Goal: Task Accomplishment & Management: Use online tool/utility

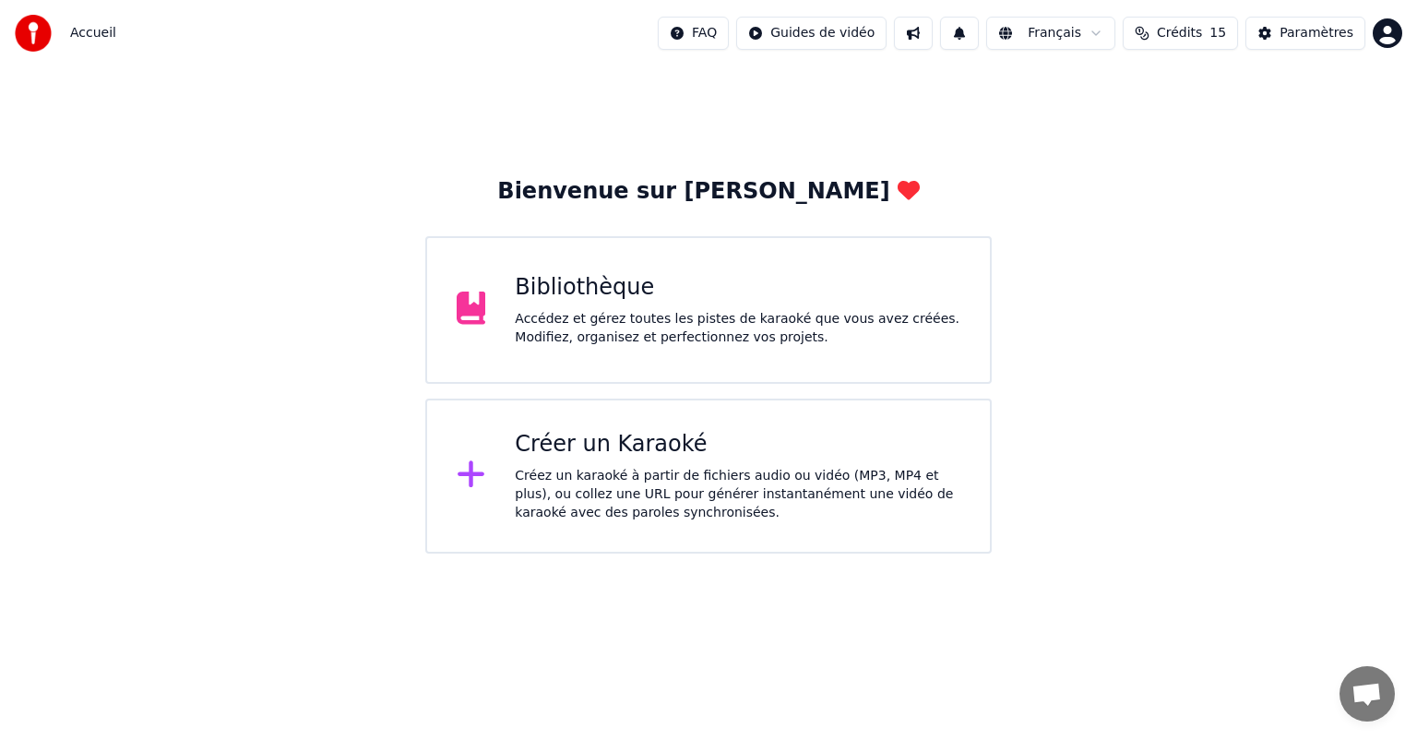
click at [700, 498] on div "Créez un karaoké à partir de fichiers audio ou vidéo (MP3, MP4 et plus), ou col…" at bounding box center [738, 494] width 446 height 55
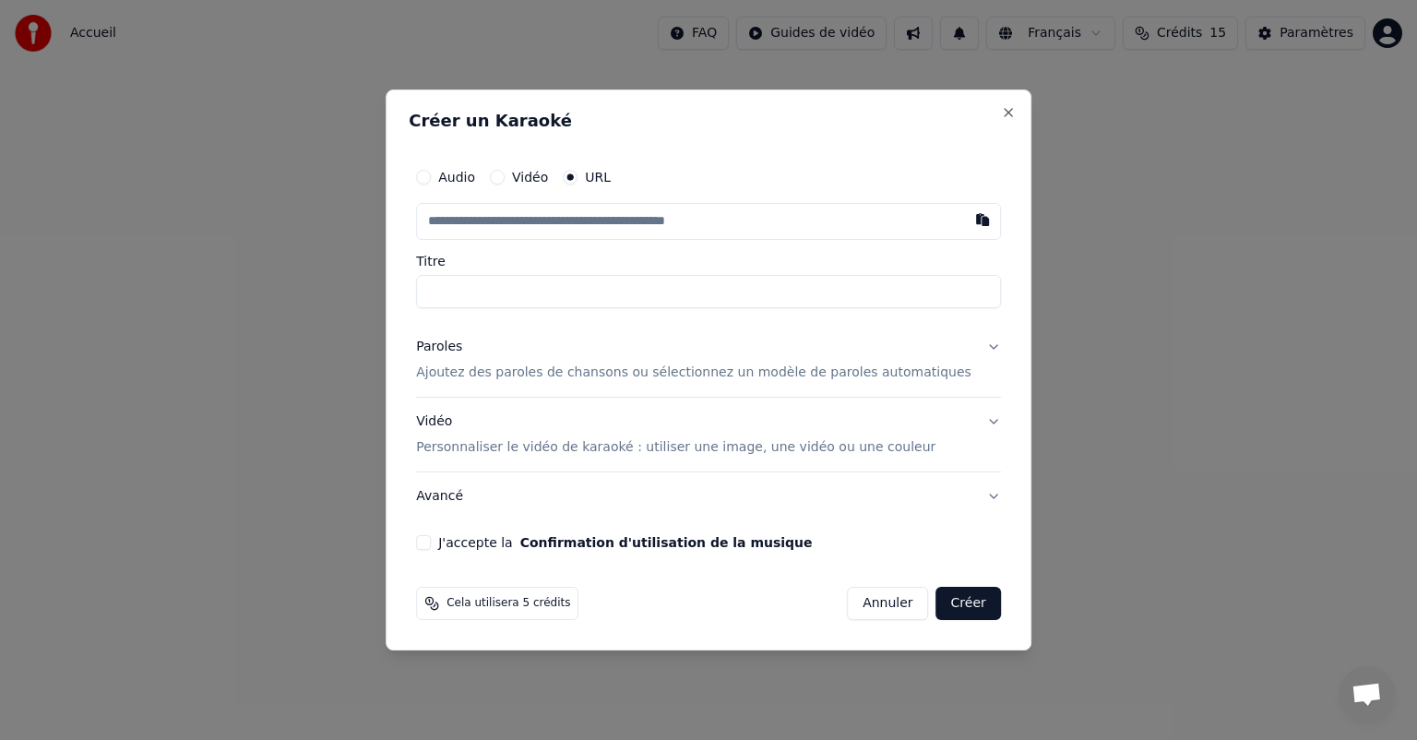
click at [505, 225] on input "text" at bounding box center [708, 221] width 585 height 37
type input "**********"
click at [487, 216] on input "text" at bounding box center [708, 221] width 585 height 37
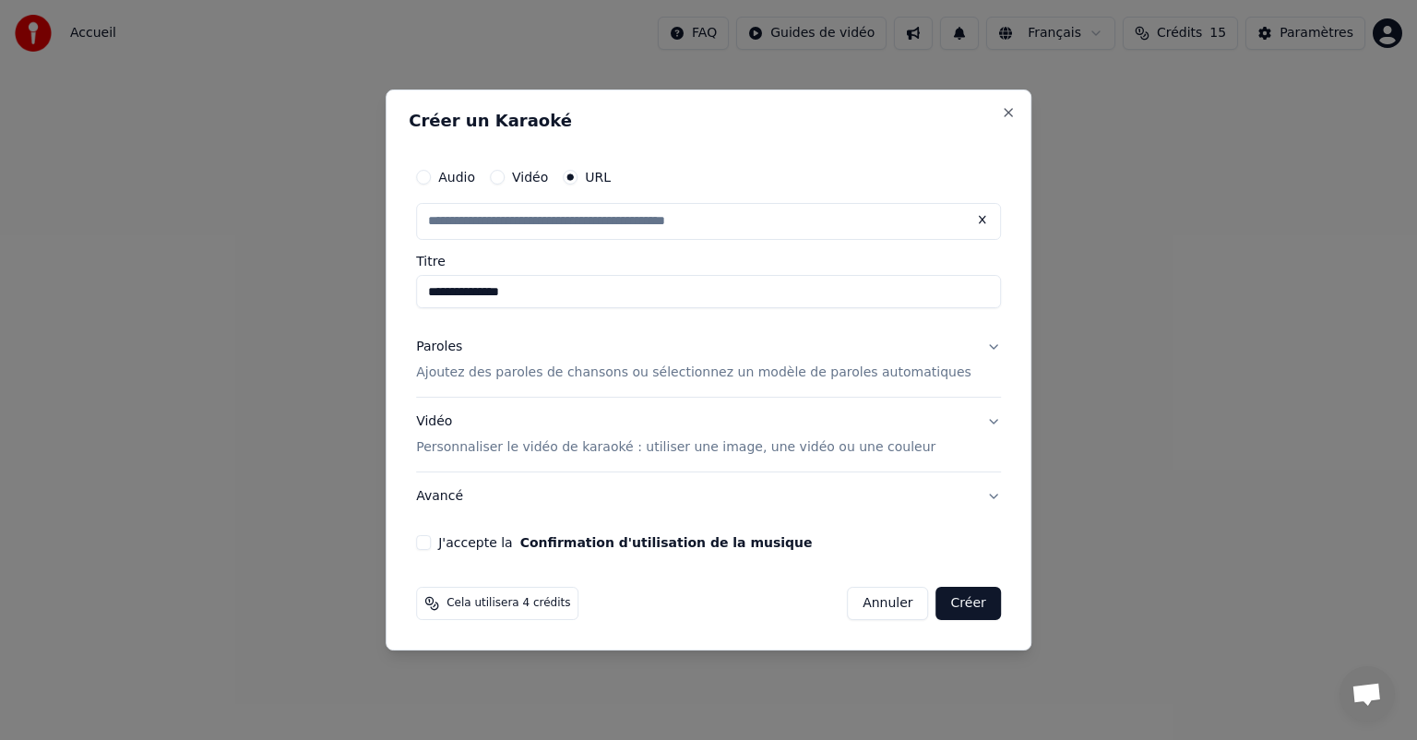
paste input "**********"
type input "**********"
click at [431, 541] on button "J'accepte la Confirmation d'utilisation de la musique" at bounding box center [423, 542] width 15 height 15
click at [937, 613] on button "Créer" at bounding box center [969, 603] width 65 height 33
type input "**********"
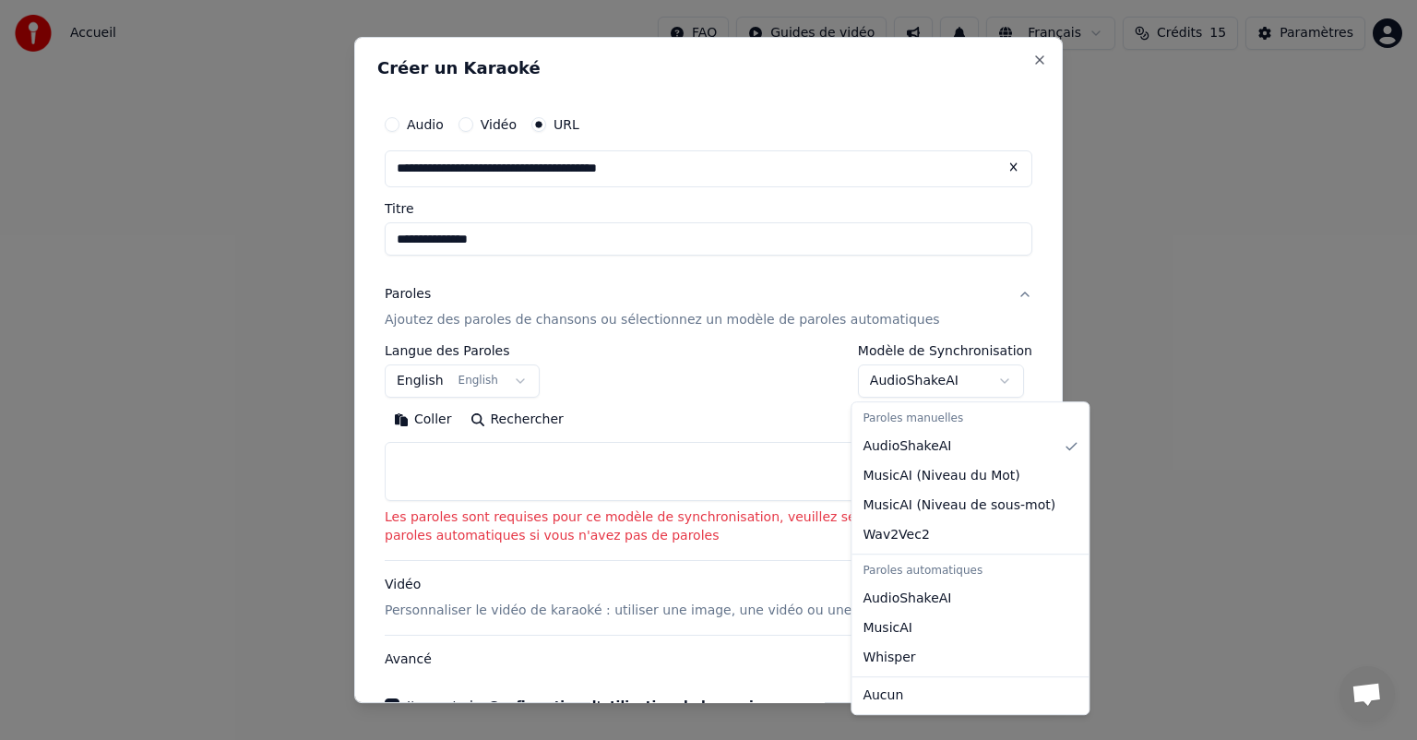
click at [1001, 379] on body "**********" at bounding box center [708, 277] width 1417 height 554
select select "**********"
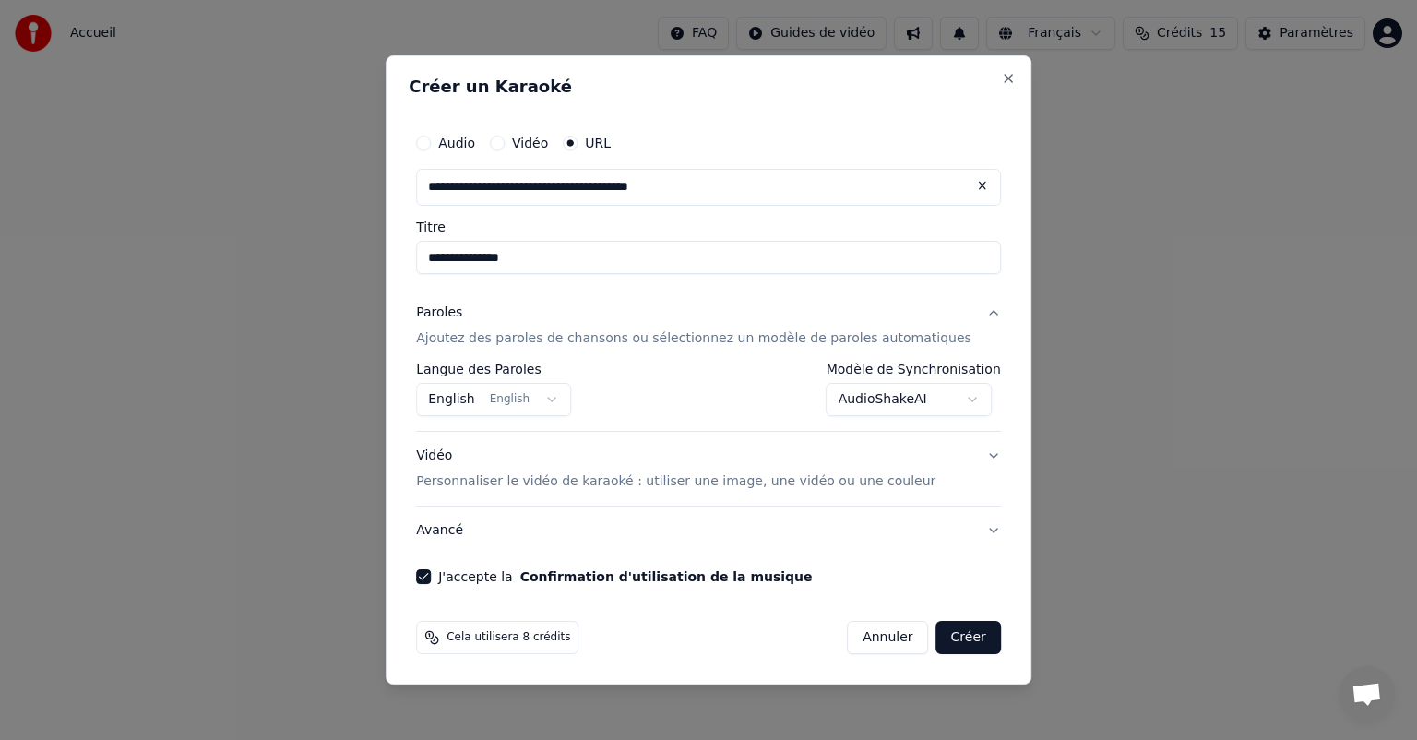
click at [937, 643] on button "Créer" at bounding box center [969, 637] width 65 height 33
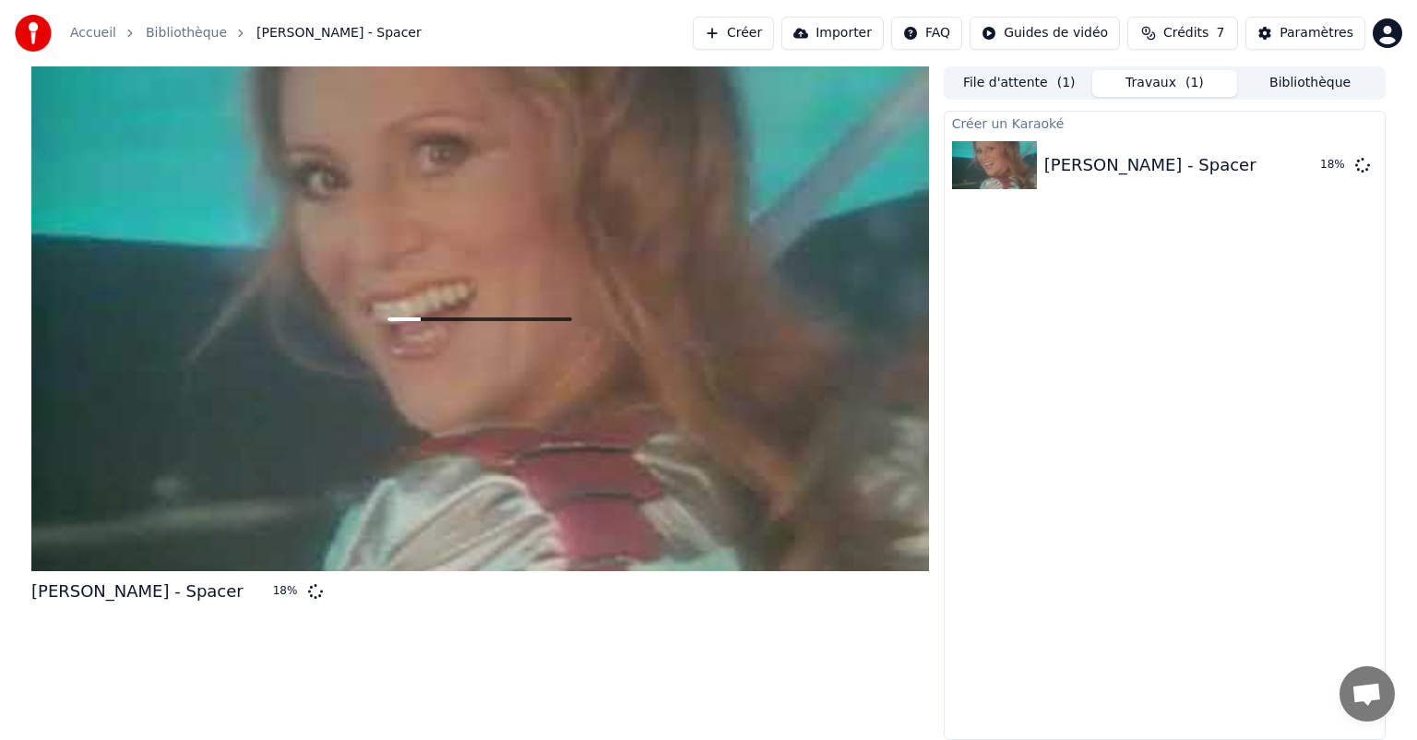
click at [762, 524] on div at bounding box center [480, 318] width 898 height 505
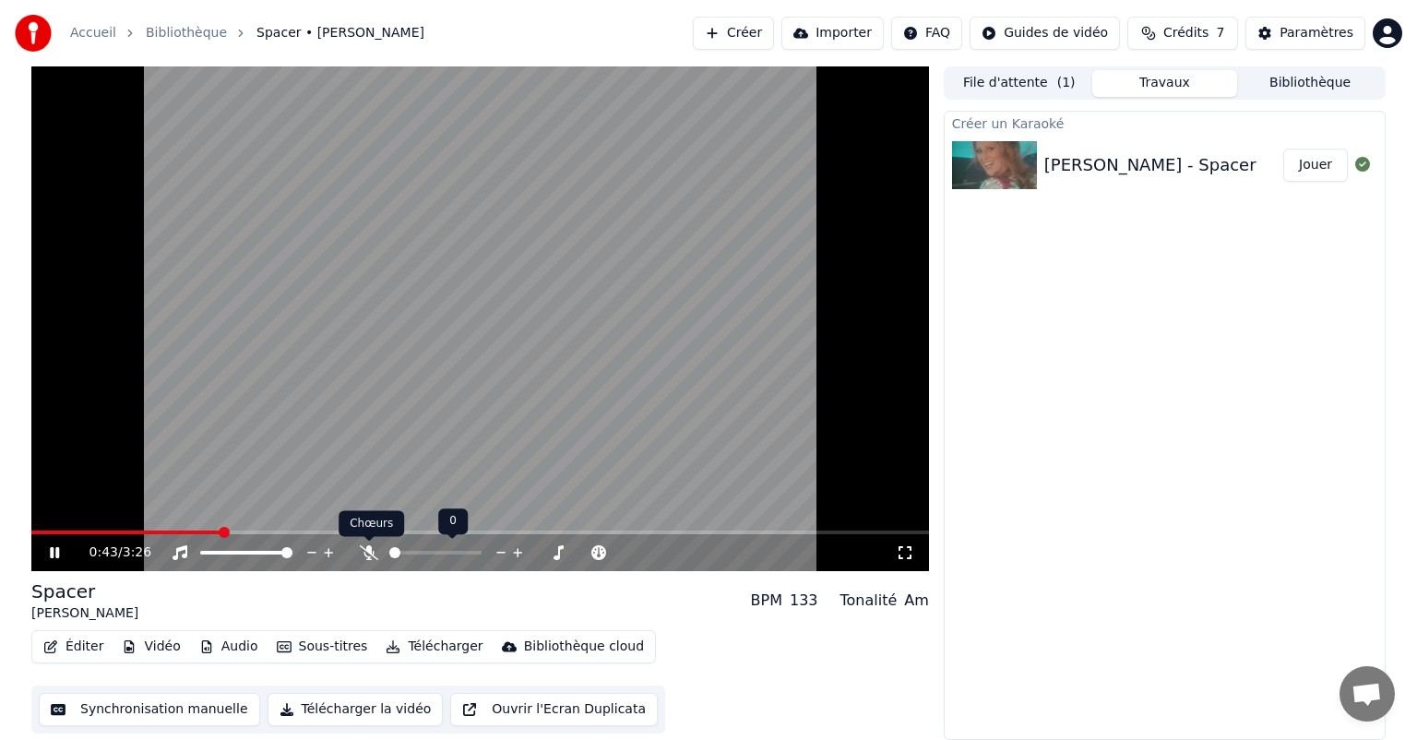
click at [371, 548] on icon at bounding box center [369, 552] width 18 height 15
click at [54, 549] on icon at bounding box center [67, 552] width 43 height 15
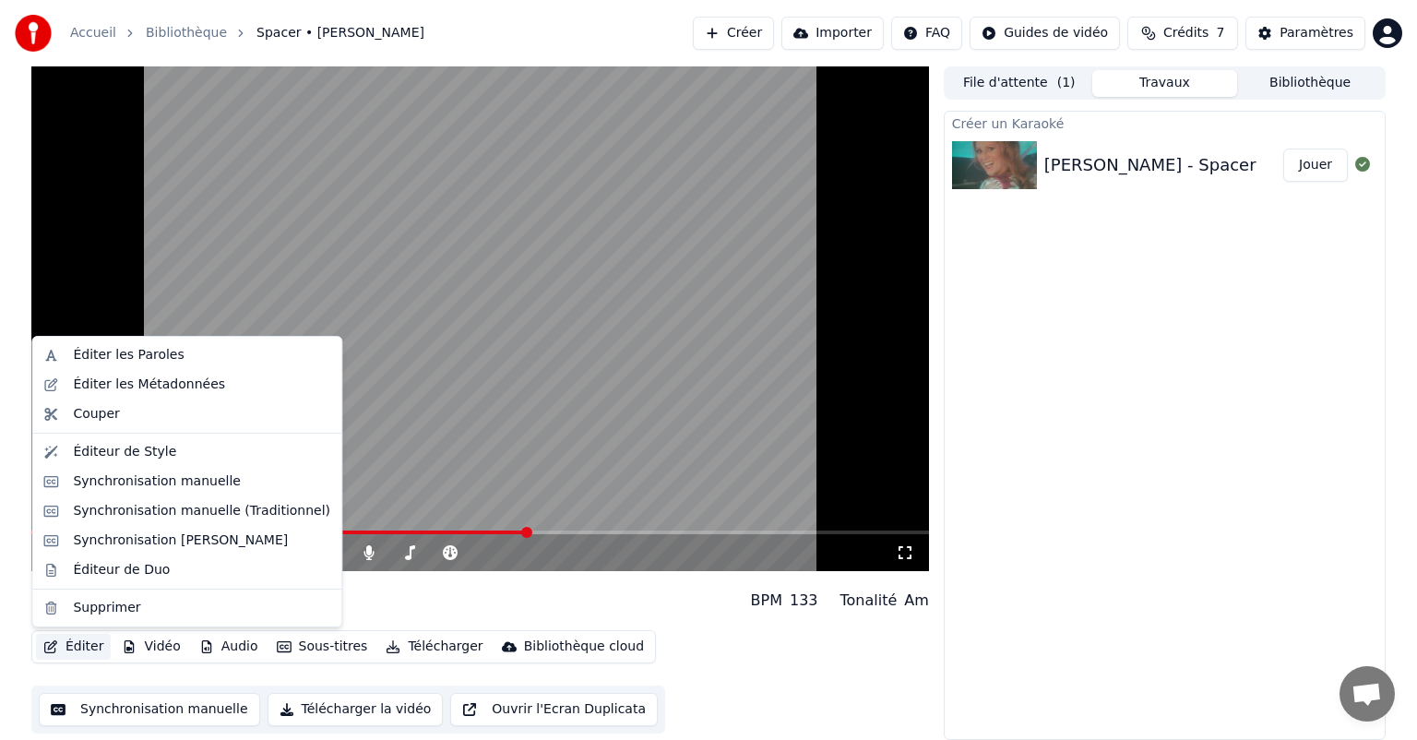
click at [72, 642] on button "Éditer" at bounding box center [73, 647] width 75 height 26
click at [146, 352] on div "Éditer les Paroles" at bounding box center [128, 355] width 111 height 18
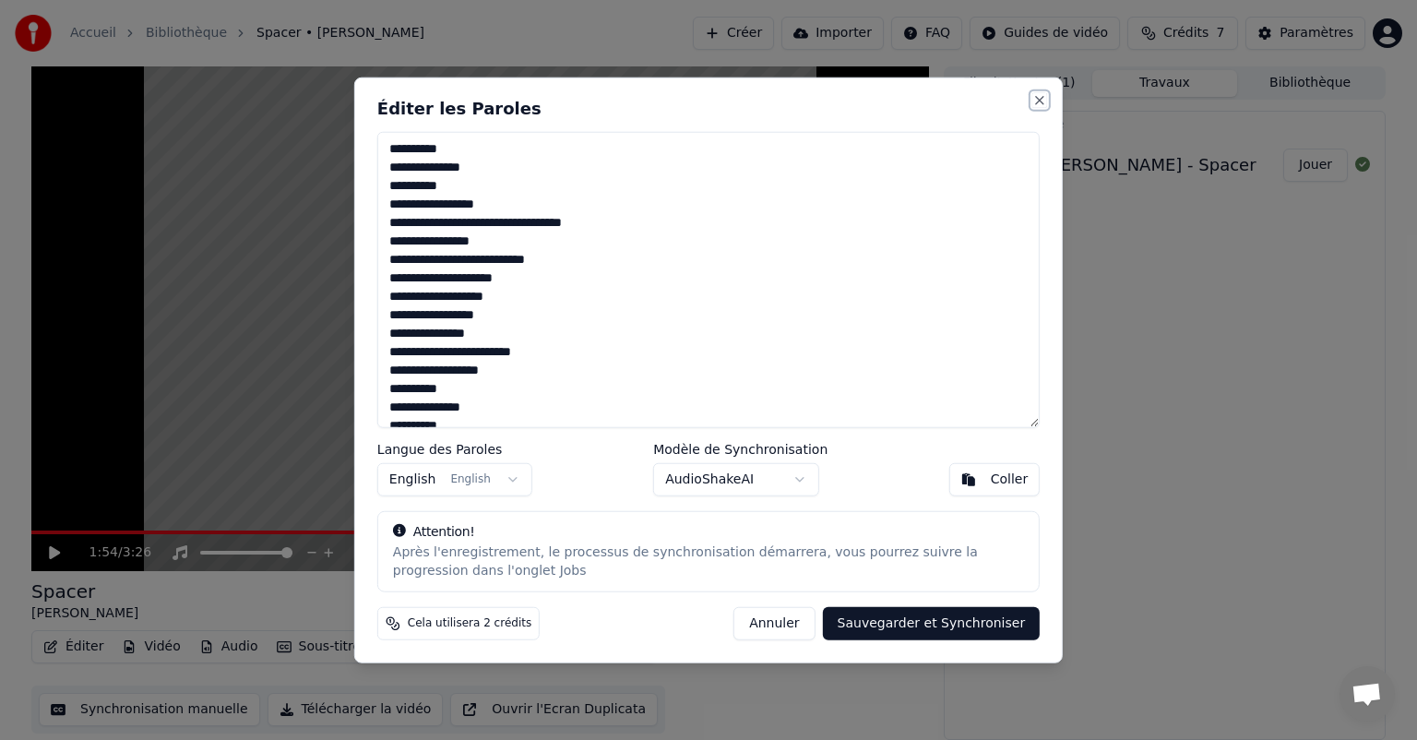
click at [1037, 100] on button "Close" at bounding box center [1040, 100] width 15 height 15
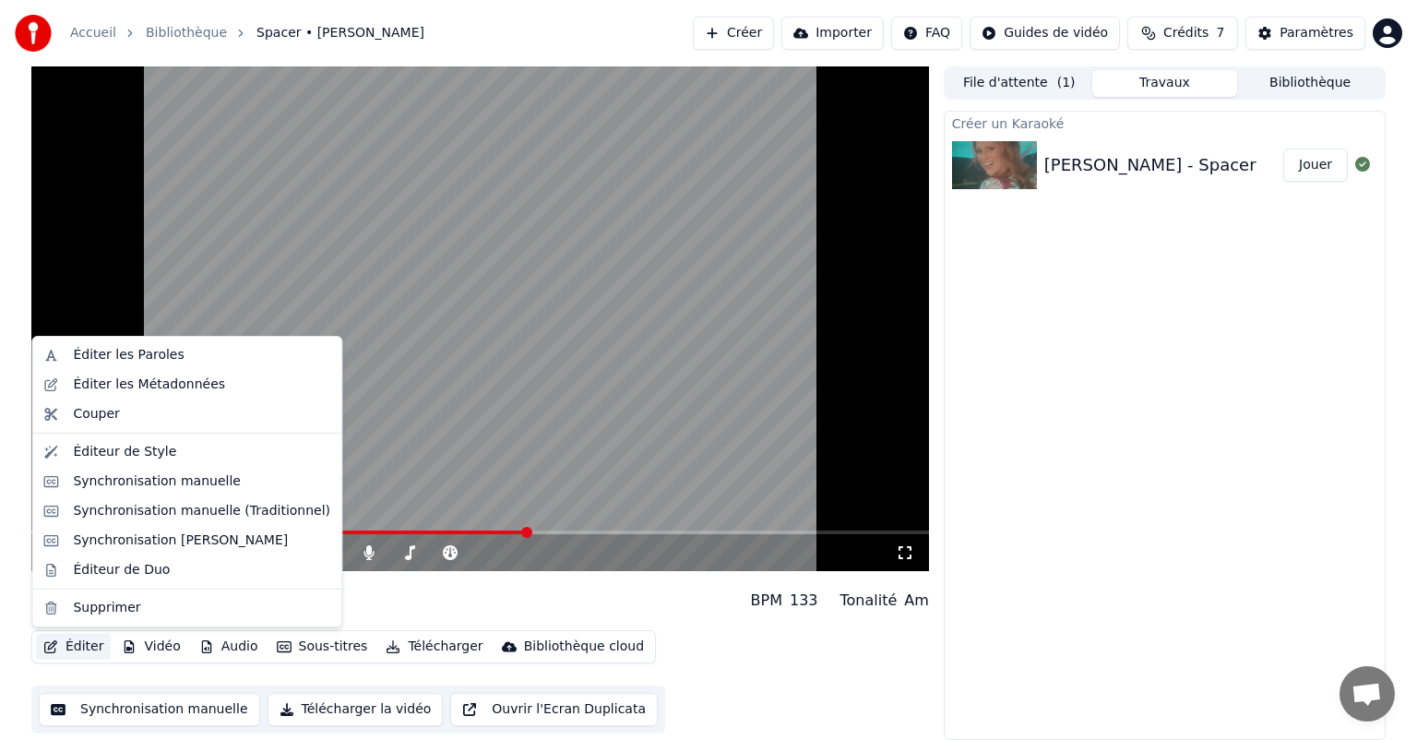
click at [84, 650] on button "Éditer" at bounding box center [73, 647] width 75 height 26
click at [114, 391] on div "Éditer les Métadonnées" at bounding box center [149, 385] width 152 height 18
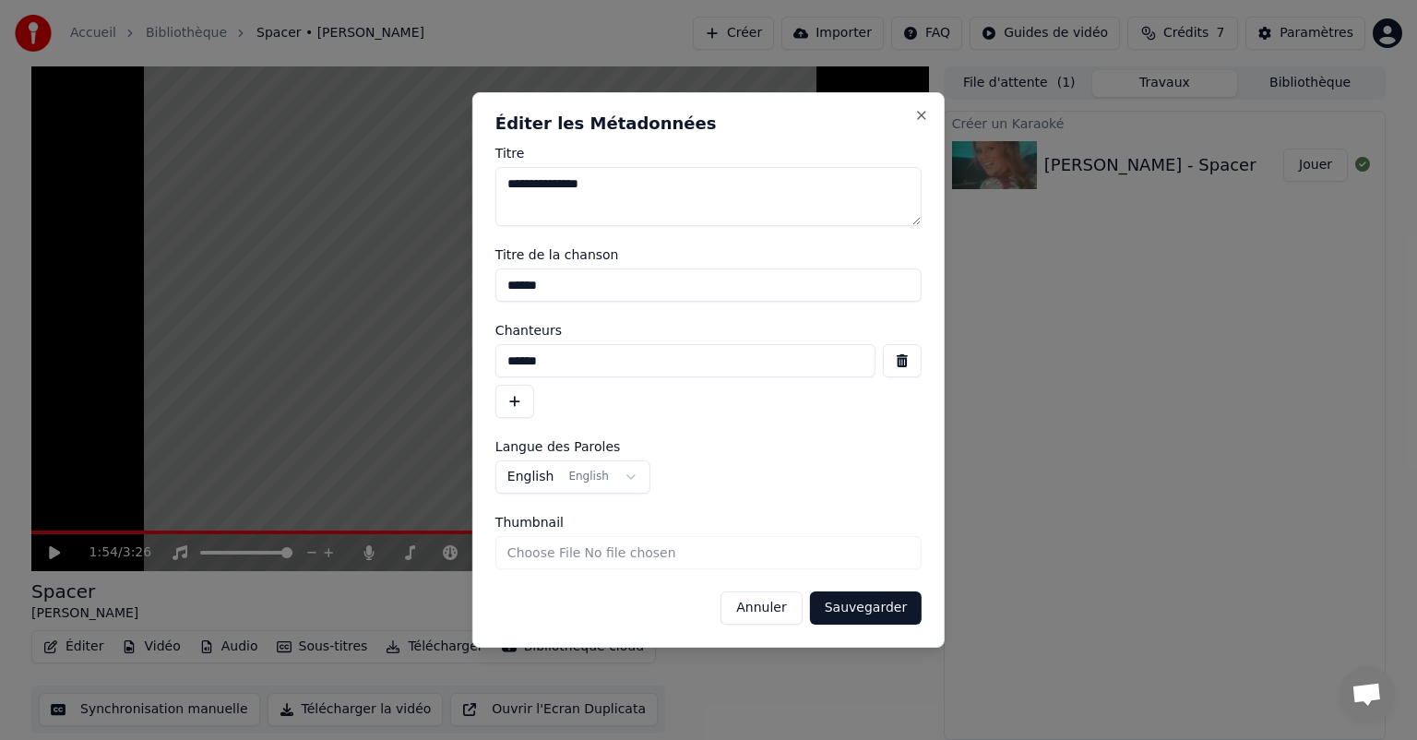
click at [794, 609] on button "Annuler" at bounding box center [761, 608] width 81 height 33
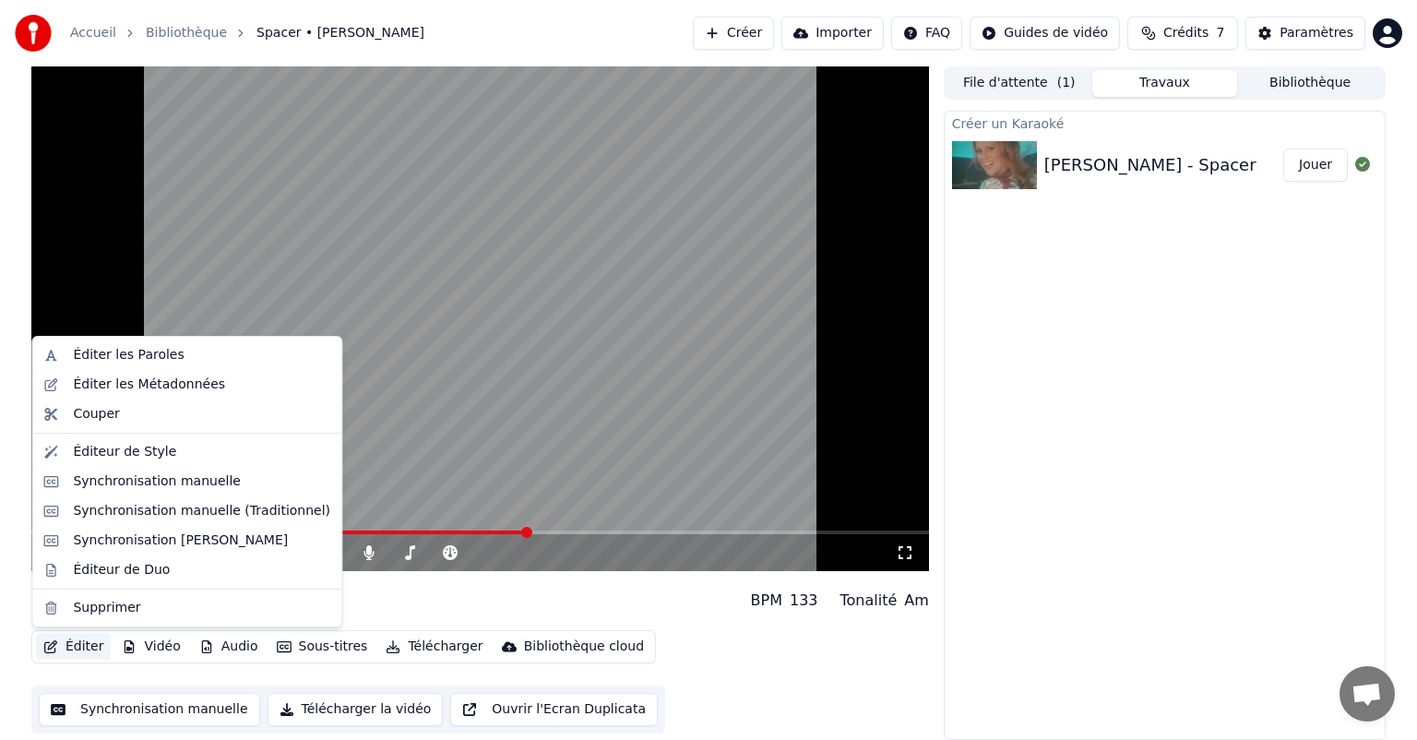
click at [81, 649] on button "Éditer" at bounding box center [73, 647] width 75 height 26
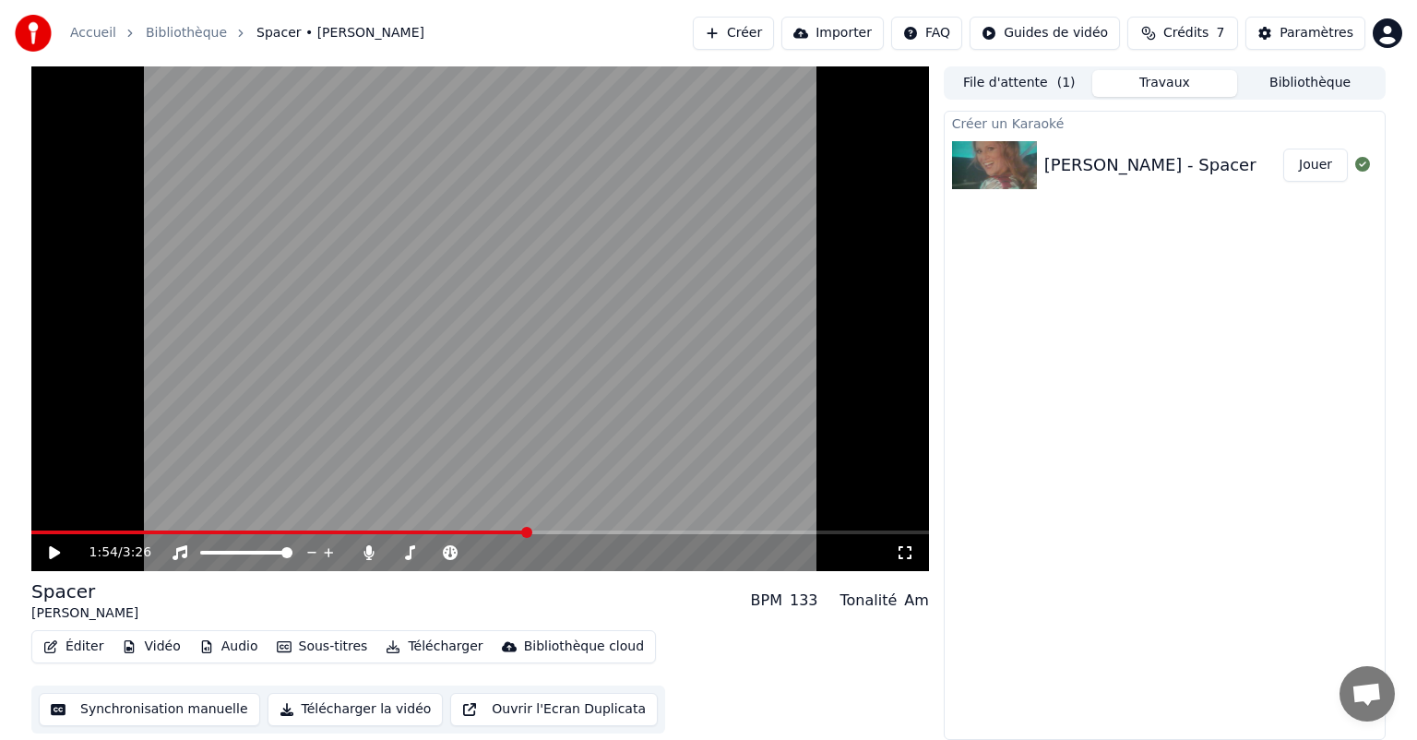
click at [115, 699] on button "Synchronisation manuelle" at bounding box center [149, 709] width 221 height 33
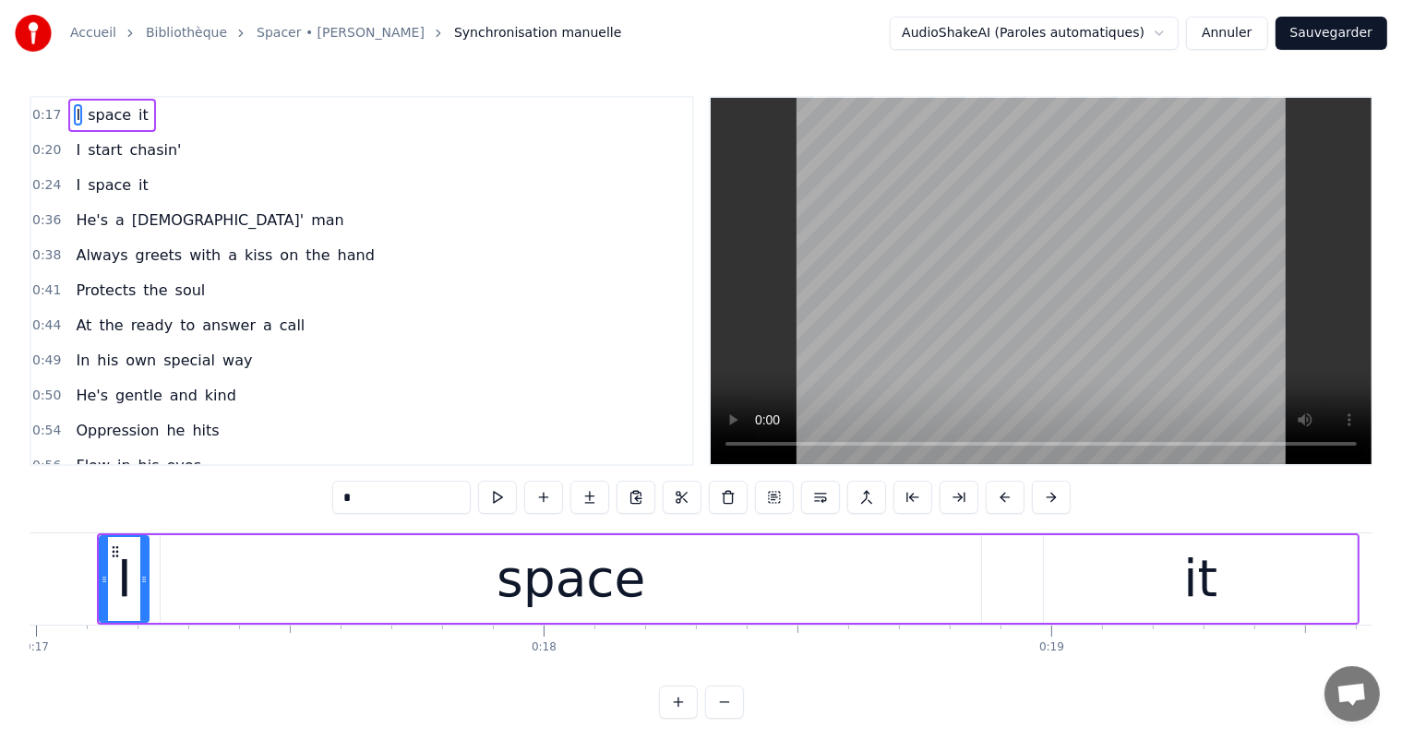
scroll to position [0, 8681]
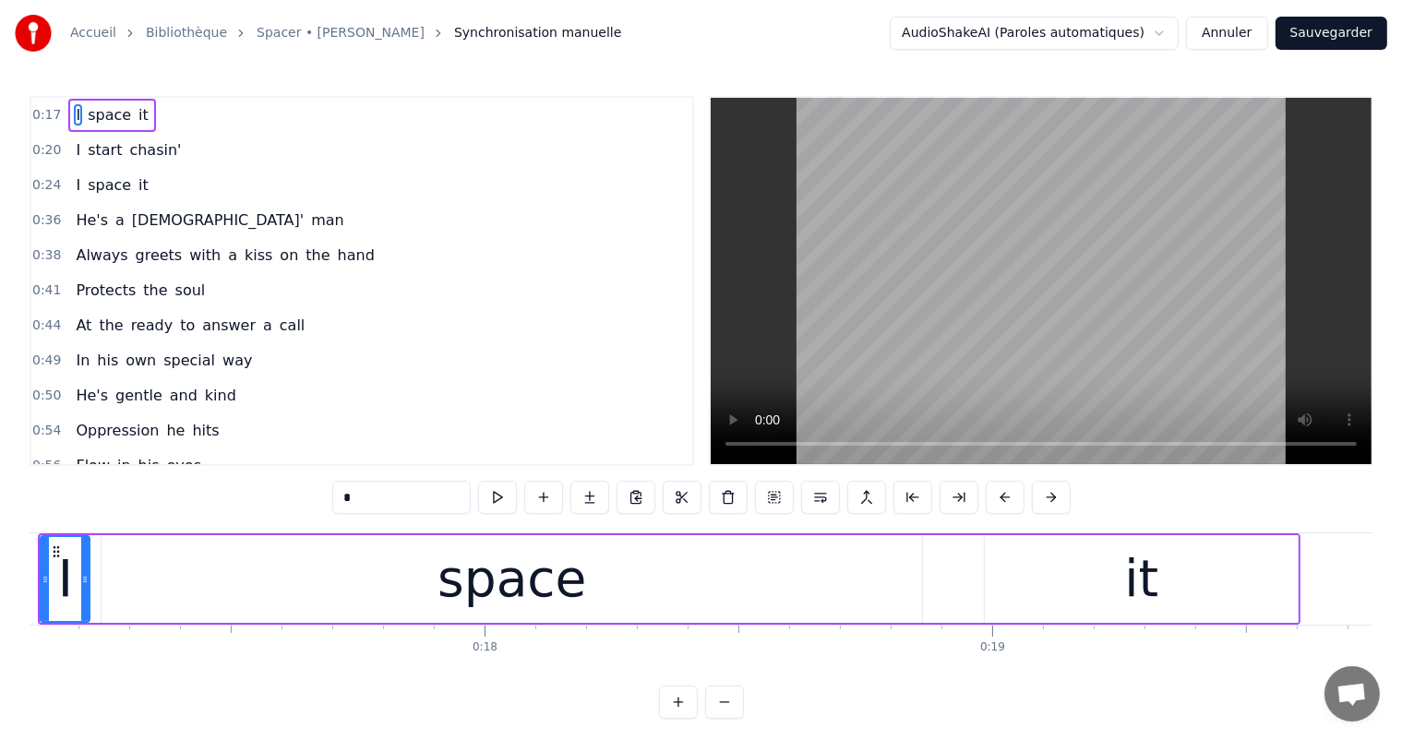
click at [137, 114] on span "it" at bounding box center [144, 114] width 14 height 21
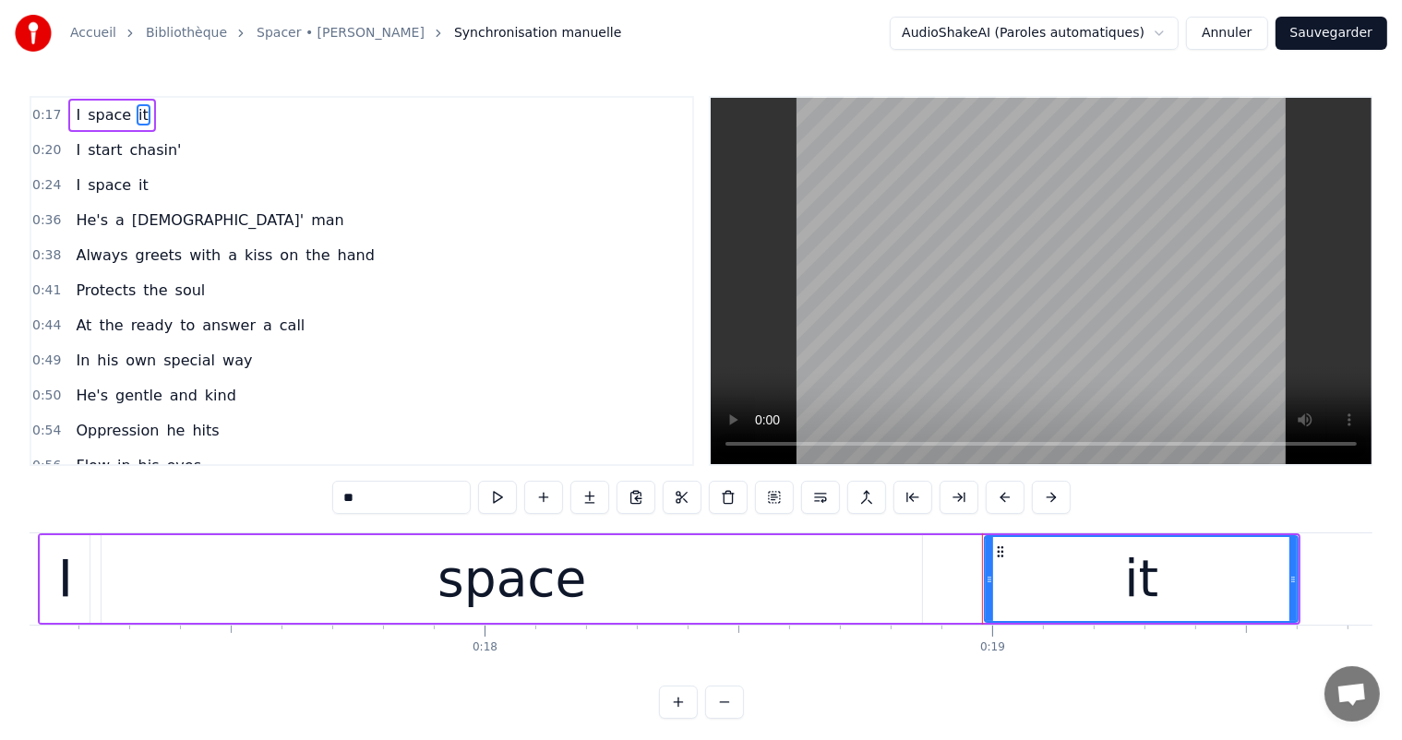
click at [376, 495] on input "**" at bounding box center [401, 497] width 138 height 33
drag, startPoint x: 376, startPoint y: 495, endPoint x: 325, endPoint y: 495, distance: 51.7
click at [325, 495] on div "0:17 I space it 0:20 I start chasin' 0:24 I space it 0:36 He's a [DEMOGRAPHIC_D…" at bounding box center [701, 407] width 1343 height 623
type input "*"
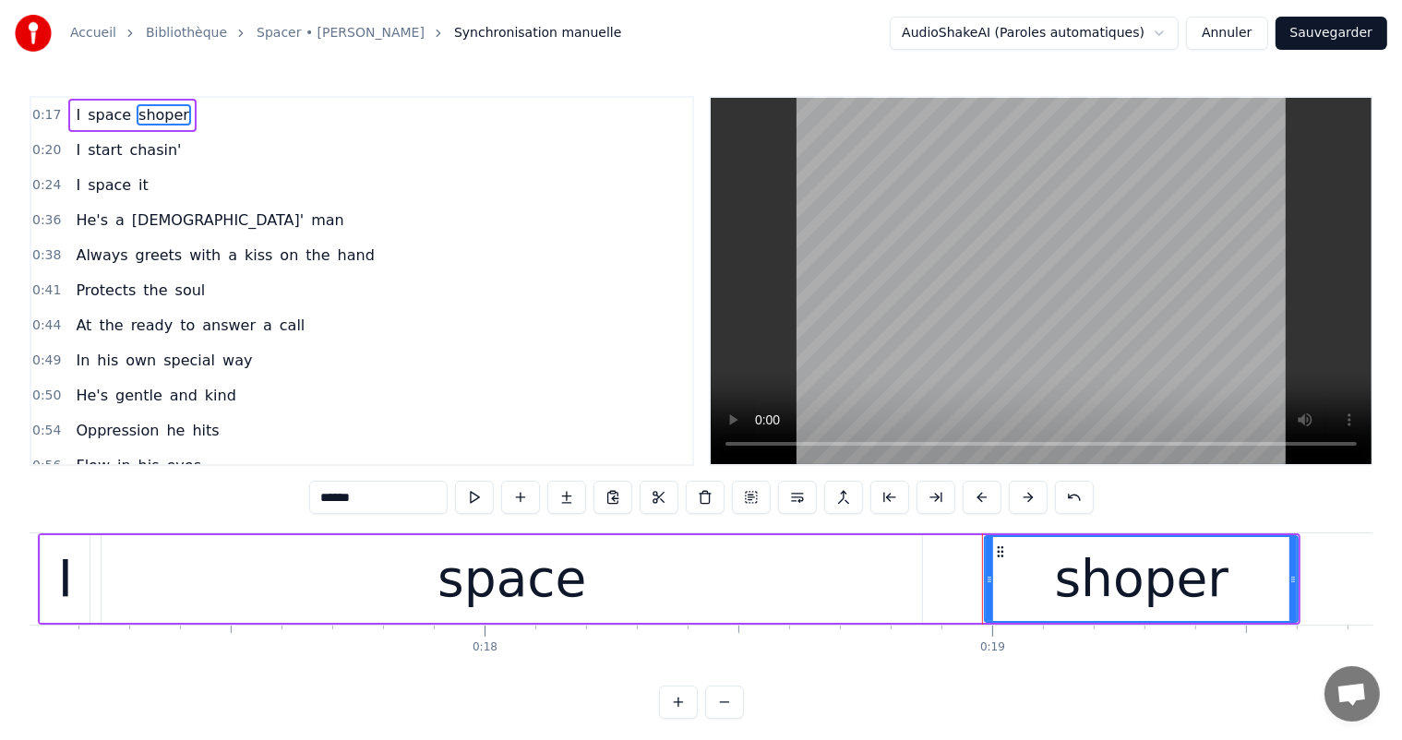
click at [96, 107] on span "space" at bounding box center [109, 114] width 47 height 21
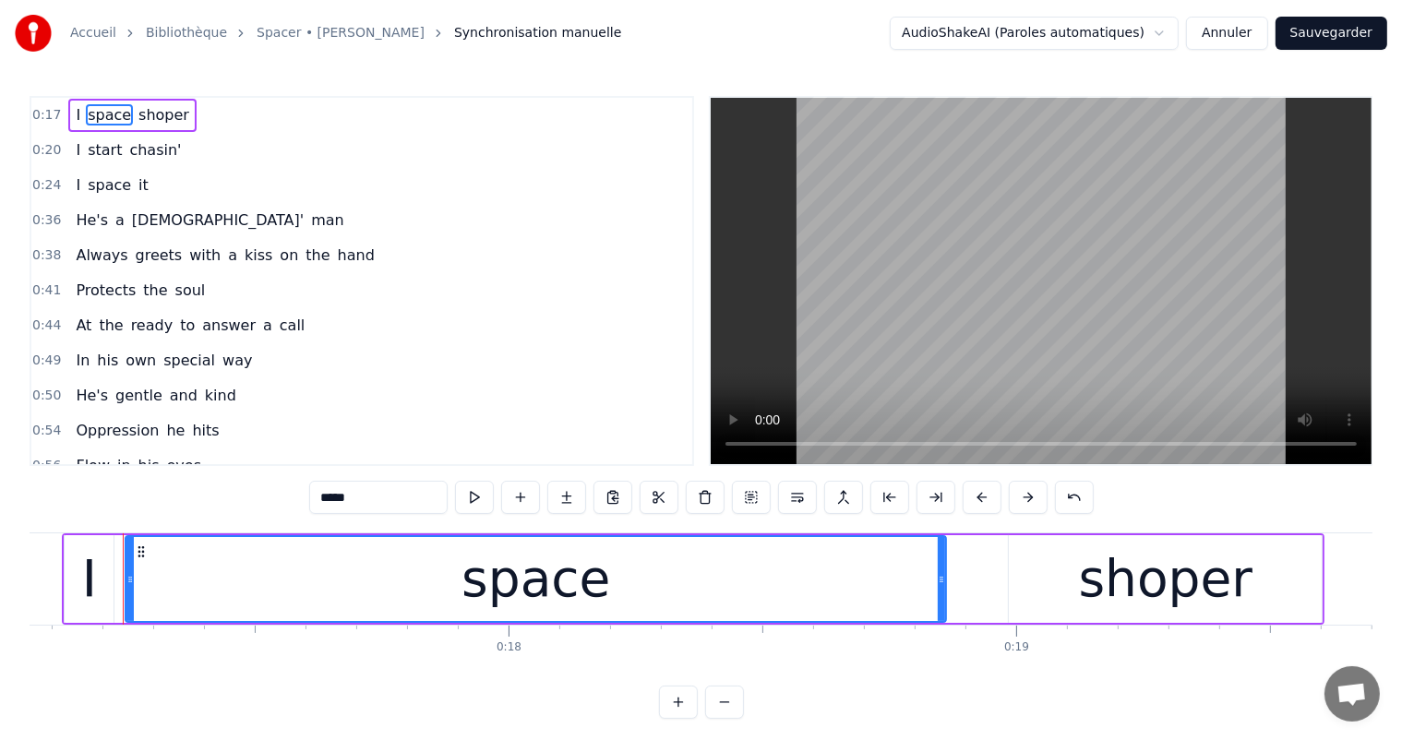
click at [74, 112] on span "I" at bounding box center [78, 114] width 8 height 21
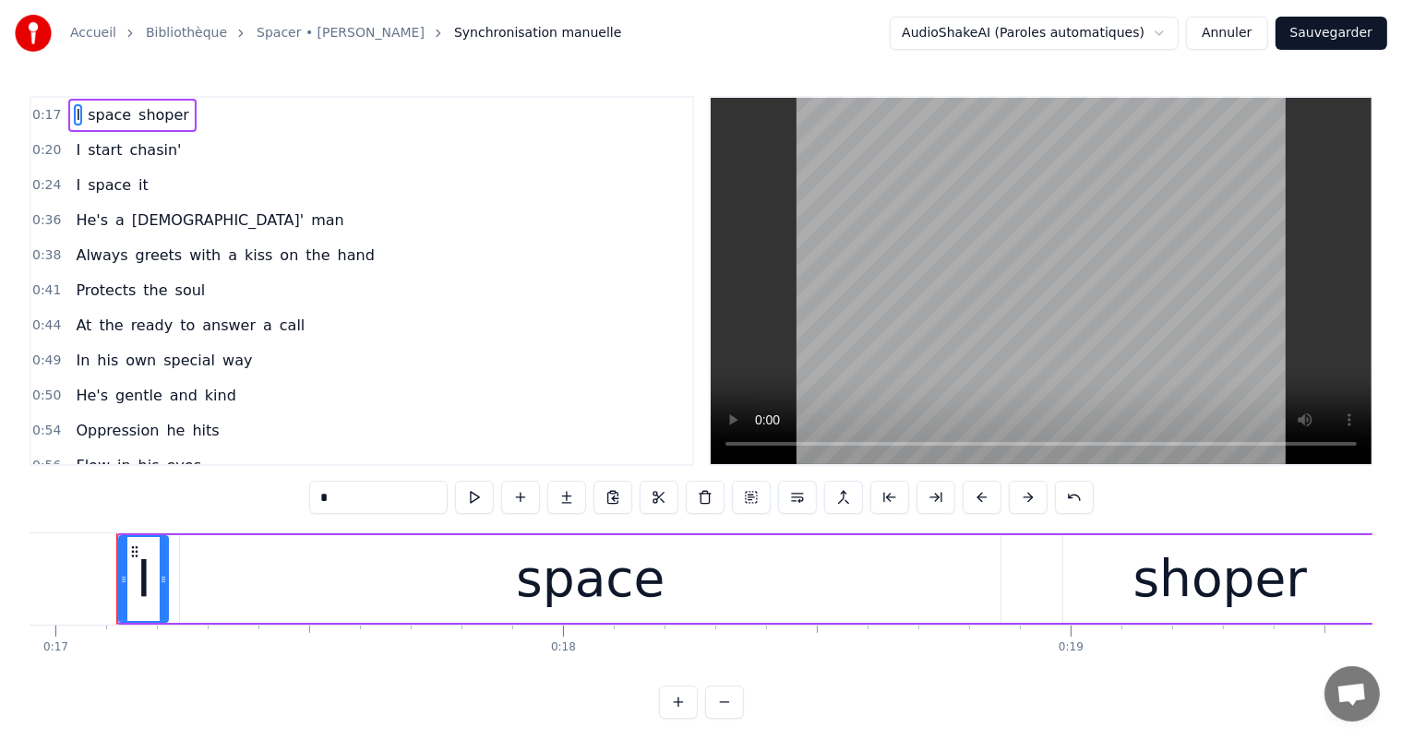
scroll to position [0, 8597]
drag, startPoint x: 331, startPoint y: 498, endPoint x: 318, endPoint y: 495, distance: 13.4
click at [318, 495] on input "*" at bounding box center [378, 497] width 138 height 33
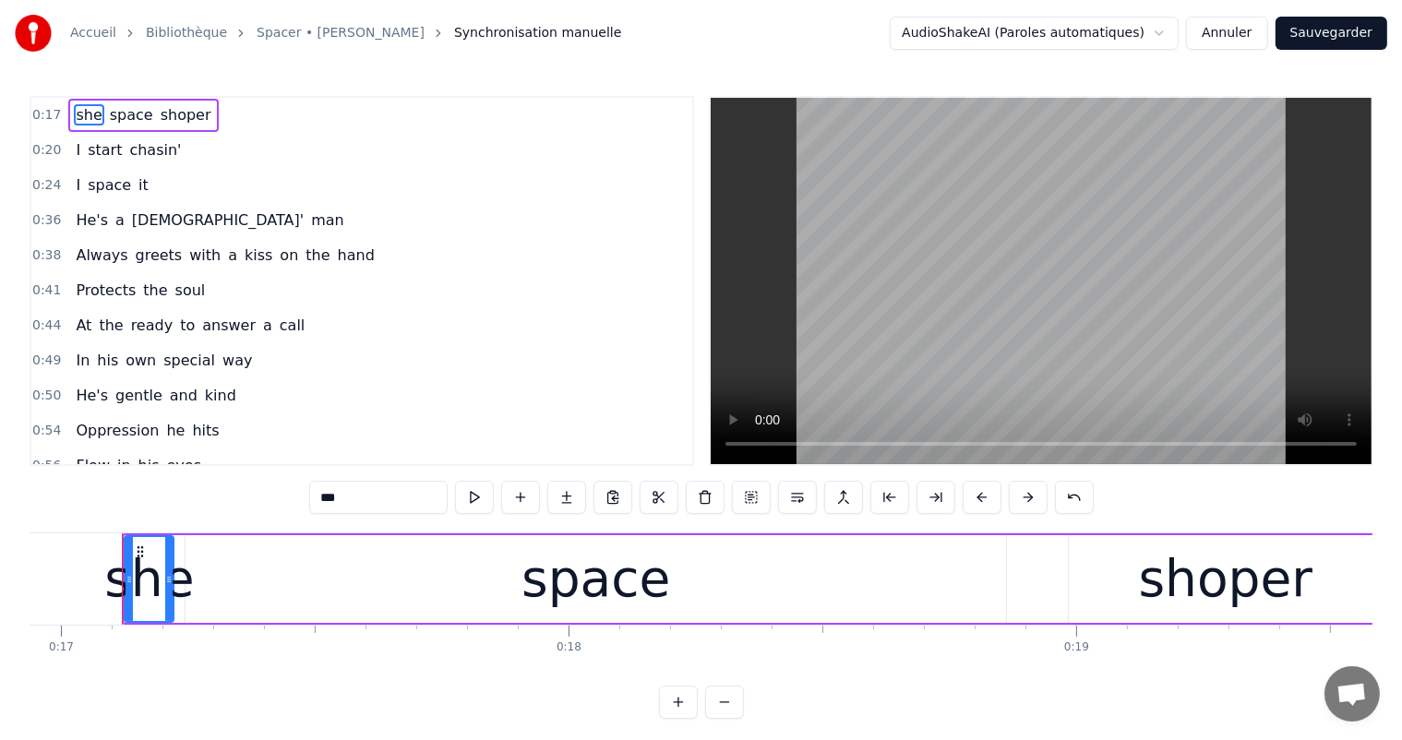
click at [108, 113] on span "space" at bounding box center [131, 114] width 47 height 21
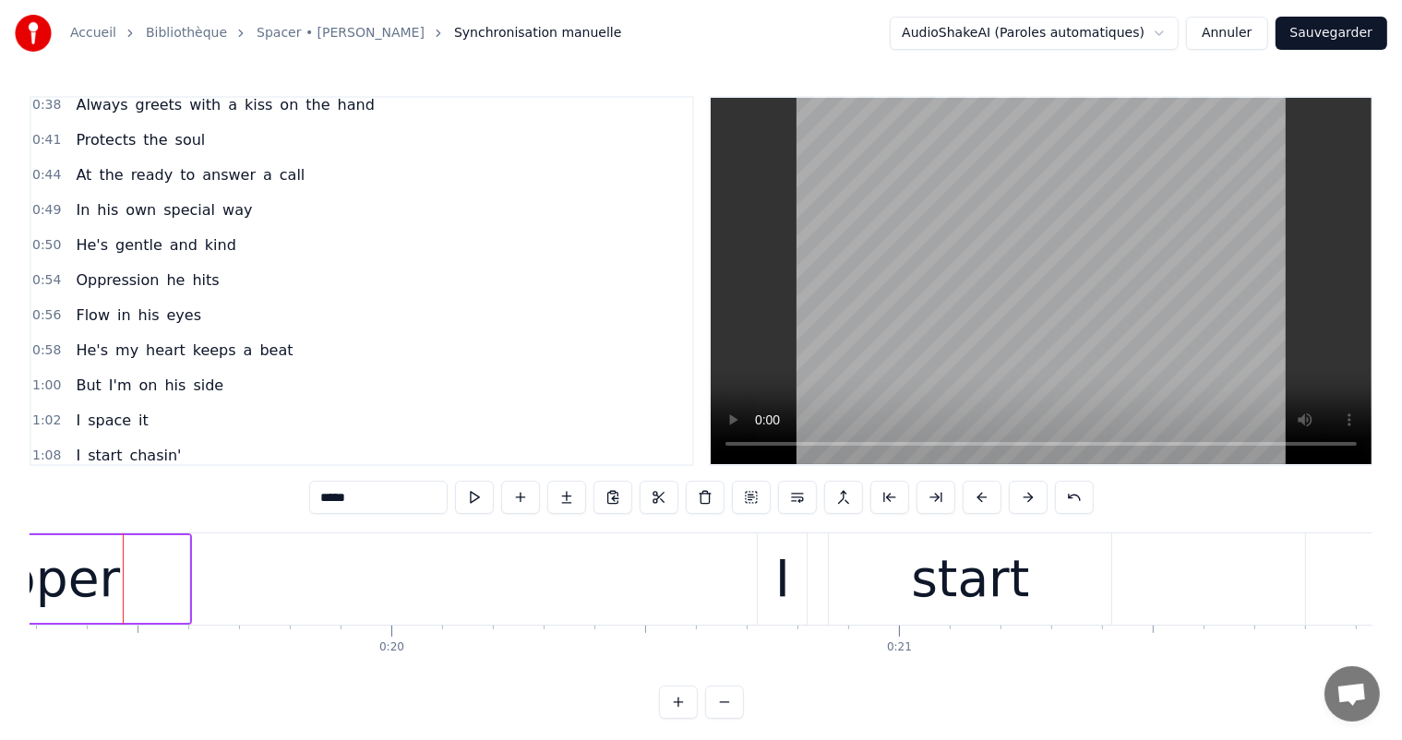
scroll to position [0, 0]
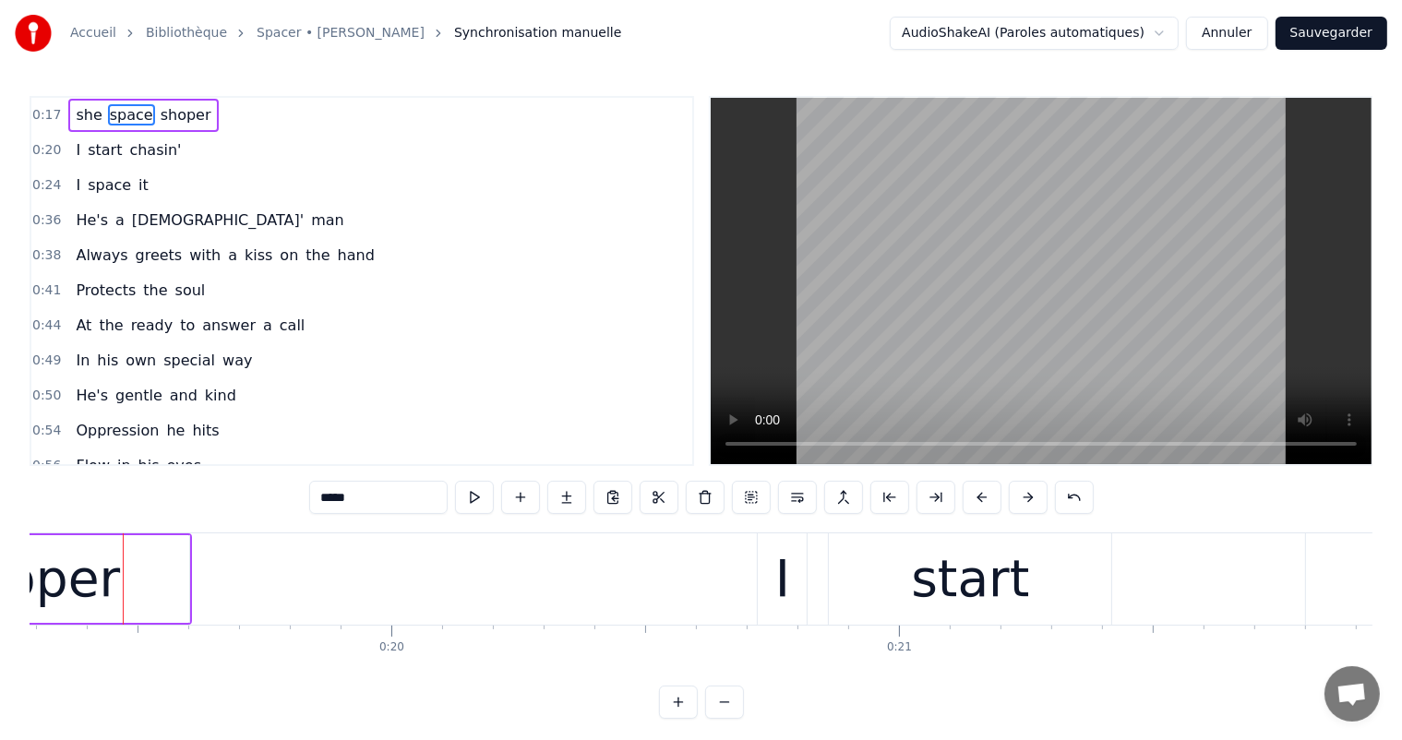
click at [111, 114] on span "space" at bounding box center [131, 114] width 47 height 21
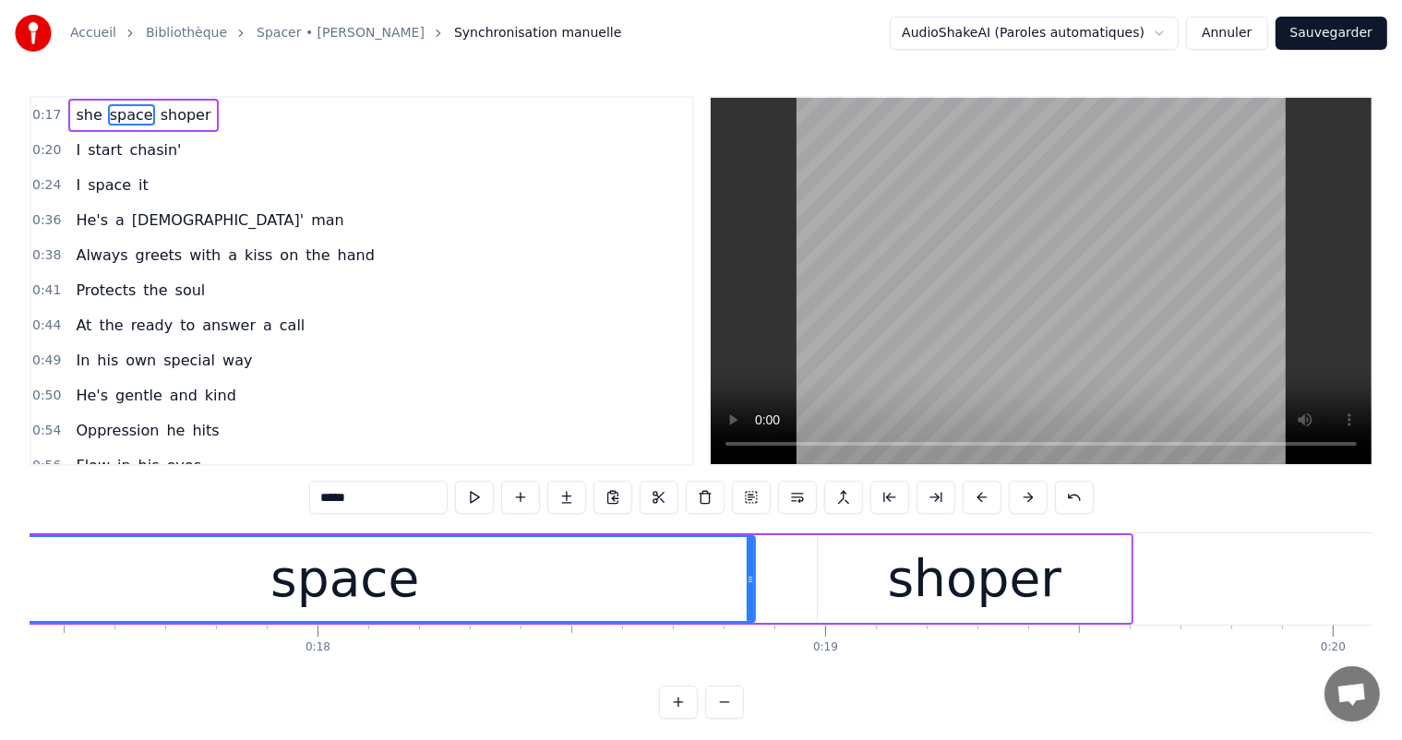
scroll to position [0, 8657]
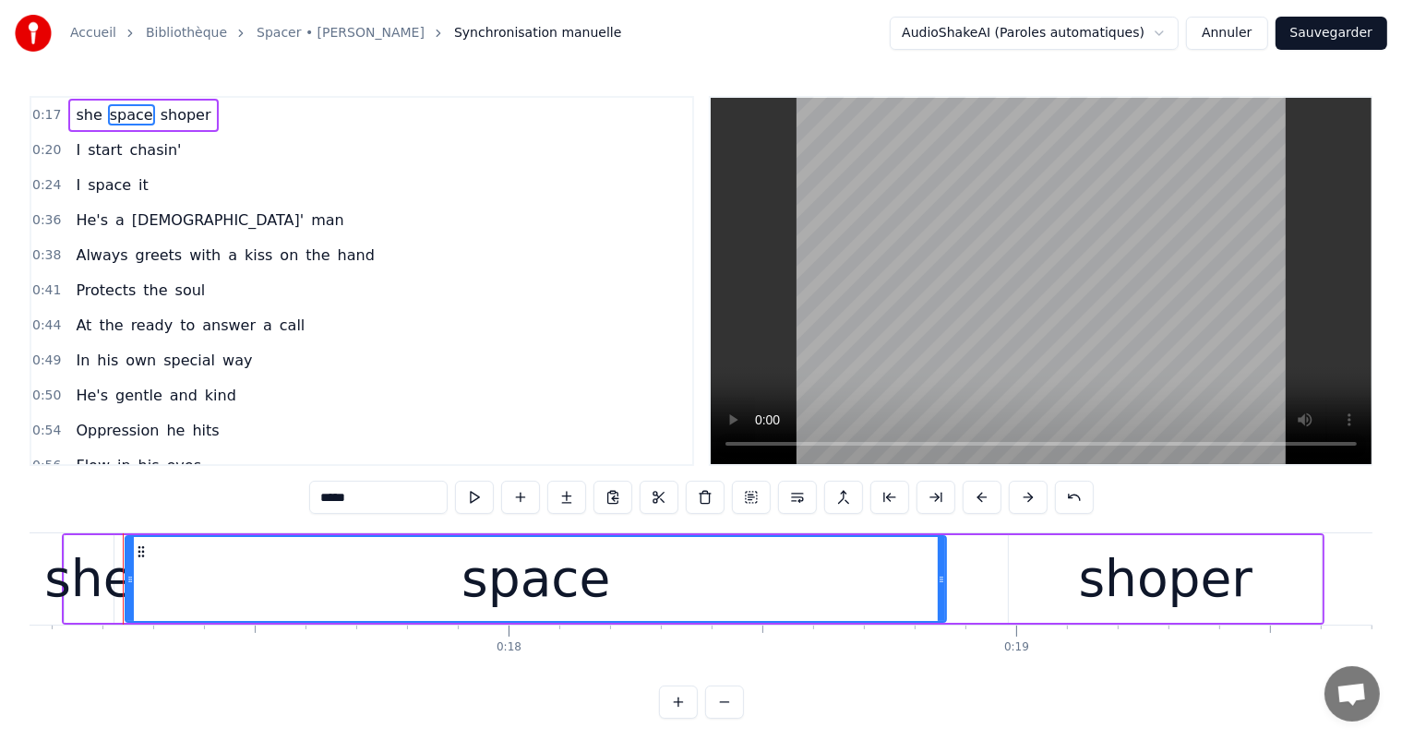
drag, startPoint x: 373, startPoint y: 495, endPoint x: 300, endPoint y: 495, distance: 72.9
click at [300, 495] on div "0:17 she space shoper 0:20 I start chasin' 0:24 I space it 0:36 He's a [DEMOGRA…" at bounding box center [701, 407] width 1343 height 623
click at [303, 491] on div "0:17 she space shoper 0:20 I start chasin' 0:24 I space it 0:36 He's a [DEMOGRA…" at bounding box center [701, 407] width 1343 height 623
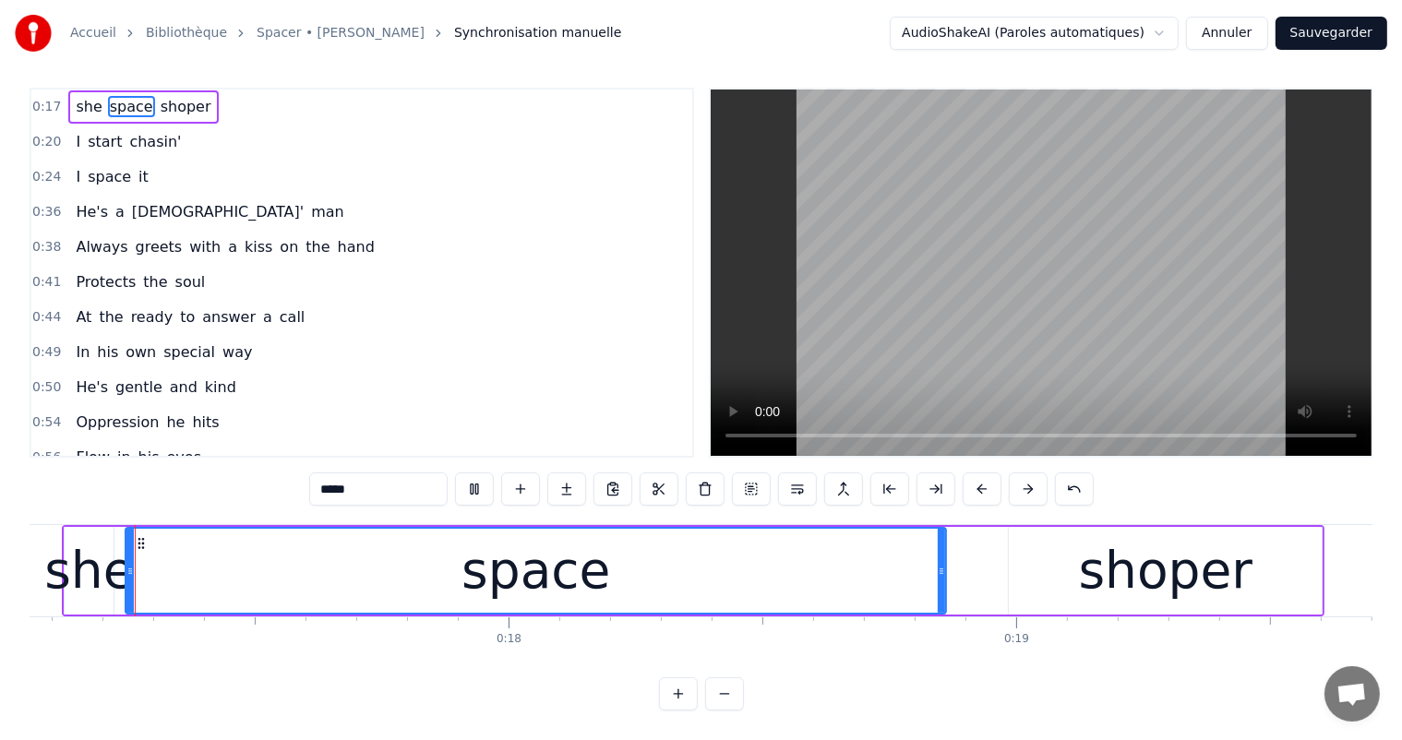
scroll to position [24, 0]
click at [90, 540] on div "she" at bounding box center [89, 570] width 90 height 77
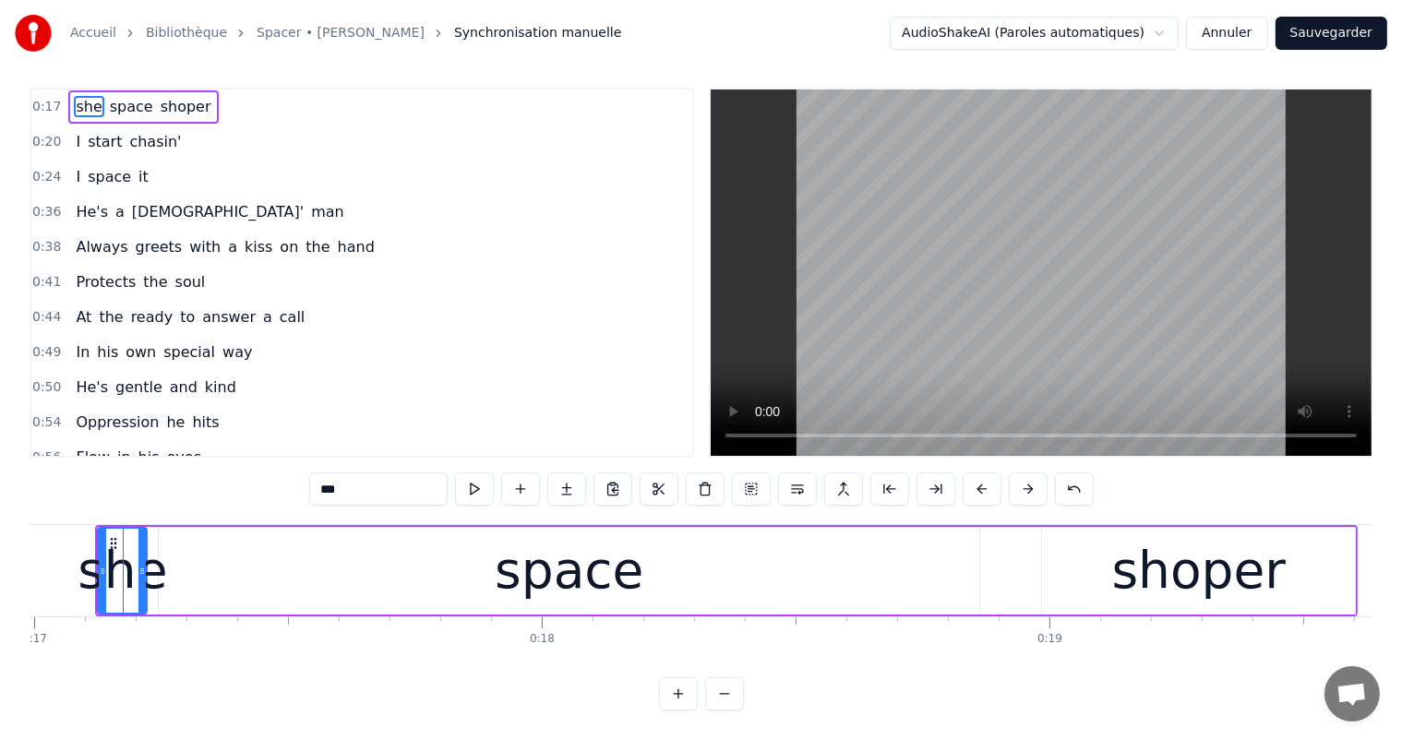
click at [347, 486] on input "***" at bounding box center [378, 488] width 138 height 33
click at [576, 575] on div "space" at bounding box center [569, 570] width 149 height 77
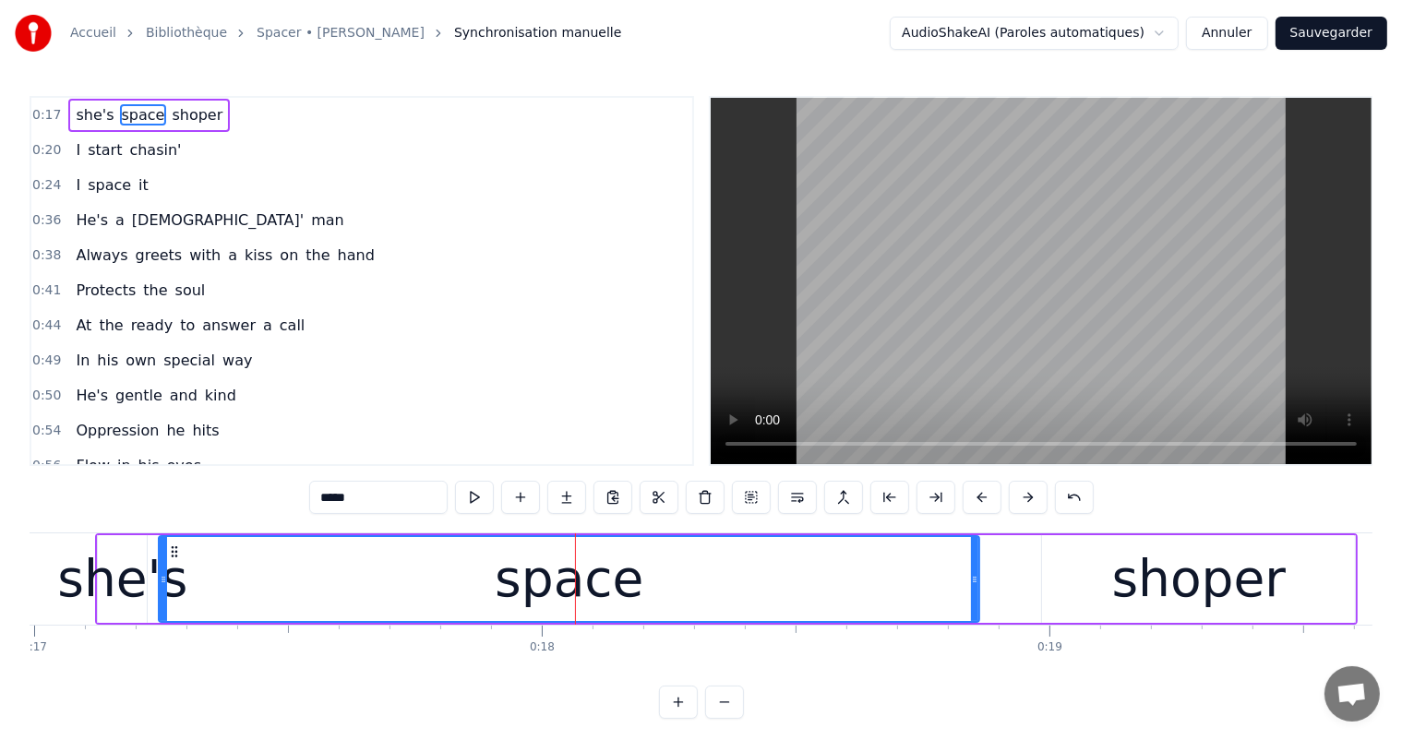
drag, startPoint x: 370, startPoint y: 499, endPoint x: 308, endPoint y: 498, distance: 61.8
click at [308, 498] on div "0:17 she's space shoper 0:20 I start chasin' 0:24 I space it 0:36 He's a [DEMOG…" at bounding box center [701, 407] width 1343 height 623
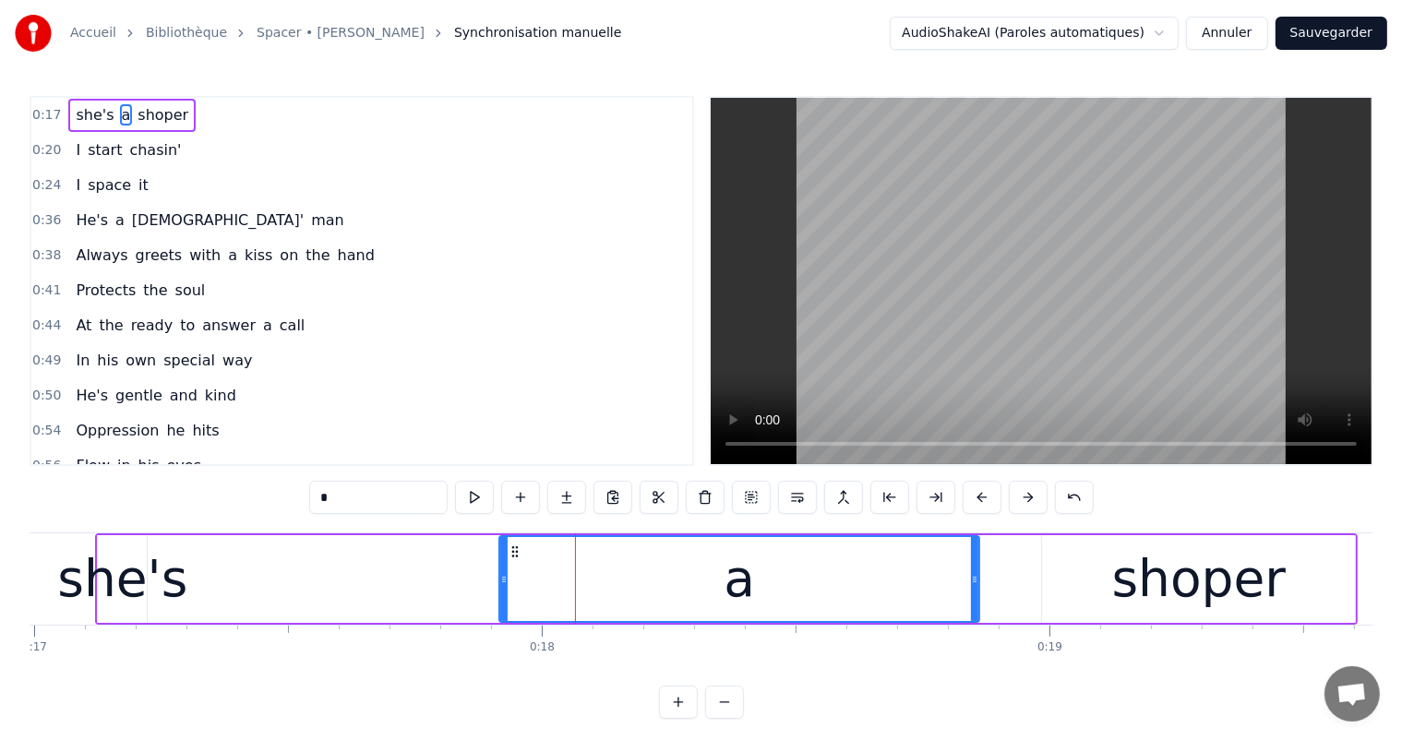
drag, startPoint x: 162, startPoint y: 565, endPoint x: 503, endPoint y: 570, distance: 340.6
click at [503, 570] on div at bounding box center [503, 579] width 7 height 84
drag, startPoint x: 971, startPoint y: 582, endPoint x: 897, endPoint y: 576, distance: 74.1
click at [897, 576] on icon at bounding box center [900, 579] width 7 height 15
click at [1100, 587] on div "shoper" at bounding box center [1198, 579] width 313 height 88
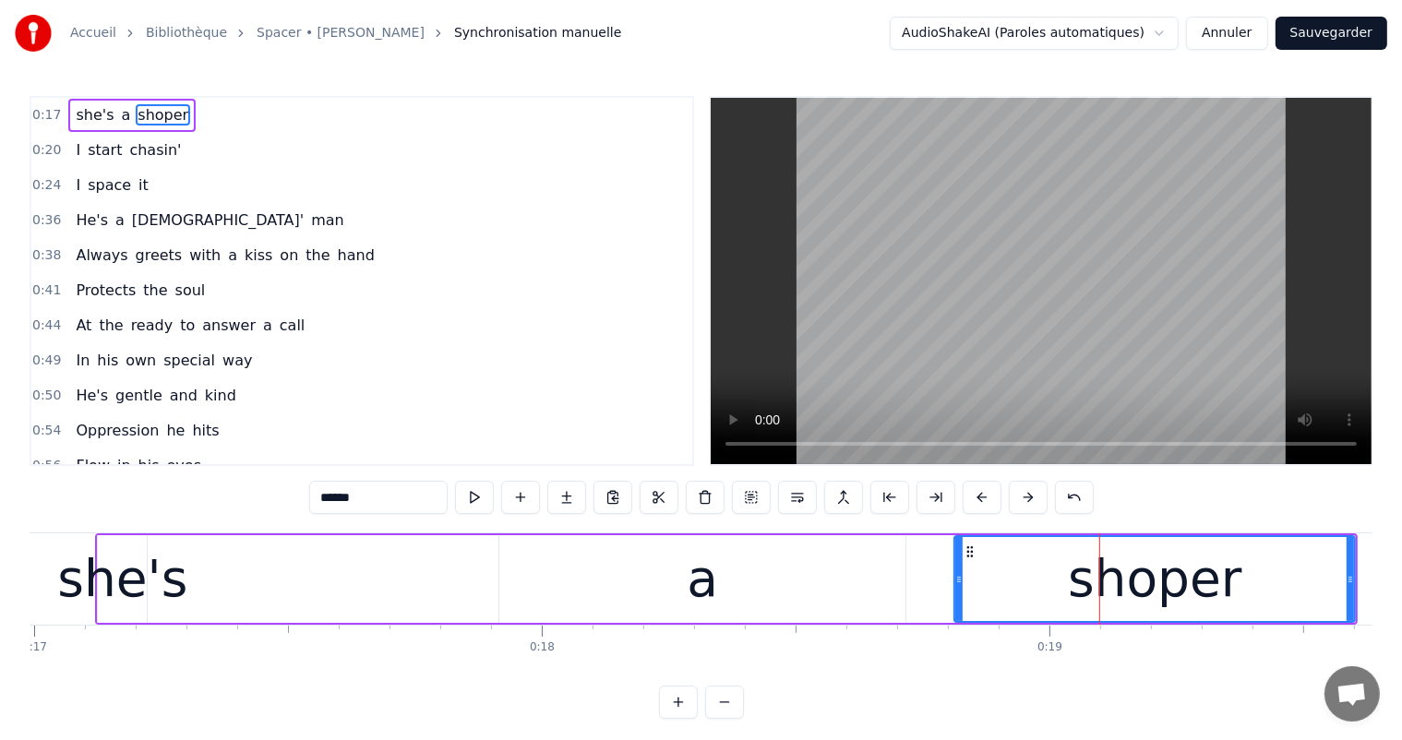
drag, startPoint x: 1041, startPoint y: 573, endPoint x: 953, endPoint y: 576, distance: 87.7
click at [955, 576] on icon at bounding box center [958, 579] width 7 height 15
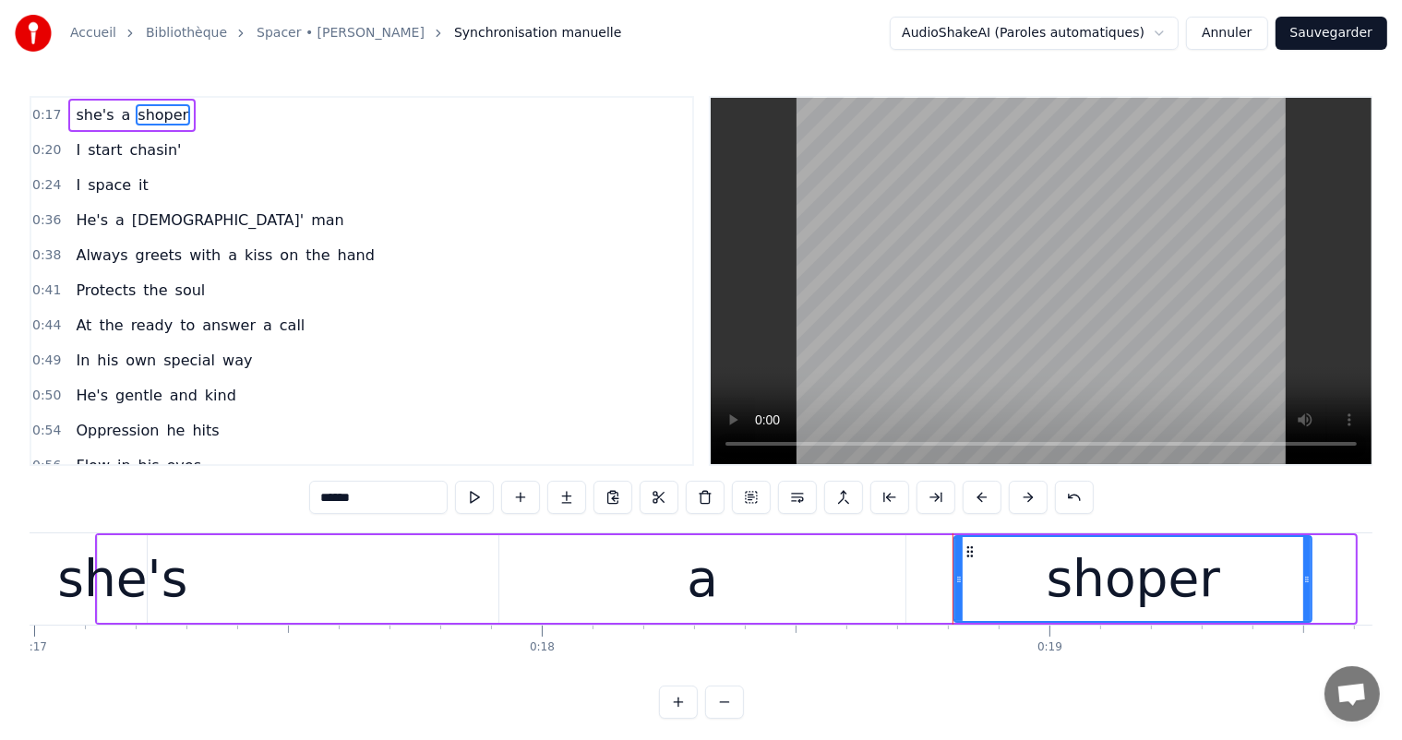
drag, startPoint x: 1349, startPoint y: 582, endPoint x: 1306, endPoint y: 576, distance: 43.8
click at [1306, 576] on icon at bounding box center [1306, 579] width 7 height 15
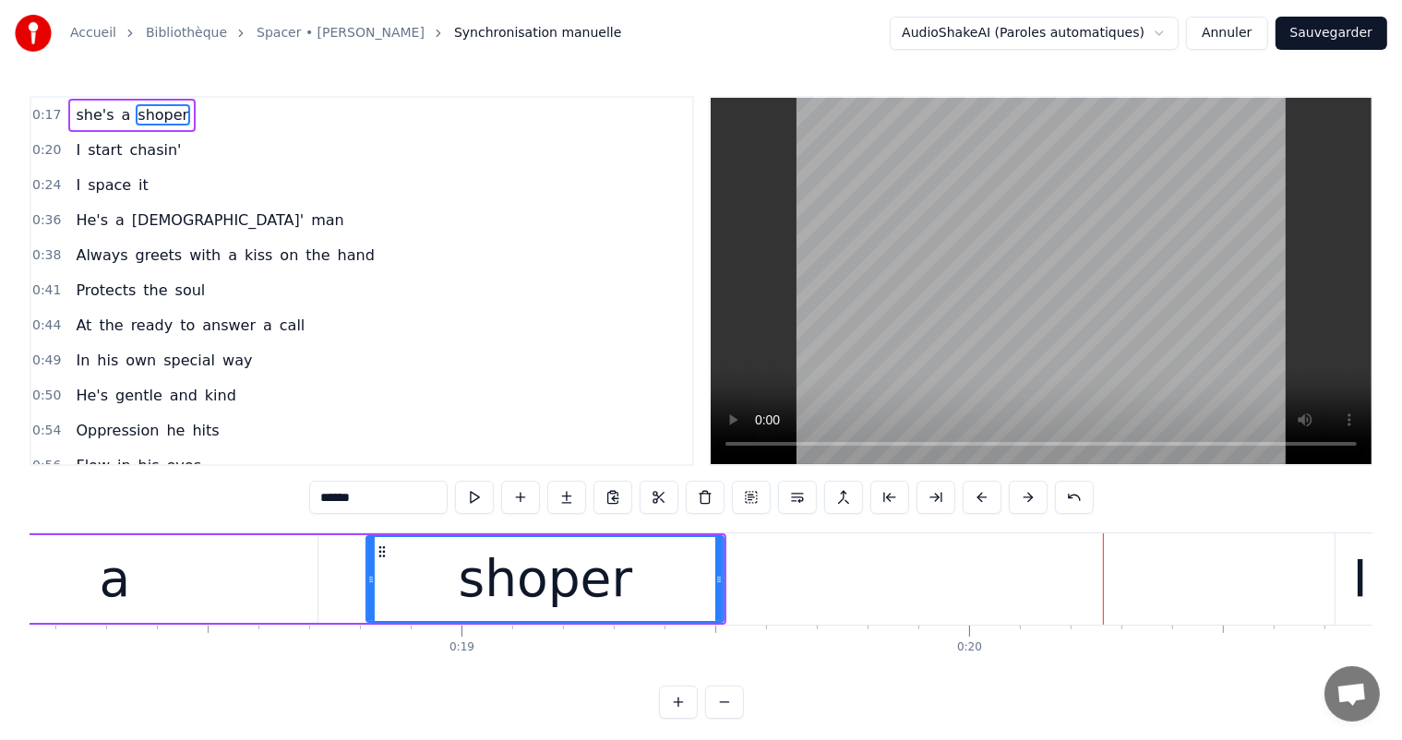
scroll to position [0, 8740]
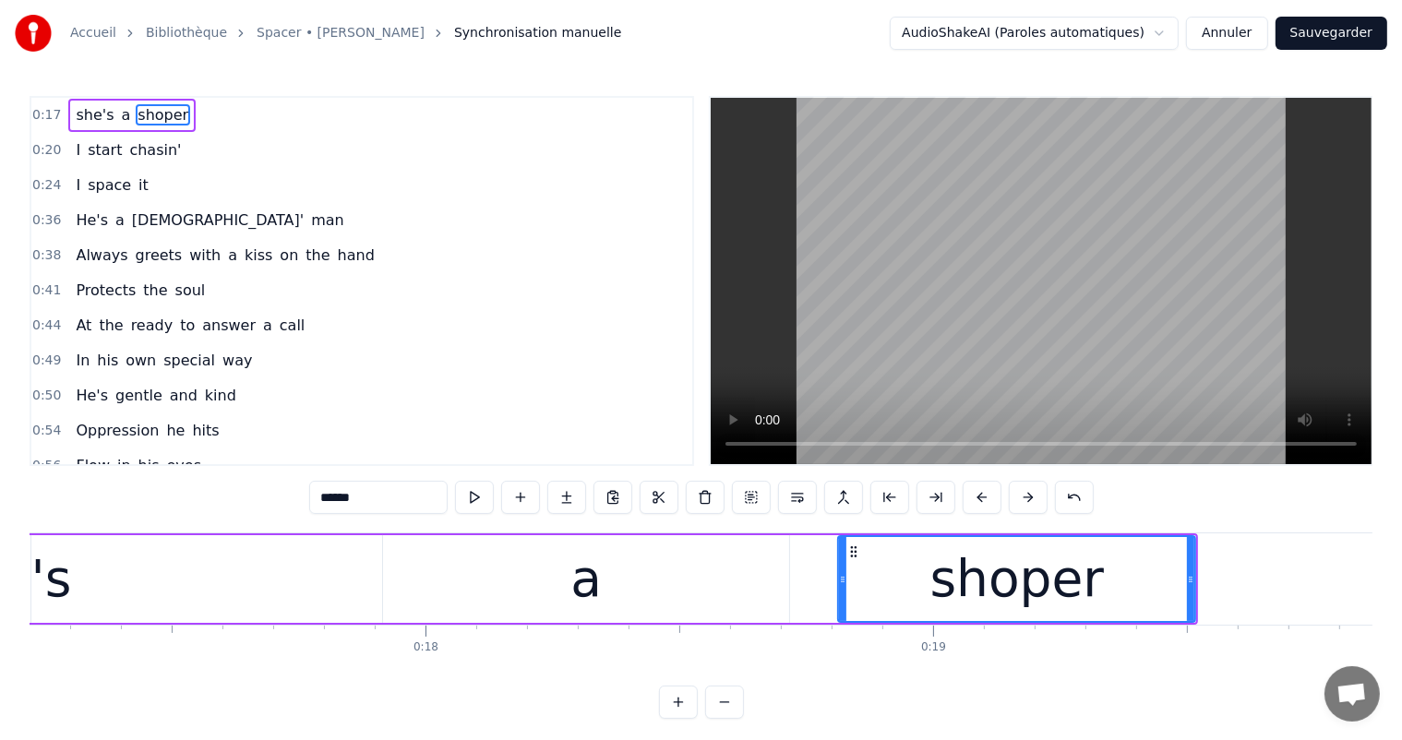
click at [786, 576] on div "a" at bounding box center [586, 579] width 406 height 88
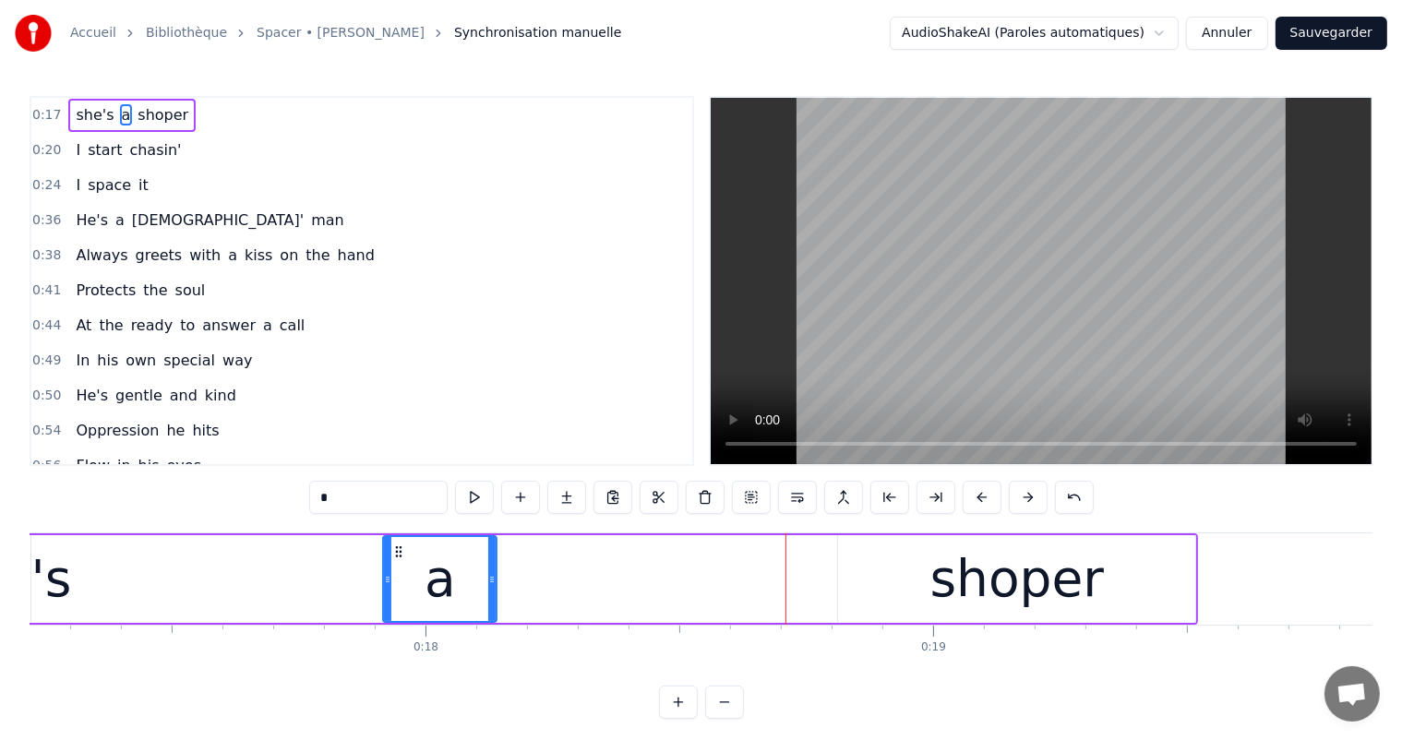
drag, startPoint x: 787, startPoint y: 576, endPoint x: 495, endPoint y: 574, distance: 292.5
click at [495, 574] on icon at bounding box center [491, 579] width 7 height 15
click at [876, 581] on div "shoper" at bounding box center [1016, 579] width 357 height 88
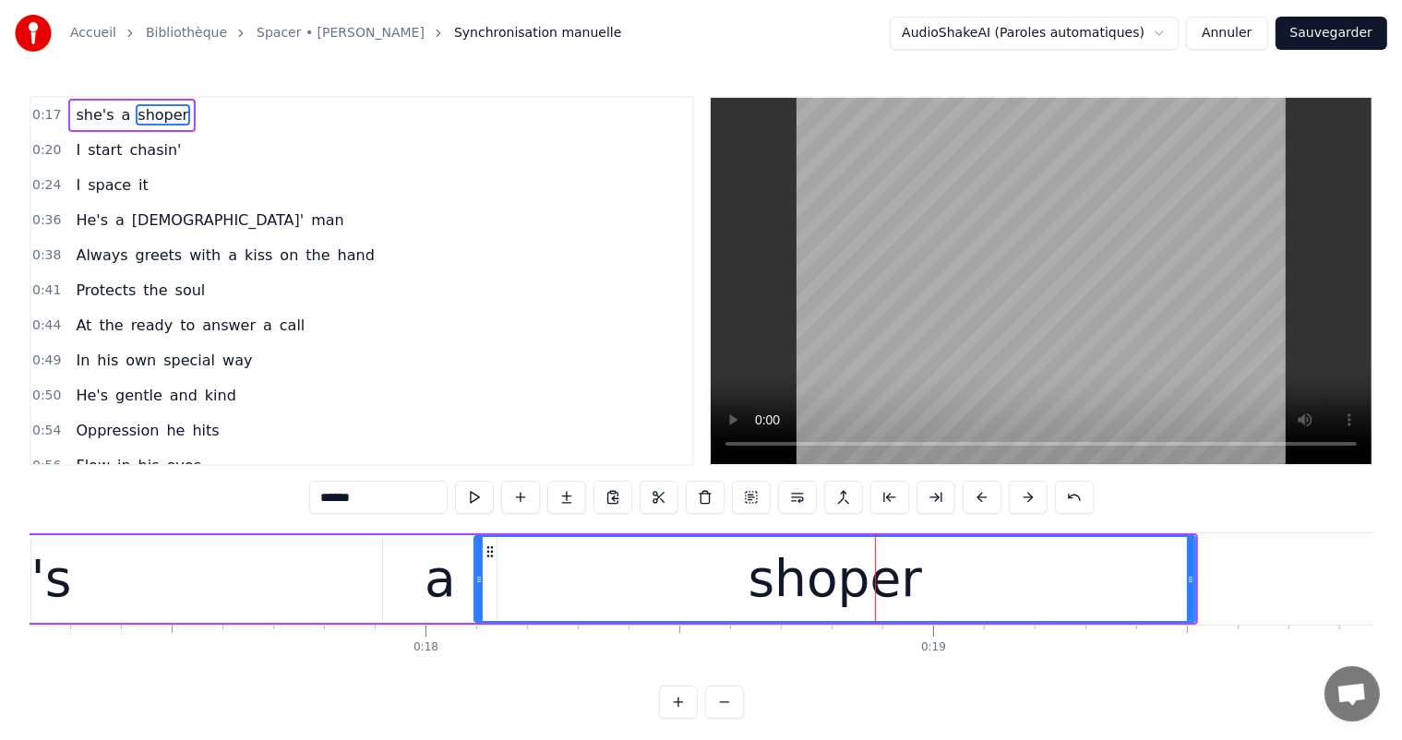
drag, startPoint x: 840, startPoint y: 577, endPoint x: 476, endPoint y: 572, distance: 363.6
click at [476, 572] on icon at bounding box center [478, 579] width 7 height 15
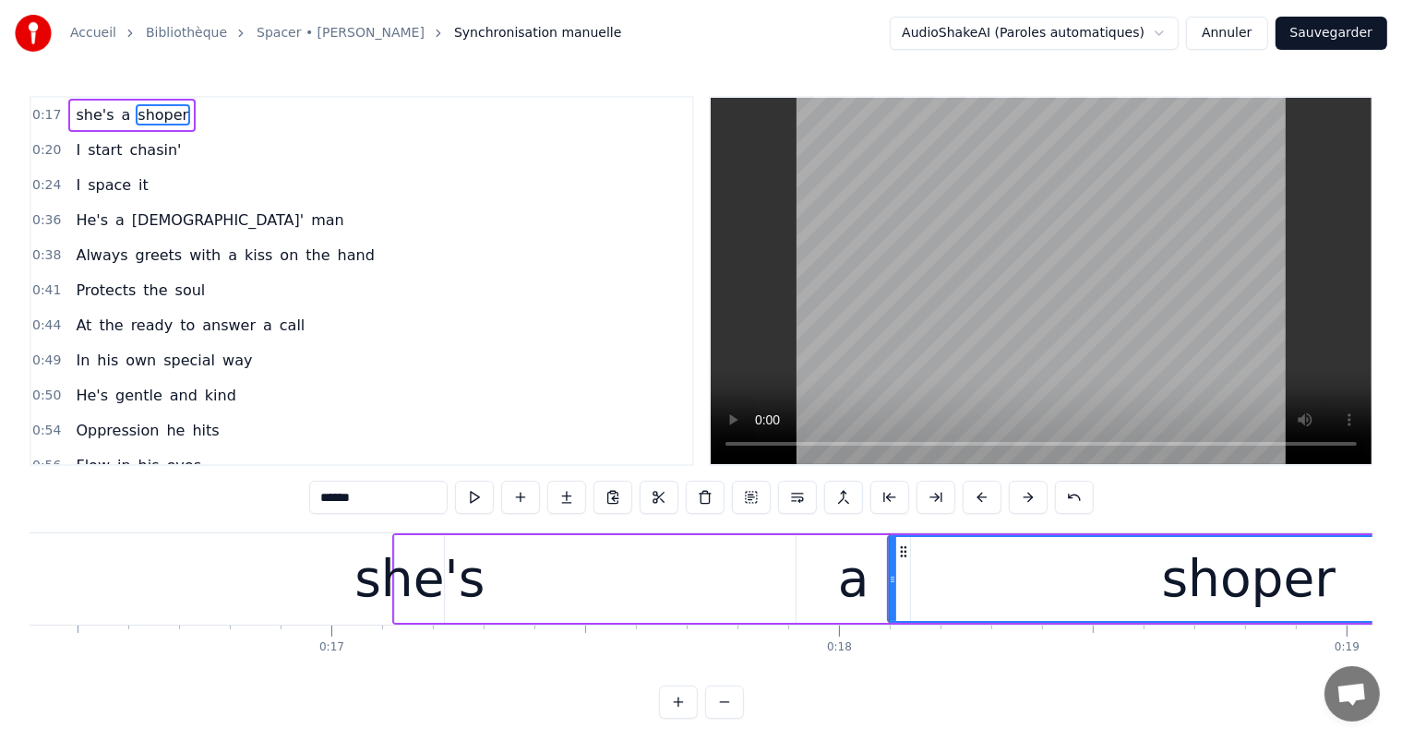
scroll to position [0, 8267]
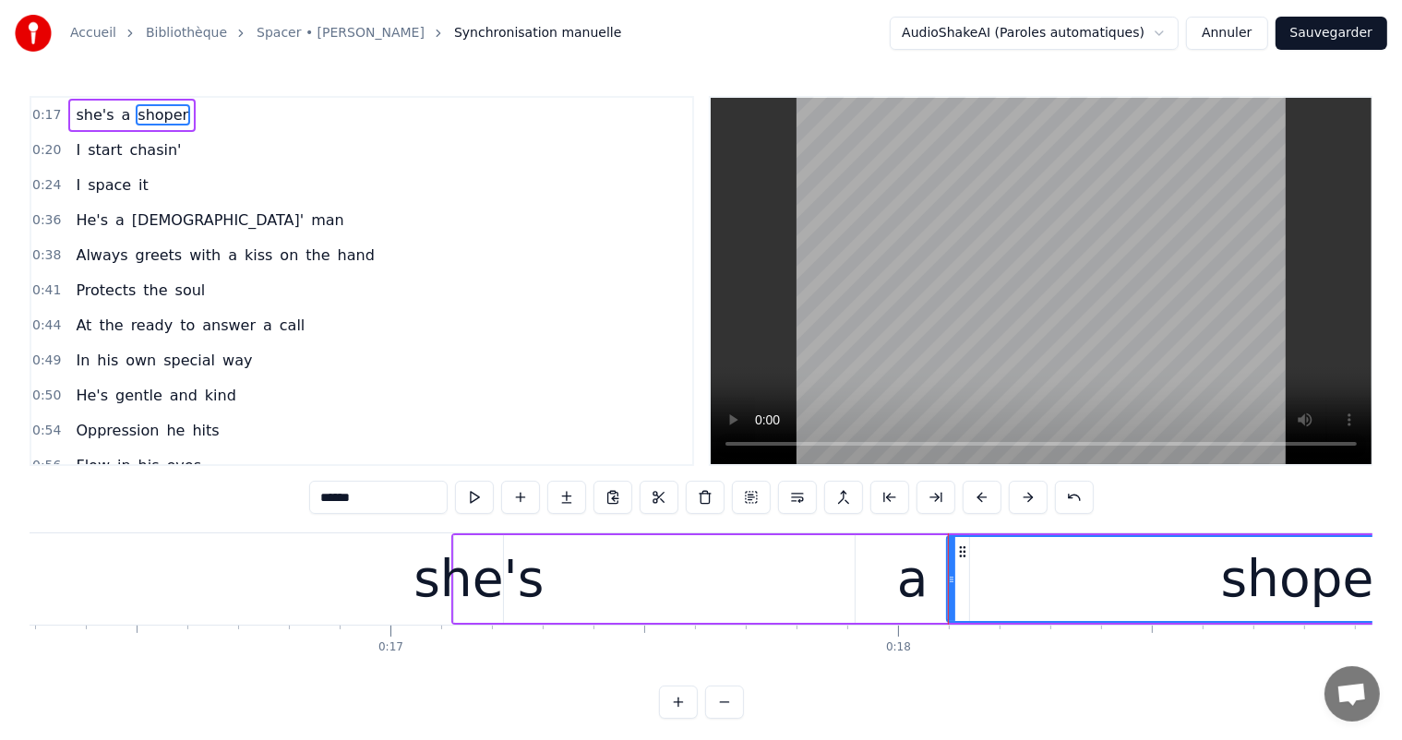
click at [488, 575] on div "she's" at bounding box center [478, 579] width 130 height 77
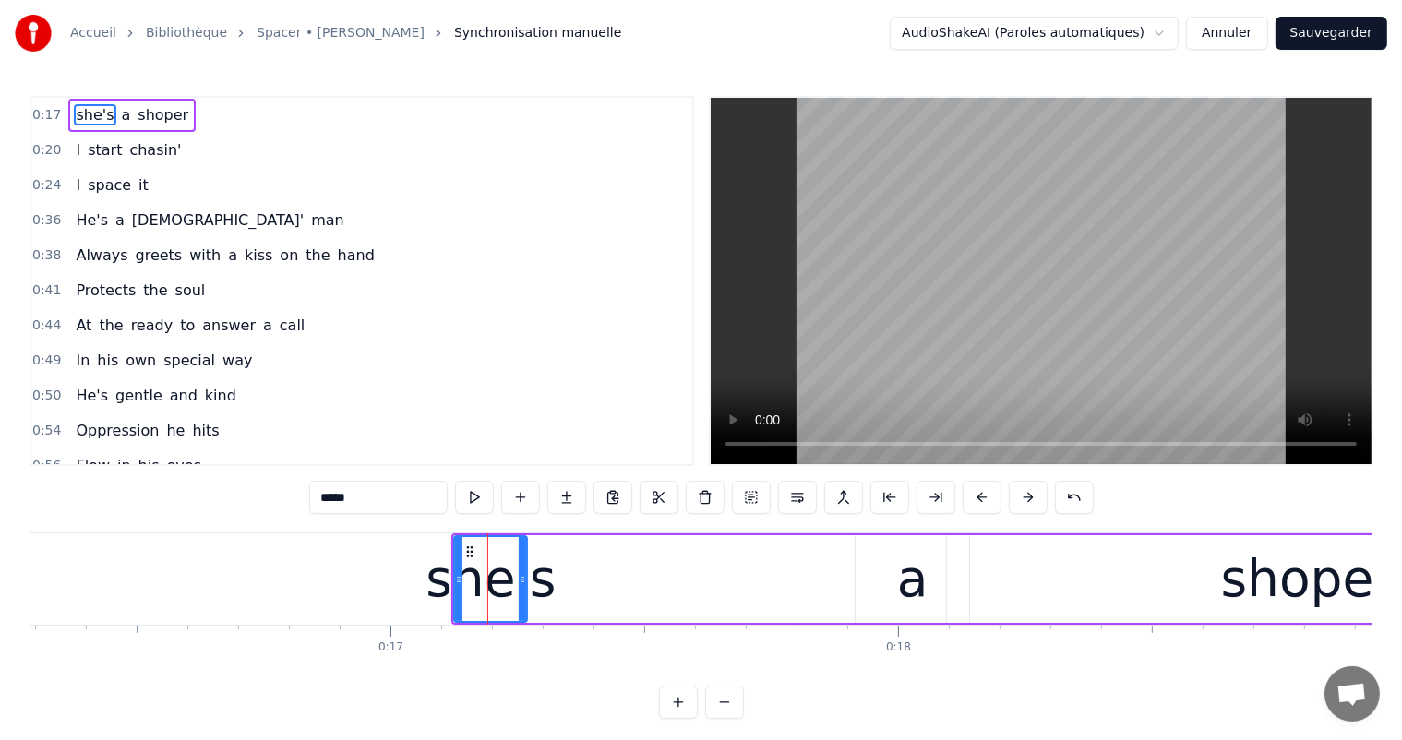
drag, startPoint x: 498, startPoint y: 580, endPoint x: 522, endPoint y: 579, distance: 24.0
click at [522, 579] on icon at bounding box center [522, 579] width 7 height 15
drag, startPoint x: 458, startPoint y: 574, endPoint x: 430, endPoint y: 574, distance: 27.7
click at [430, 574] on icon at bounding box center [430, 579] width 7 height 15
drag, startPoint x: 520, startPoint y: 579, endPoint x: 507, endPoint y: 579, distance: 12.9
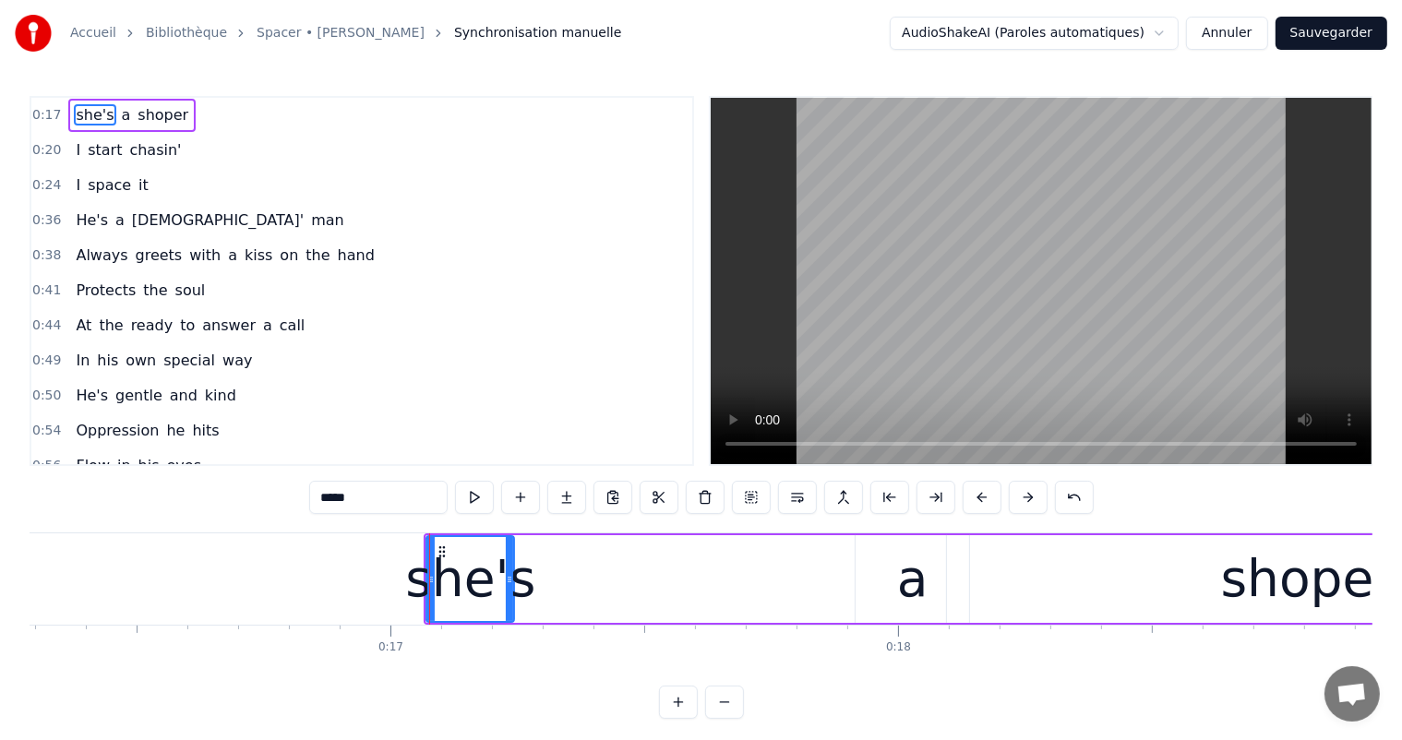
click at [507, 579] on icon at bounding box center [509, 579] width 7 height 15
click at [870, 586] on div "a" at bounding box center [912, 579] width 114 height 88
type input "*"
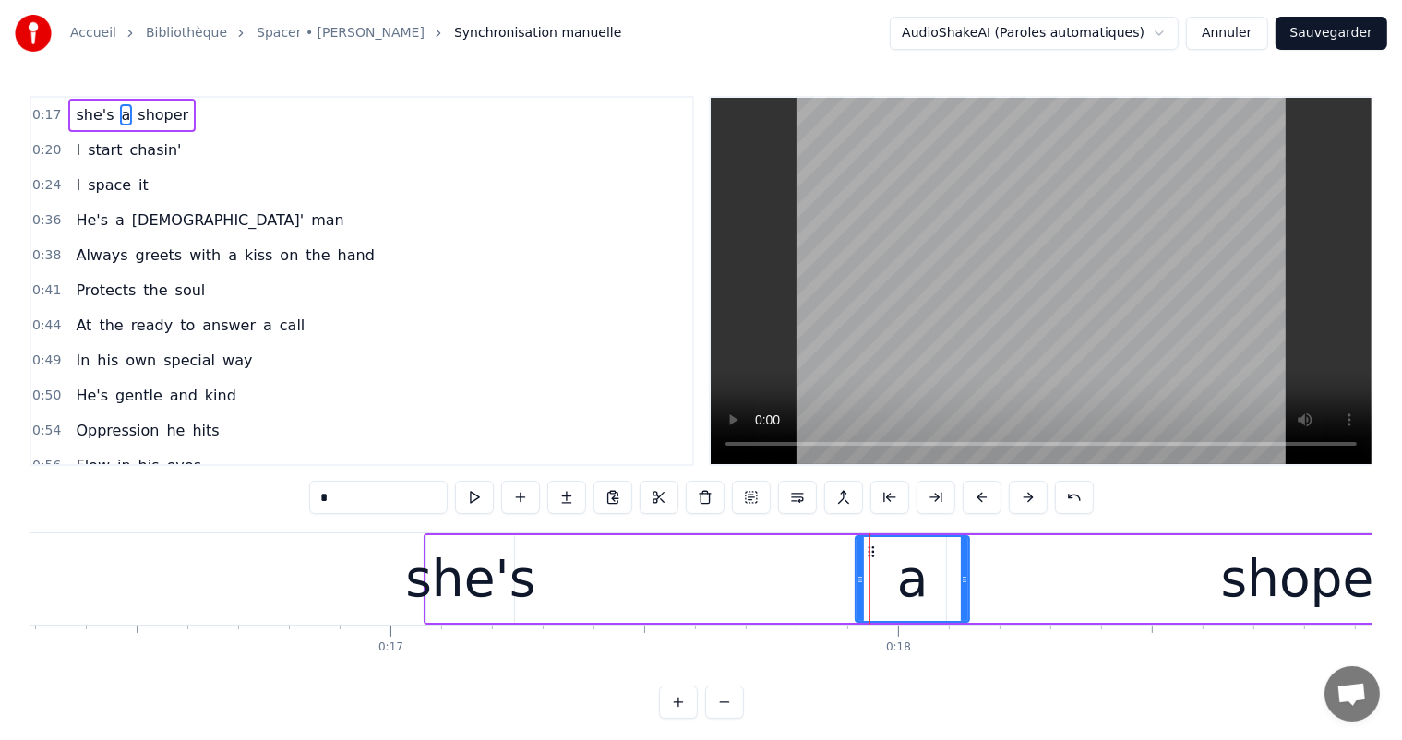
drag, startPoint x: 893, startPoint y: 580, endPoint x: 842, endPoint y: 579, distance: 51.7
click at [842, 579] on div "she's a shoper" at bounding box center [1047, 578] width 1247 height 91
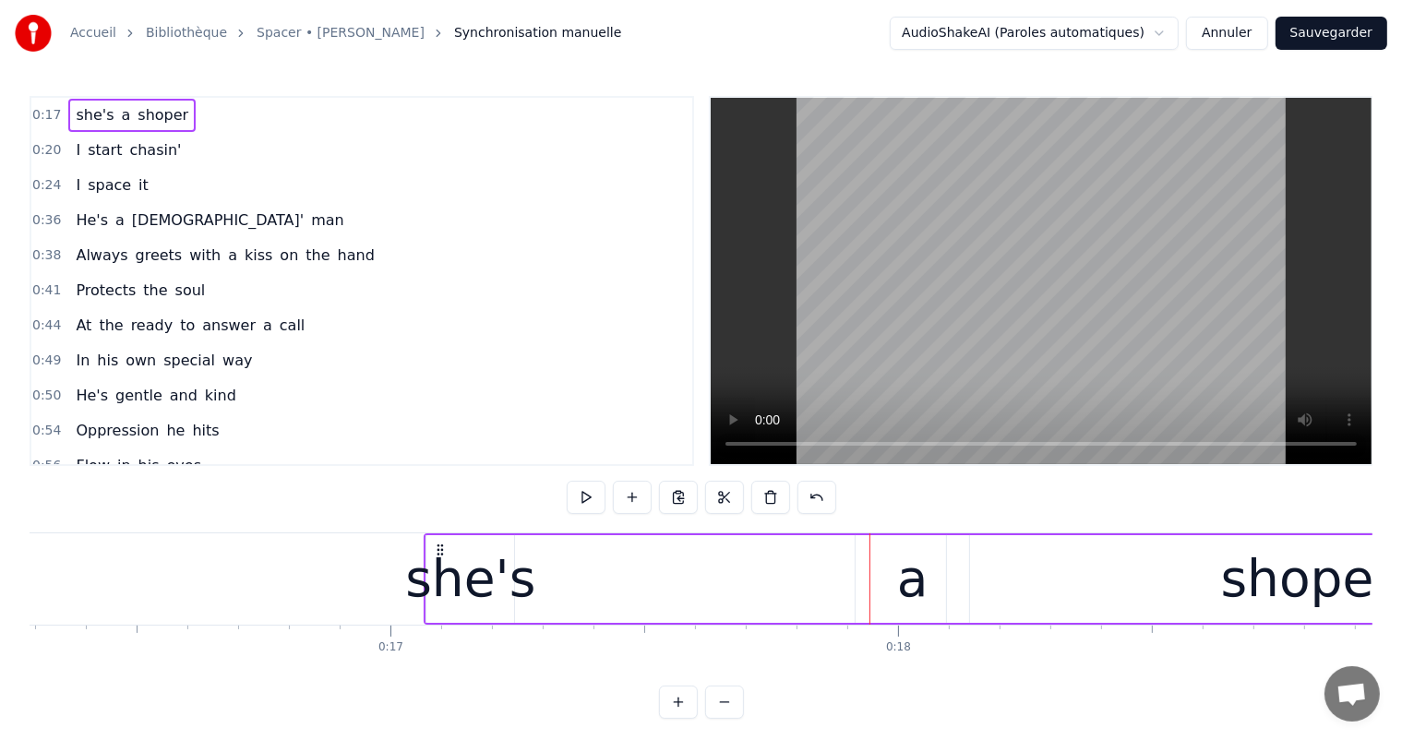
click at [447, 607] on div "she's" at bounding box center [470, 579] width 130 height 77
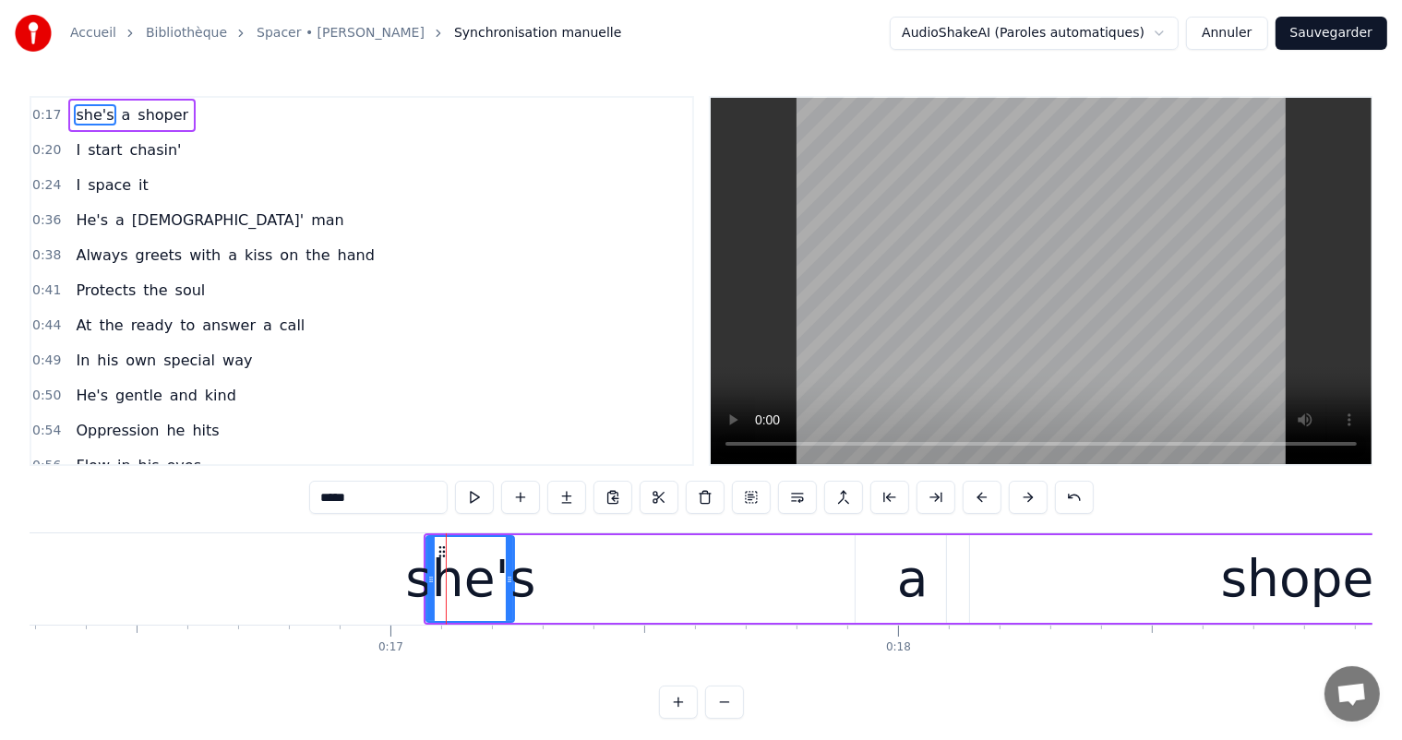
click at [940, 586] on div "a" at bounding box center [912, 579] width 114 height 88
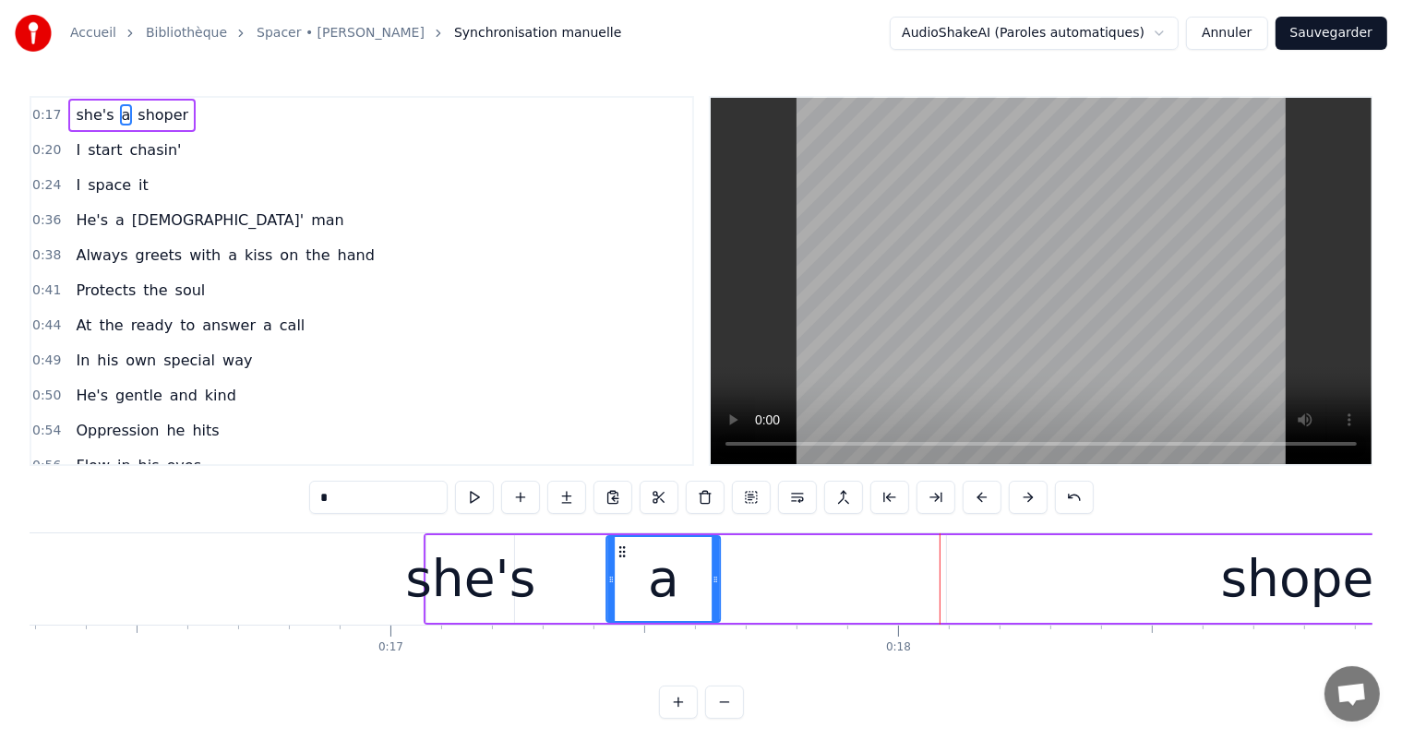
drag, startPoint x: 866, startPoint y: 550, endPoint x: 616, endPoint y: 536, distance: 249.5
click at [616, 537] on div "a" at bounding box center [664, 579] width 112 height 84
click at [1233, 594] on div "shoper" at bounding box center [1308, 579] width 174 height 77
type input "******"
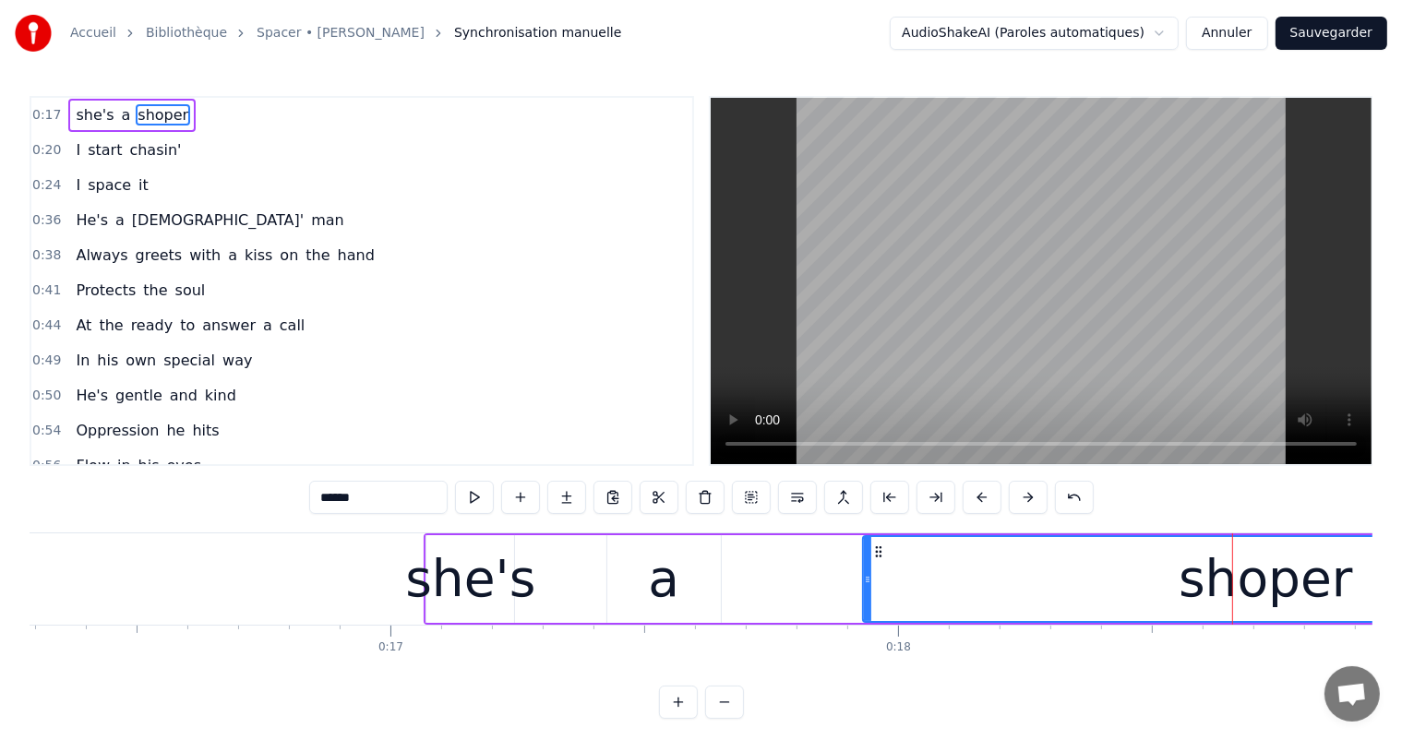
drag, startPoint x: 949, startPoint y: 581, endPoint x: 865, endPoint y: 593, distance: 84.8
click at [865, 593] on div at bounding box center [867, 579] width 7 height 84
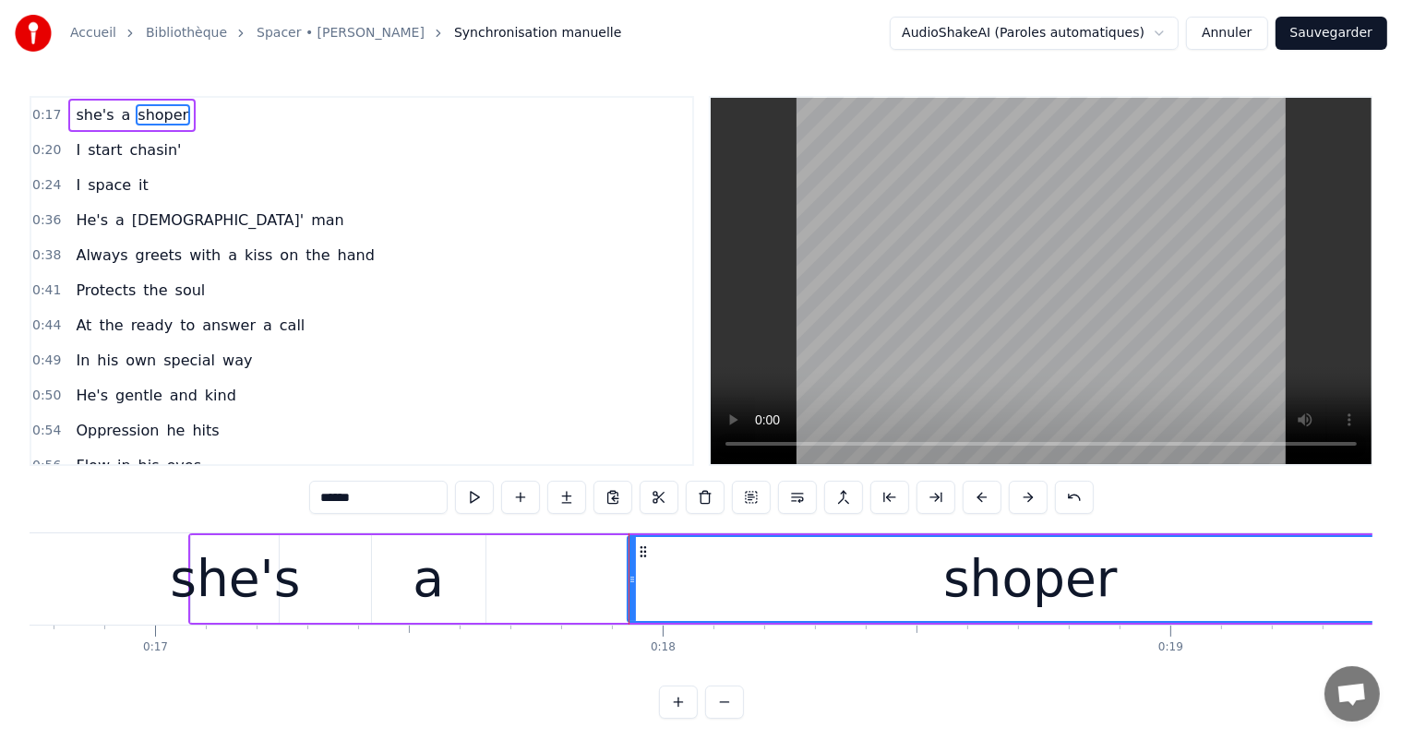
scroll to position [0, 8681]
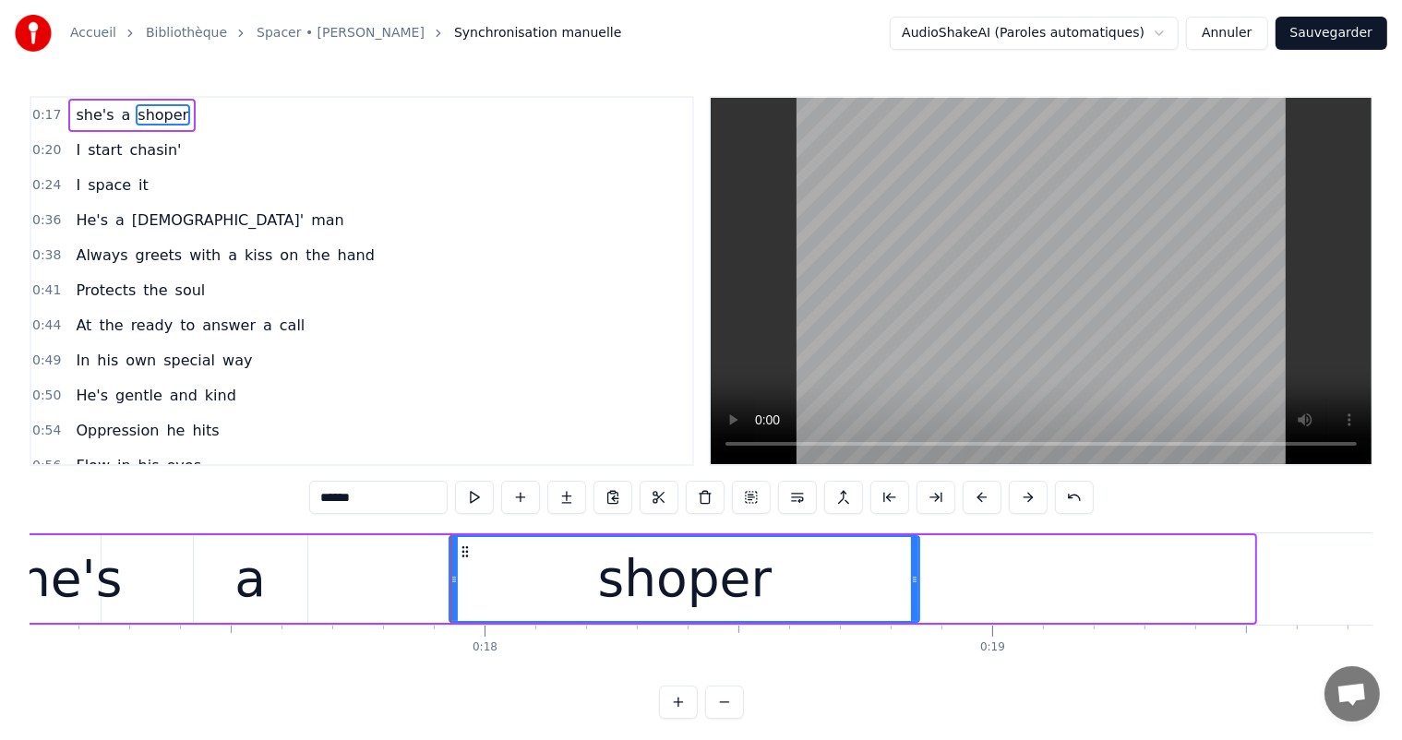
drag, startPoint x: 1248, startPoint y: 580, endPoint x: 913, endPoint y: 560, distance: 335.5
click at [913, 560] on div at bounding box center [914, 579] width 7 height 84
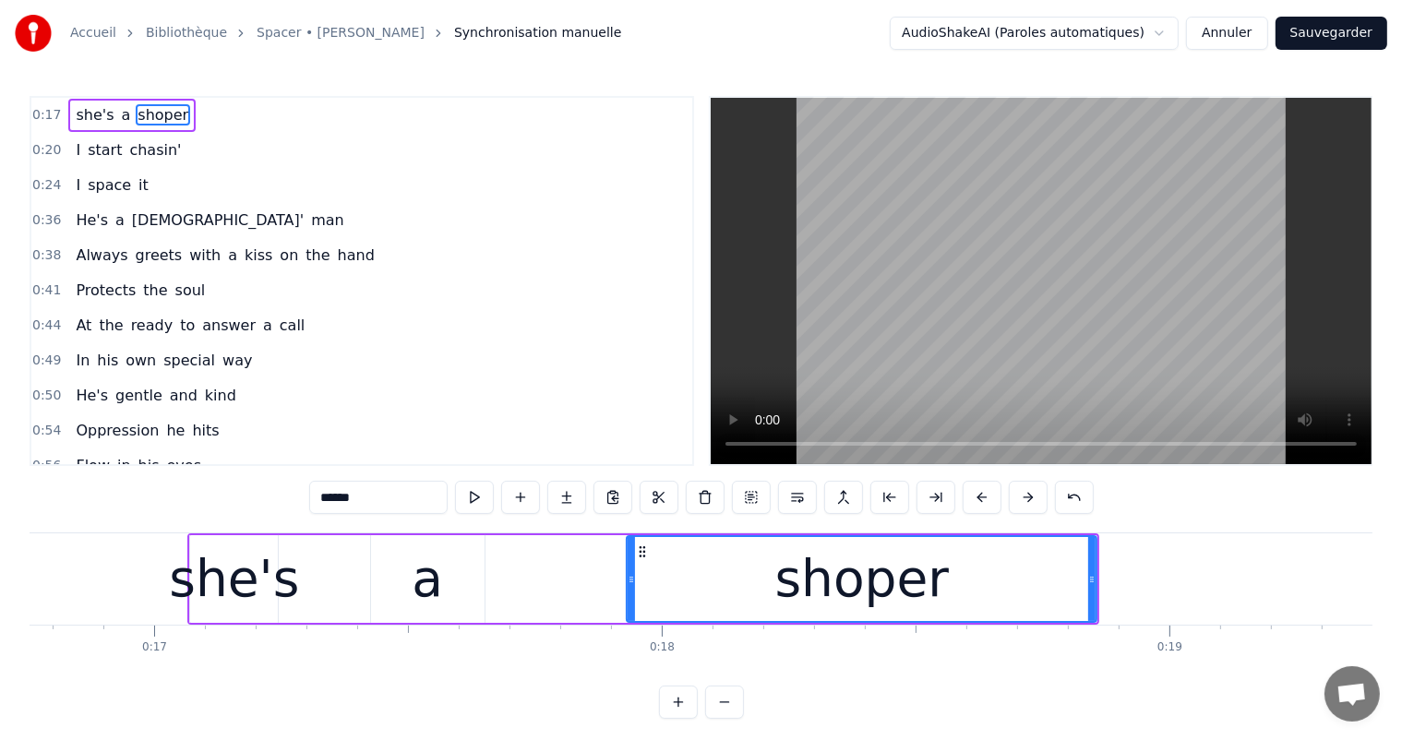
scroll to position [0, 8385]
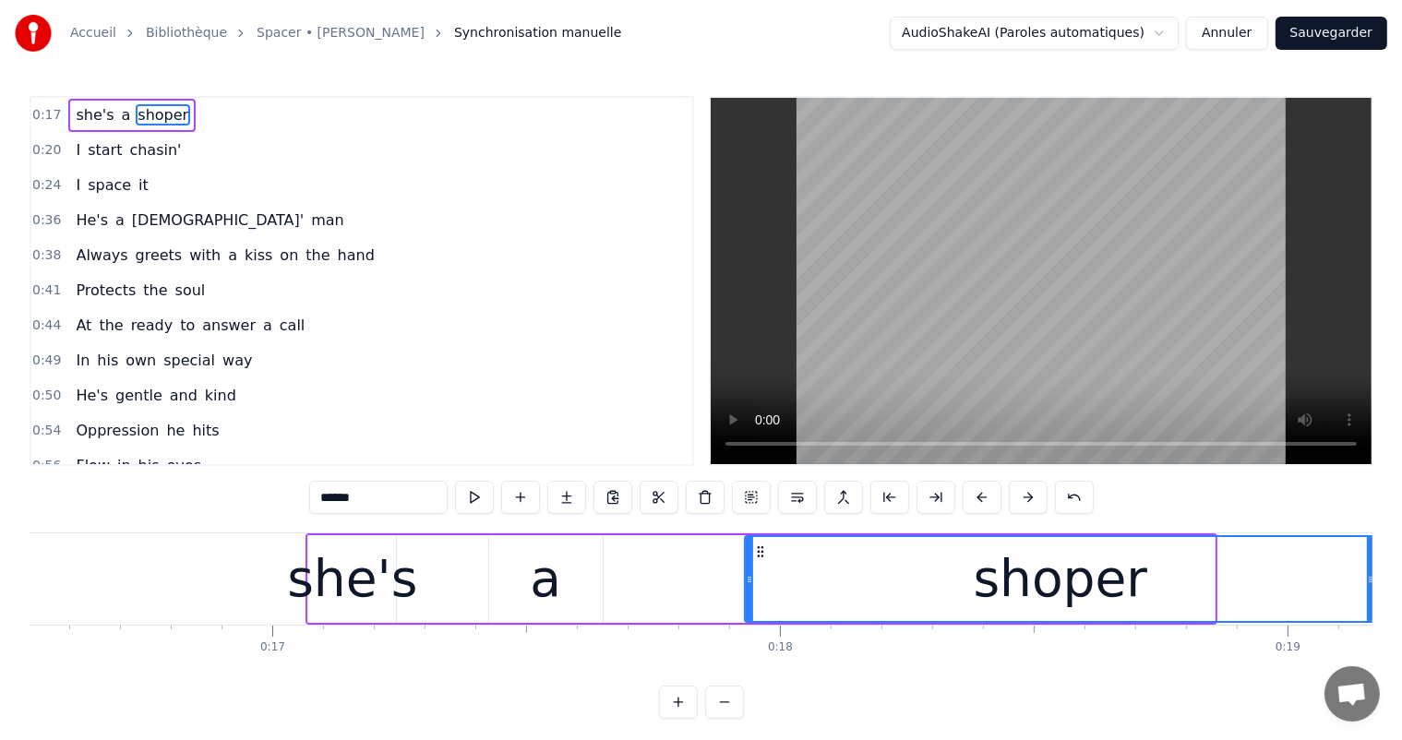
drag, startPoint x: 1211, startPoint y: 580, endPoint x: 1371, endPoint y: 578, distance: 160.6
click at [1371, 578] on icon at bounding box center [1370, 579] width 7 height 15
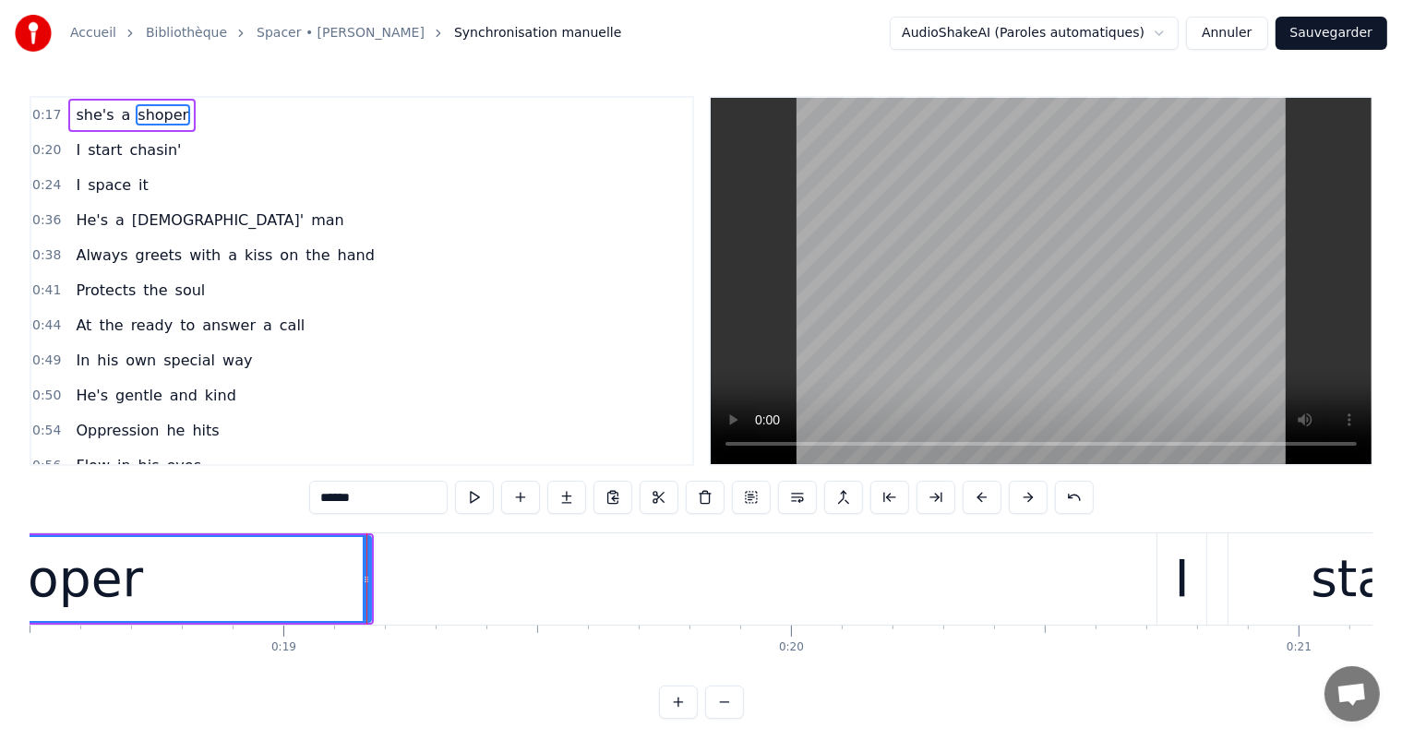
scroll to position [0, 9152]
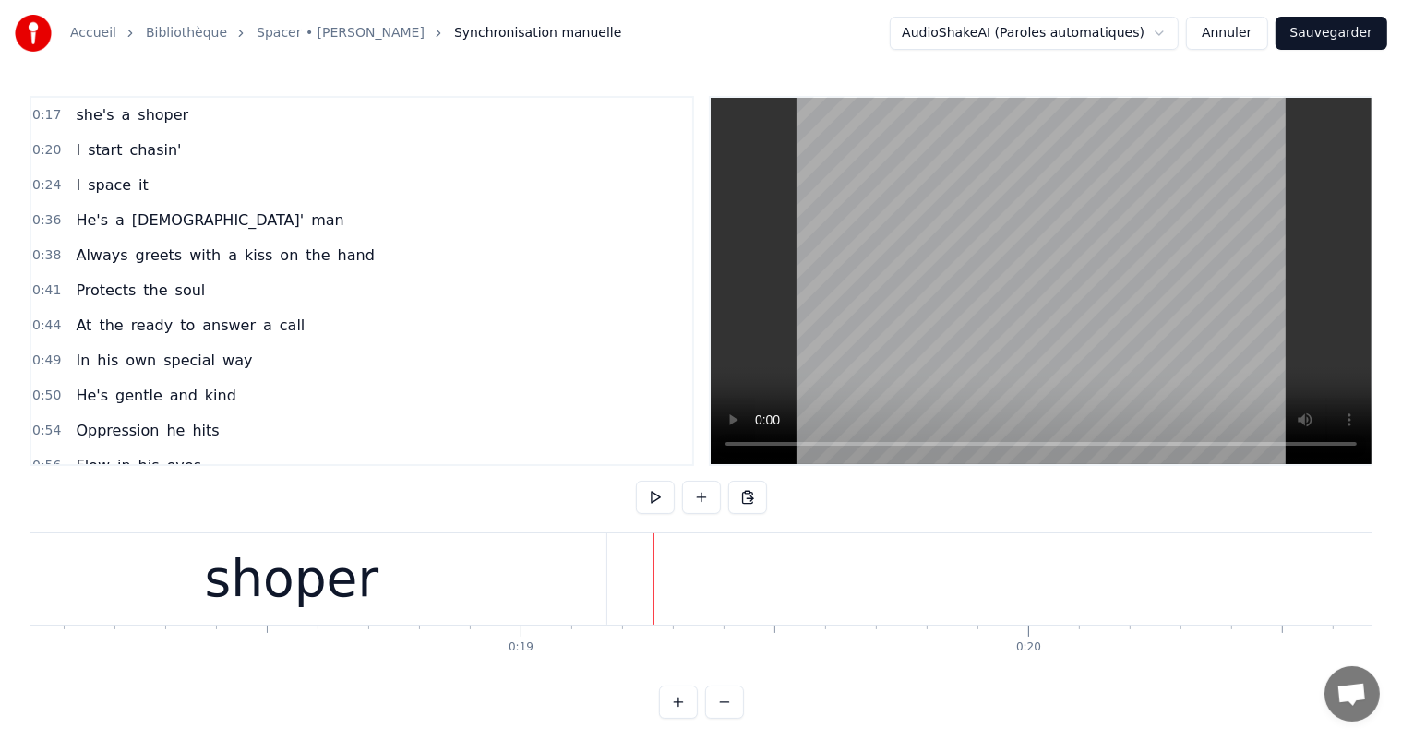
click at [543, 577] on div "shoper" at bounding box center [291, 578] width 630 height 91
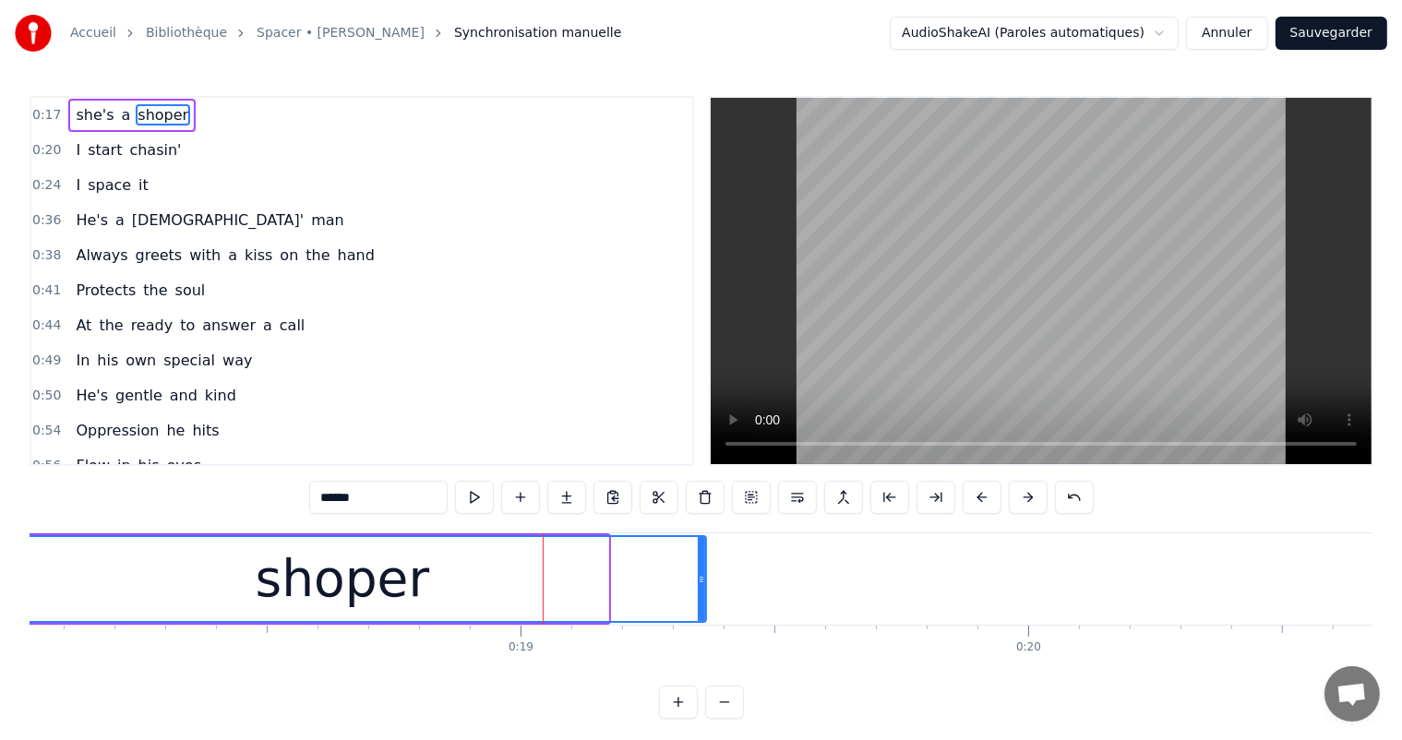
drag, startPoint x: 602, startPoint y: 583, endPoint x: 699, endPoint y: 584, distance: 97.8
click at [699, 584] on icon at bounding box center [701, 579] width 7 height 15
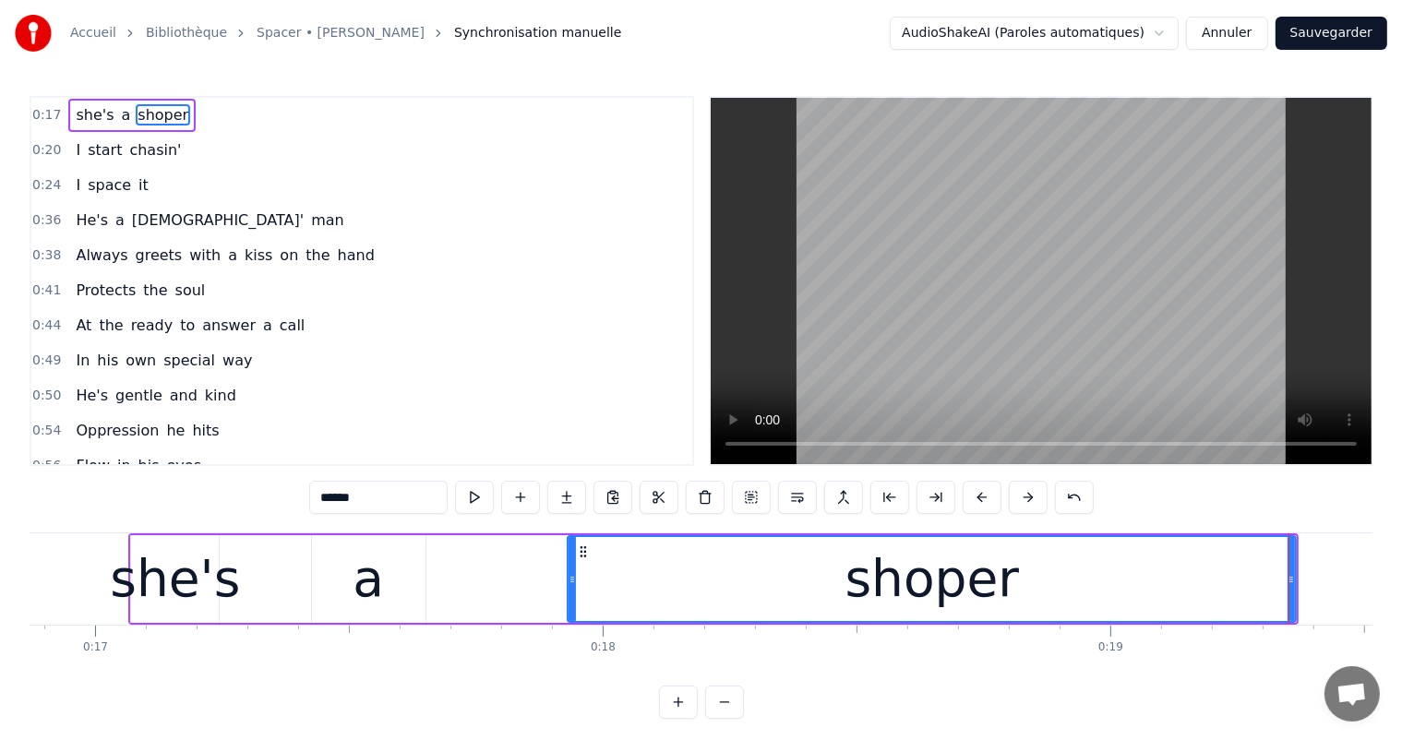
scroll to position [0, 8444]
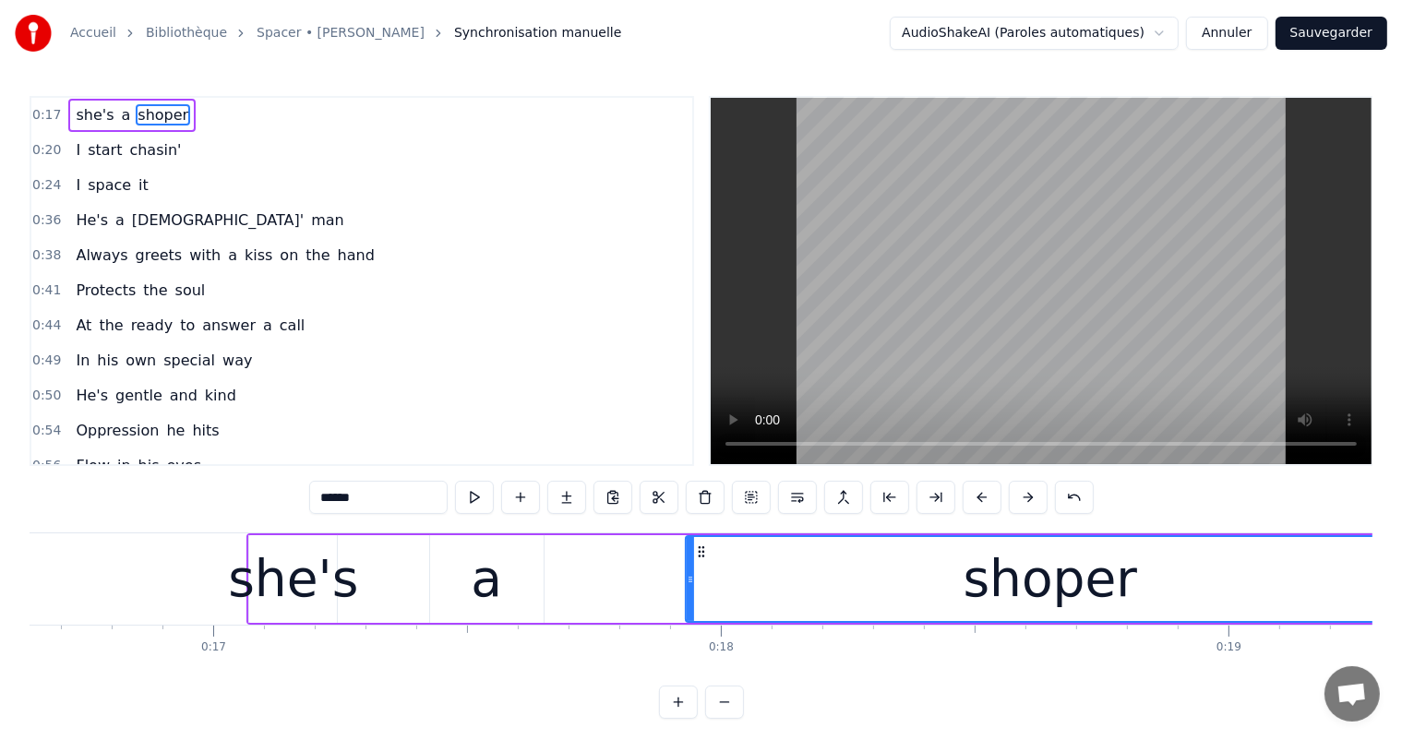
click at [514, 586] on div "a" at bounding box center [487, 579] width 114 height 88
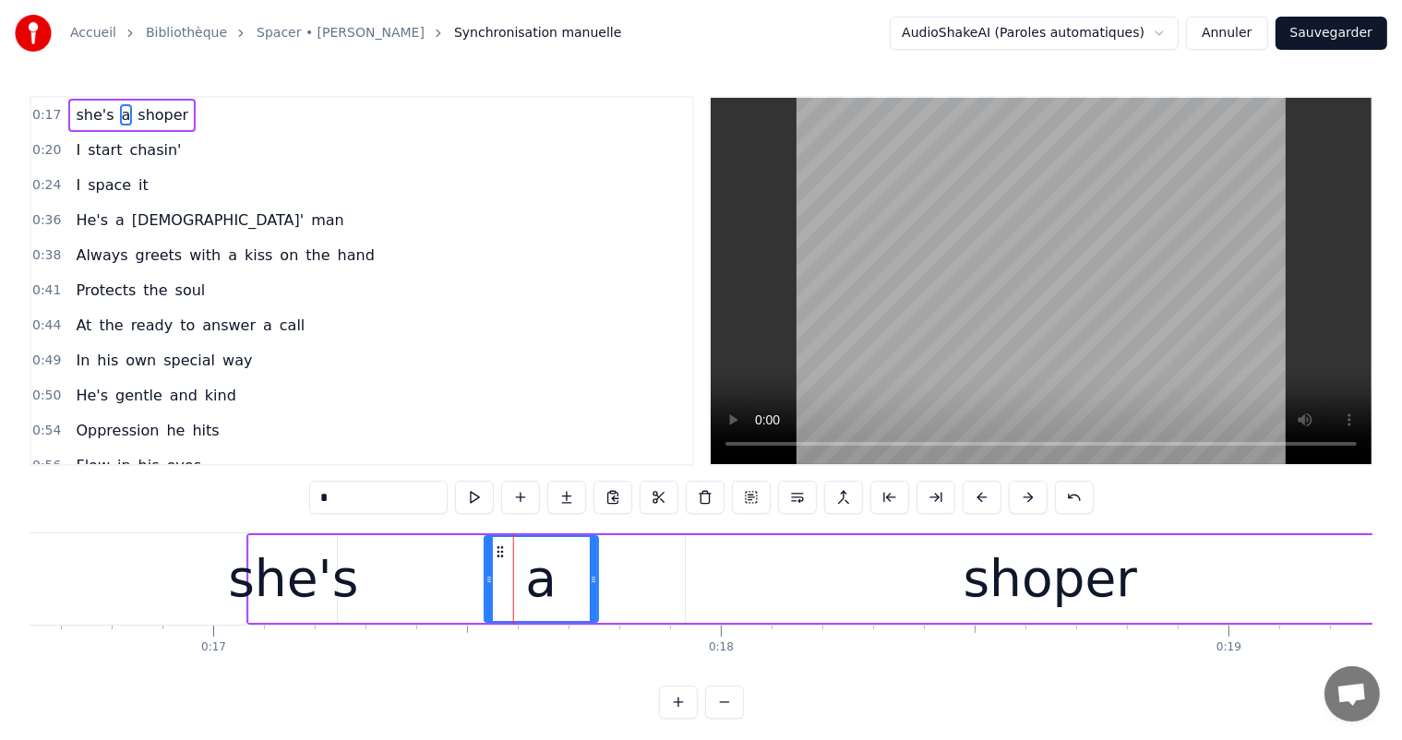
drag, startPoint x: 441, startPoint y: 548, endPoint x: 496, endPoint y: 549, distance: 54.5
click at [496, 549] on icon at bounding box center [500, 551] width 15 height 15
click at [786, 560] on div "shoper" at bounding box center [1050, 579] width 728 height 88
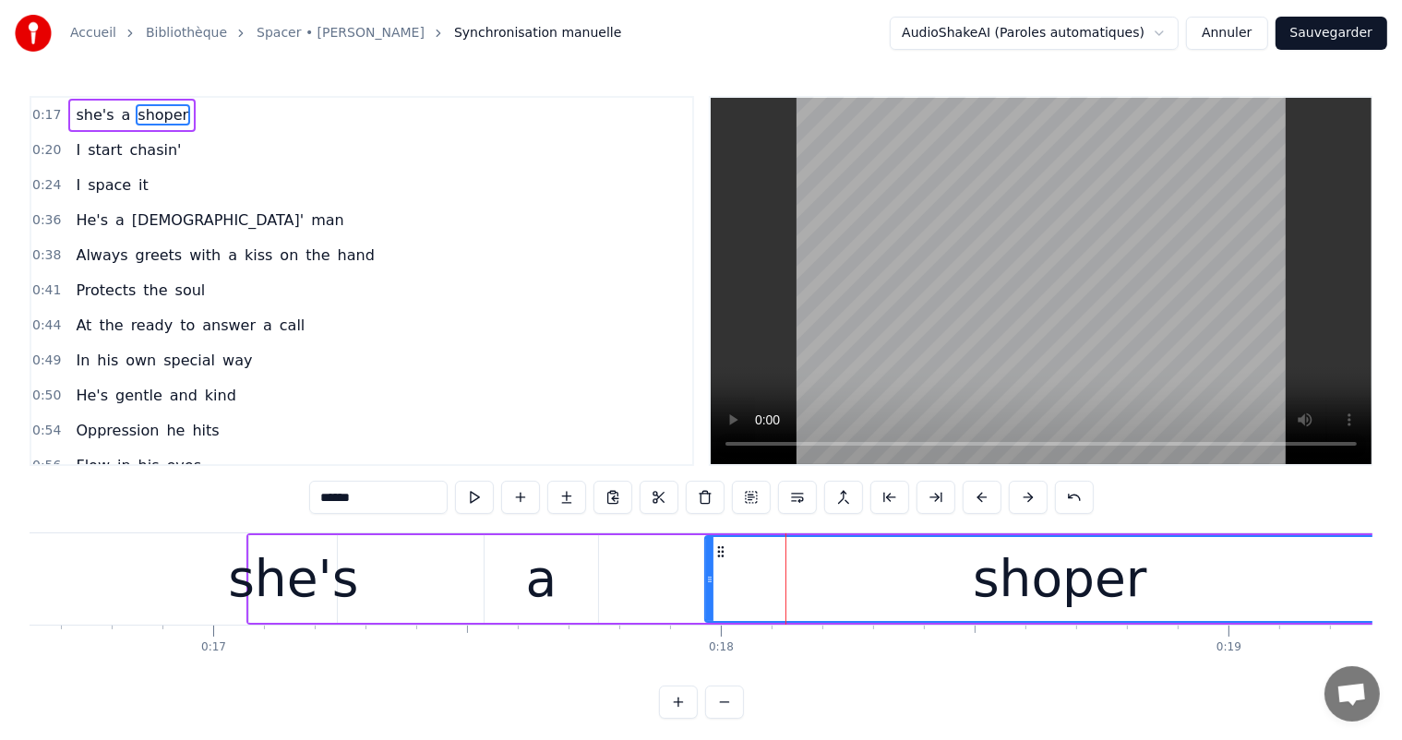
drag, startPoint x: 691, startPoint y: 579, endPoint x: 711, endPoint y: 576, distance: 19.6
click at [711, 576] on icon at bounding box center [709, 579] width 7 height 15
click at [576, 569] on div "a" at bounding box center [541, 579] width 114 height 88
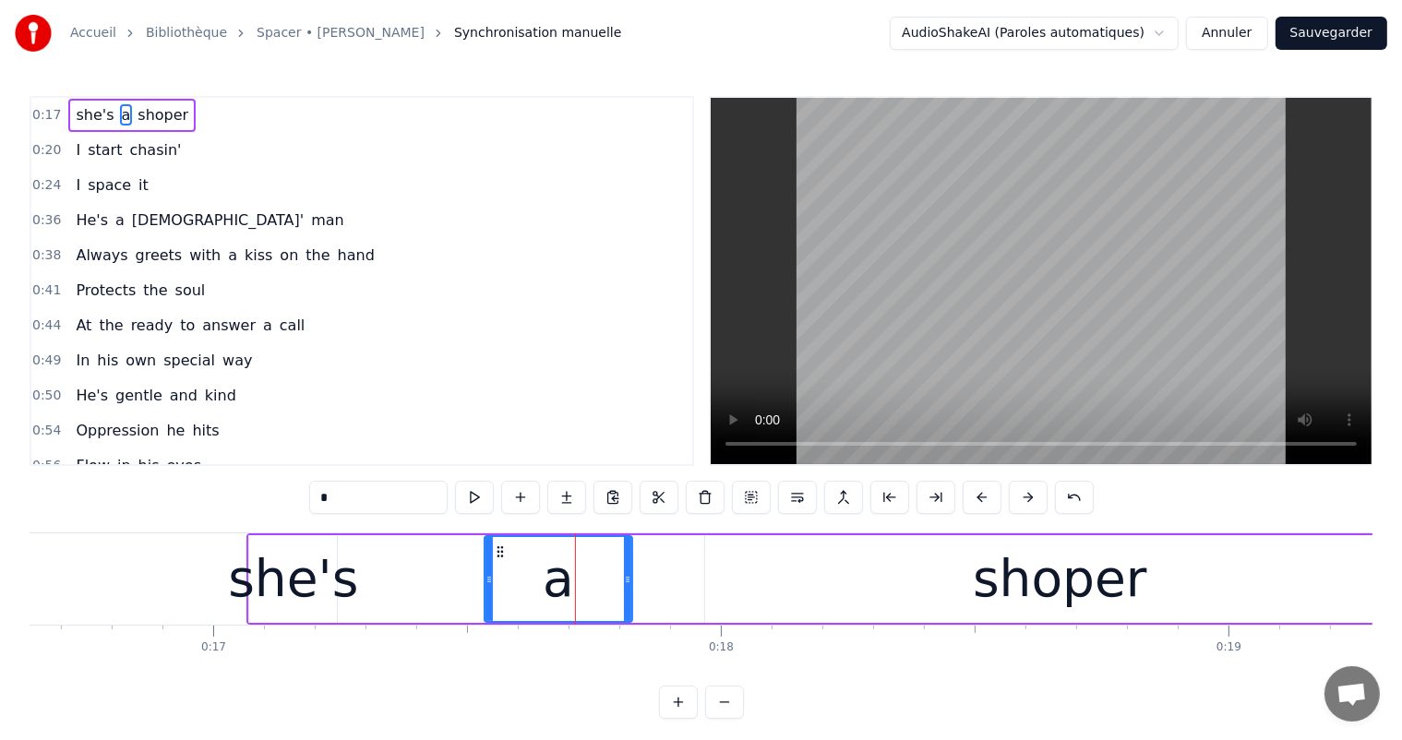
drag, startPoint x: 592, startPoint y: 581, endPoint x: 627, endPoint y: 581, distance: 34.1
click at [627, 581] on icon at bounding box center [627, 579] width 7 height 15
click at [297, 581] on div "she's" at bounding box center [293, 579] width 130 height 77
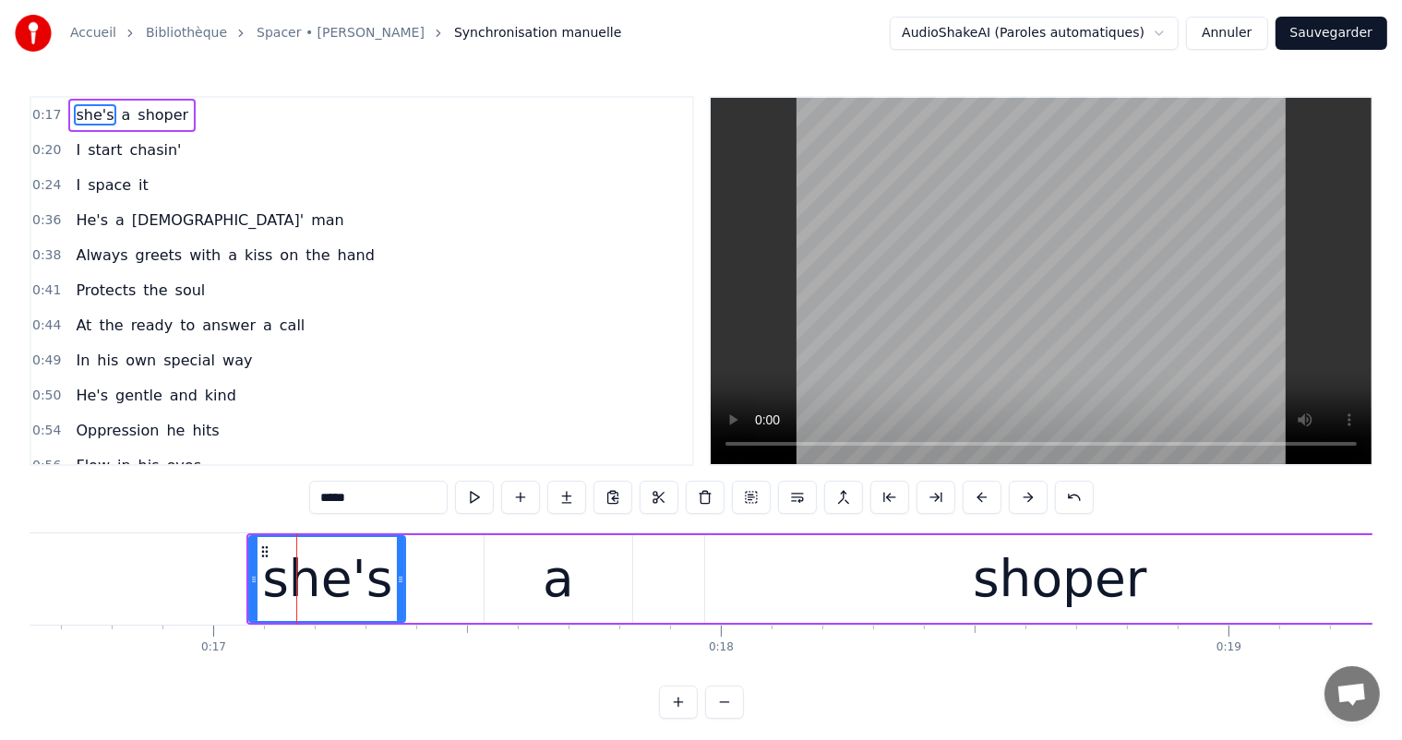
drag, startPoint x: 334, startPoint y: 580, endPoint x: 402, endPoint y: 580, distance: 68.3
click at [402, 580] on icon at bounding box center [400, 579] width 7 height 15
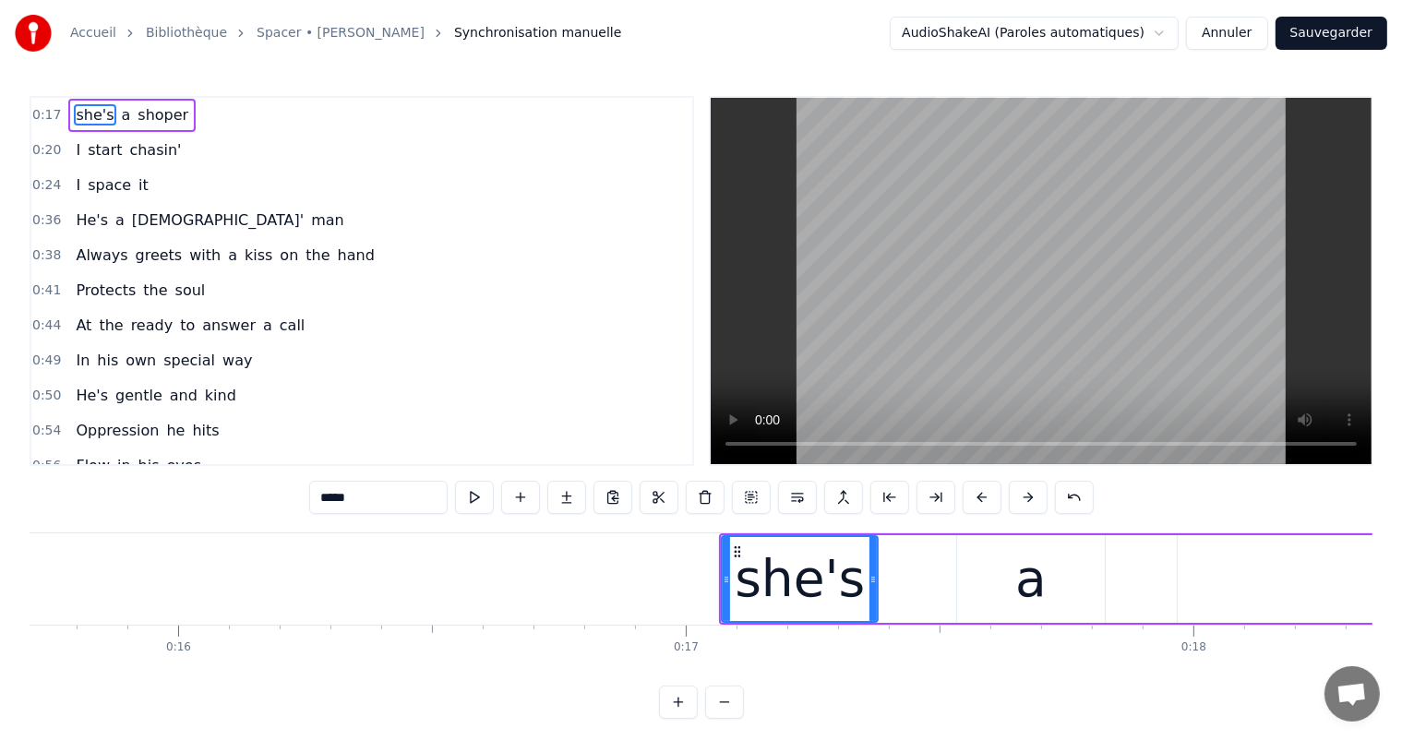
scroll to position [0, 7381]
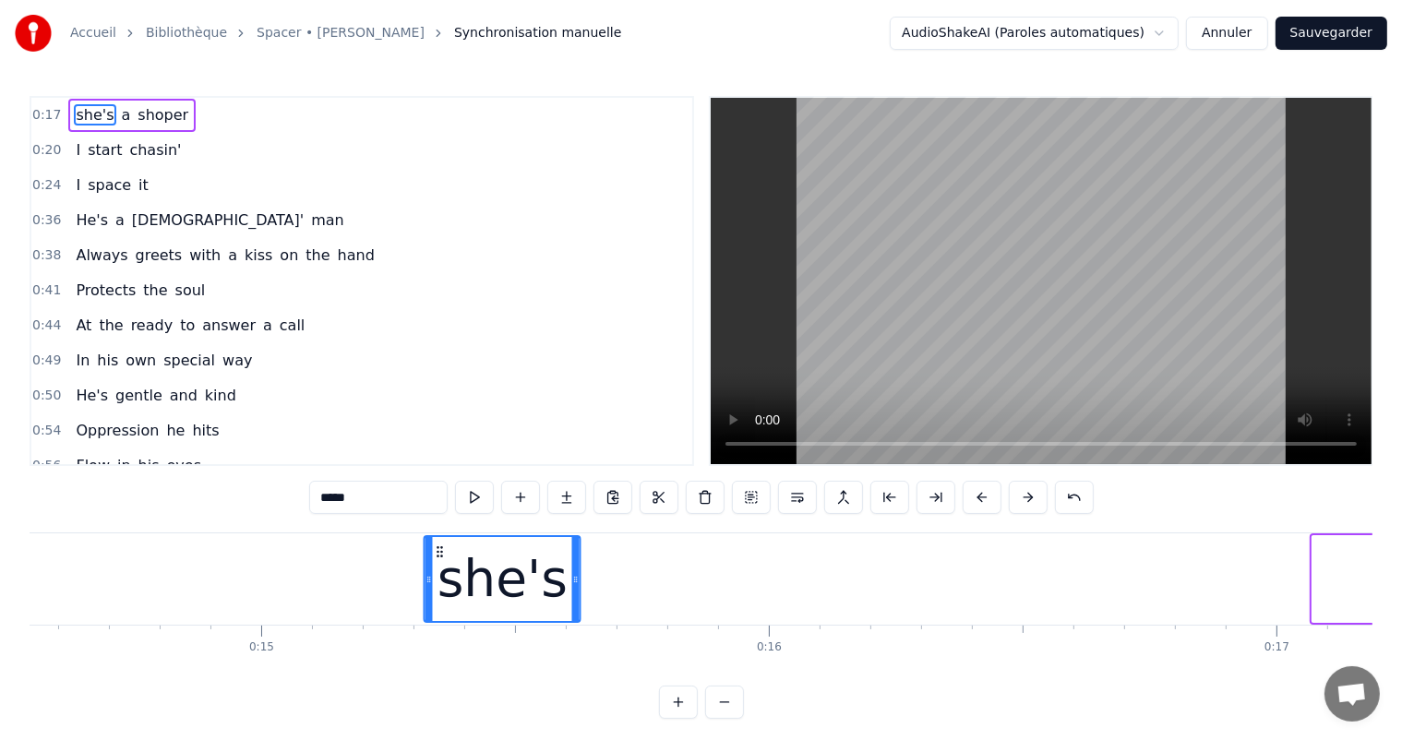
drag, startPoint x: 1323, startPoint y: 553, endPoint x: 435, endPoint y: 550, distance: 888.7
click at [435, 551] on icon at bounding box center [440, 551] width 15 height 15
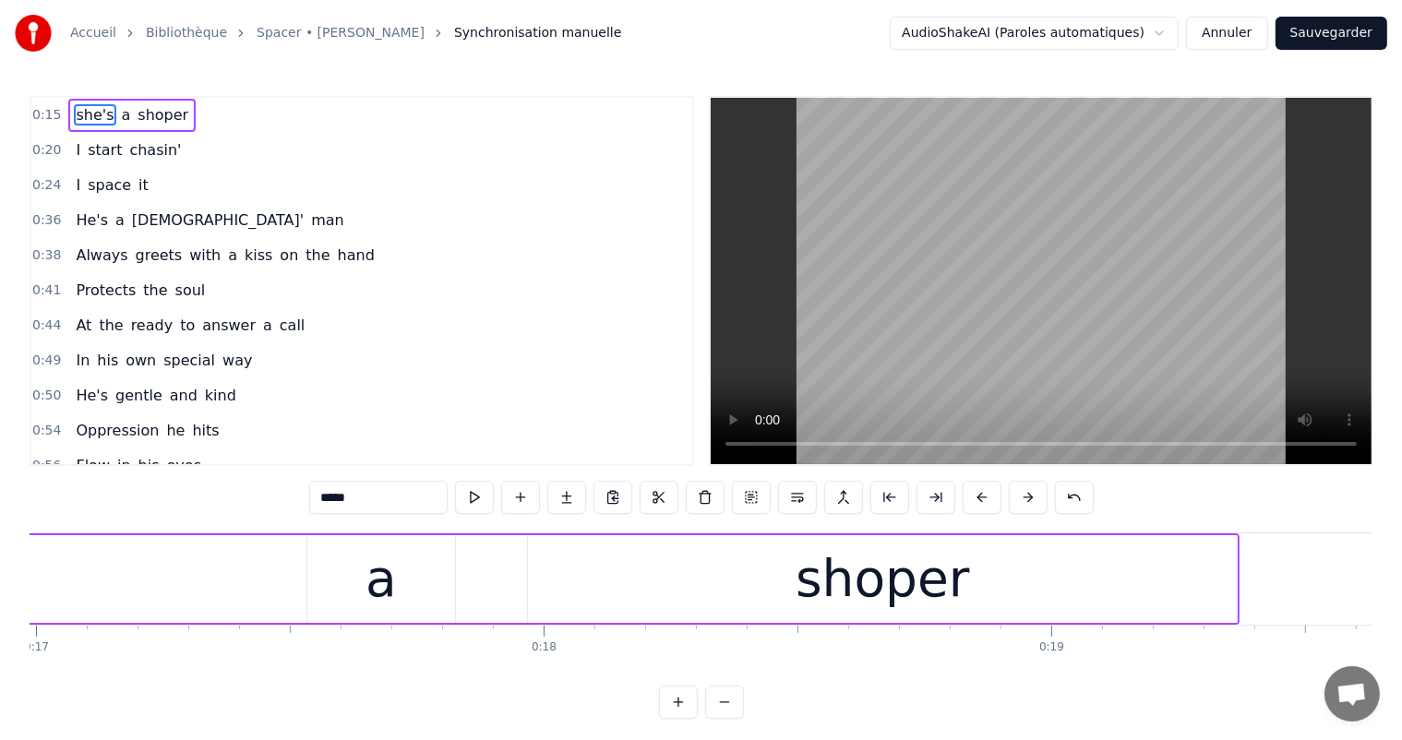
scroll to position [0, 8504]
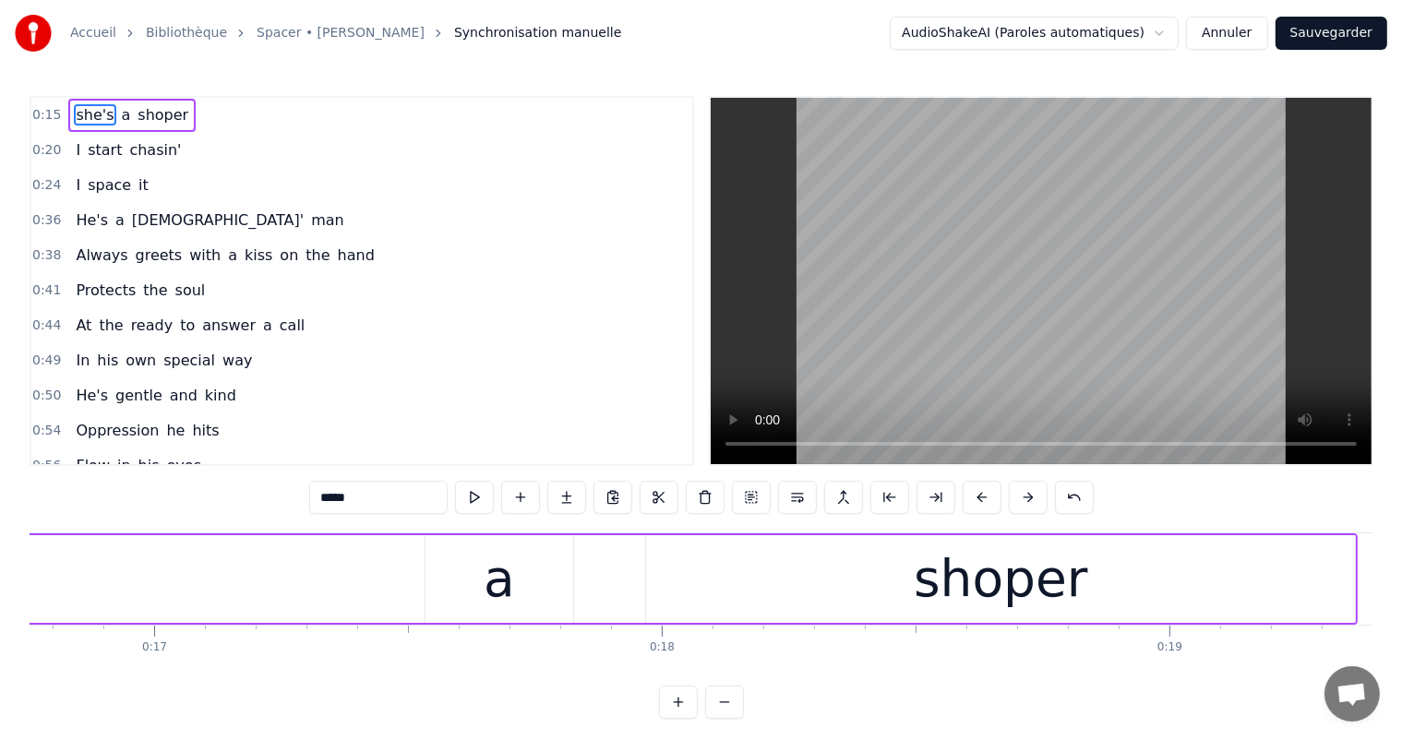
click at [507, 581] on div "a" at bounding box center [499, 579] width 31 height 77
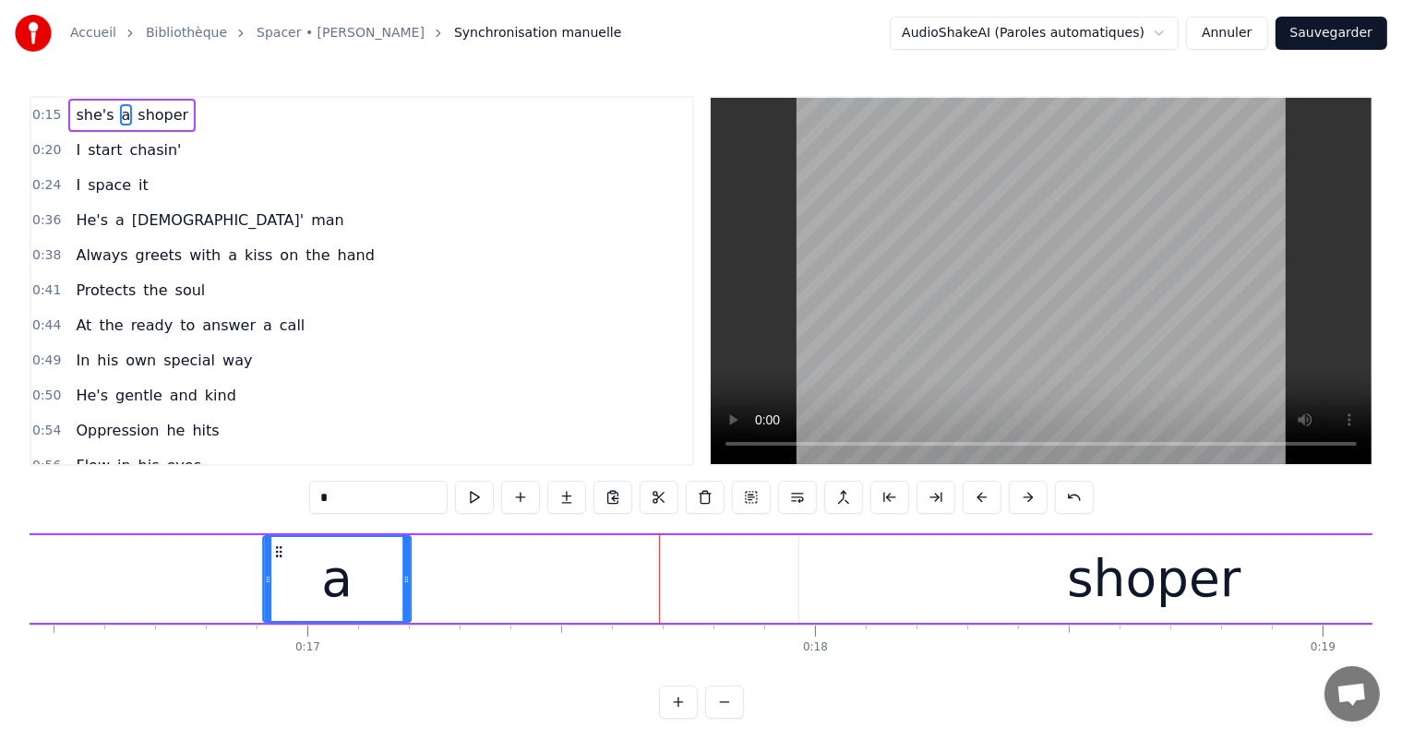
scroll to position [0, 8346]
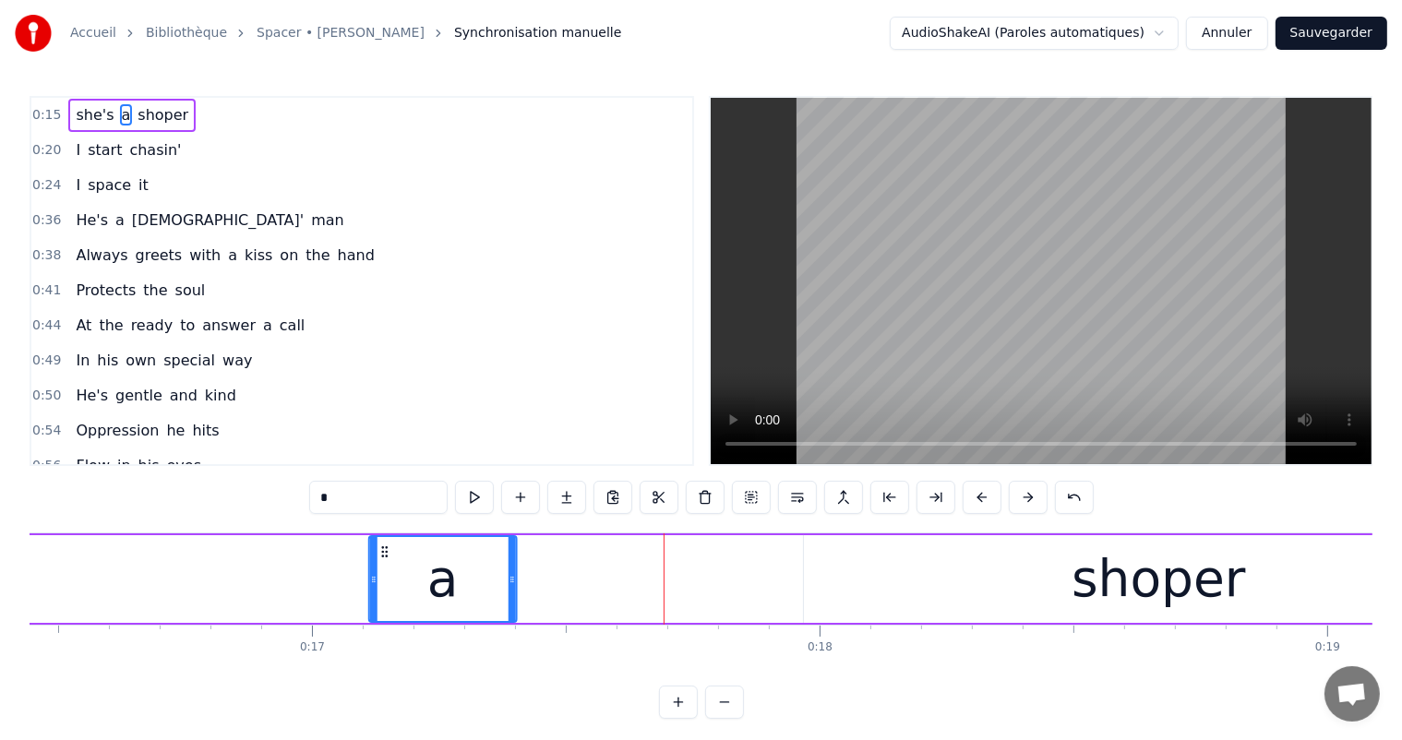
drag, startPoint x: 438, startPoint y: 551, endPoint x: 387, endPoint y: 566, distance: 53.7
click at [384, 566] on div "a" at bounding box center [443, 579] width 146 height 84
click at [1118, 584] on div "shoper" at bounding box center [1158, 579] width 174 height 77
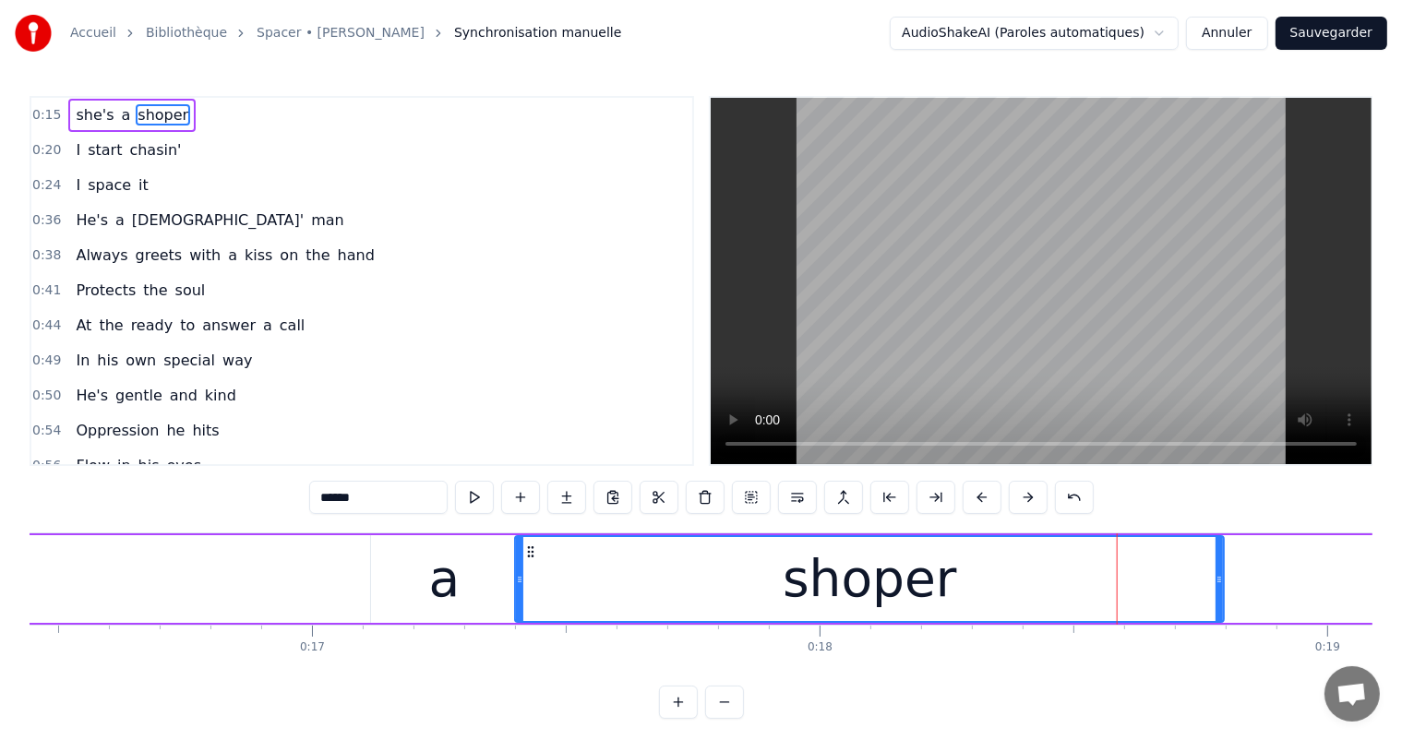
drag, startPoint x: 815, startPoint y: 550, endPoint x: 526, endPoint y: 579, distance: 290.2
click at [526, 579] on div "shoper" at bounding box center [870, 579] width 707 height 84
click at [446, 584] on div "a" at bounding box center [444, 579] width 31 height 77
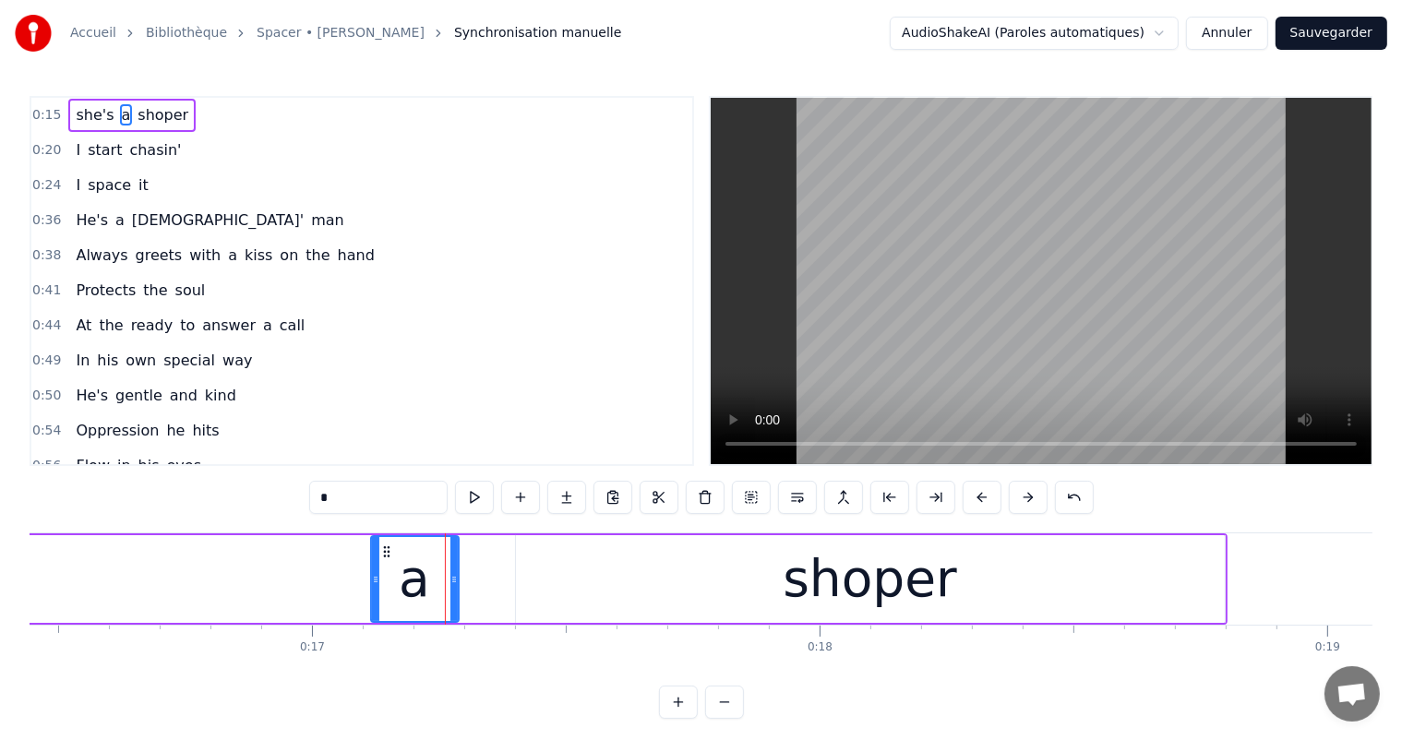
drag, startPoint x: 511, startPoint y: 578, endPoint x: 451, endPoint y: 580, distance: 60.0
click at [451, 580] on icon at bounding box center [453, 579] width 7 height 15
click at [791, 566] on div "shoper" at bounding box center [870, 579] width 174 height 77
type input "******"
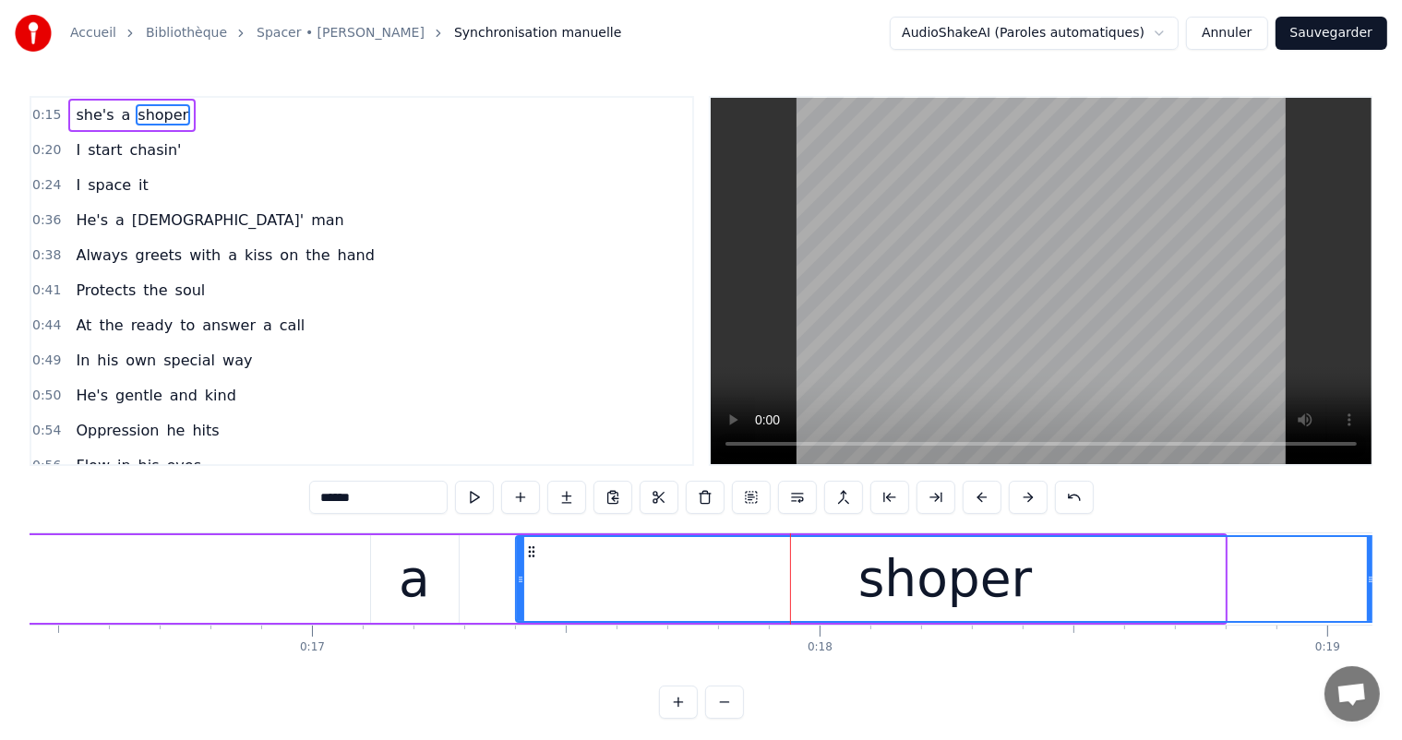
drag, startPoint x: 1219, startPoint y: 578, endPoint x: 1369, endPoint y: 587, distance: 150.7
click at [1369, 587] on div at bounding box center [1370, 579] width 7 height 84
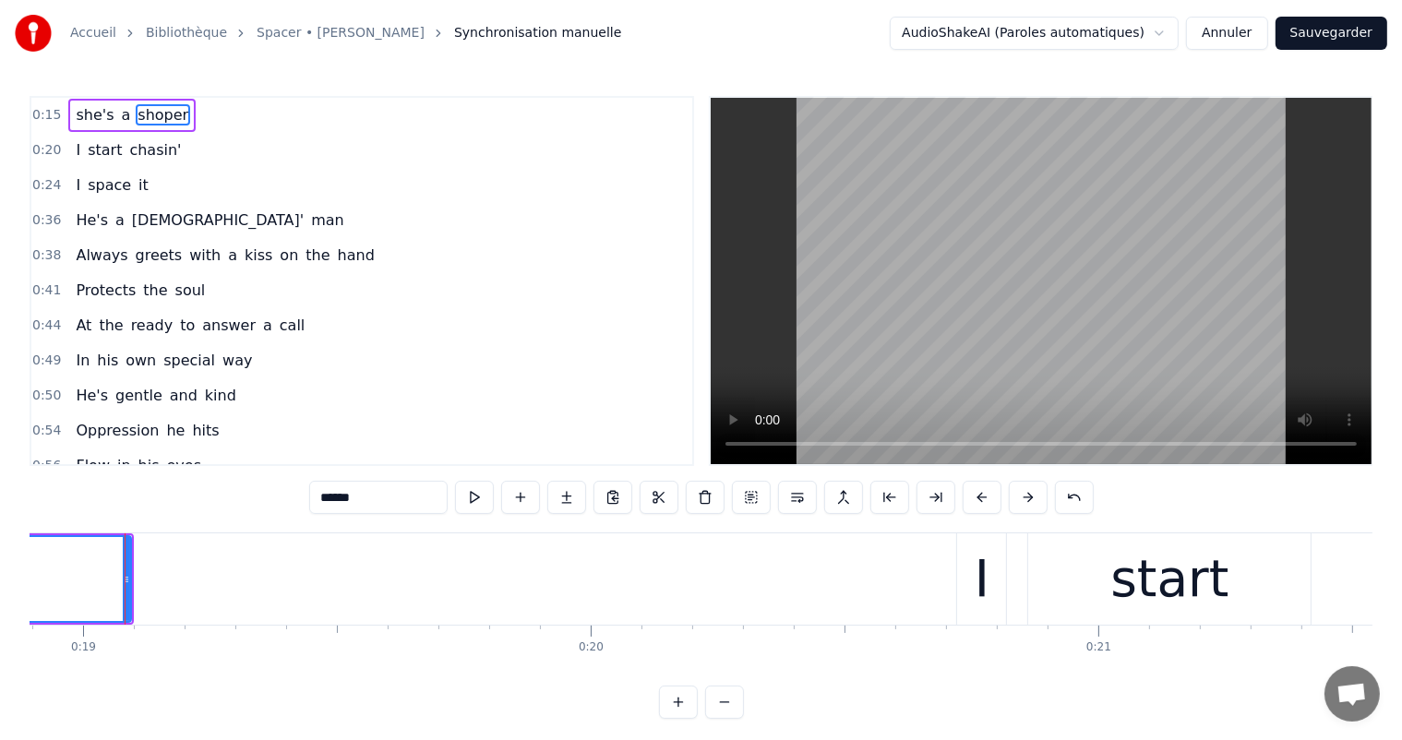
scroll to position [0, 9592]
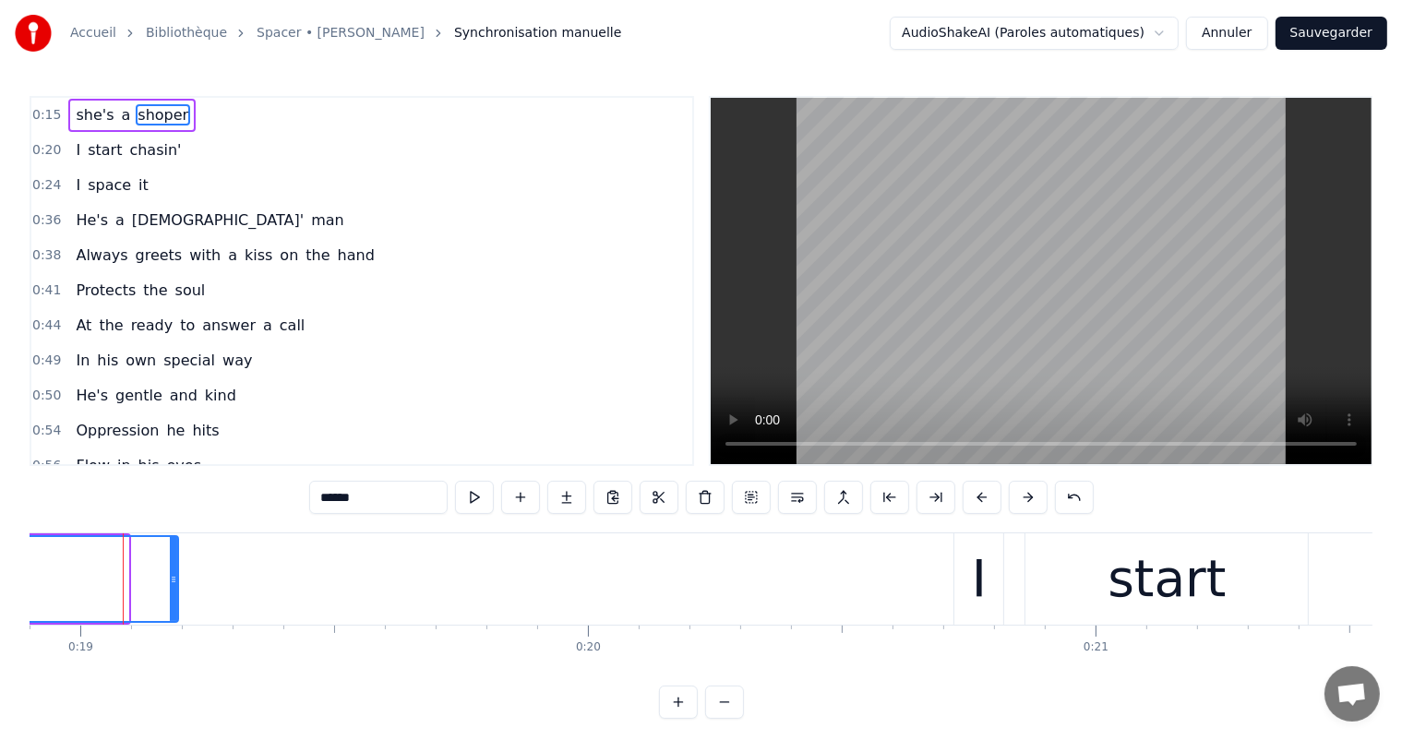
drag, startPoint x: 120, startPoint y: 580, endPoint x: 170, endPoint y: 580, distance: 49.8
click at [170, 580] on icon at bounding box center [173, 579] width 7 height 15
click at [74, 156] on span "I" at bounding box center [78, 149] width 8 height 21
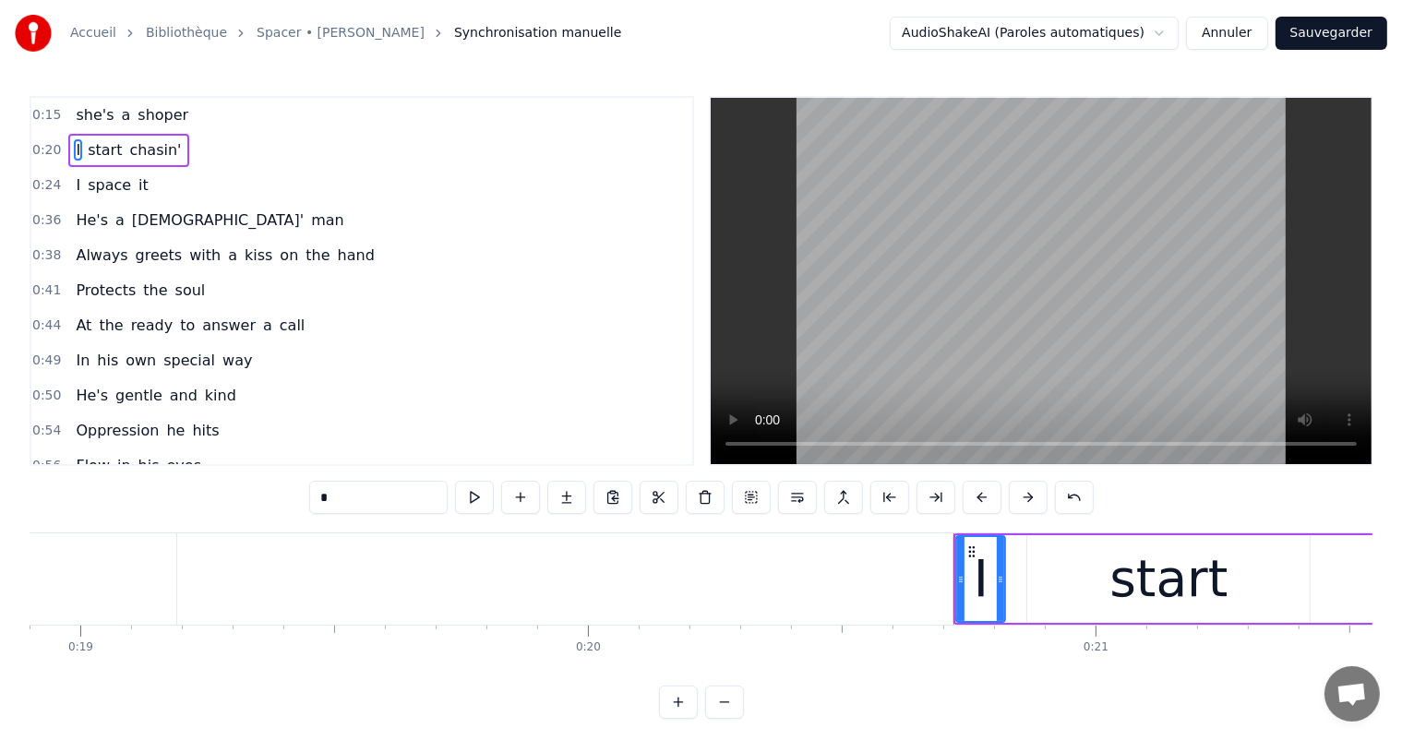
drag, startPoint x: 329, startPoint y: 497, endPoint x: 306, endPoint y: 498, distance: 22.2
click at [306, 498] on div "0:15 she's a shoper 0:20 I start chasin' 0:24 I space it 0:36 He's a [DEMOGRAPH…" at bounding box center [701, 407] width 1343 height 623
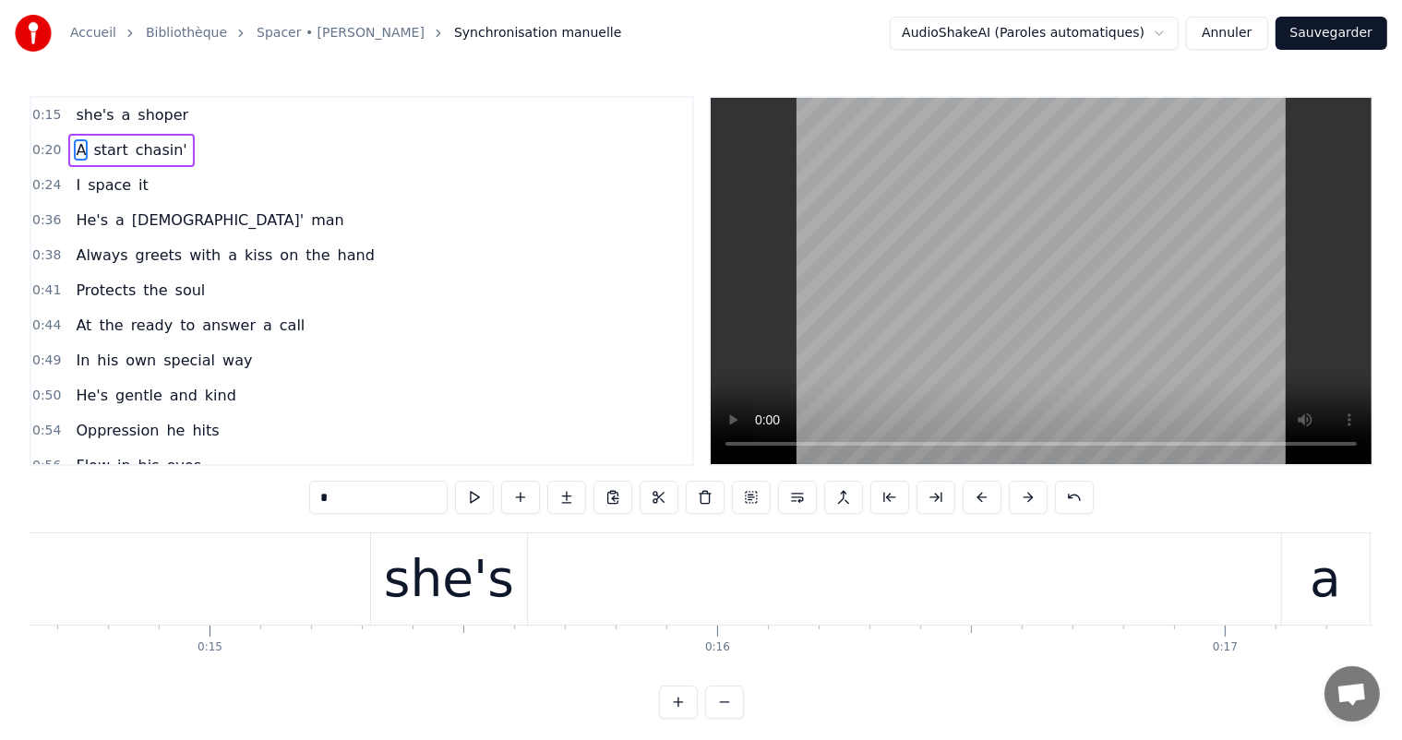
scroll to position [0, 7415]
click at [436, 570] on div "she's" at bounding box center [467, 579] width 130 height 77
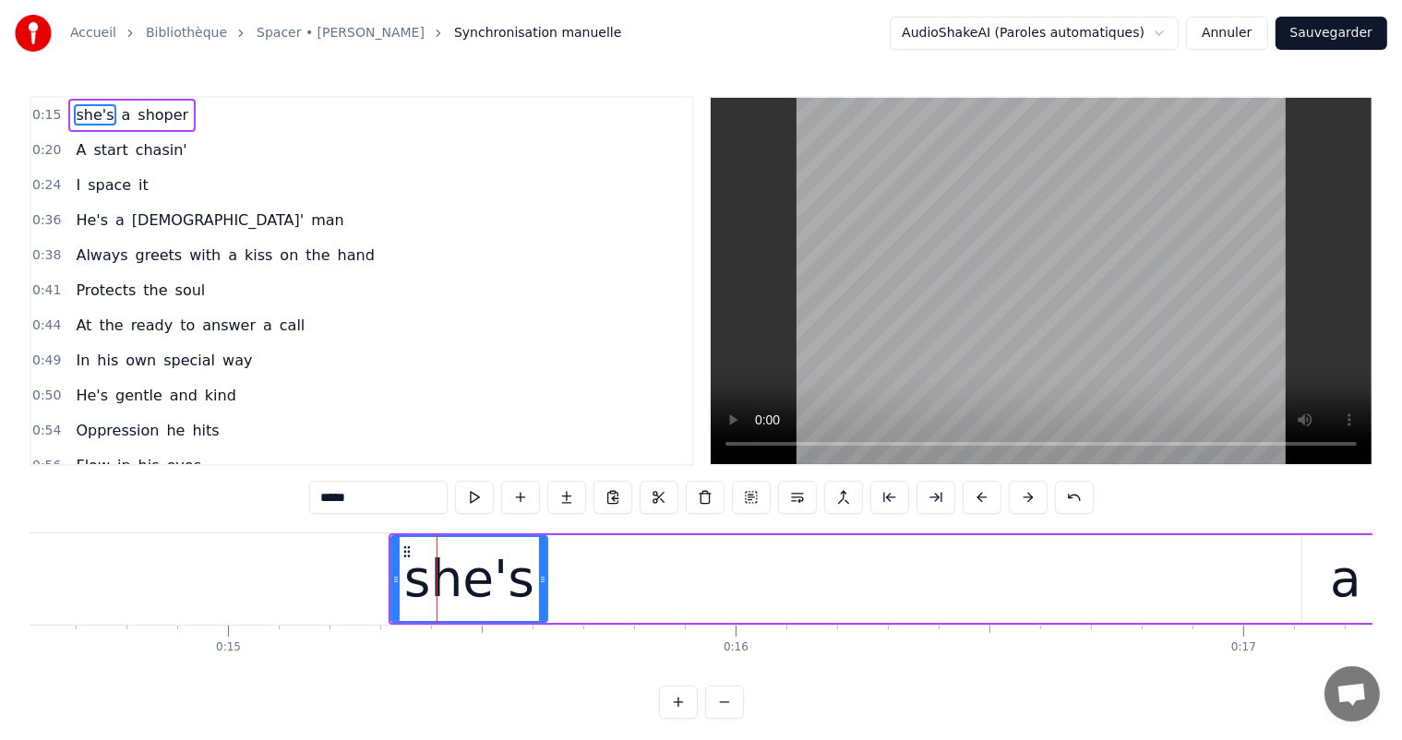
click at [327, 495] on input "*****" at bounding box center [378, 497] width 138 height 33
type input "*****"
click at [116, 158] on div "A start chasin'" at bounding box center [130, 150] width 125 height 33
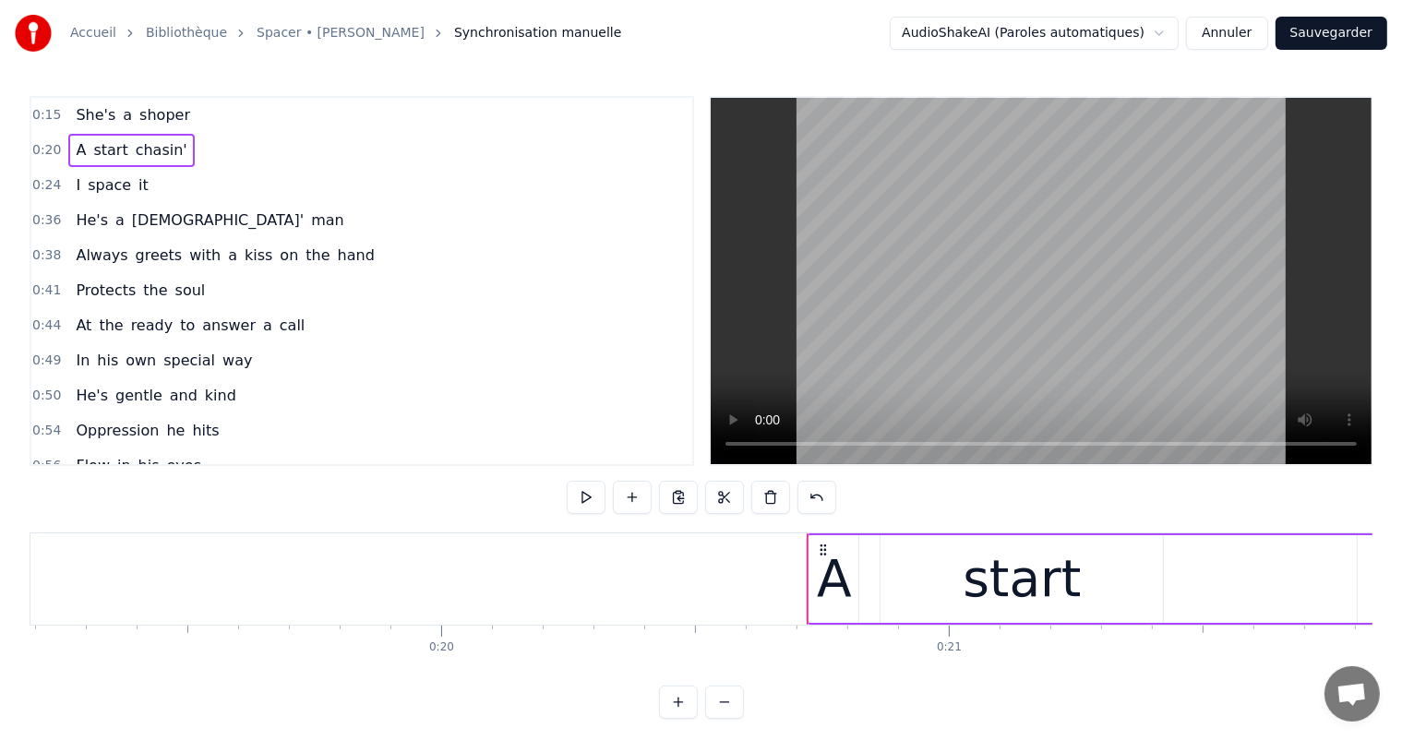
scroll to position [0, 10424]
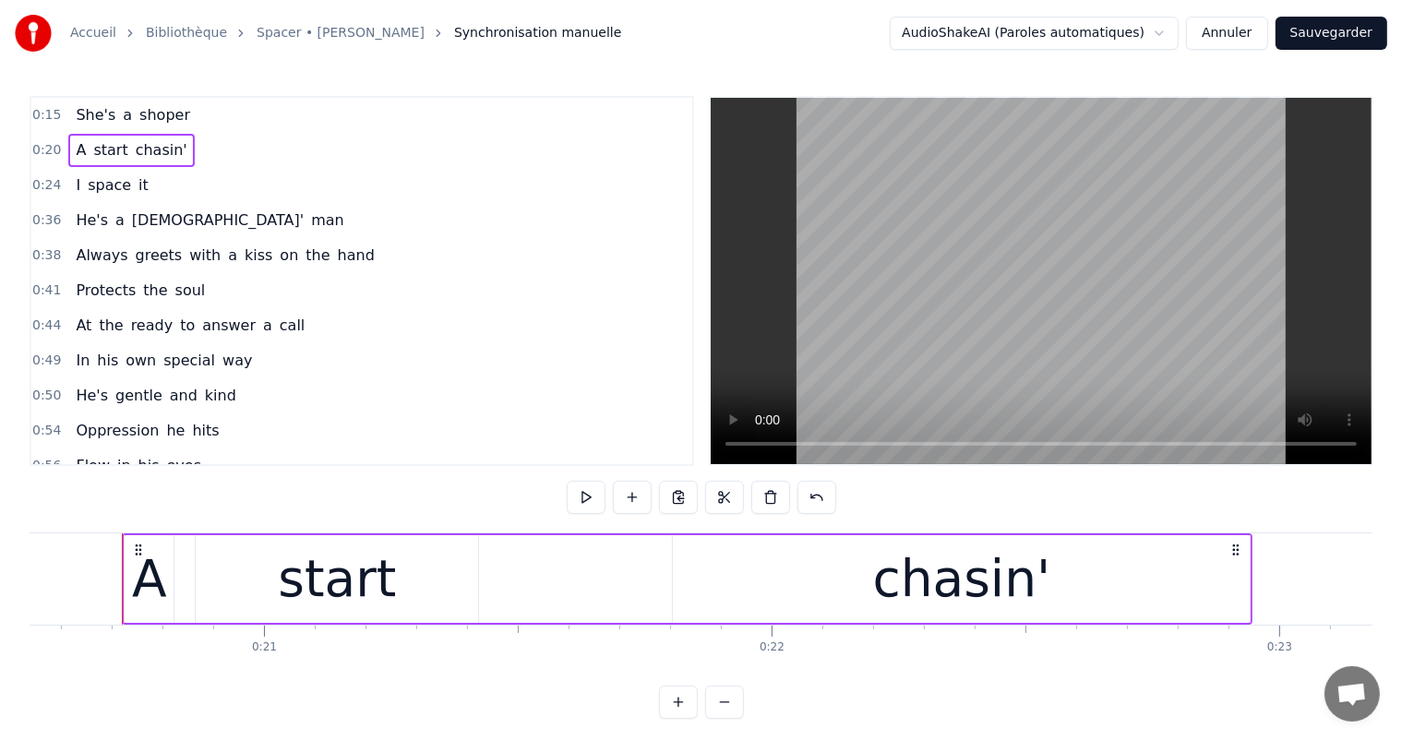
click at [382, 587] on div "start" at bounding box center [337, 579] width 118 height 77
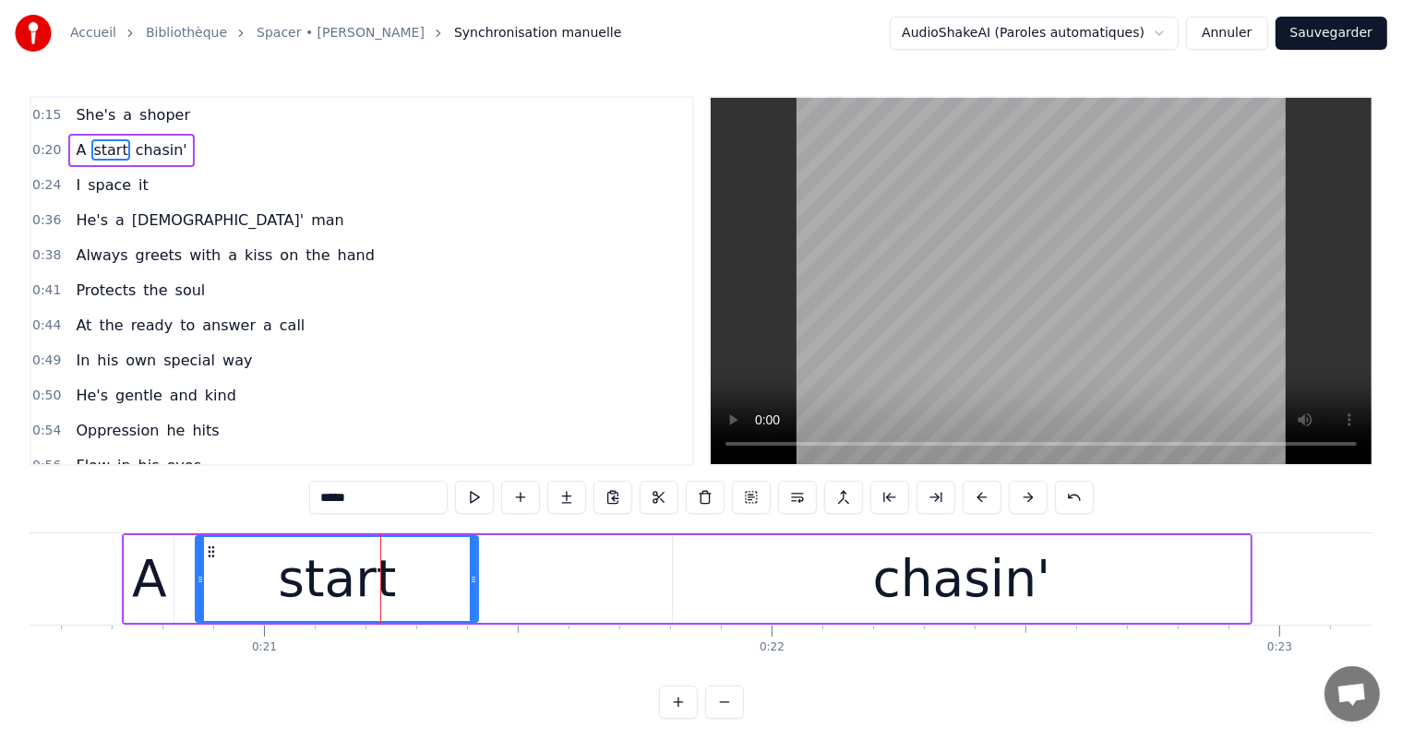
drag, startPoint x: 360, startPoint y: 500, endPoint x: 306, endPoint y: 498, distance: 53.6
click at [306, 498] on div "0:15 She's a shoper 0:20 A start chasin' 0:24 I space it 0:36 He's a [DEMOGRAPH…" at bounding box center [701, 407] width 1343 height 623
click at [948, 592] on div "chasin'" at bounding box center [962, 579] width 178 height 77
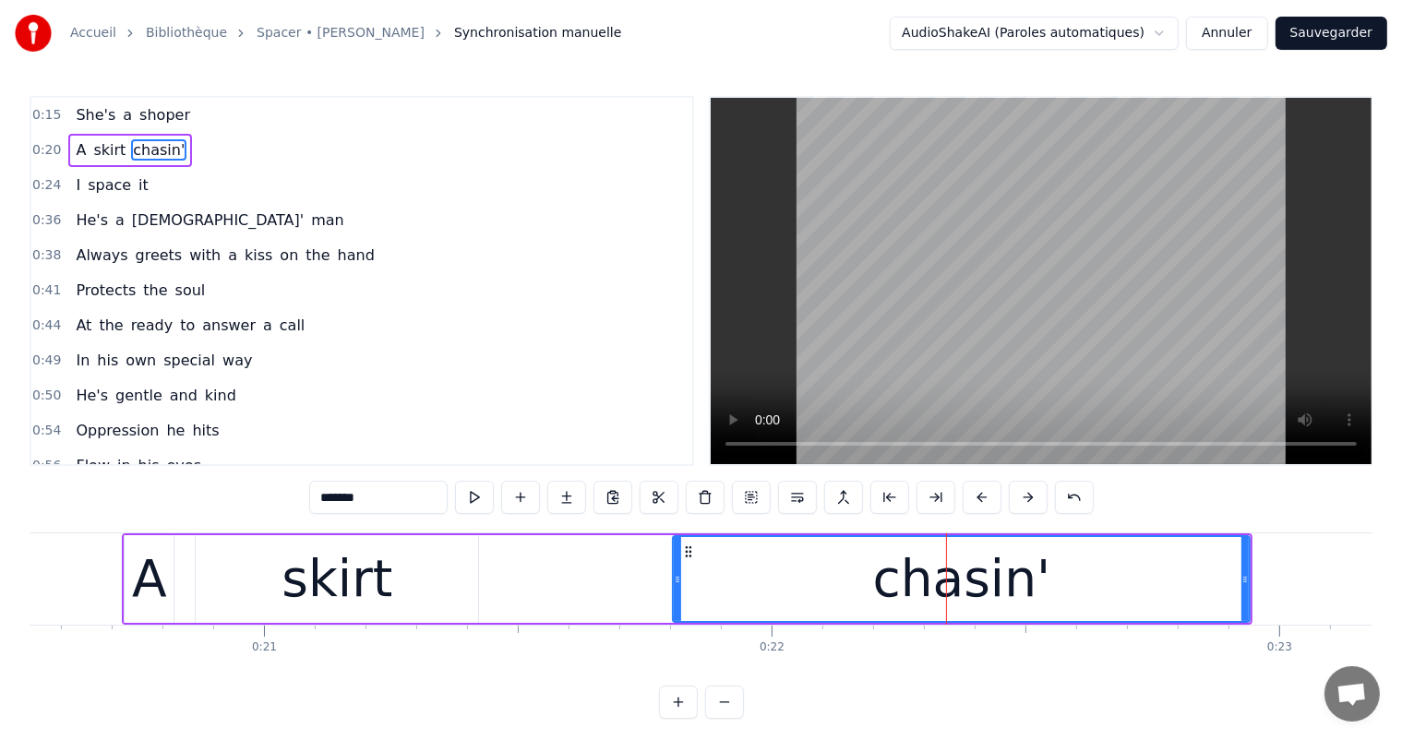
drag, startPoint x: 375, startPoint y: 498, endPoint x: 347, endPoint y: 498, distance: 27.7
click at [347, 498] on input "*******" at bounding box center [378, 497] width 138 height 33
click at [96, 174] on span "space" at bounding box center [109, 184] width 47 height 21
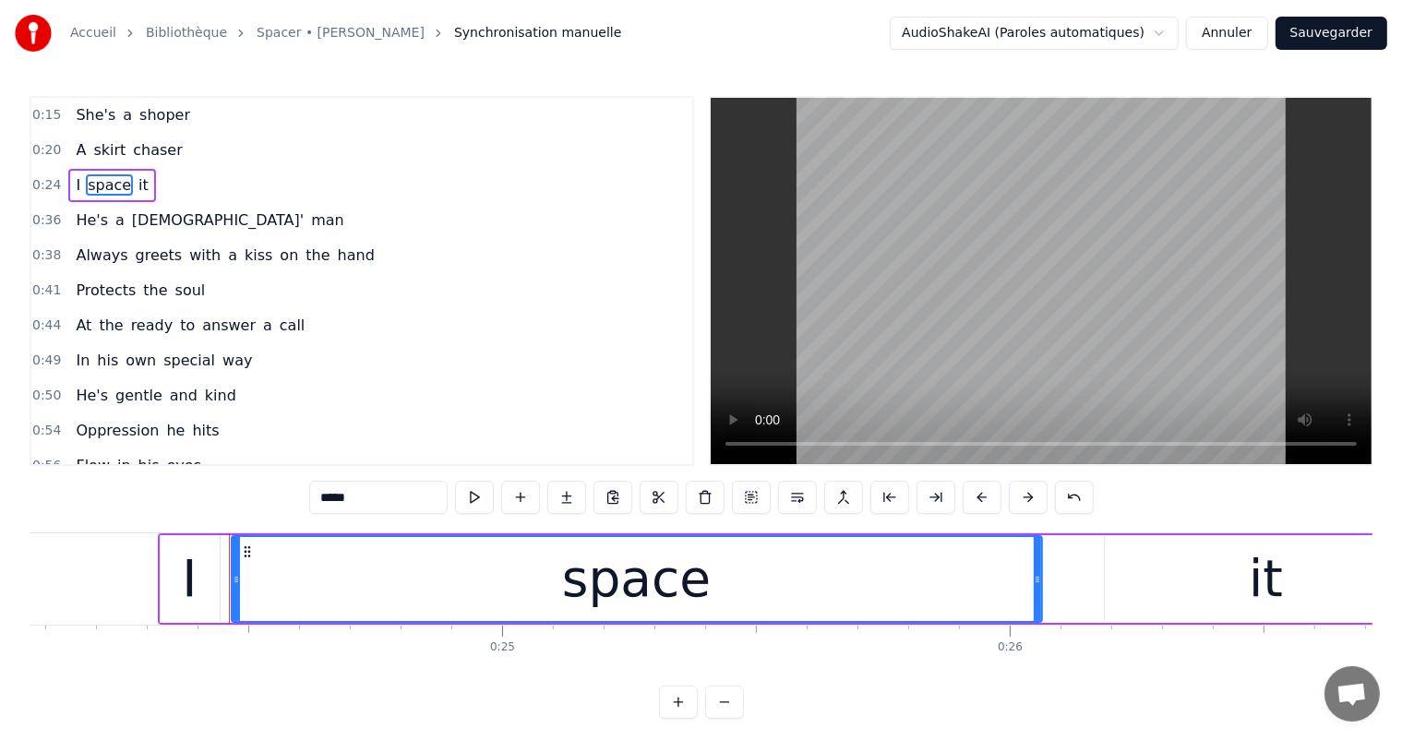
scroll to position [0, 12321]
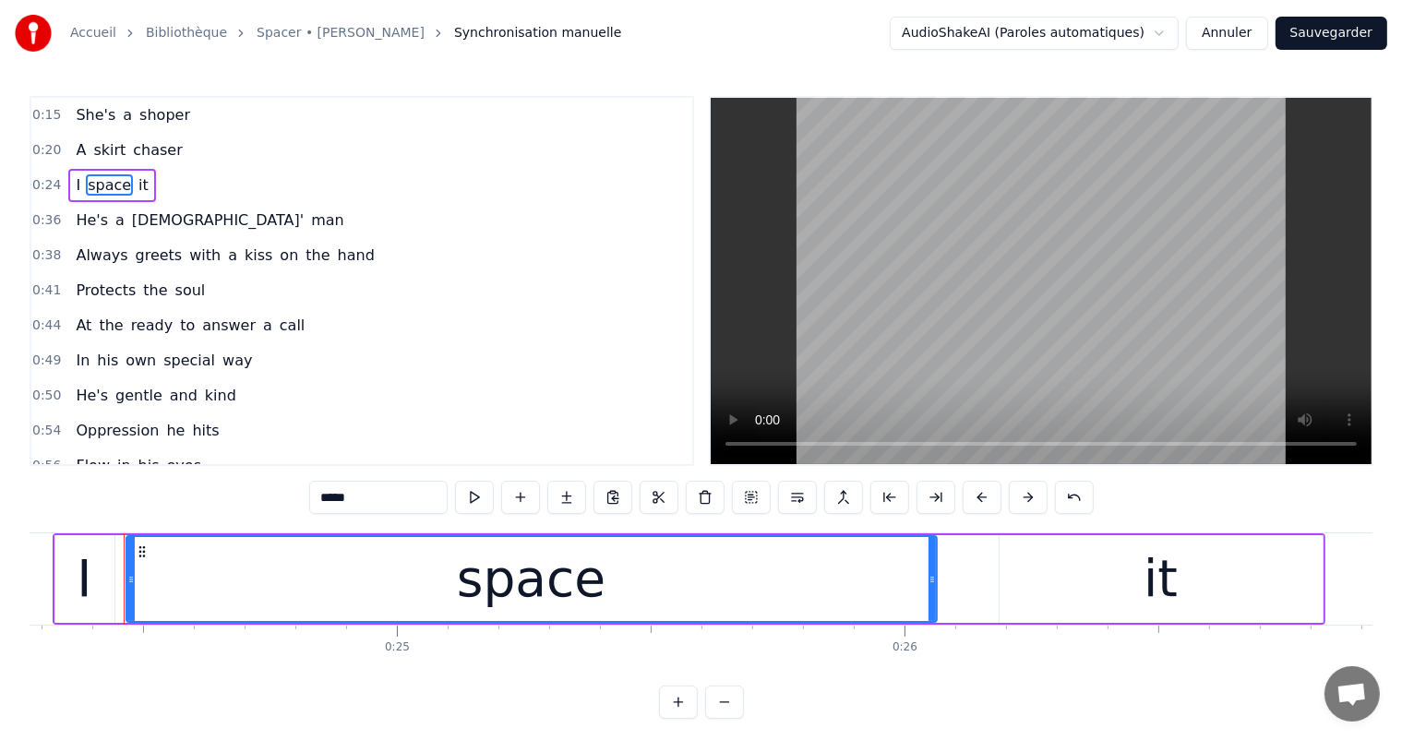
click at [366, 503] on input "*****" at bounding box center [378, 497] width 138 height 33
click at [1153, 553] on div "it" at bounding box center [1160, 579] width 34 height 77
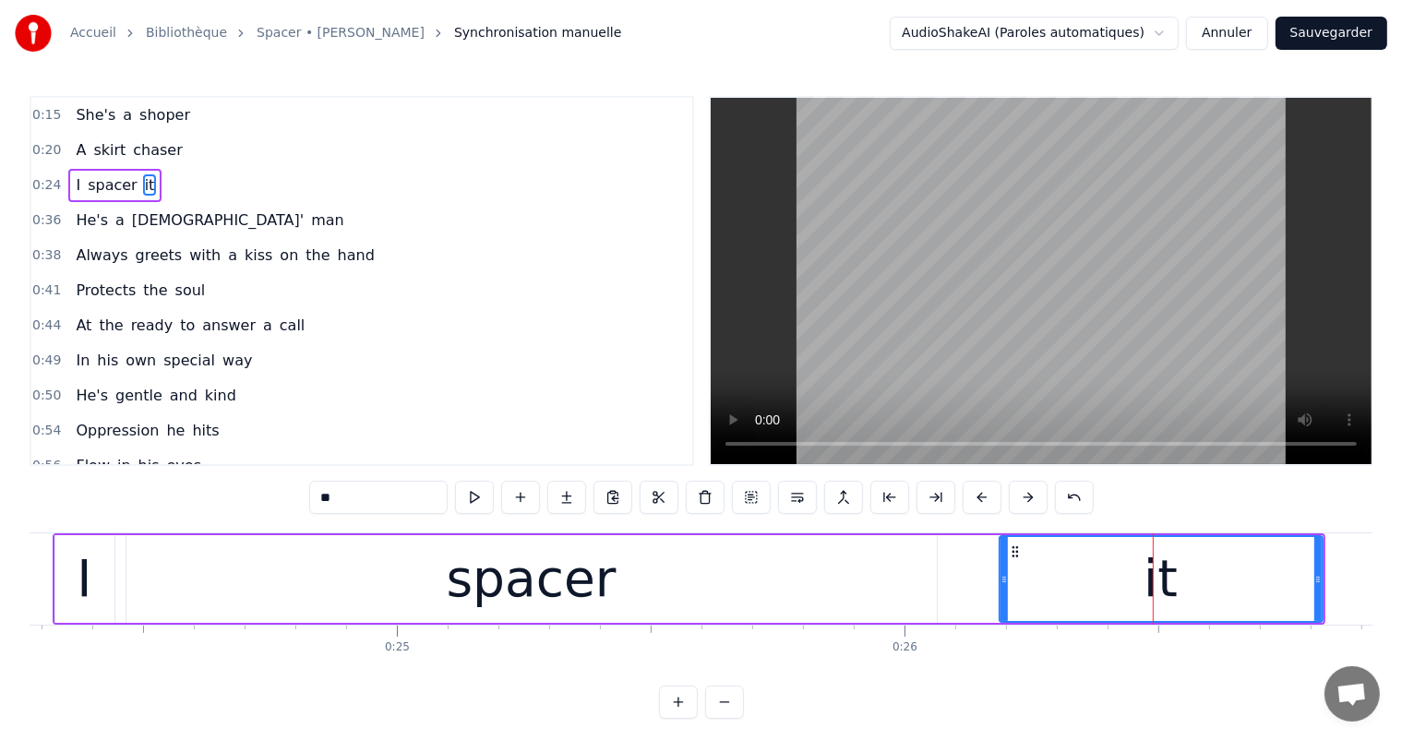
type input "****"
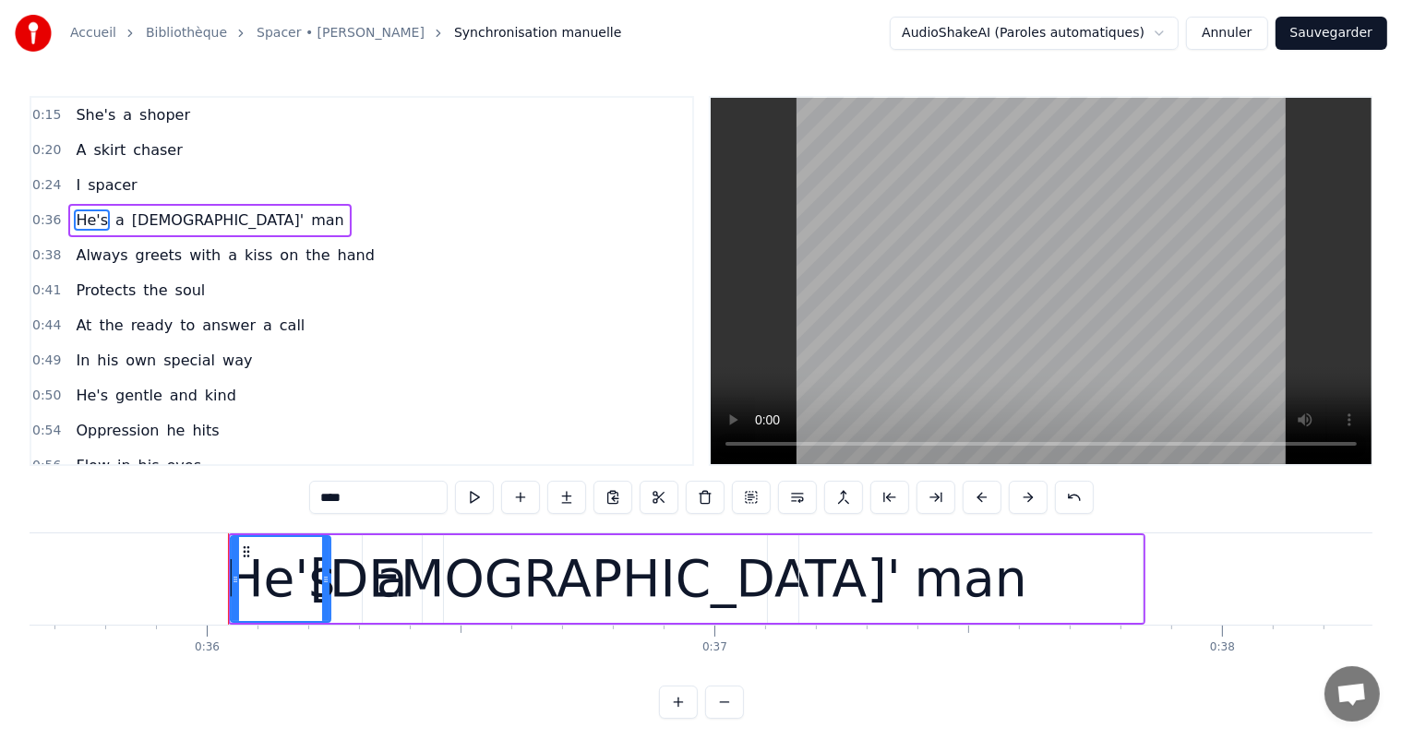
scroll to position [0, 18199]
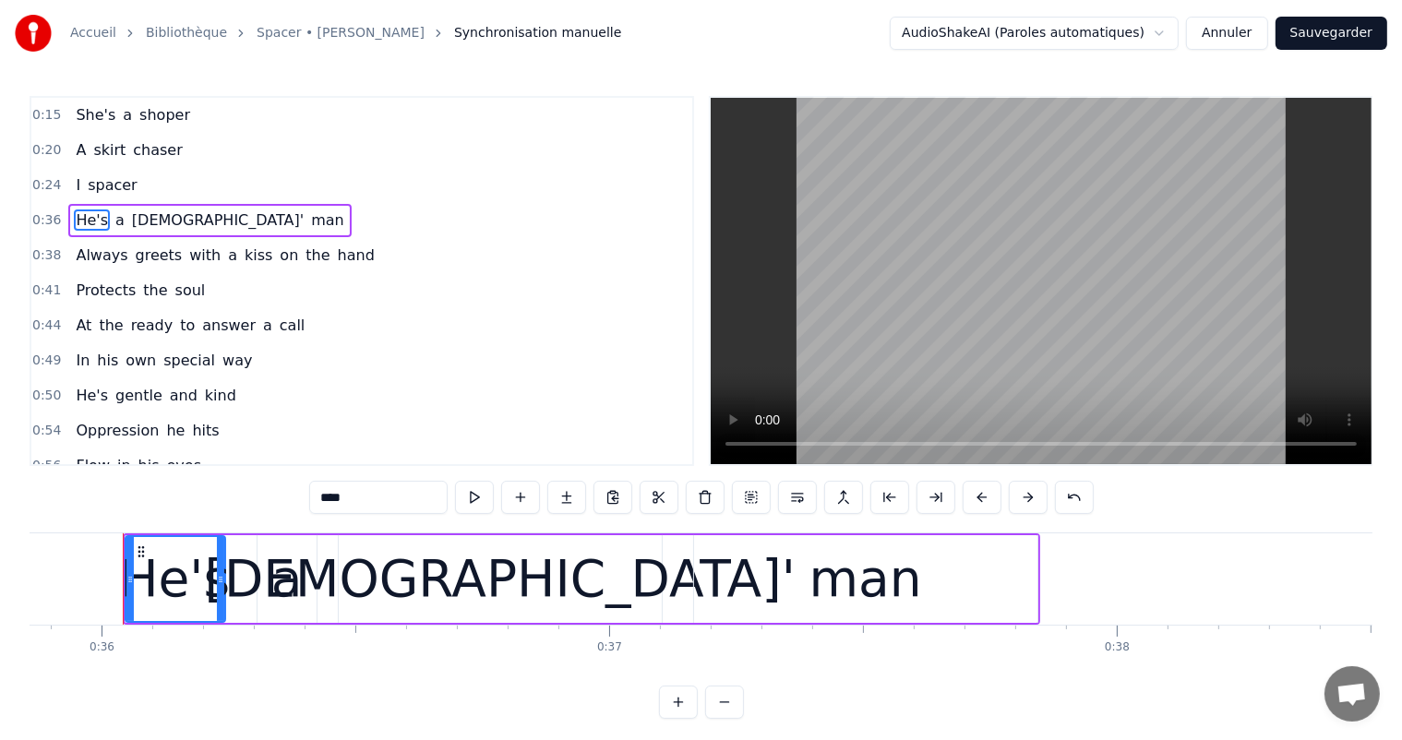
click at [89, 169] on div "I spacer" at bounding box center [106, 185] width 76 height 33
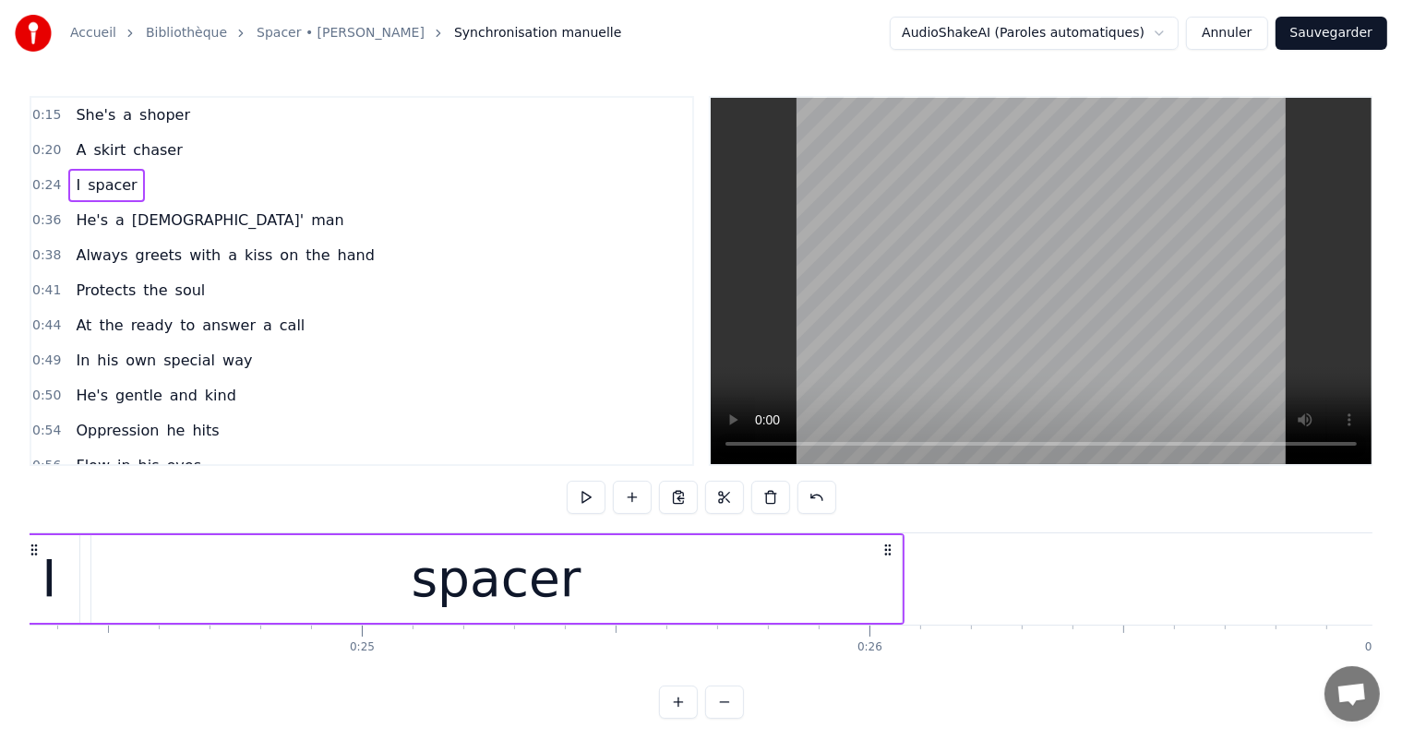
scroll to position [0, 12251]
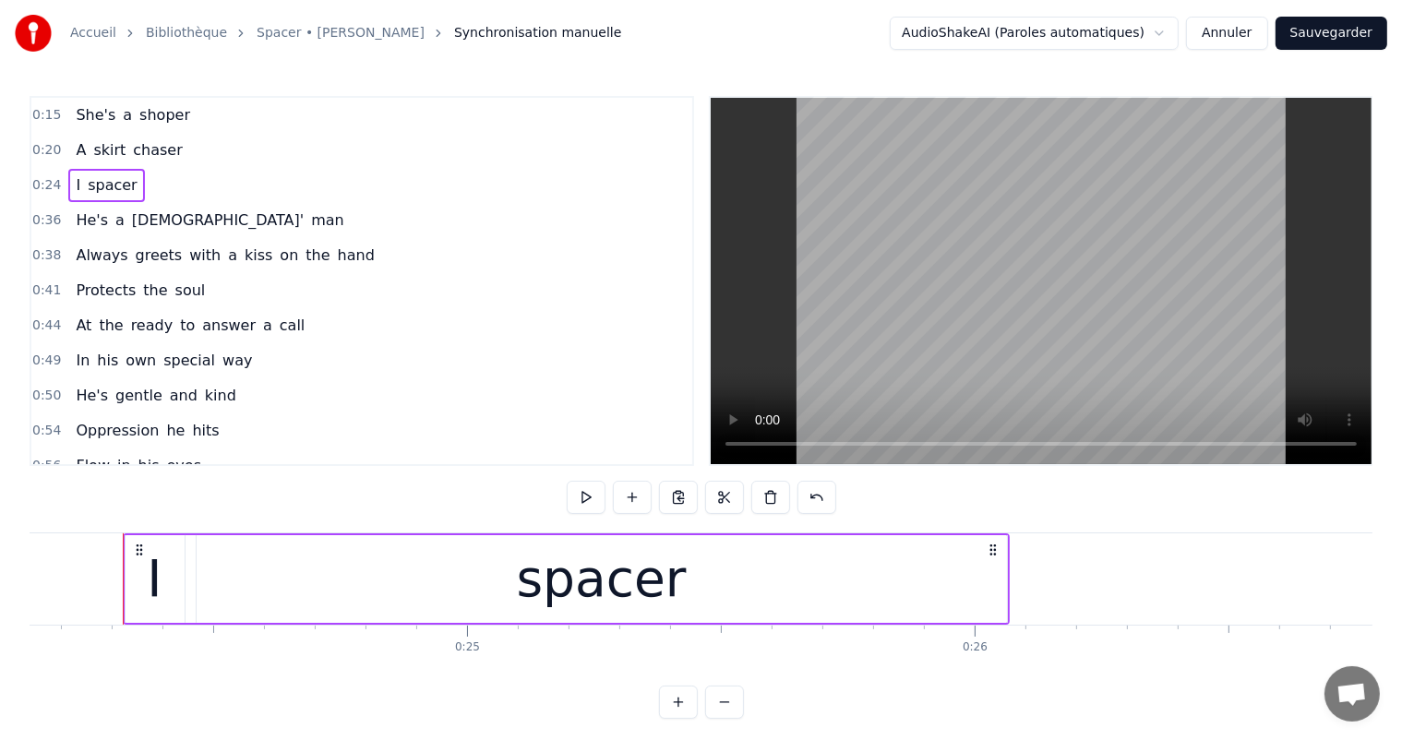
click at [144, 573] on div "I" at bounding box center [154, 579] width 59 height 88
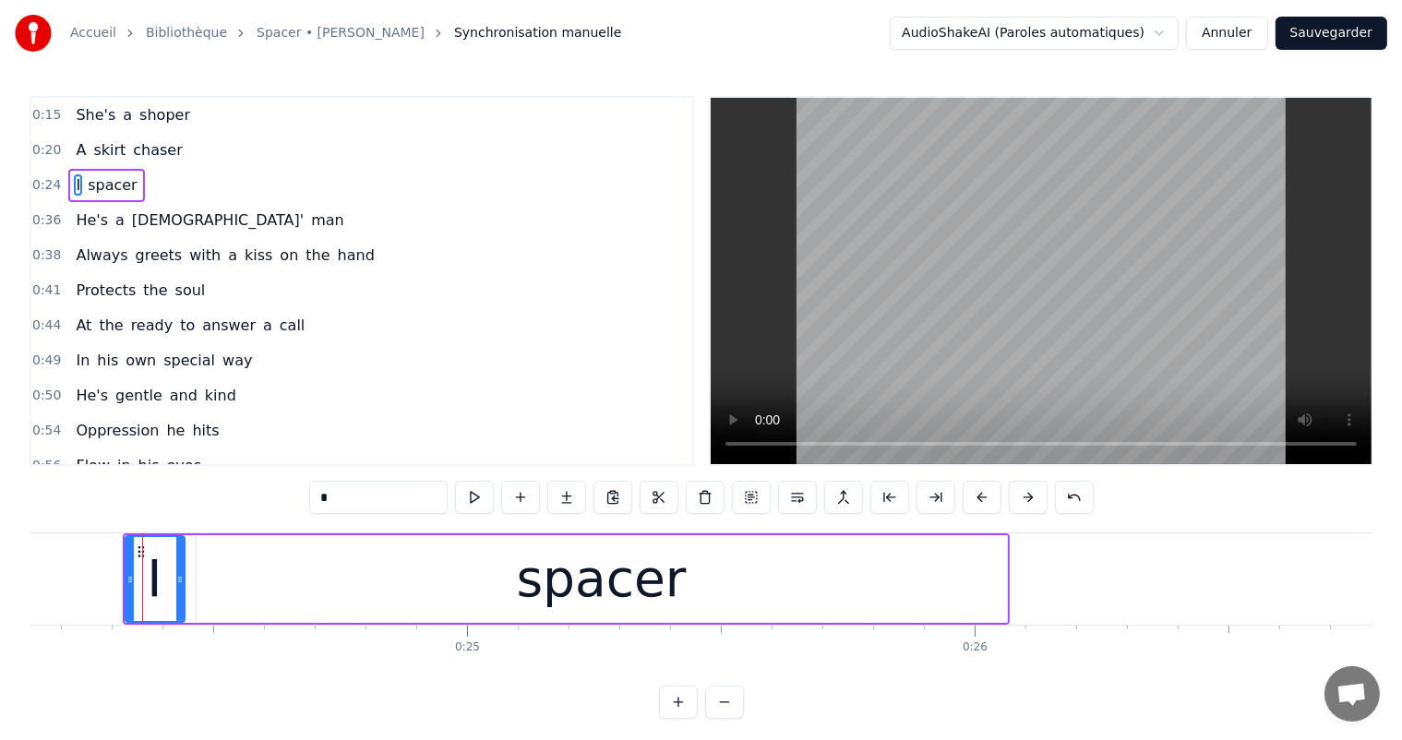
drag, startPoint x: 333, startPoint y: 496, endPoint x: 310, endPoint y: 497, distance: 23.1
click at [310, 497] on div "0:15 She's a shoper 0:20 A skirt chaser 0:24 I spacer 0:36 He's a [DEMOGRAPHIC_…" at bounding box center [701, 407] width 1343 height 623
click at [449, 476] on div "0:15 She's a shoper 0:20 A skirt chaser 0:24 A spacer 0:36 He's a [DEMOGRAPHIC_…" at bounding box center [701, 407] width 1343 height 623
click at [550, 598] on div "spacer" at bounding box center [602, 579] width 170 height 77
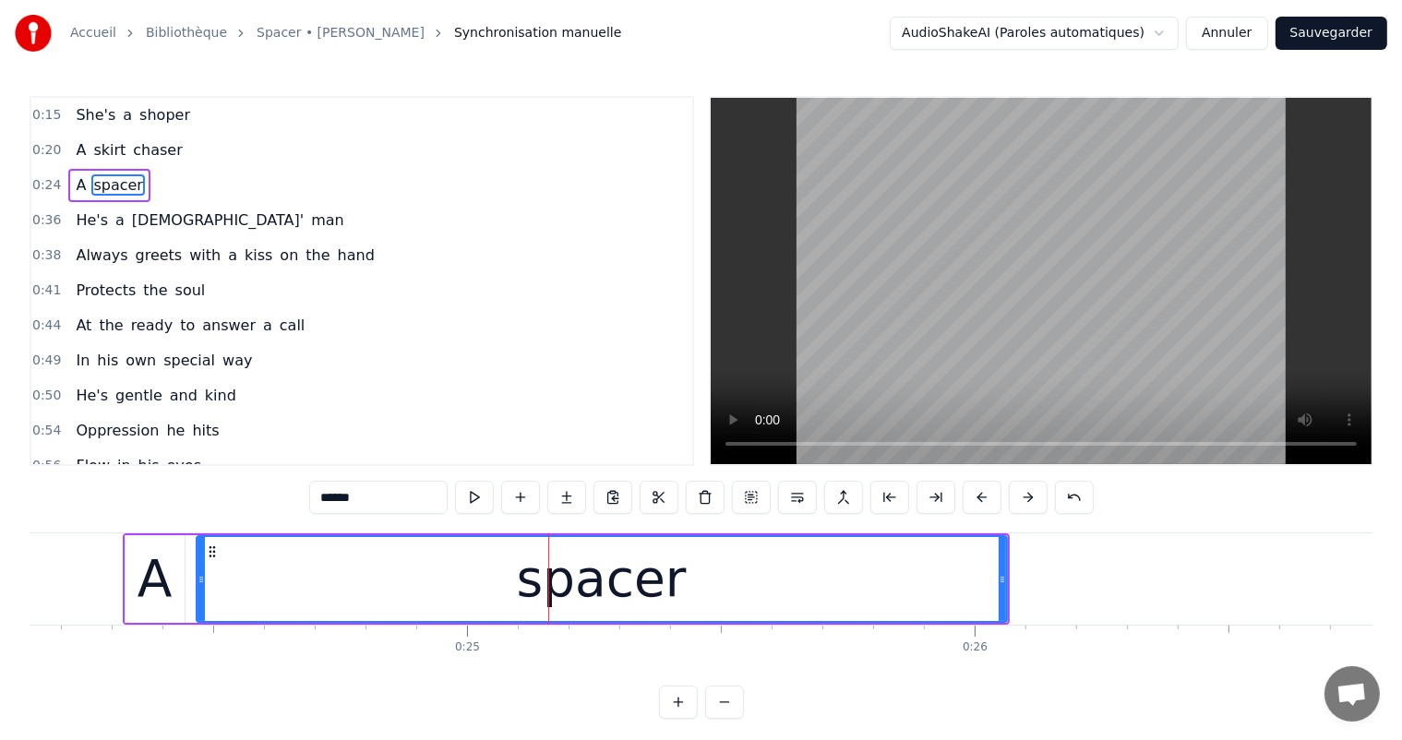
drag, startPoint x: 372, startPoint y: 494, endPoint x: 307, endPoint y: 484, distance: 65.3
click at [294, 488] on div "0:15 She's a shoper 0:20 A skirt chaser 0:24 A spacer 0:36 He's a [DEMOGRAPHIC_…" at bounding box center [701, 407] width 1343 height 623
click at [130, 210] on span "[DEMOGRAPHIC_DATA]'" at bounding box center [217, 219] width 175 height 21
type input "*******"
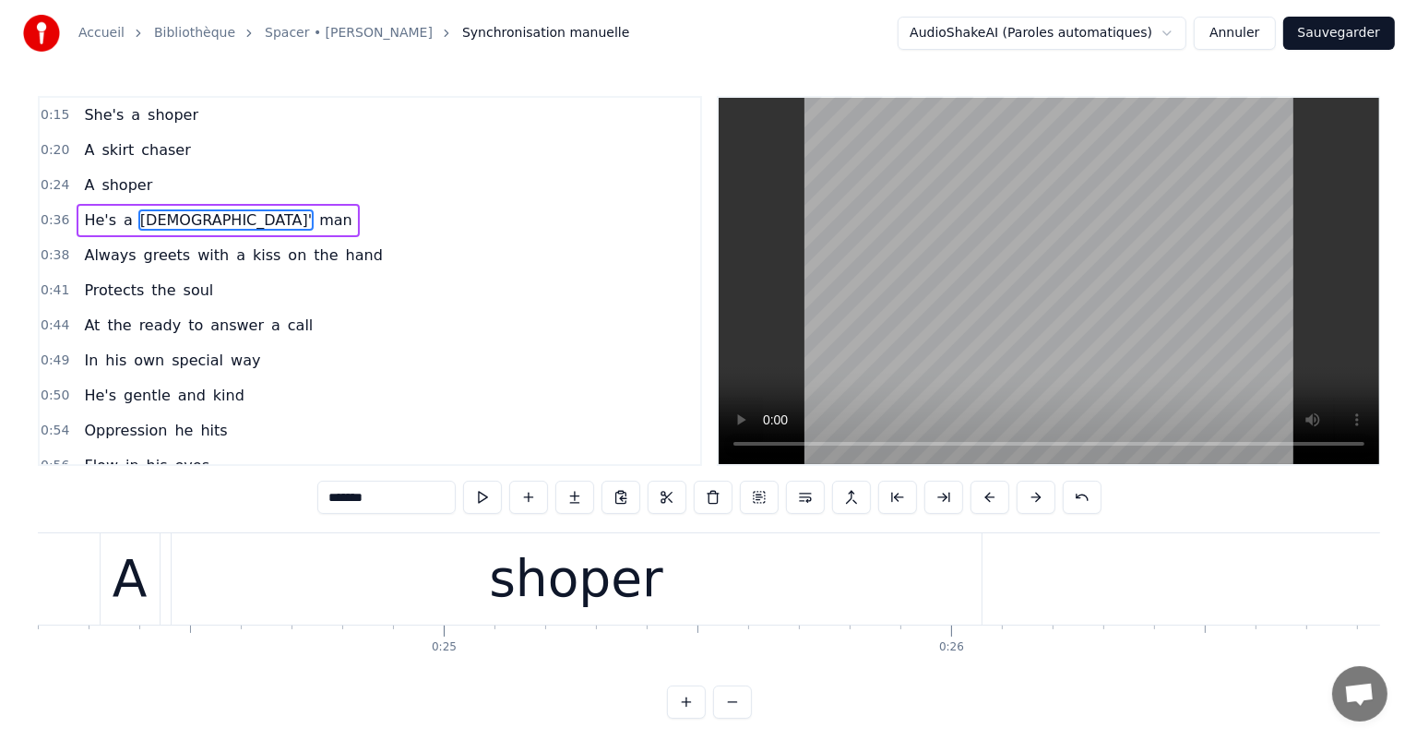
scroll to position [0, 11987]
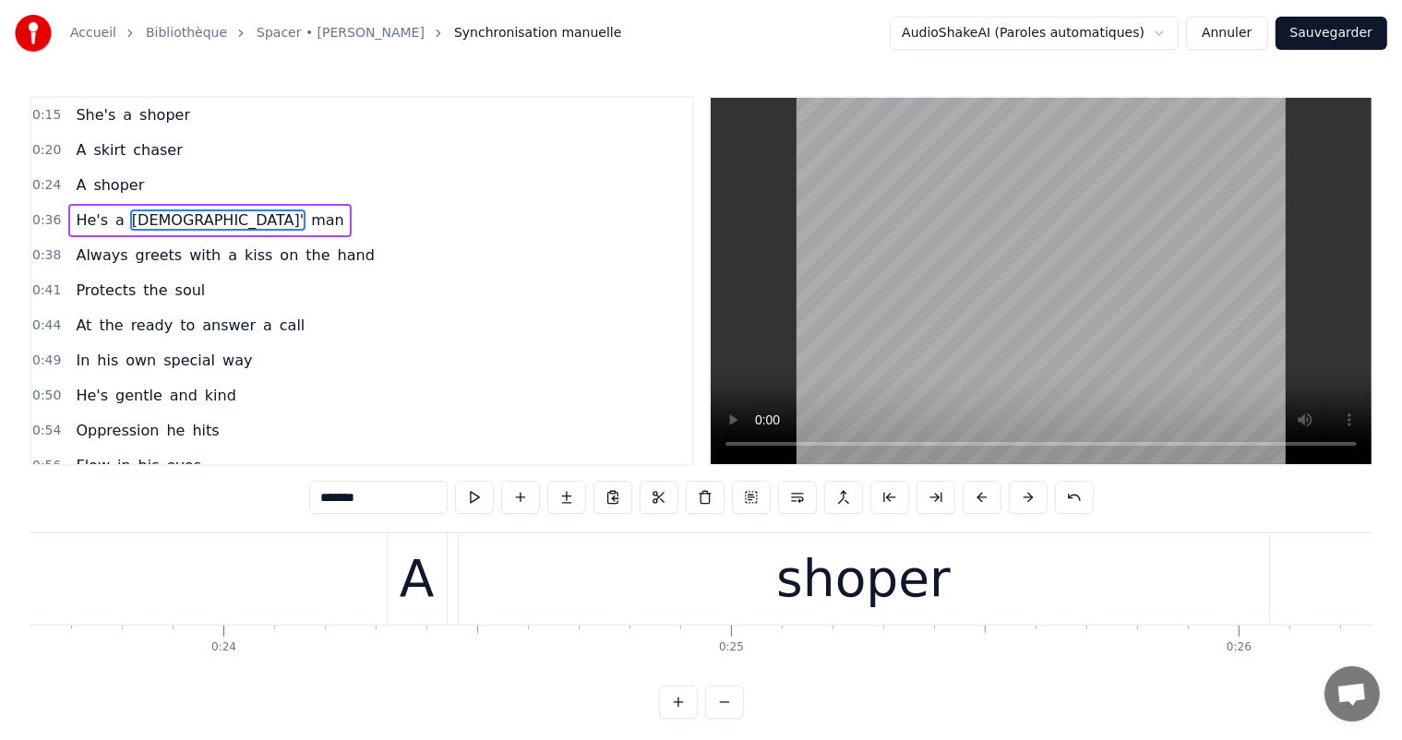
click at [1238, 40] on button "Annuler" at bounding box center [1226, 33] width 81 height 33
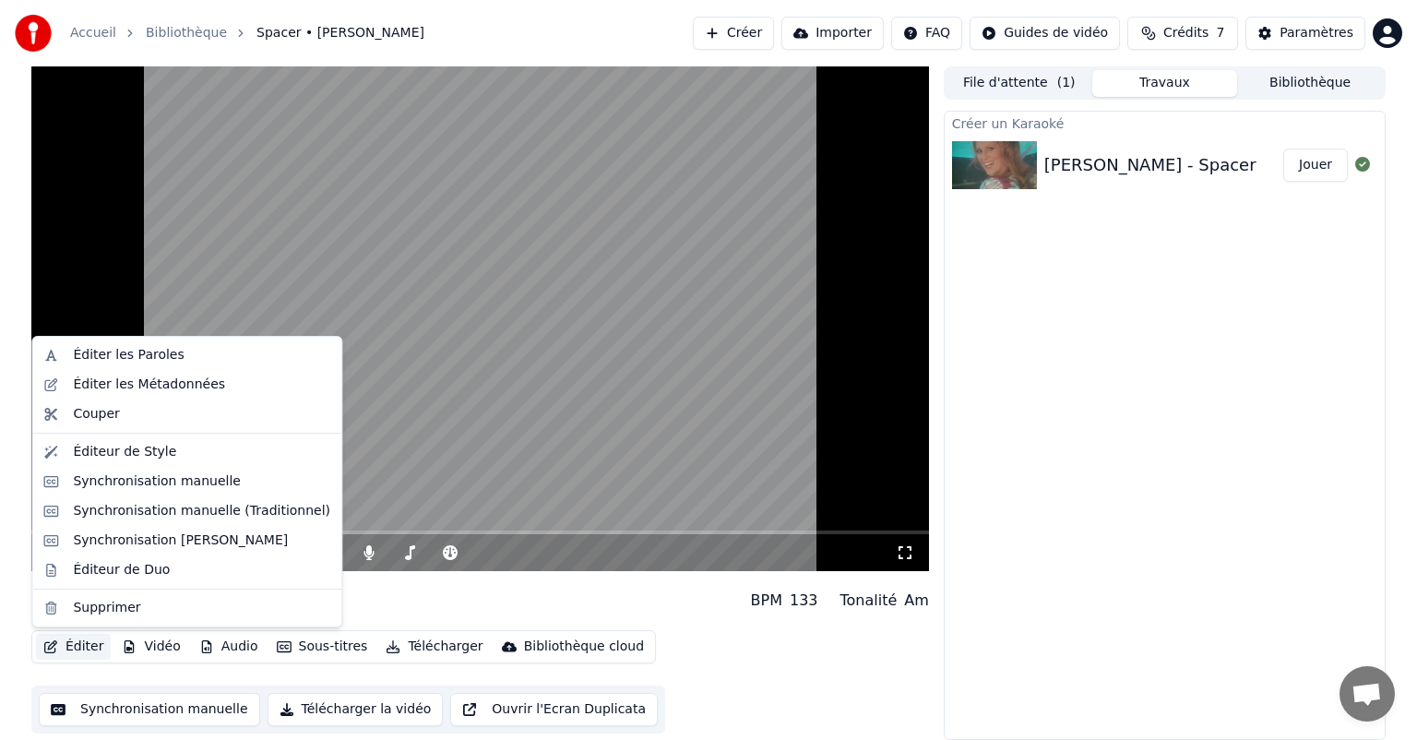
click at [78, 651] on button "Éditer" at bounding box center [73, 647] width 75 height 26
click at [135, 353] on div "Éditer les Paroles" at bounding box center [128, 355] width 111 height 18
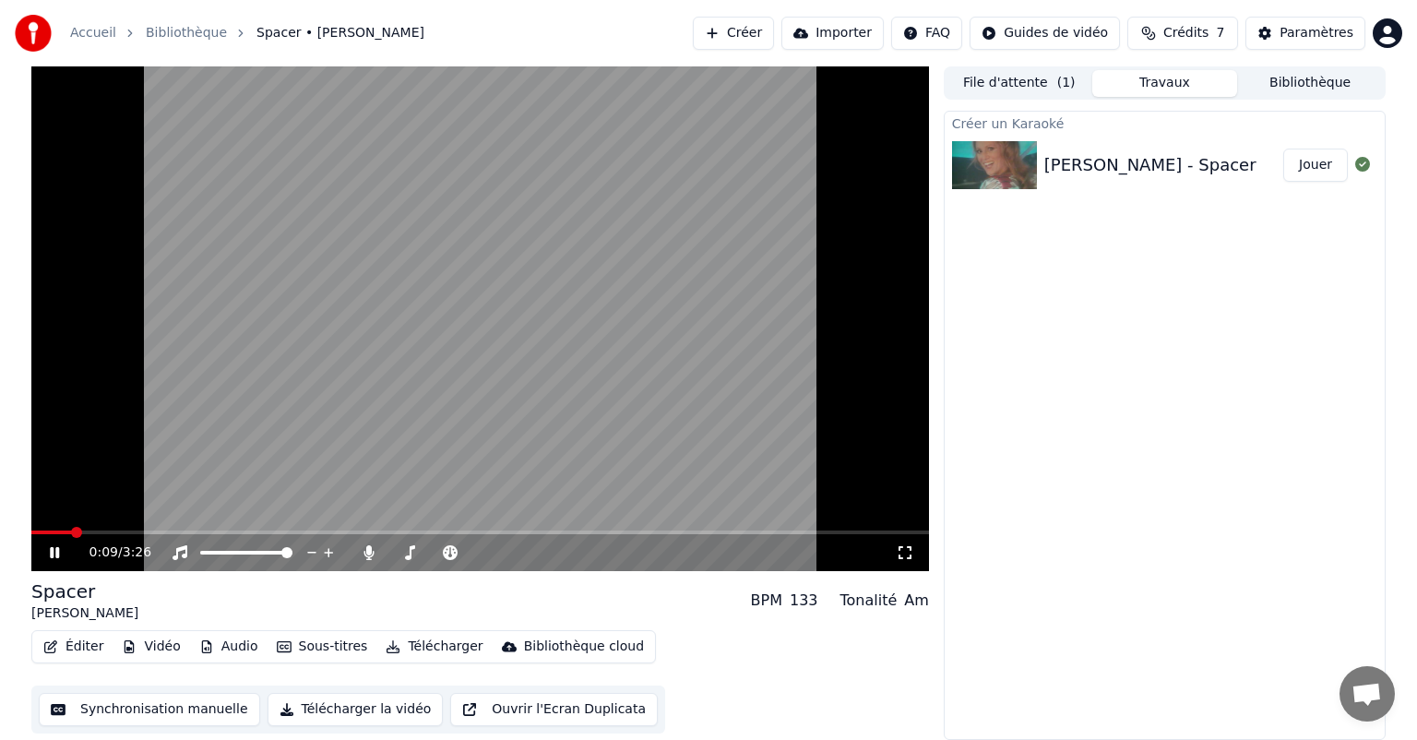
click at [64, 552] on icon at bounding box center [67, 552] width 43 height 15
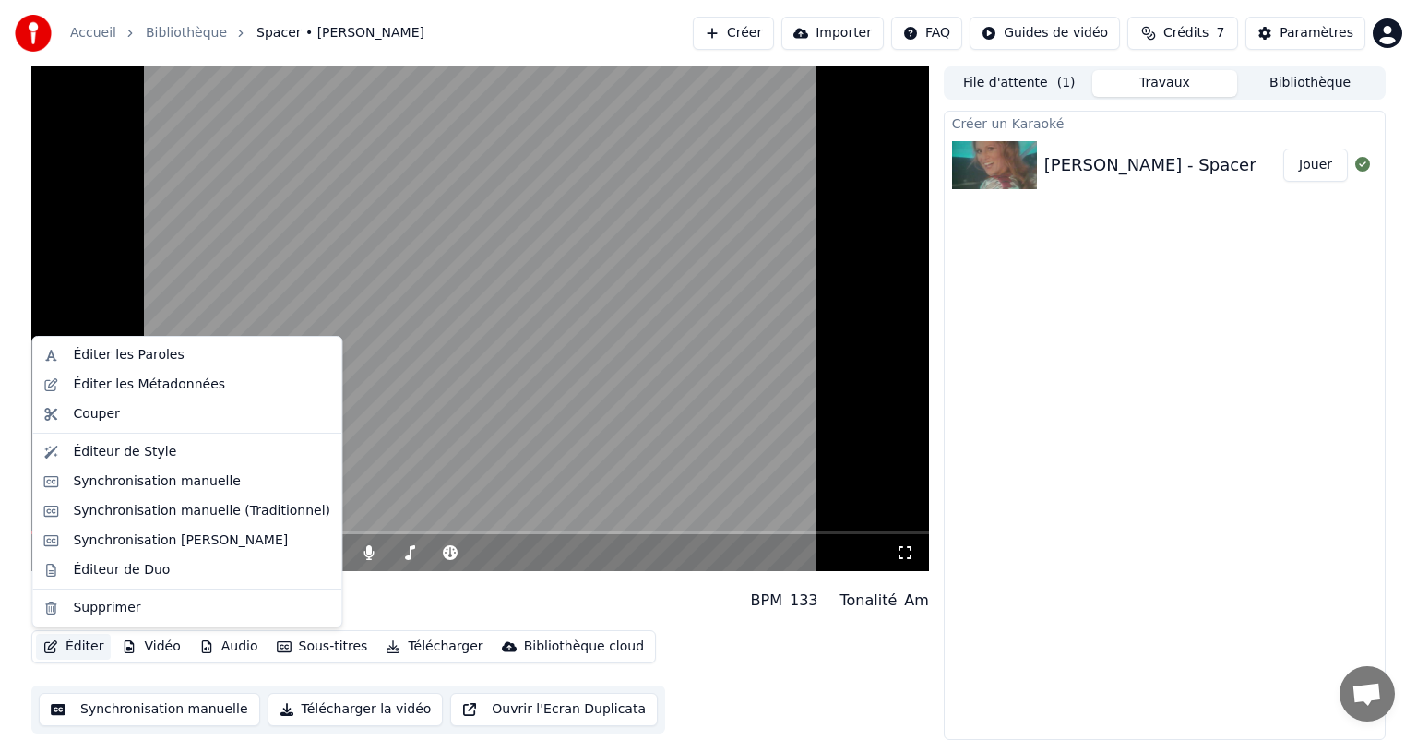
click at [86, 647] on button "Éditer" at bounding box center [73, 647] width 75 height 26
click at [144, 351] on div "Éditer les Paroles" at bounding box center [128, 355] width 111 height 18
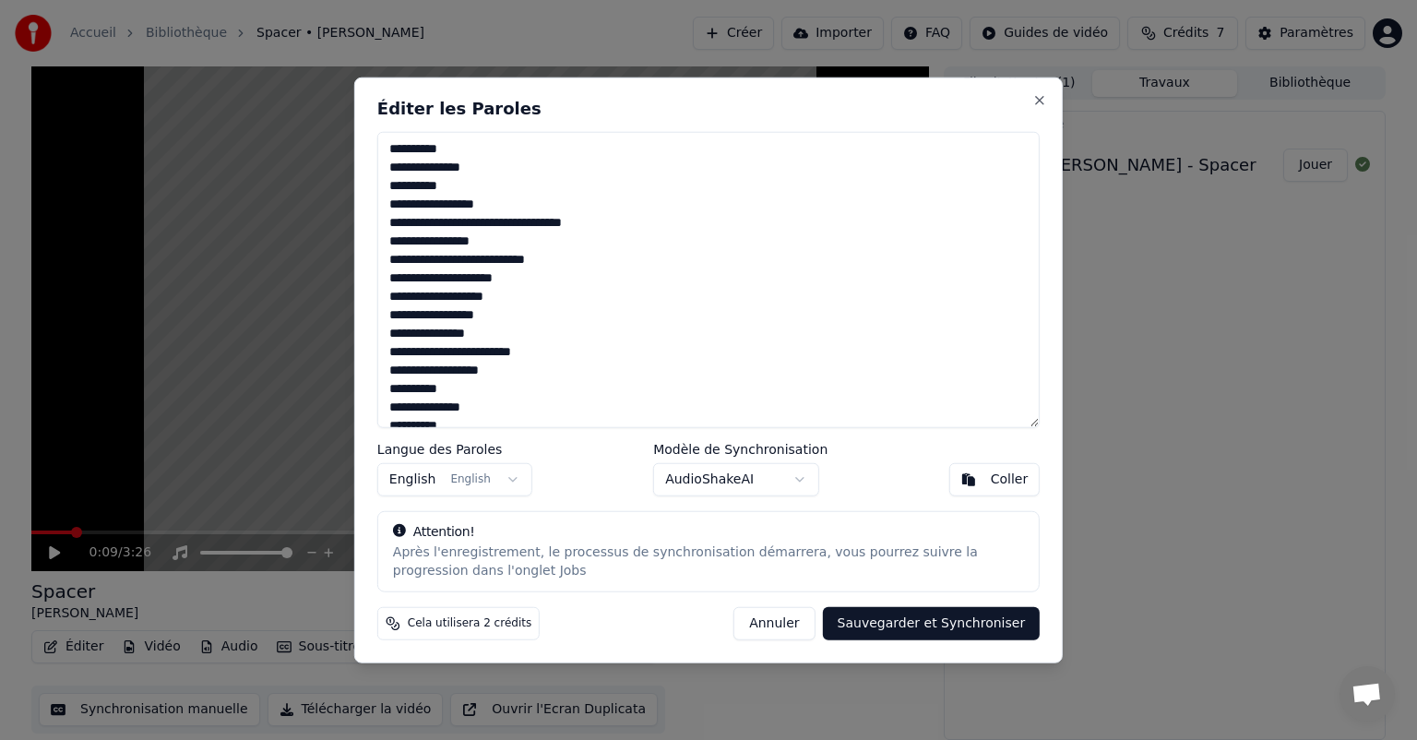
scroll to position [402, 0]
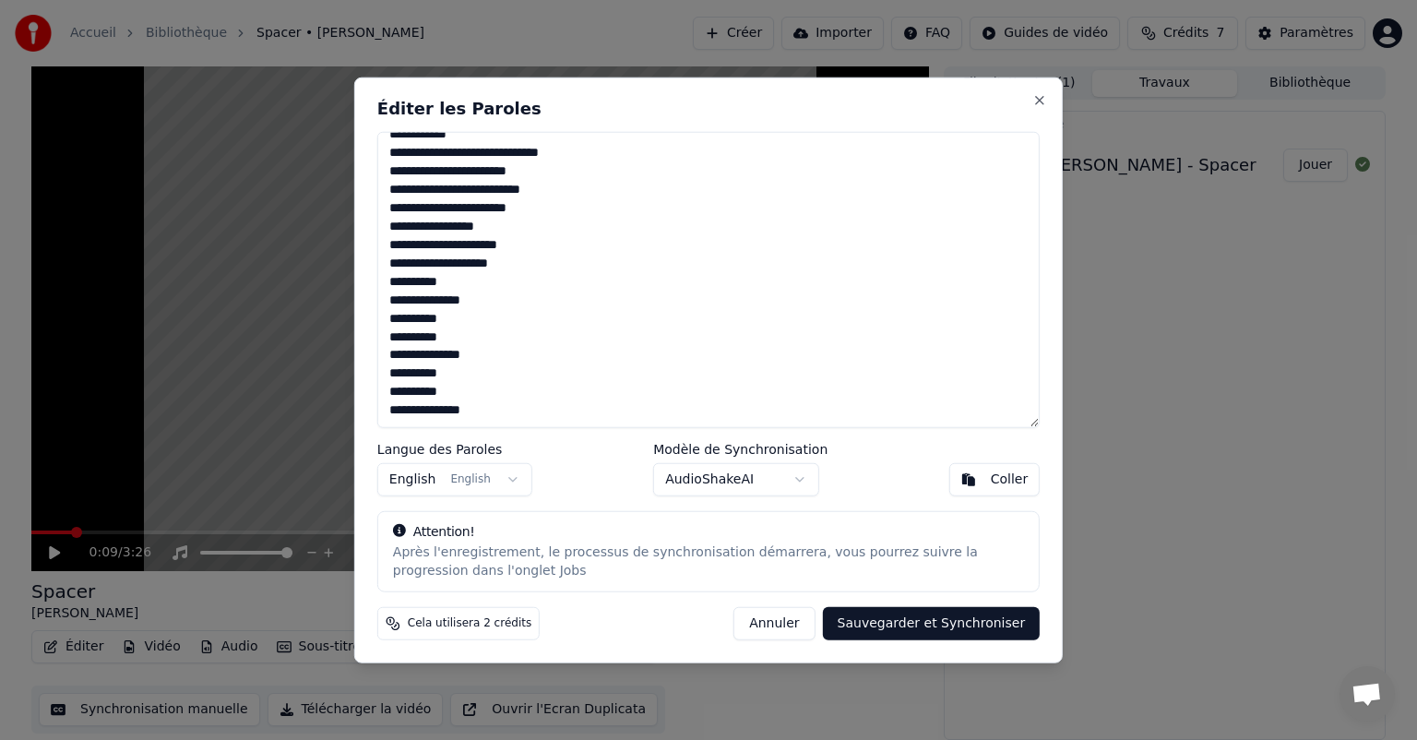
drag, startPoint x: 389, startPoint y: 146, endPoint x: 663, endPoint y: 539, distance: 478.7
click at [663, 539] on div "**********" at bounding box center [708, 371] width 709 height 586
drag, startPoint x: 385, startPoint y: 144, endPoint x: 633, endPoint y: 594, distance: 514.2
click at [633, 594] on div "**********" at bounding box center [708, 371] width 709 height 586
paste textarea "**********"
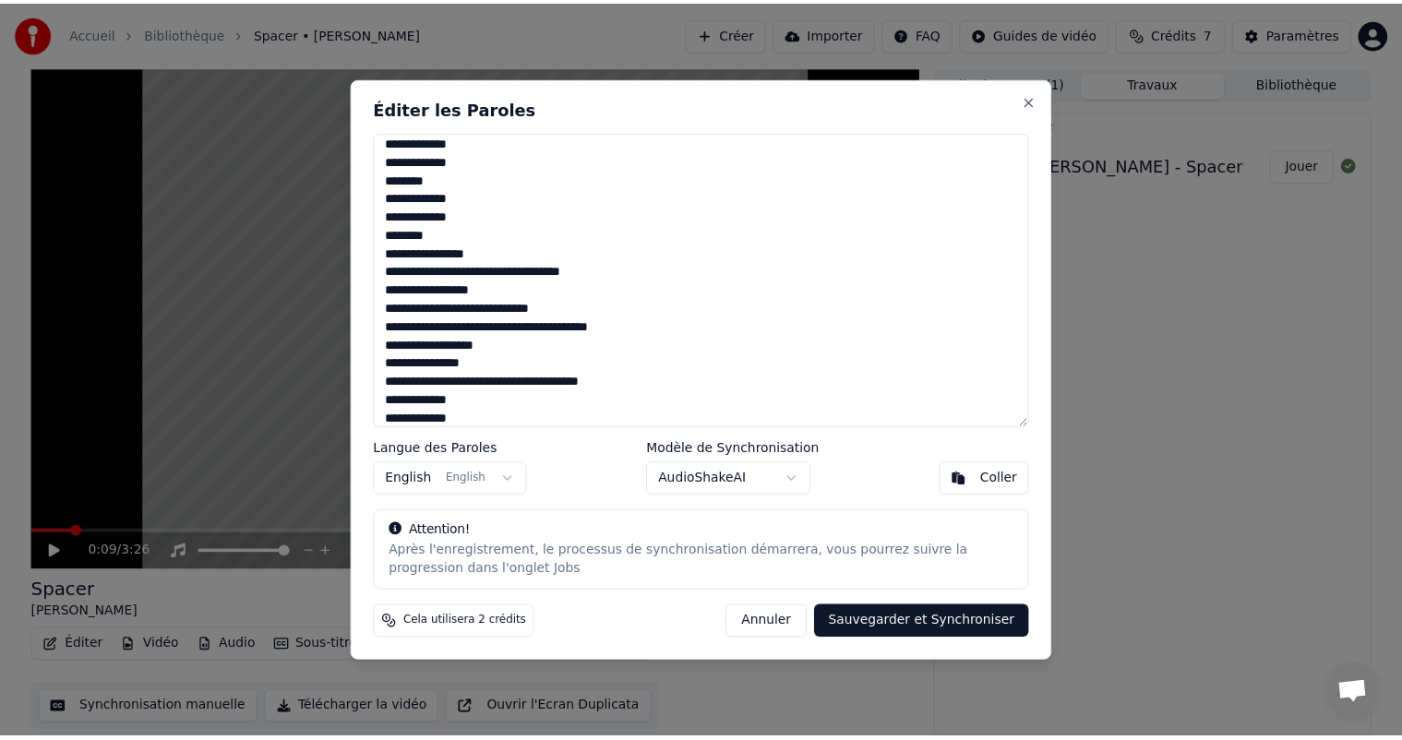
scroll to position [0, 0]
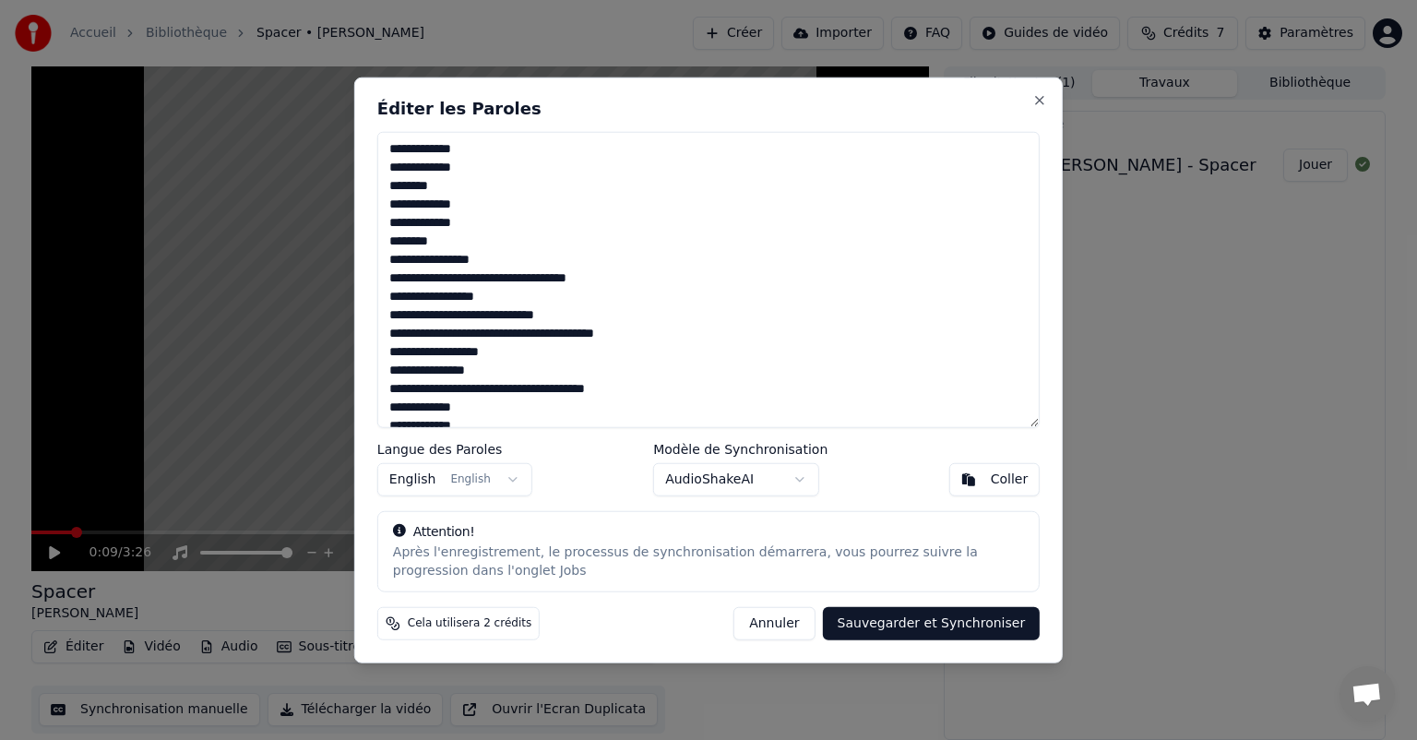
type textarea "**********"
click at [802, 482] on body "Accueil Bibliothèque Spacer • [PERSON_NAME] Importer FAQ Guides de vidéo Crédit…" at bounding box center [708, 370] width 1417 height 740
click at [870, 626] on button "Sauvegarder et Synchroniser" at bounding box center [932, 622] width 218 height 33
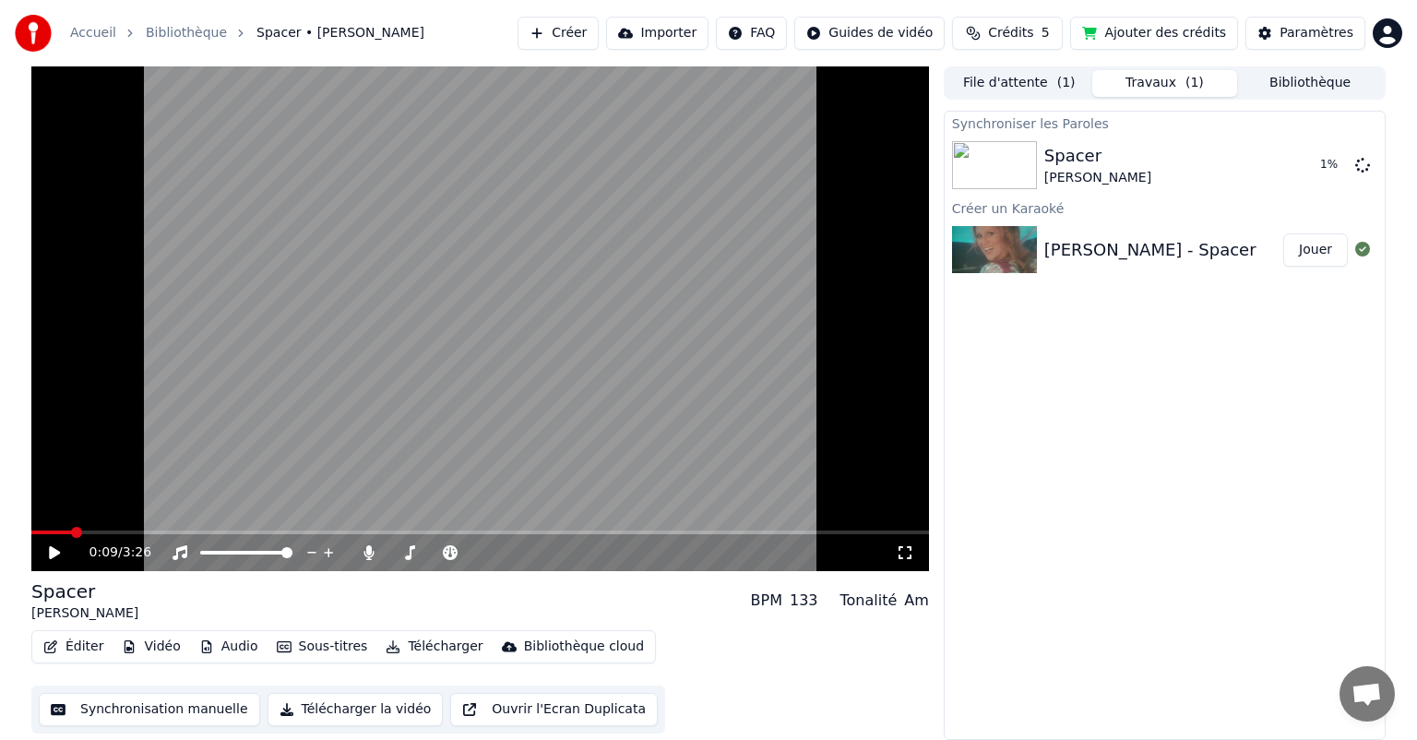
click at [56, 559] on icon at bounding box center [67, 552] width 43 height 15
click at [144, 708] on button "Synchronisation manuelle" at bounding box center [149, 709] width 221 height 33
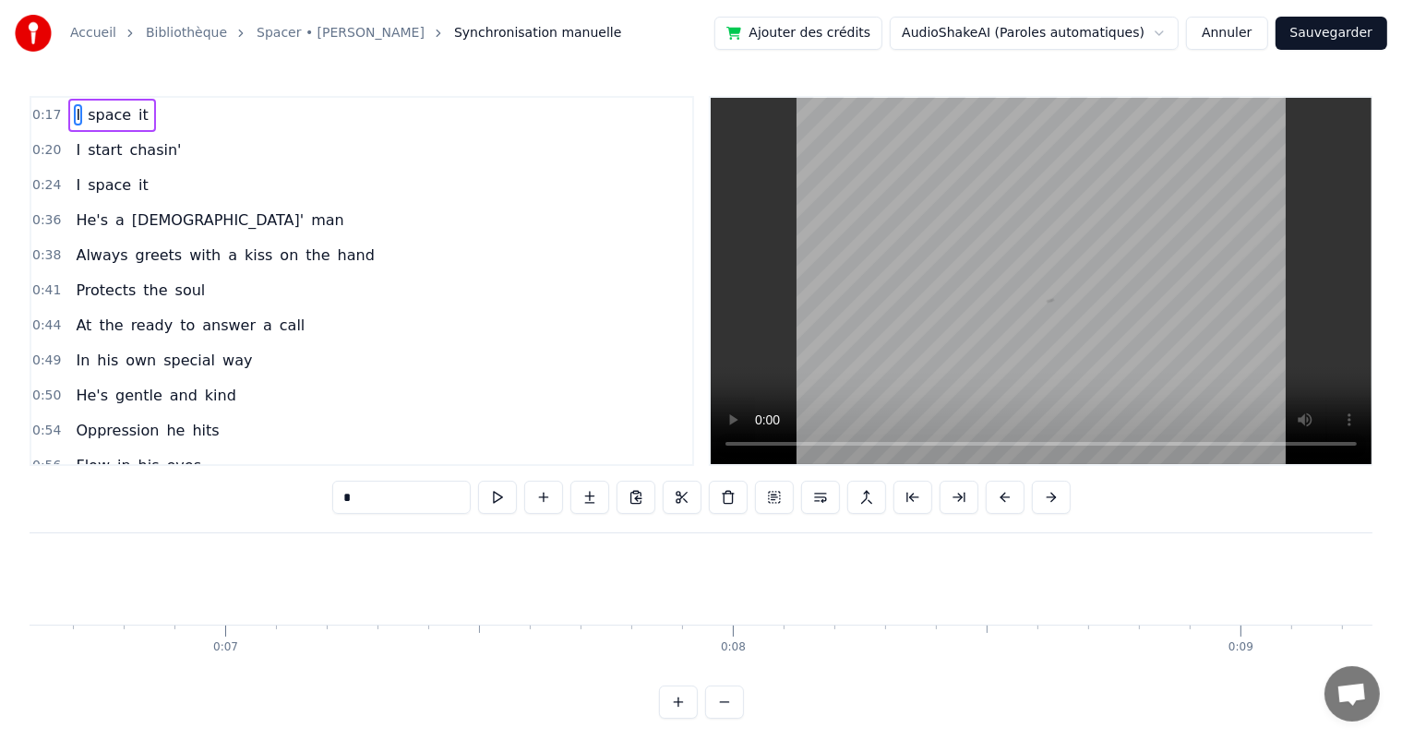
scroll to position [0, 8597]
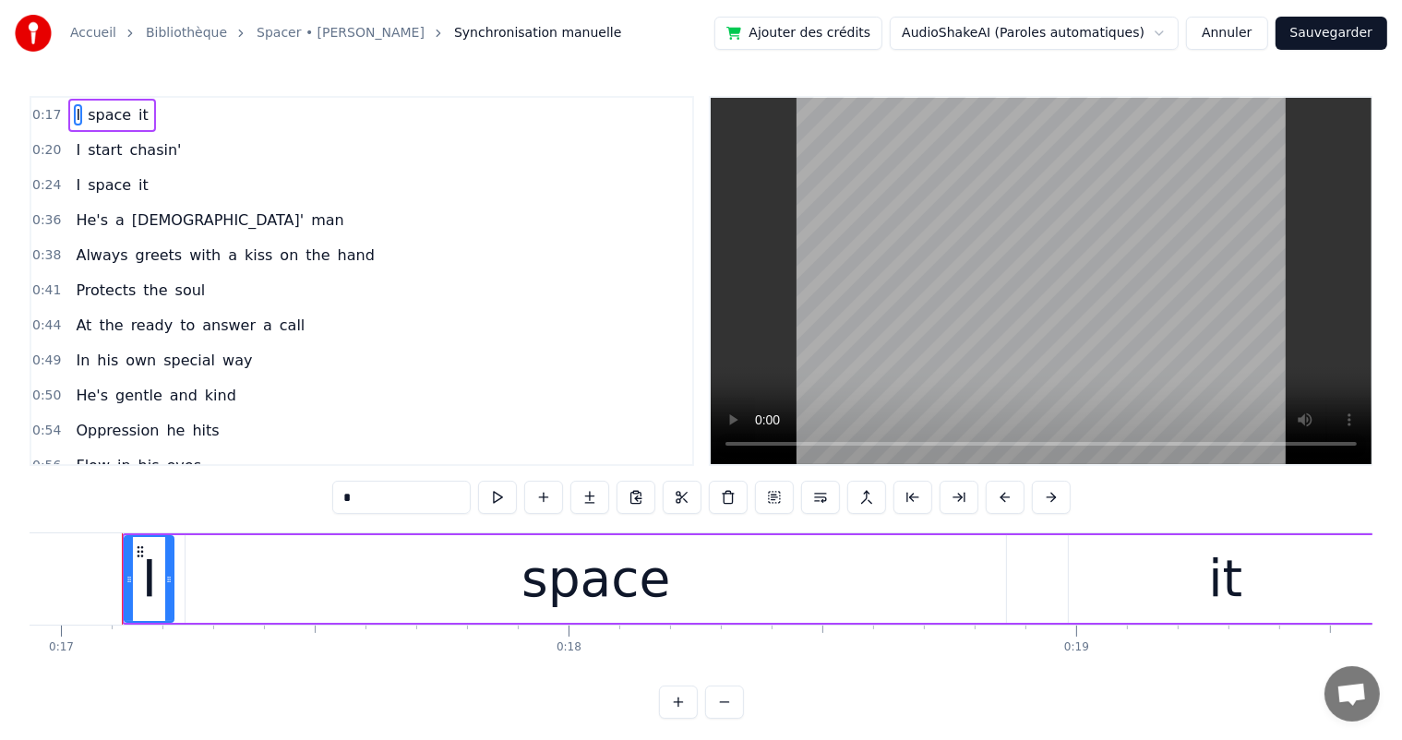
click at [1226, 42] on button "Annuler" at bounding box center [1226, 33] width 81 height 33
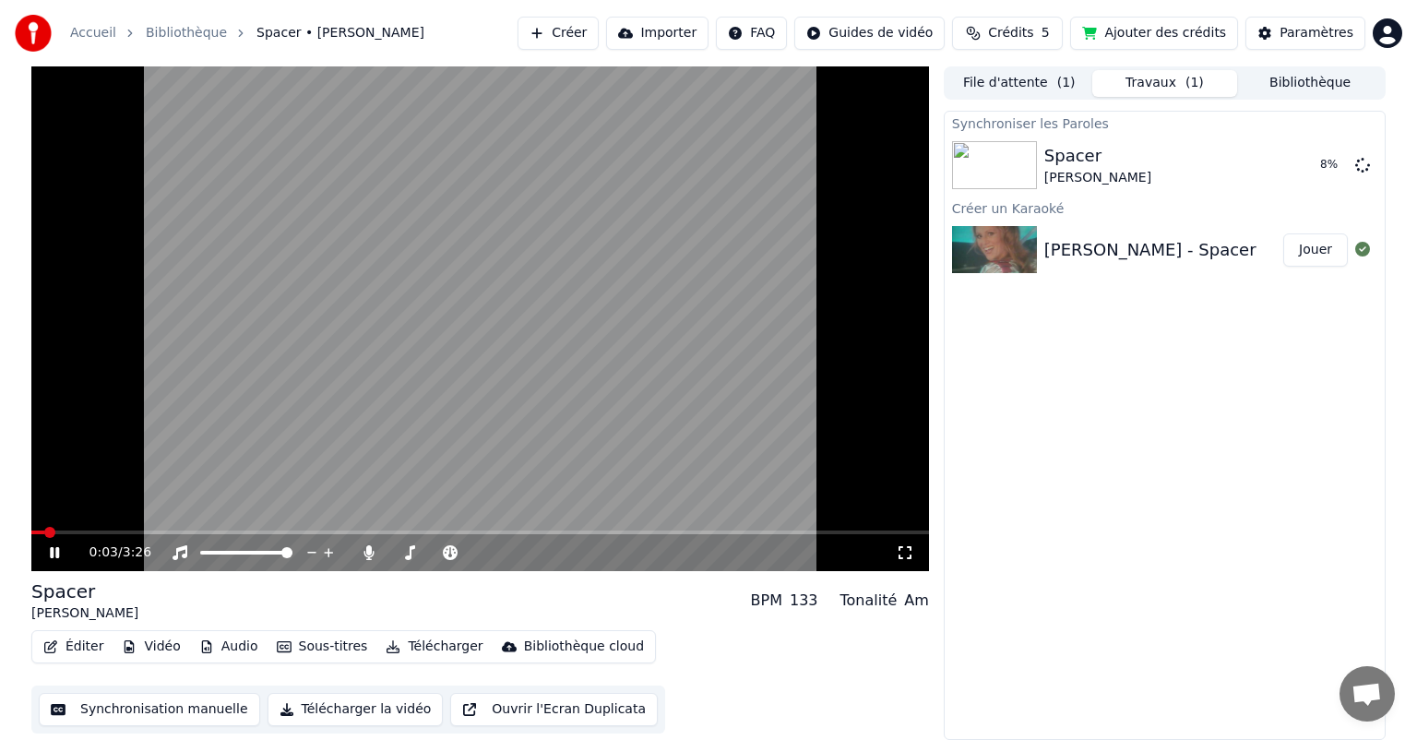
click at [53, 557] on icon at bounding box center [54, 552] width 9 height 11
click at [55, 556] on icon at bounding box center [54, 552] width 9 height 11
click at [66, 532] on span at bounding box center [71, 532] width 11 height 11
click at [52, 561] on div "0:08 / 3:26" at bounding box center [480, 553] width 883 height 18
click at [55, 545] on icon at bounding box center [67, 552] width 43 height 15
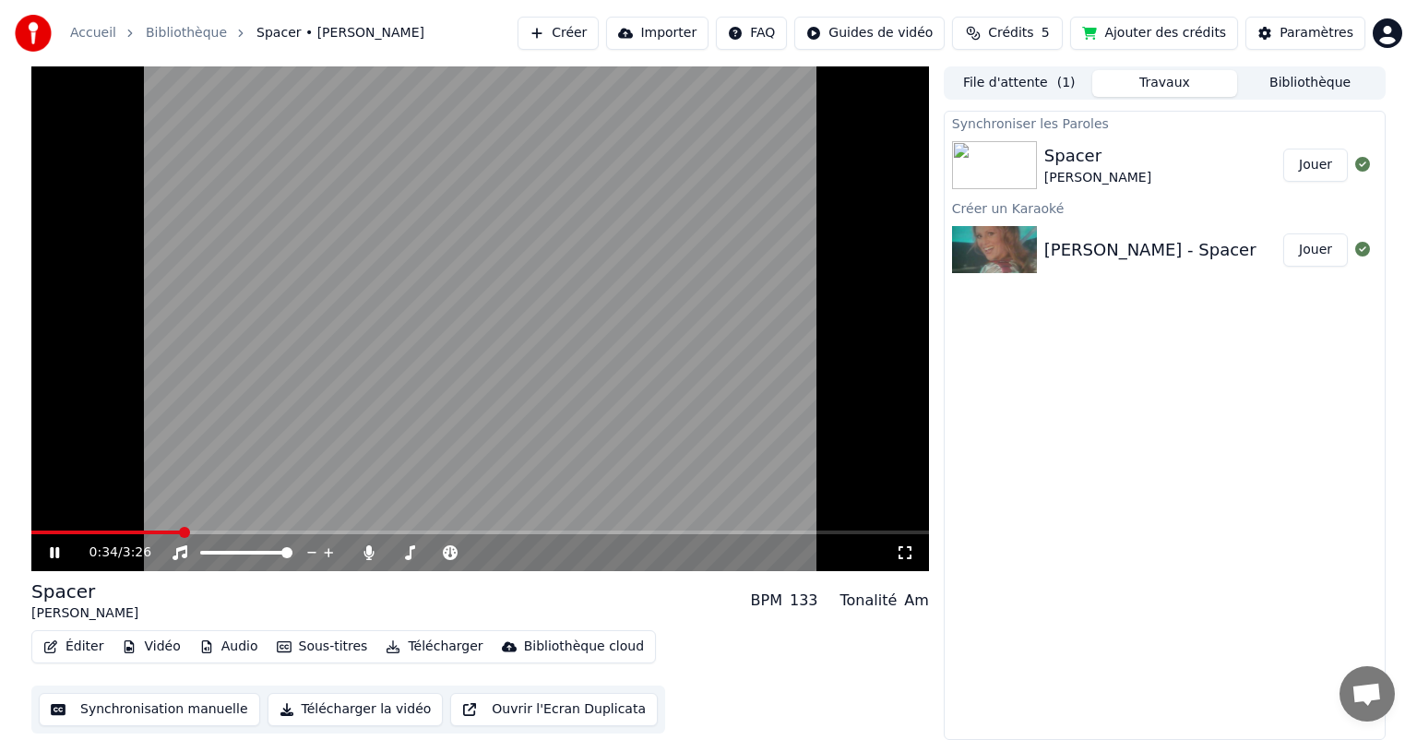
click at [61, 549] on icon at bounding box center [67, 552] width 43 height 15
click at [136, 707] on button "Synchronisation manuelle" at bounding box center [149, 709] width 221 height 33
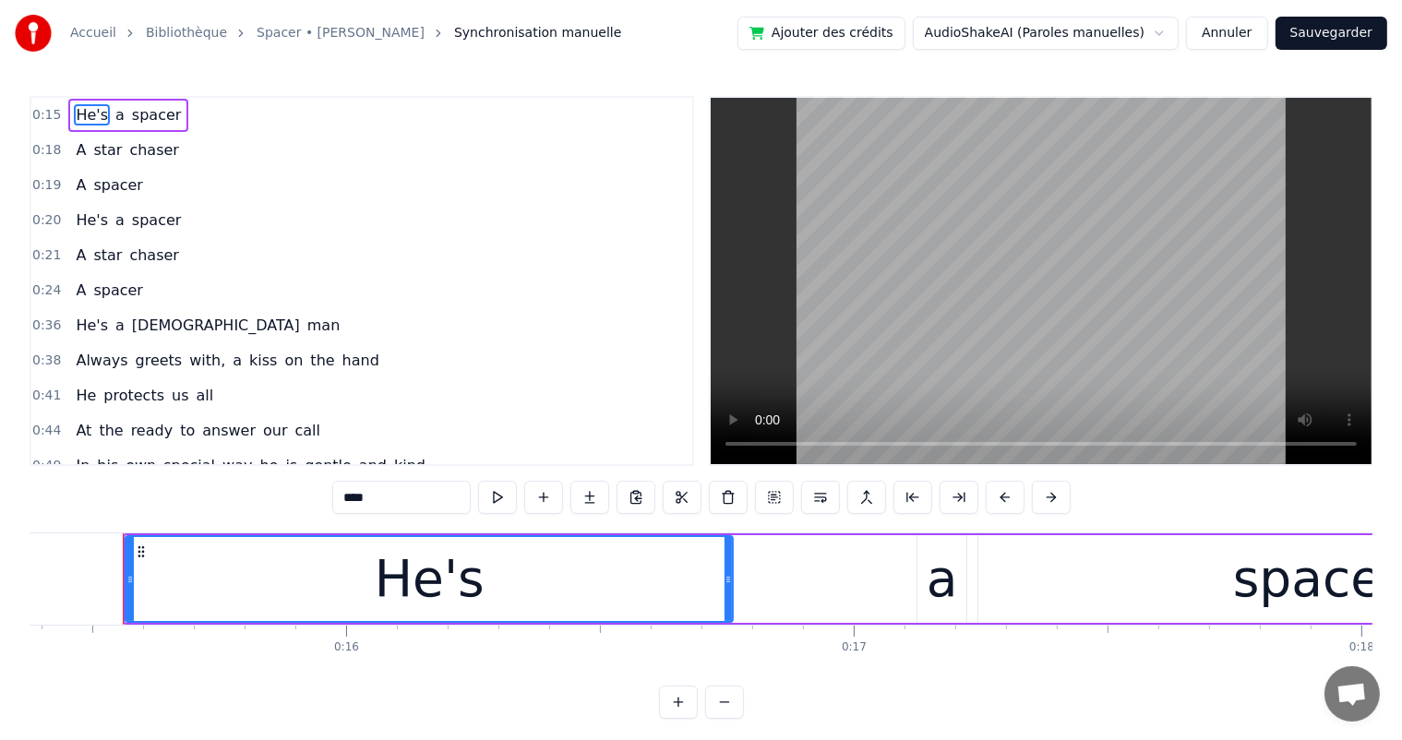
scroll to position [0, 6629]
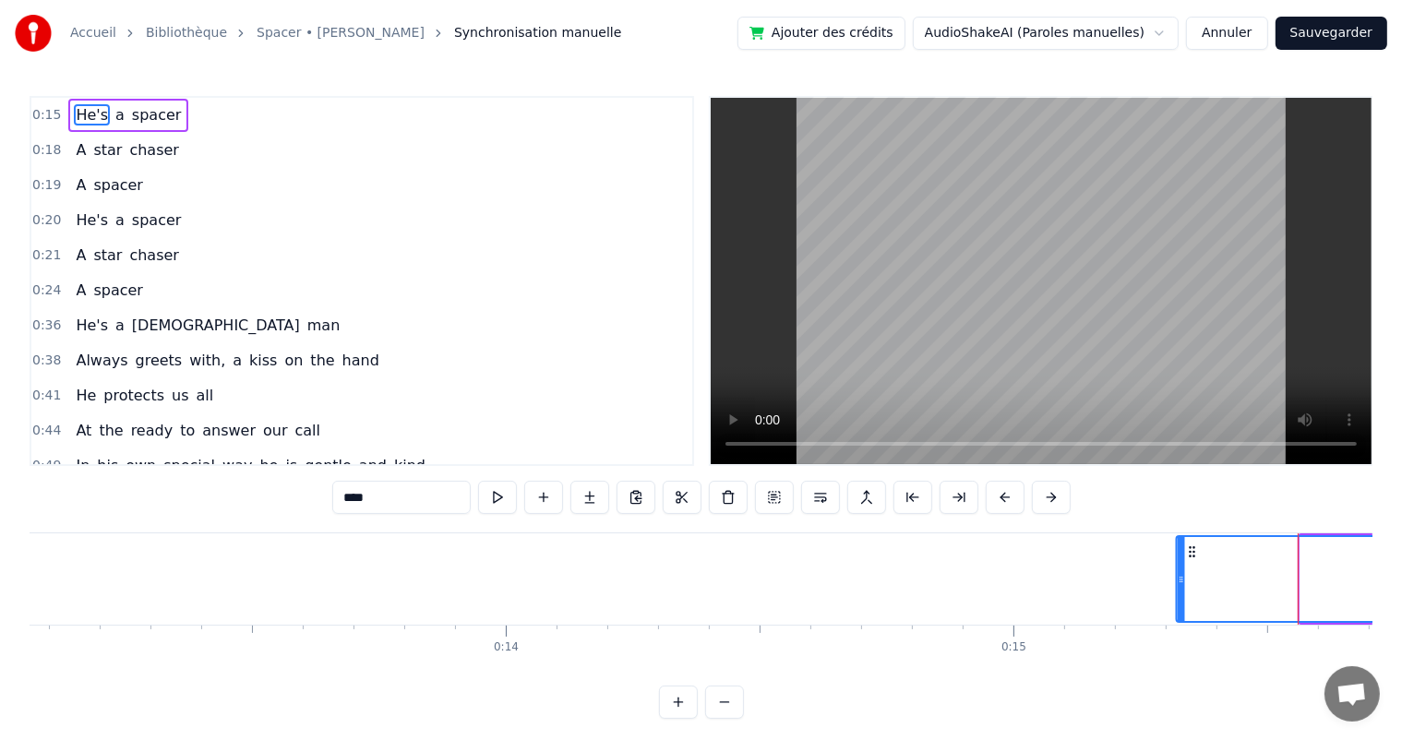
drag, startPoint x: 1313, startPoint y: 550, endPoint x: 1189, endPoint y: 556, distance: 124.7
click at [1189, 556] on icon at bounding box center [1192, 551] width 15 height 15
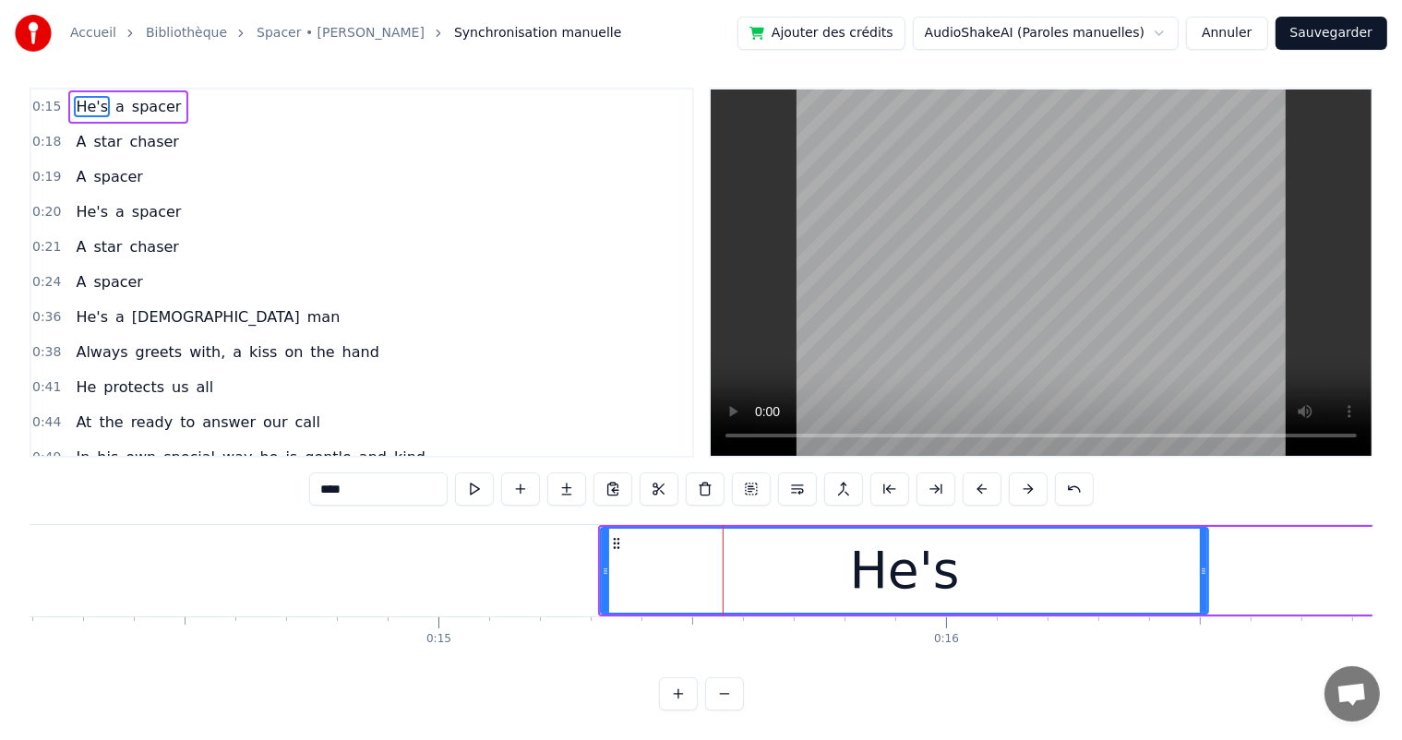
scroll to position [0, 7559]
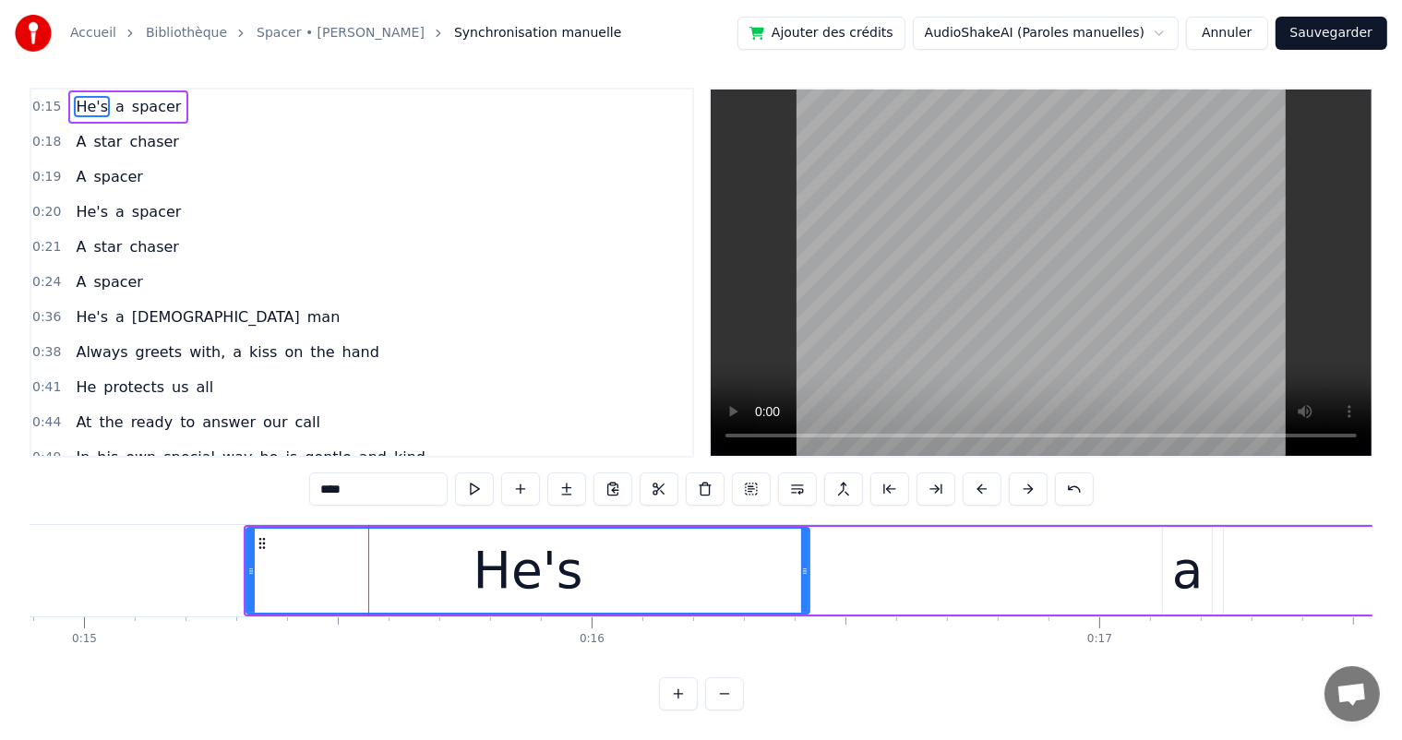
drag, startPoint x: 851, startPoint y: 556, endPoint x: 807, endPoint y: 553, distance: 44.4
click at [807, 564] on icon at bounding box center [804, 571] width 7 height 15
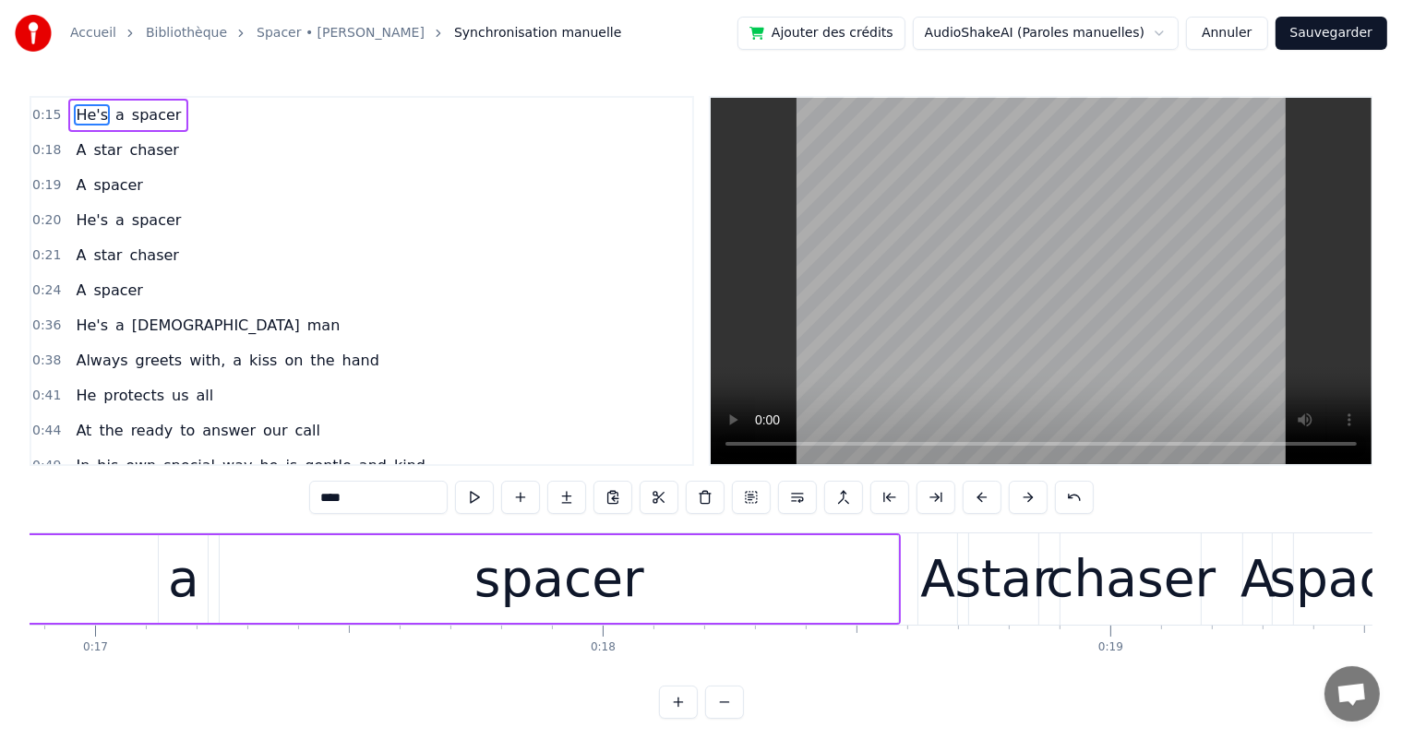
scroll to position [0, 9035]
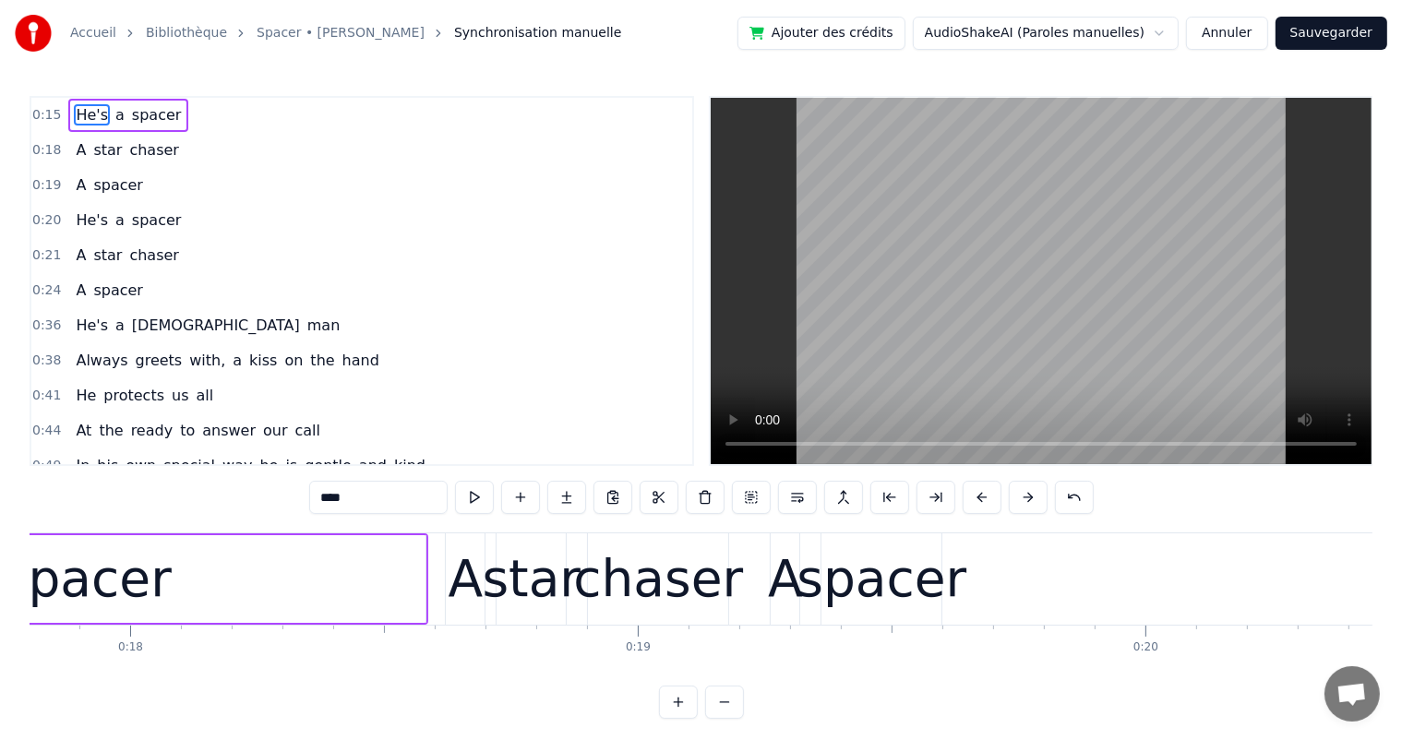
click at [484, 576] on div "A" at bounding box center [465, 578] width 41 height 91
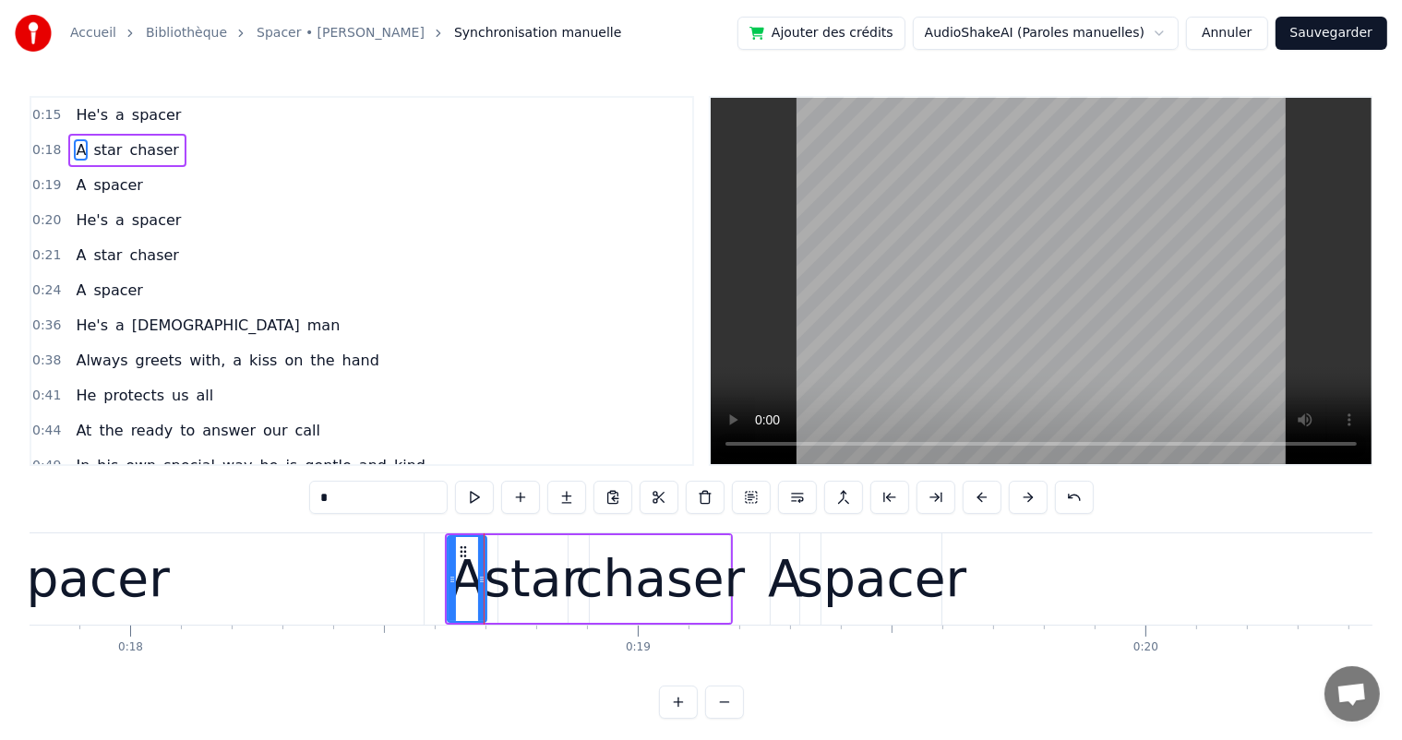
click at [854, 554] on div "spacer" at bounding box center [881, 579] width 170 height 77
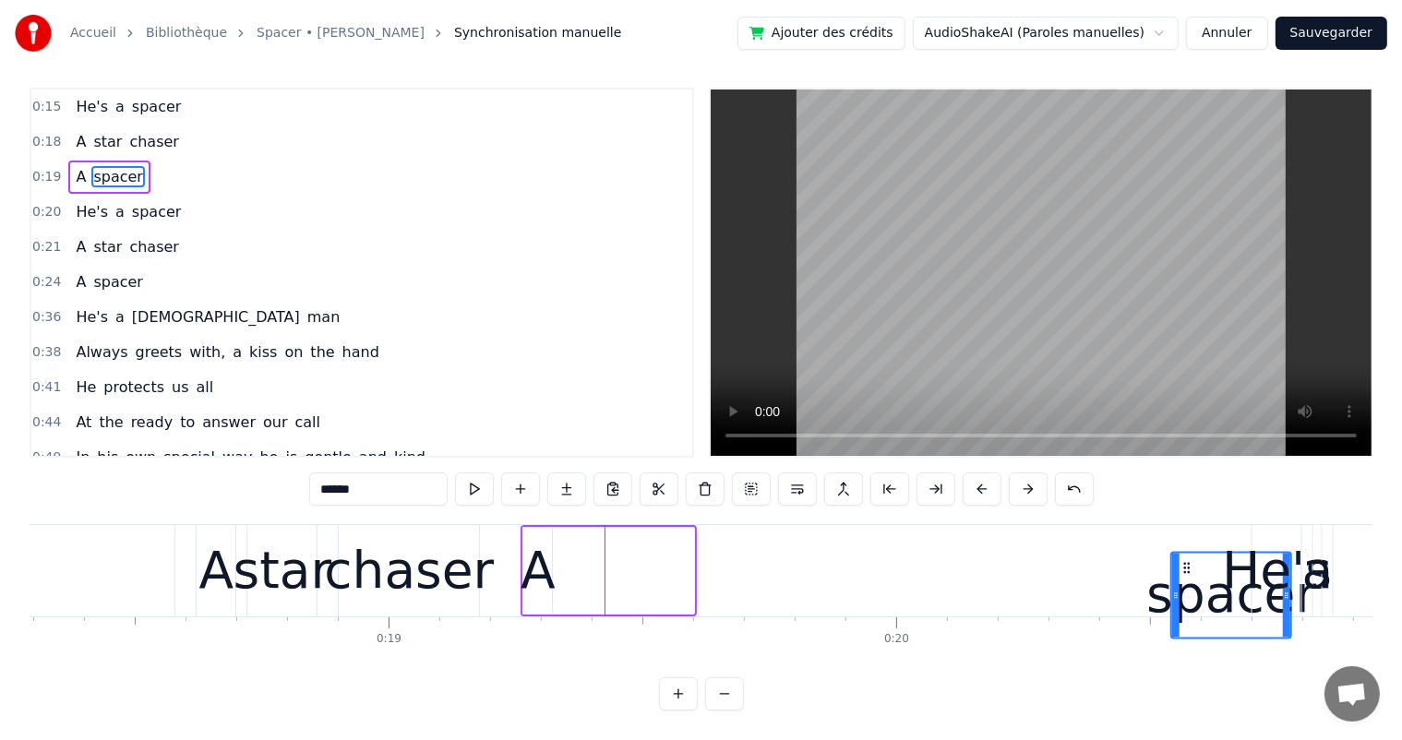
scroll to position [0, 9309]
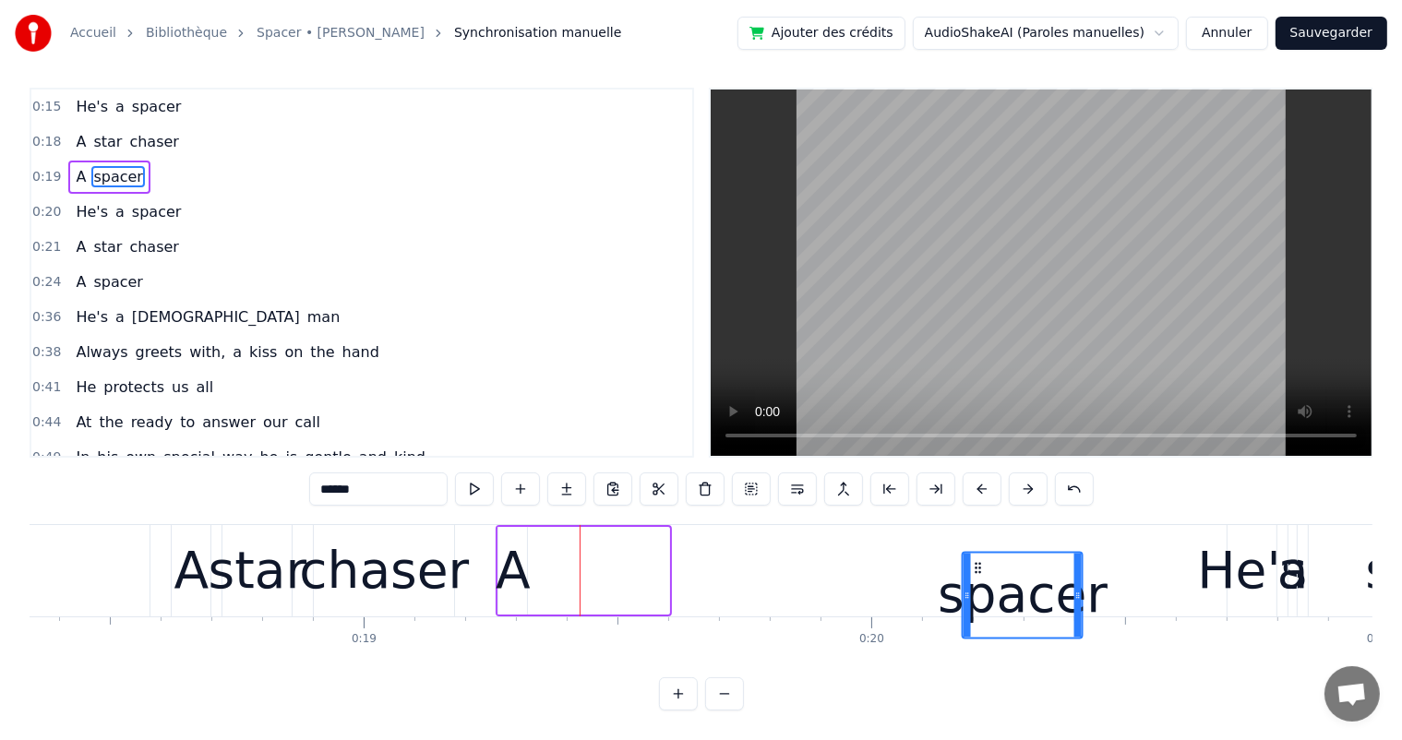
drag, startPoint x: 836, startPoint y: 555, endPoint x: 974, endPoint y: 567, distance: 138.9
click at [974, 567] on div "spacer" at bounding box center [1022, 595] width 118 height 84
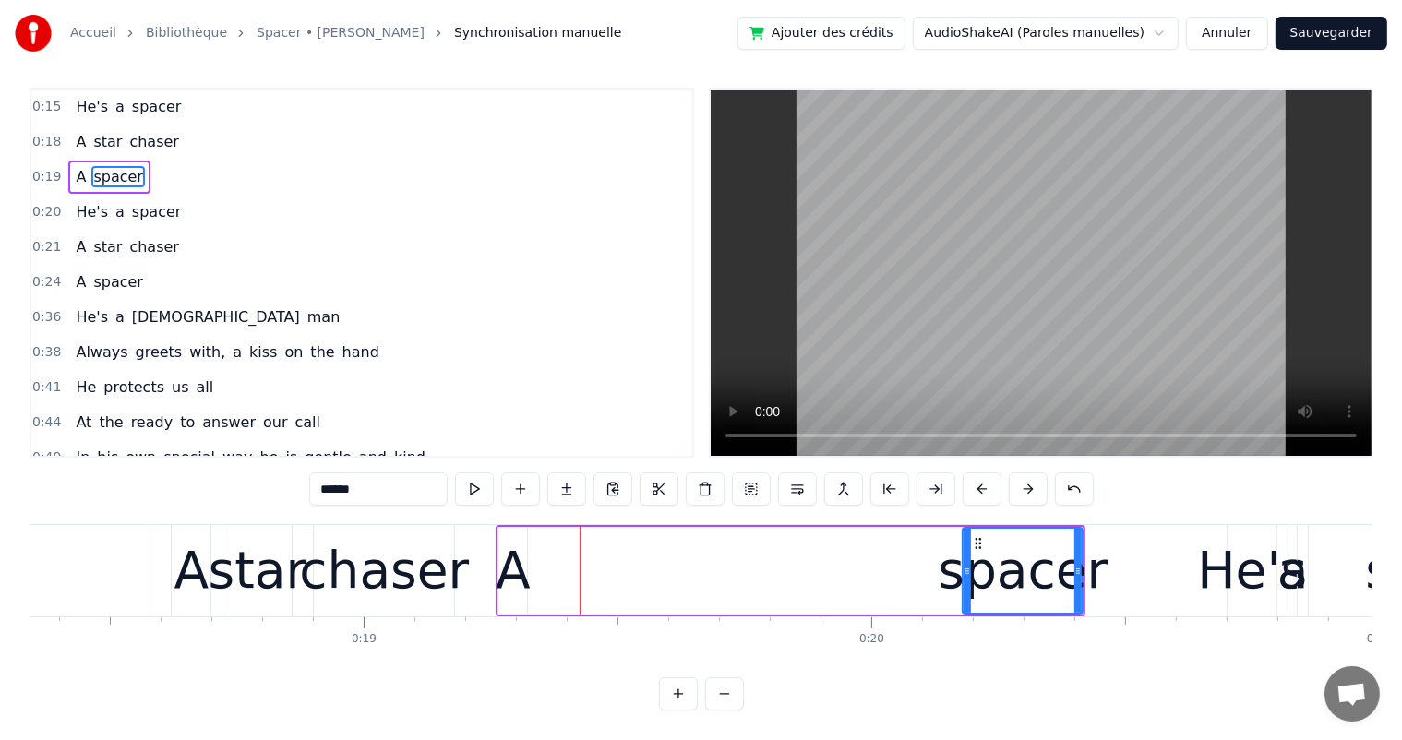
click at [512, 559] on div "A" at bounding box center [513, 570] width 35 height 77
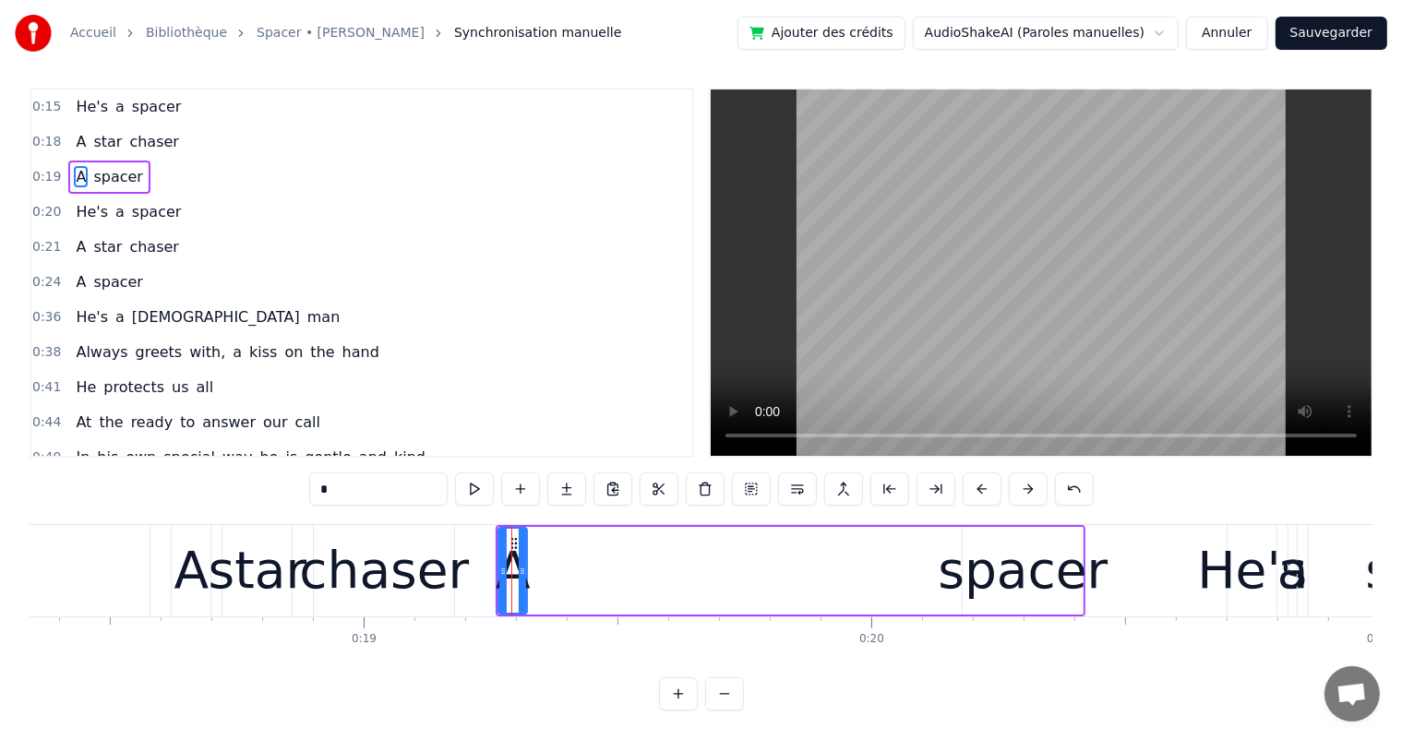
scroll to position [0, 0]
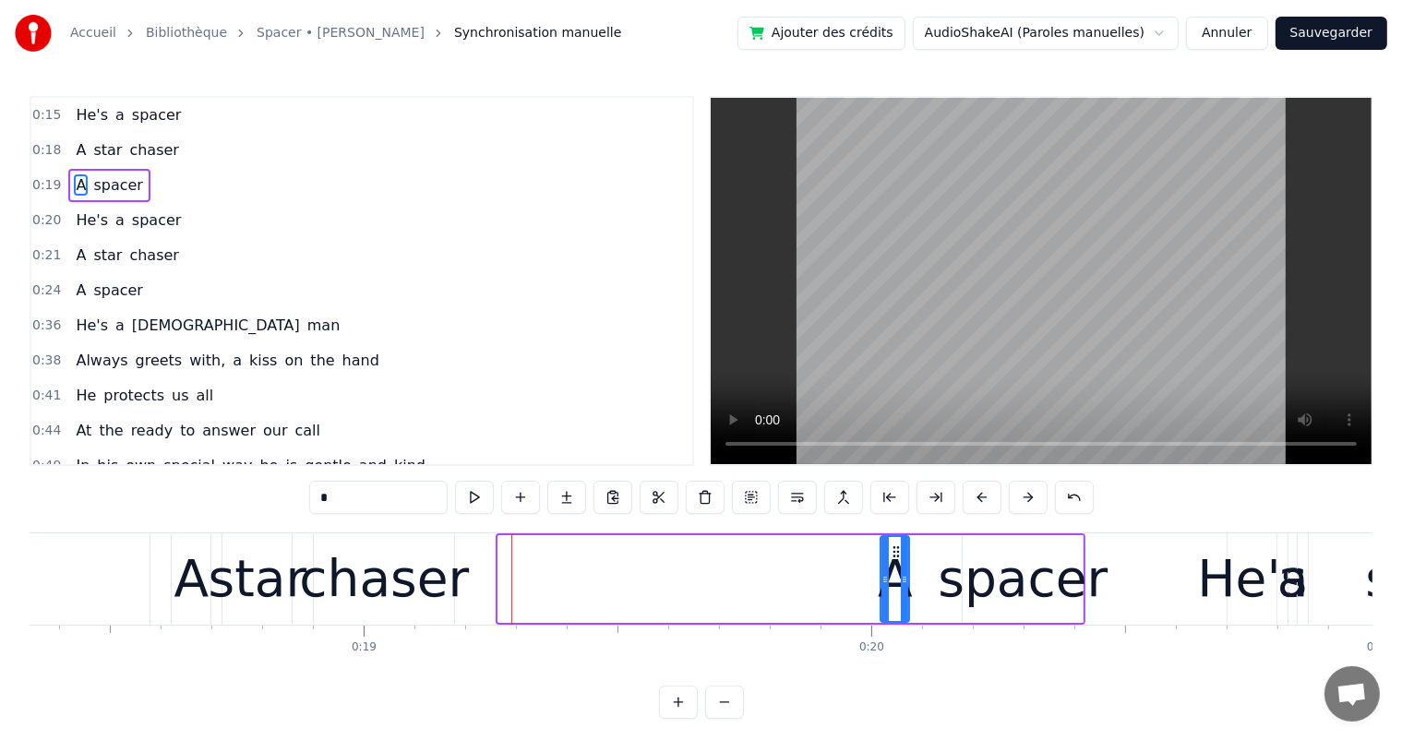
drag, startPoint x: 517, startPoint y: 549, endPoint x: 899, endPoint y: 557, distance: 382.1
click at [899, 557] on icon at bounding box center [897, 551] width 15 height 15
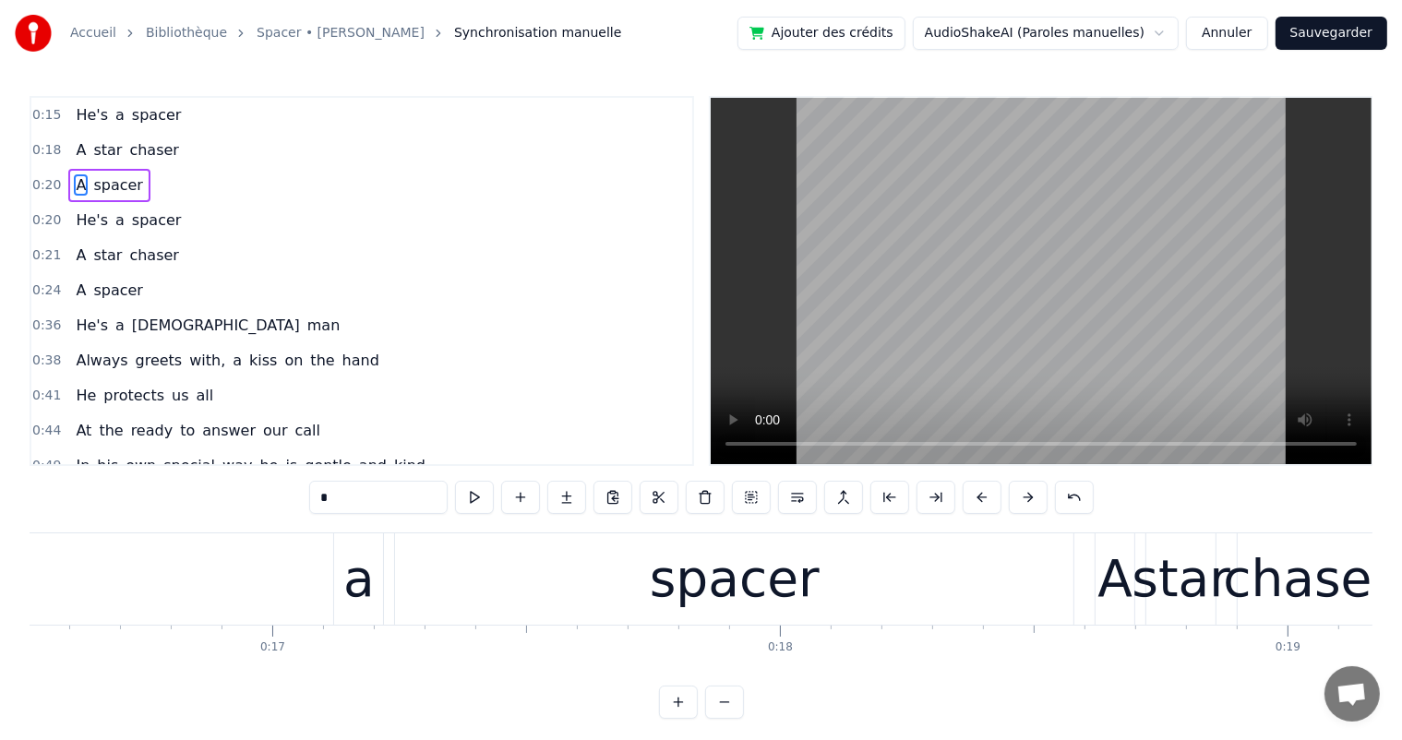
scroll to position [0, 8680]
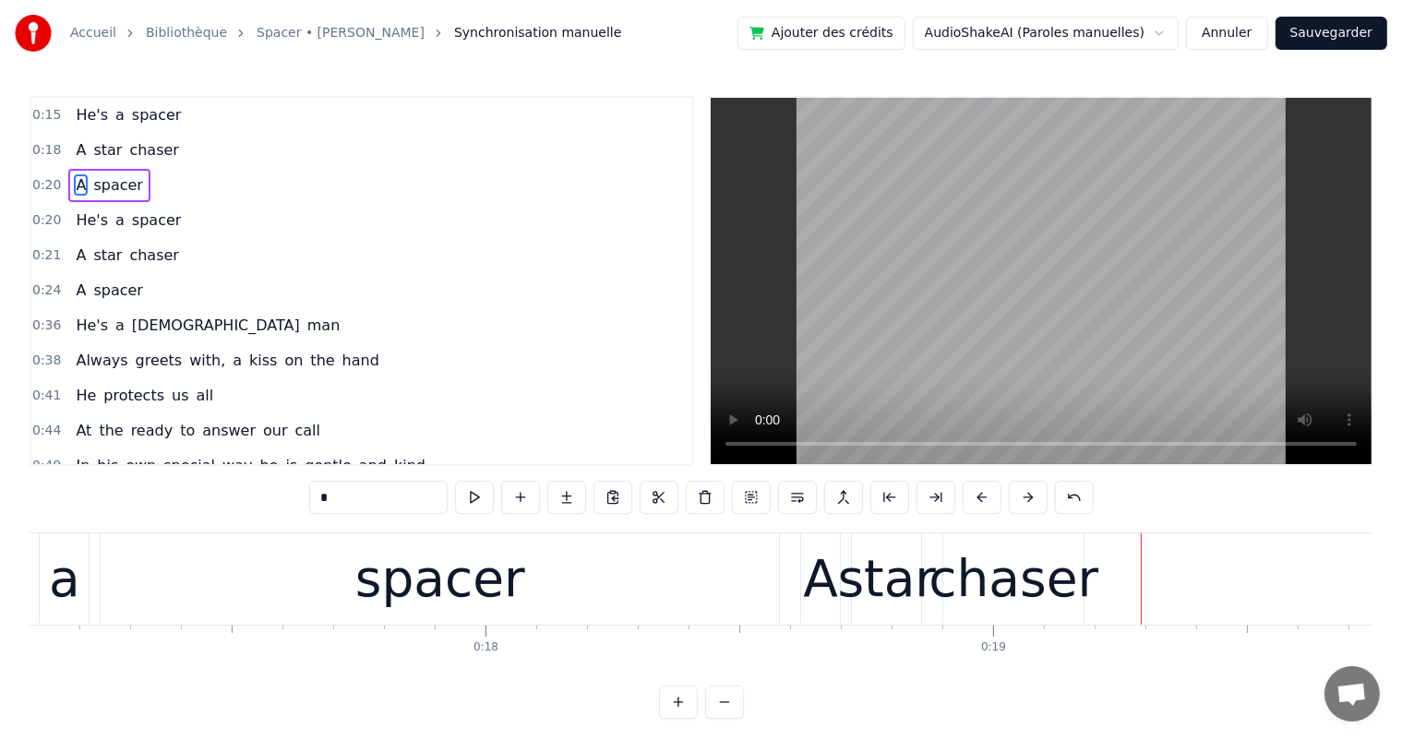
click at [998, 549] on div "chaser" at bounding box center [1013, 579] width 170 height 77
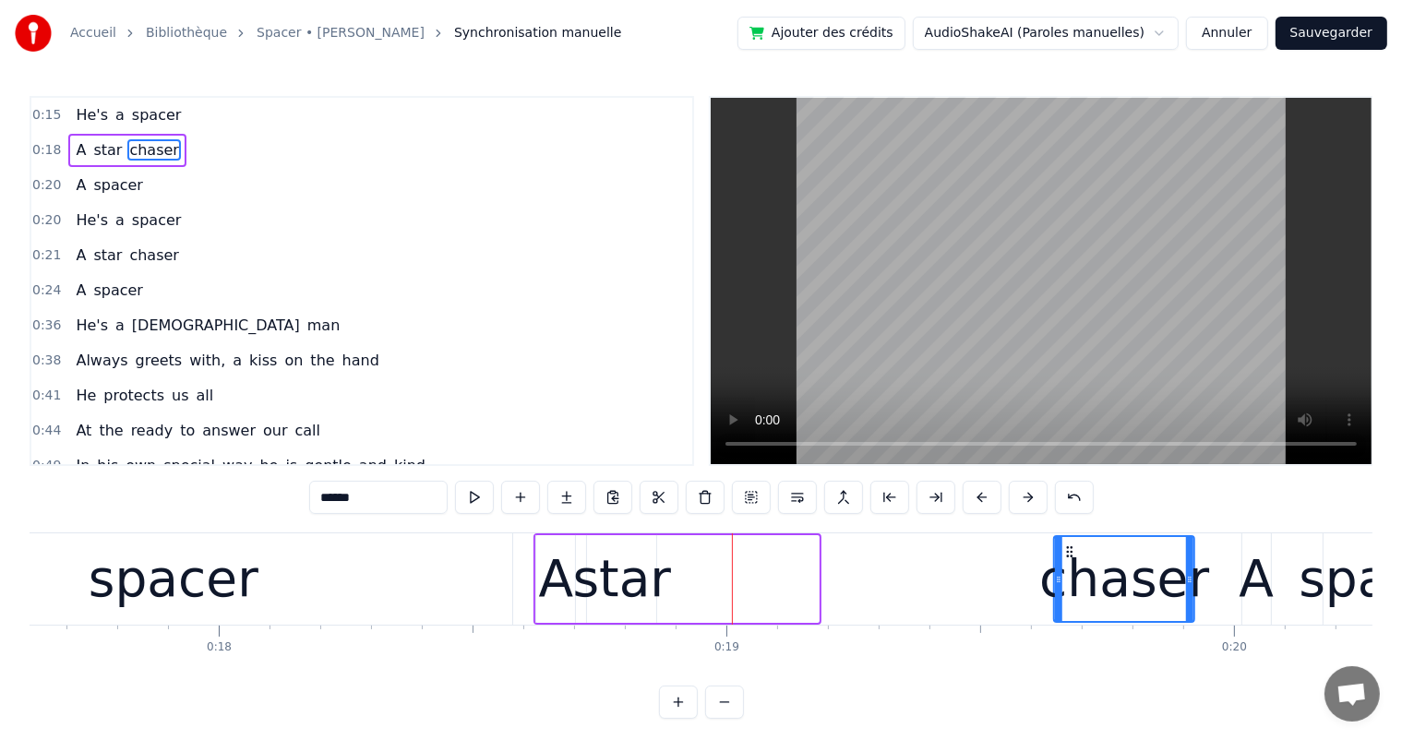
scroll to position [0, 8952]
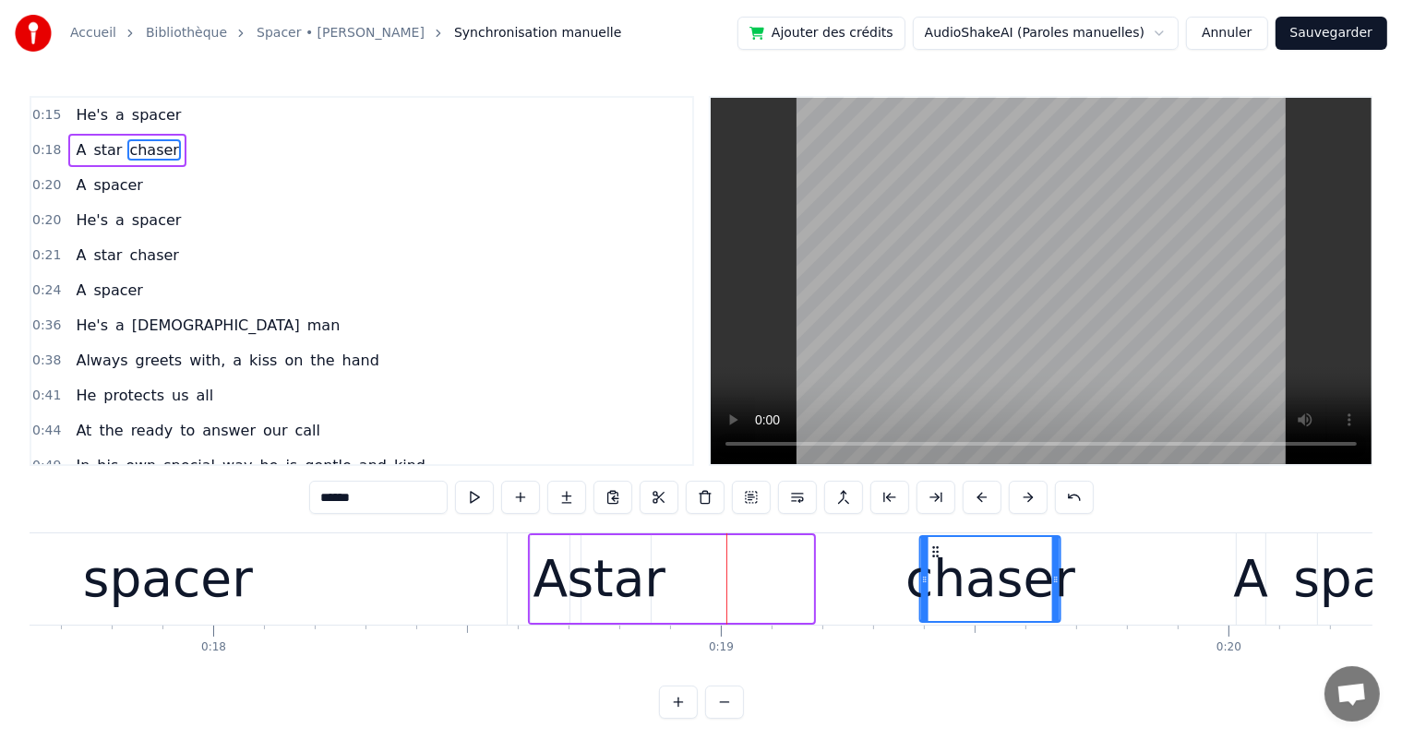
drag, startPoint x: 960, startPoint y: 543, endPoint x: 934, endPoint y: 567, distance: 35.3
click at [934, 567] on div "chaser" at bounding box center [990, 579] width 138 height 84
click at [627, 572] on div "star" at bounding box center [617, 579] width 99 height 77
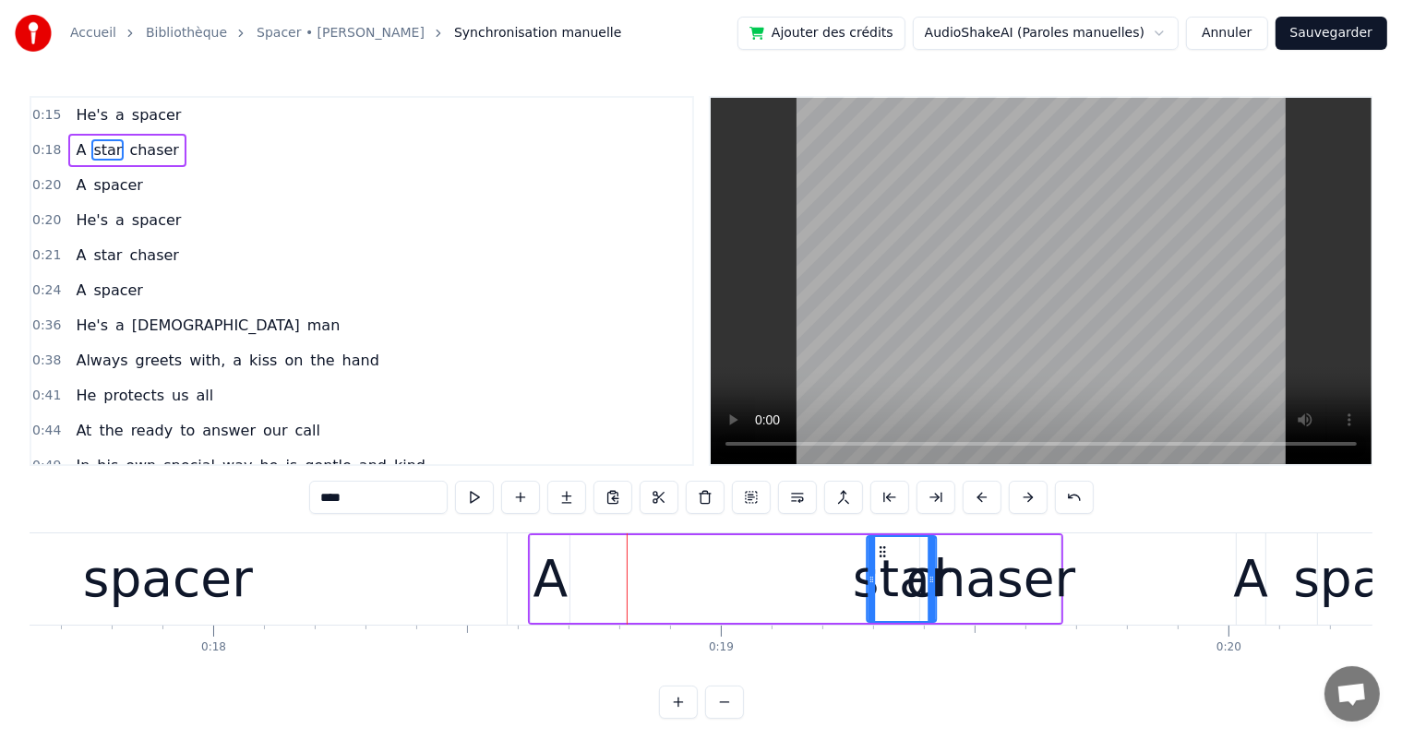
drag, startPoint x: 596, startPoint y: 548, endPoint x: 831, endPoint y: 552, distance: 235.3
click at [876, 556] on icon at bounding box center [883, 551] width 15 height 15
click at [554, 579] on div "A" at bounding box center [549, 579] width 35 height 77
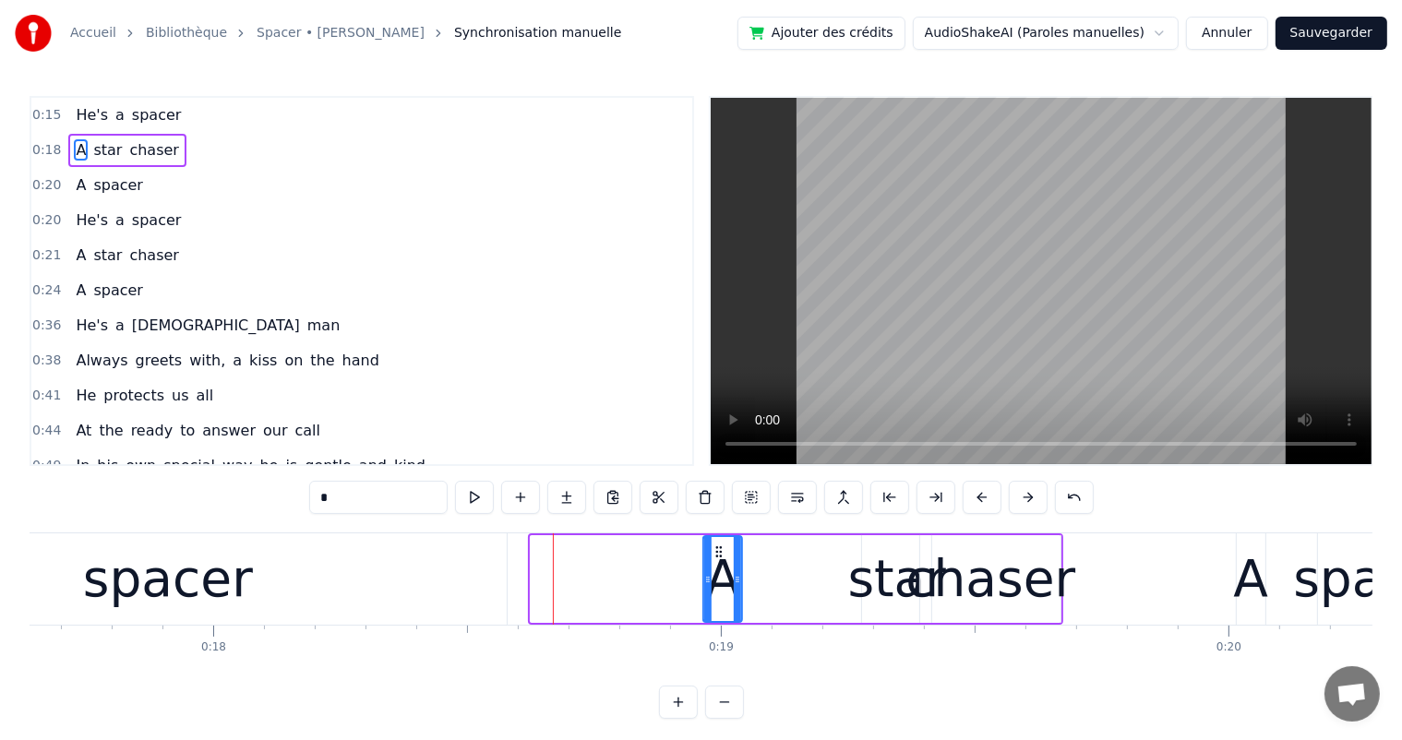
drag, startPoint x: 545, startPoint y: 545, endPoint x: 718, endPoint y: 557, distance: 173.0
click at [718, 557] on icon at bounding box center [718, 551] width 15 height 15
click at [266, 574] on div "spacer" at bounding box center [167, 578] width 678 height 91
type input "******"
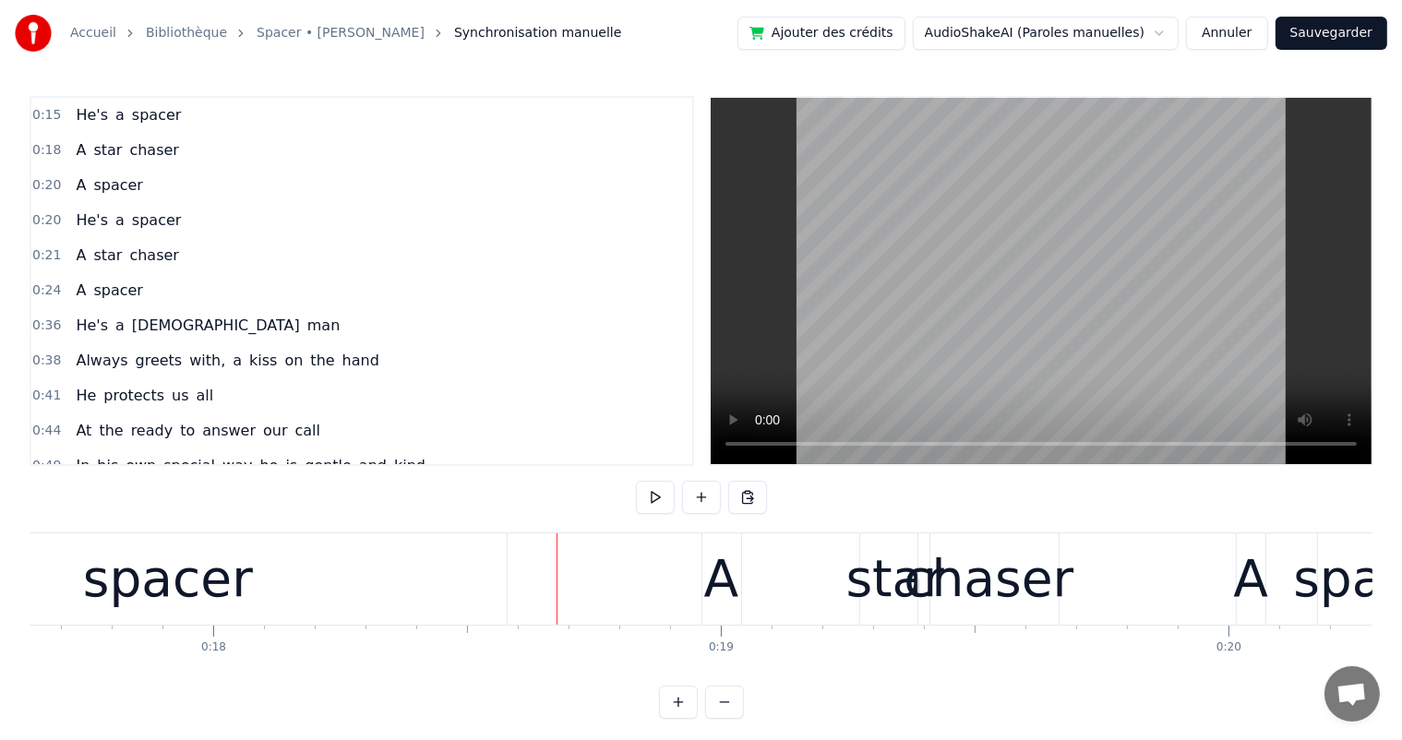
click at [489, 583] on div "spacer" at bounding box center [167, 578] width 678 height 91
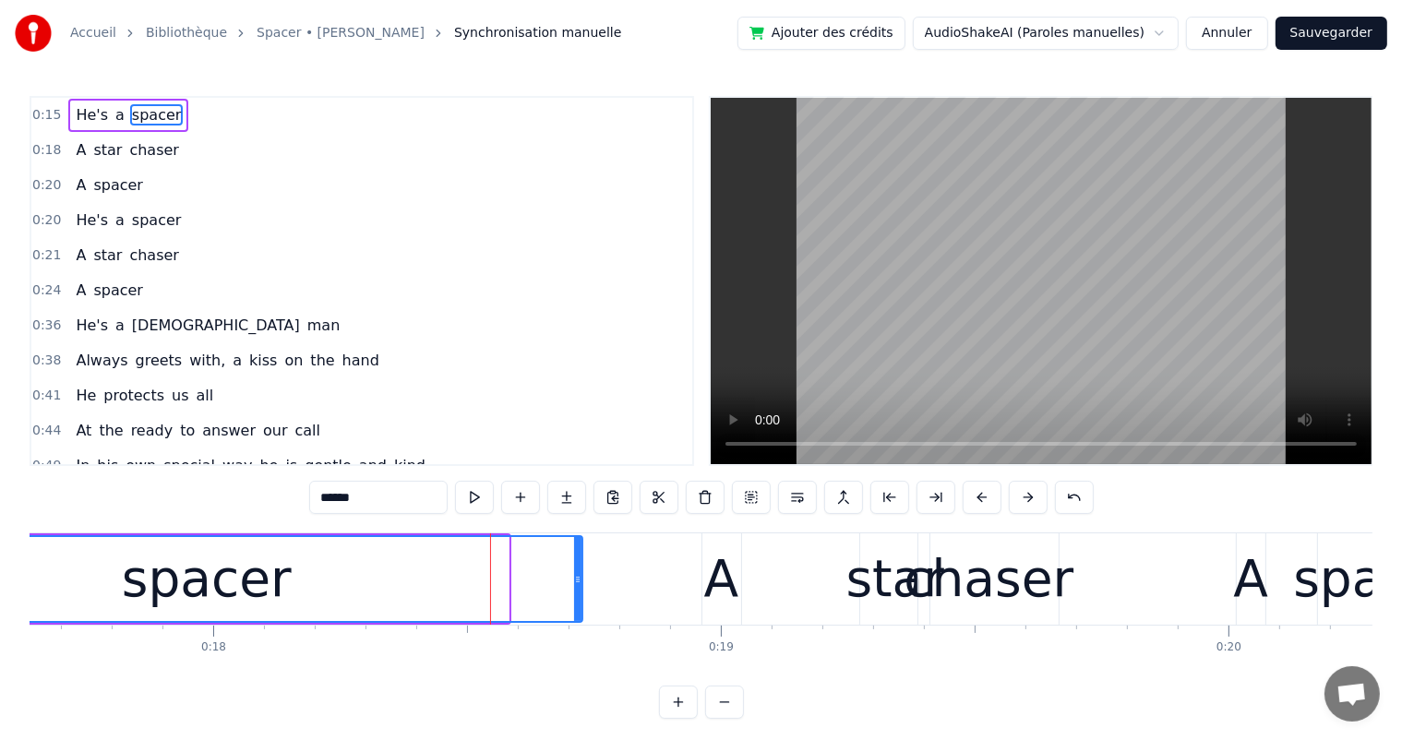
drag, startPoint x: 505, startPoint y: 581, endPoint x: 579, endPoint y: 583, distance: 73.8
click at [579, 583] on icon at bounding box center [577, 579] width 7 height 15
click at [114, 109] on span "a" at bounding box center [120, 114] width 13 height 21
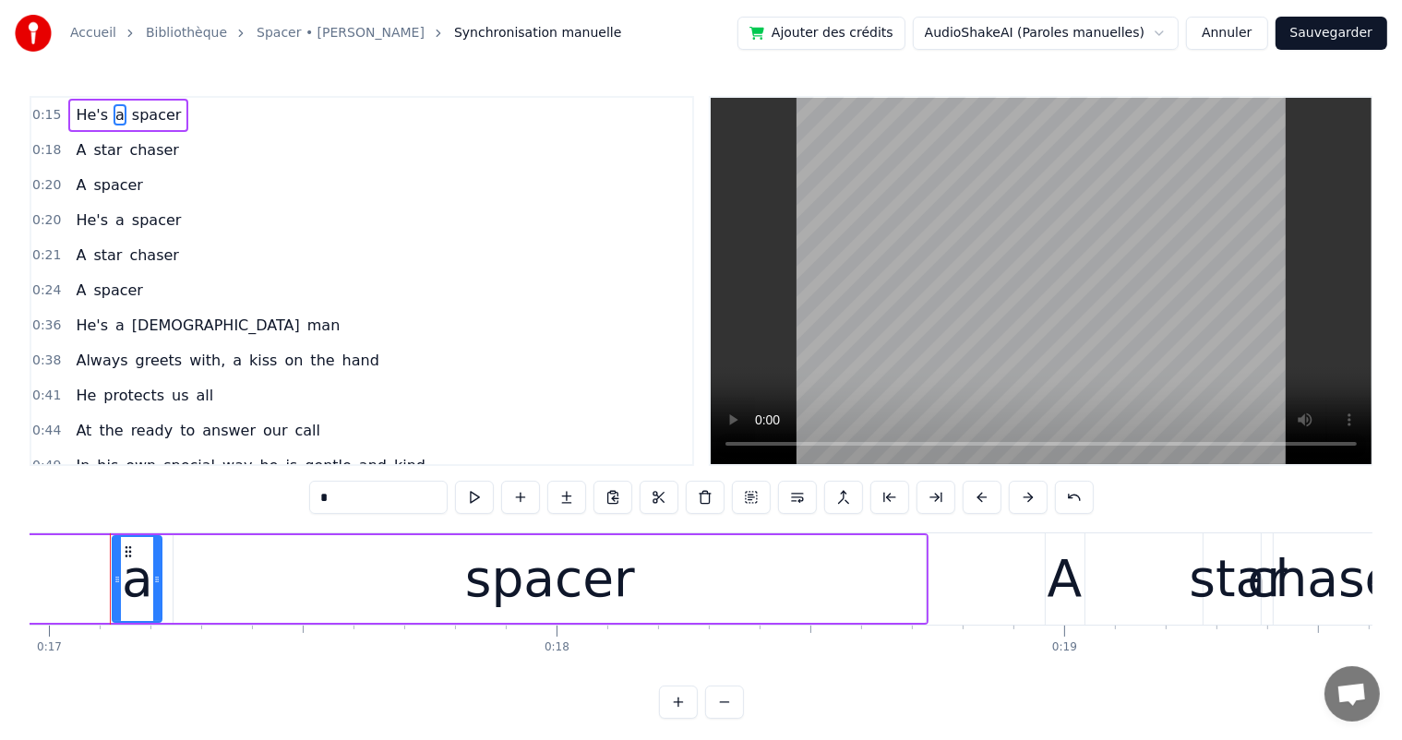
scroll to position [0, 8597]
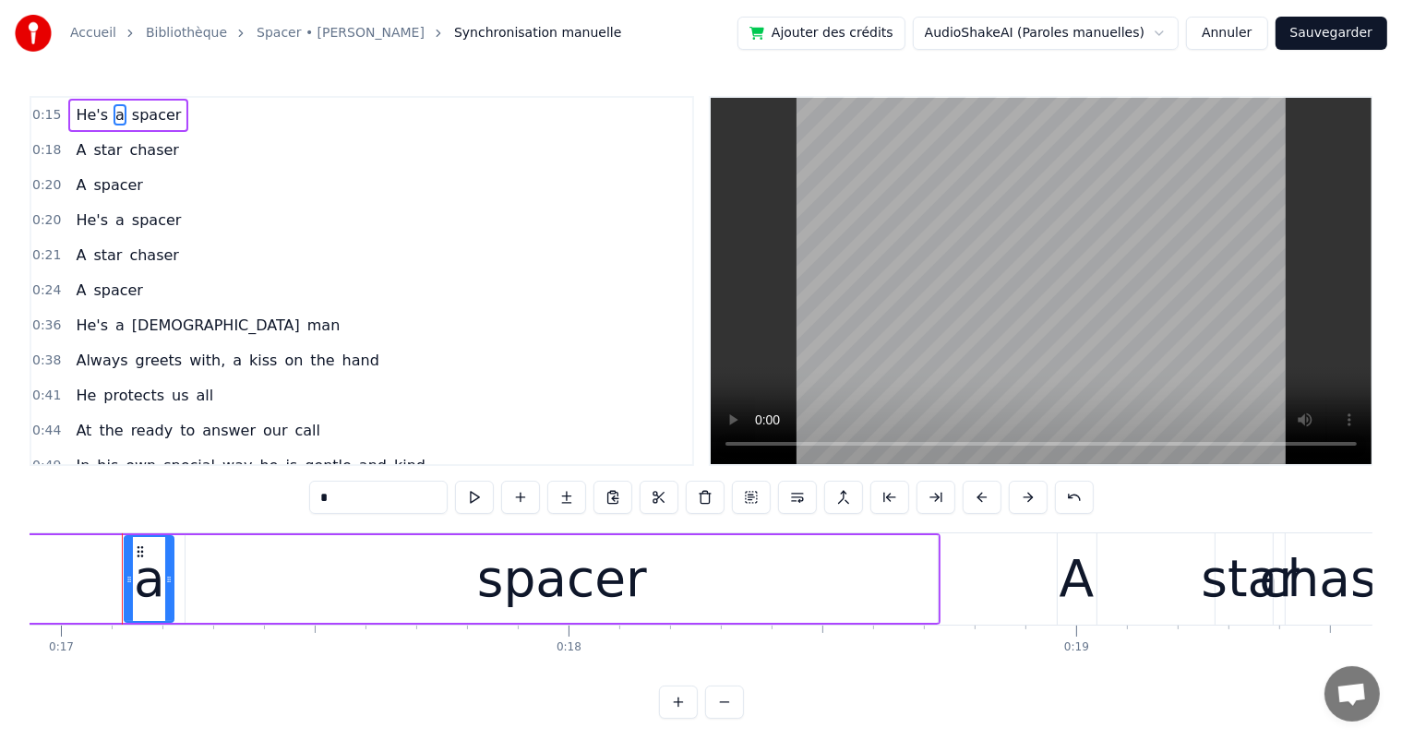
click at [81, 108] on span "He's" at bounding box center [92, 114] width 36 height 21
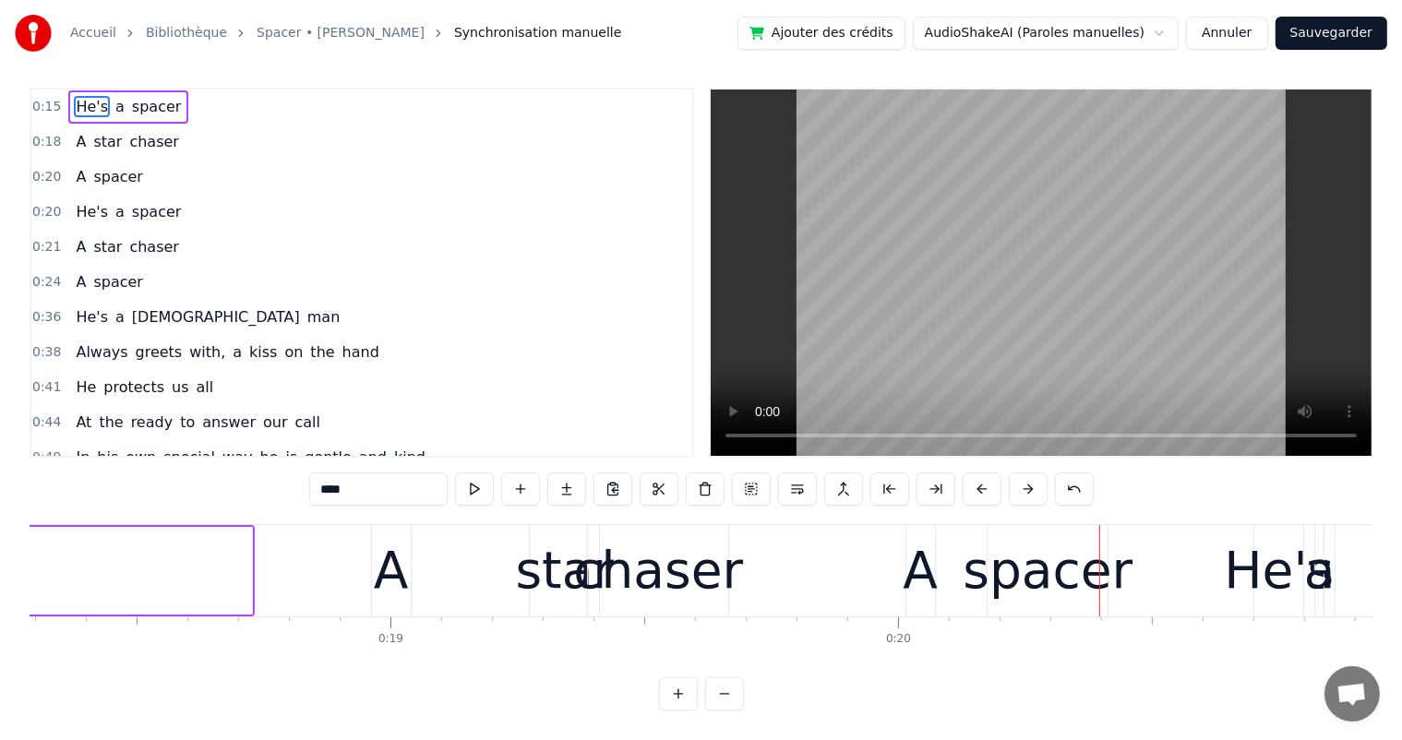
scroll to position [0, 9374]
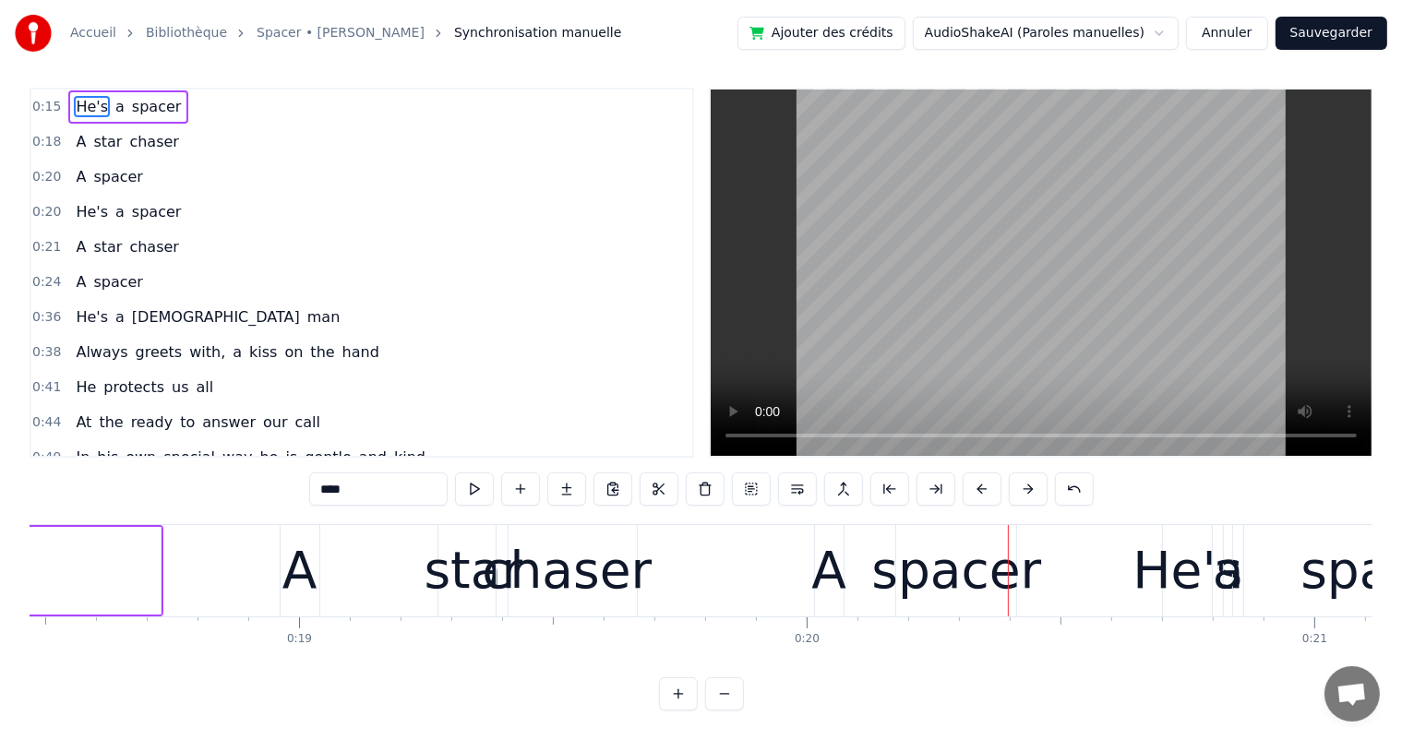
click at [556, 558] on div "chaser" at bounding box center [567, 570] width 170 height 77
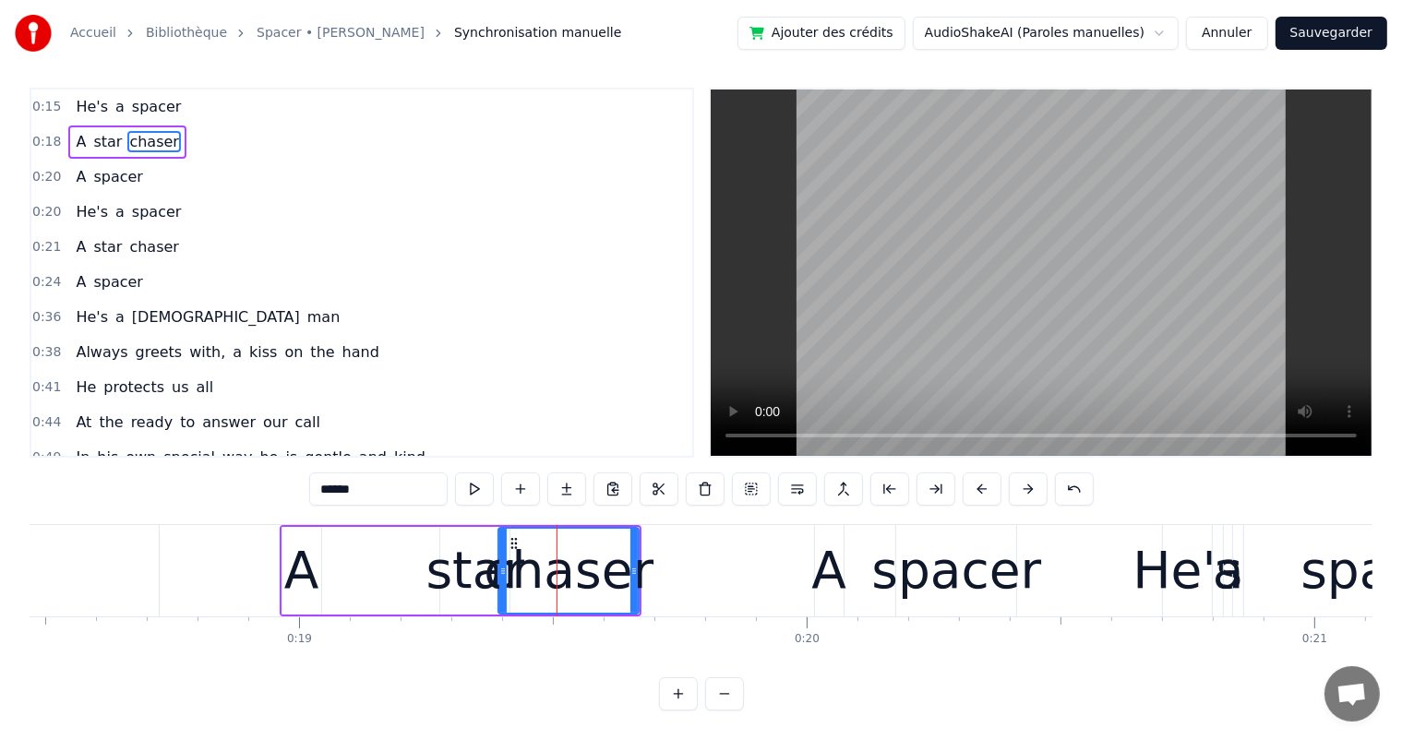
scroll to position [0, 0]
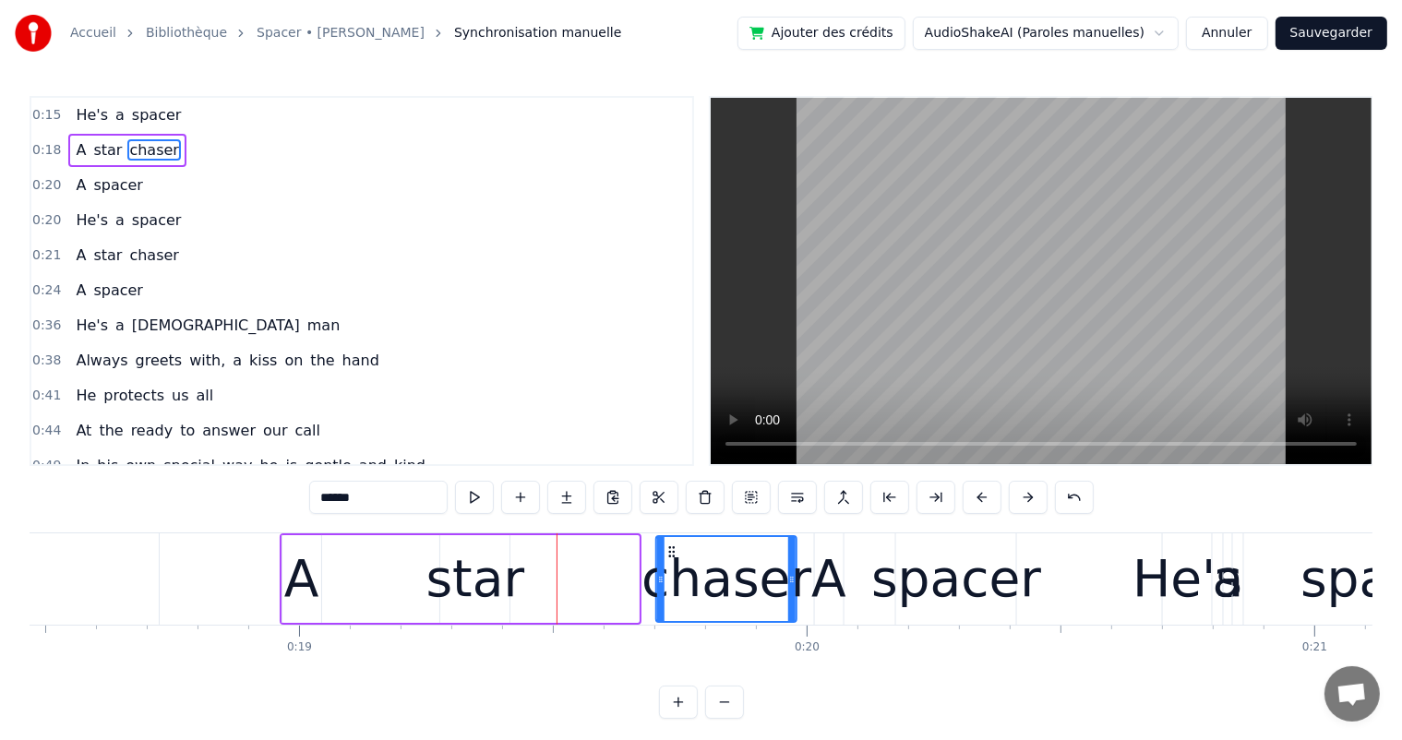
drag, startPoint x: 513, startPoint y: 550, endPoint x: 672, endPoint y: 573, distance: 160.4
click at [672, 573] on div "chaser" at bounding box center [726, 579] width 138 height 84
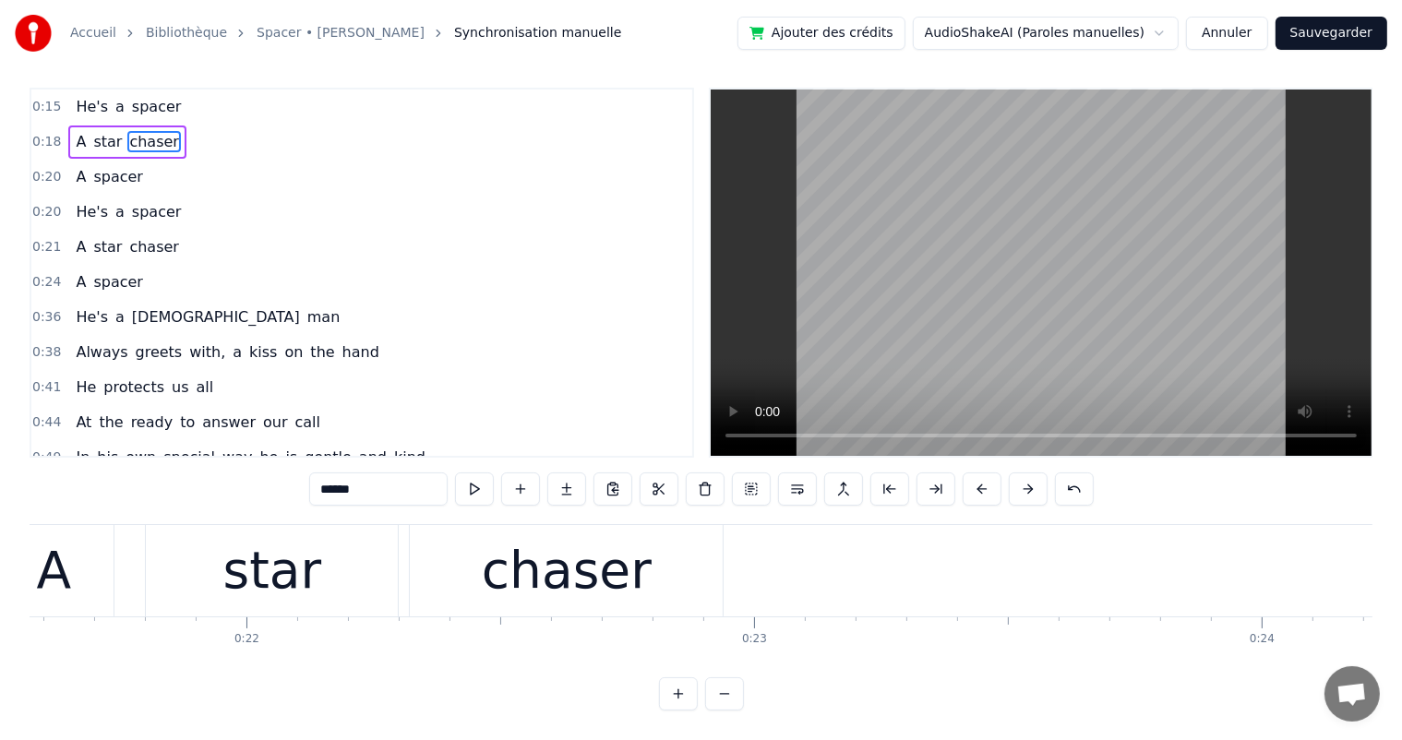
scroll to position [0, 10961]
click at [555, 532] on div "chaser" at bounding box center [555, 570] width 170 height 77
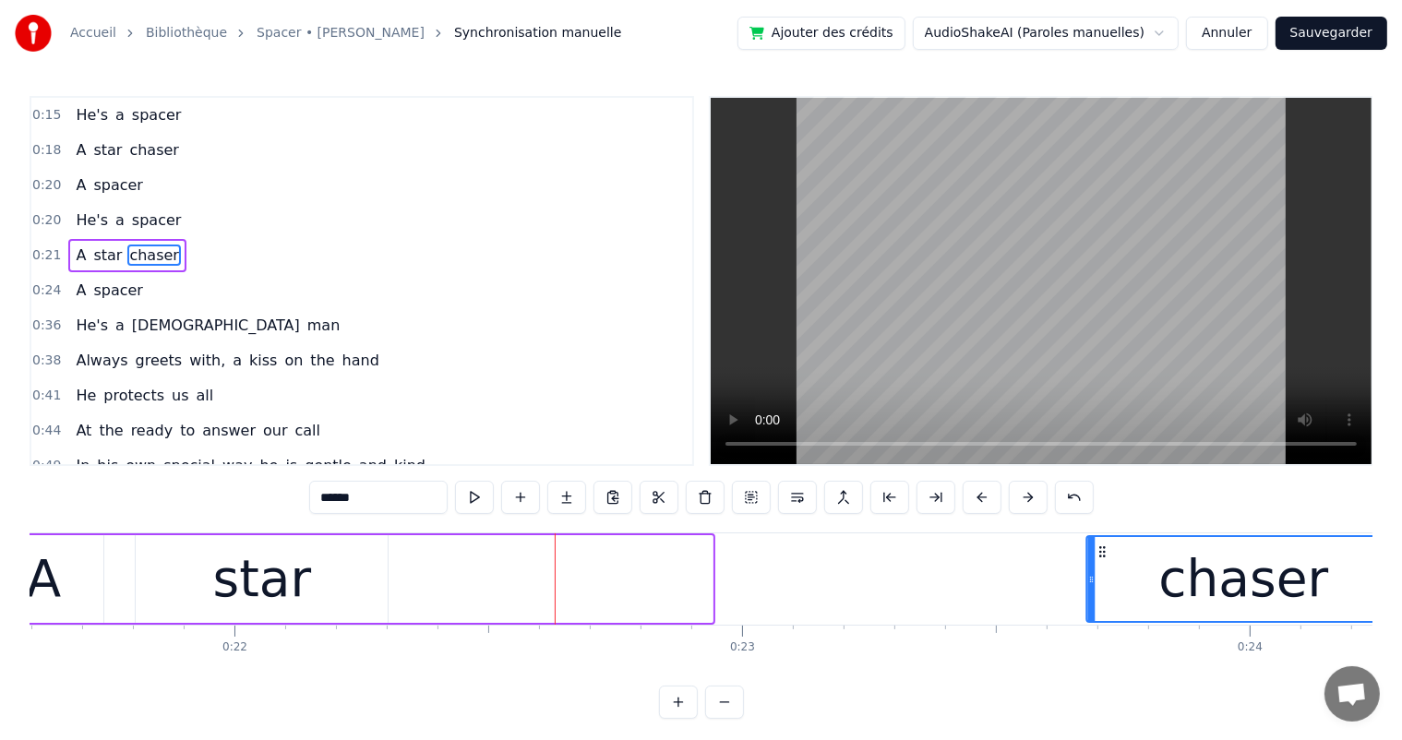
drag, startPoint x: 412, startPoint y: 554, endPoint x: 1079, endPoint y: 590, distance: 668.1
click at [1098, 592] on div "chaser" at bounding box center [1242, 579] width 311 height 84
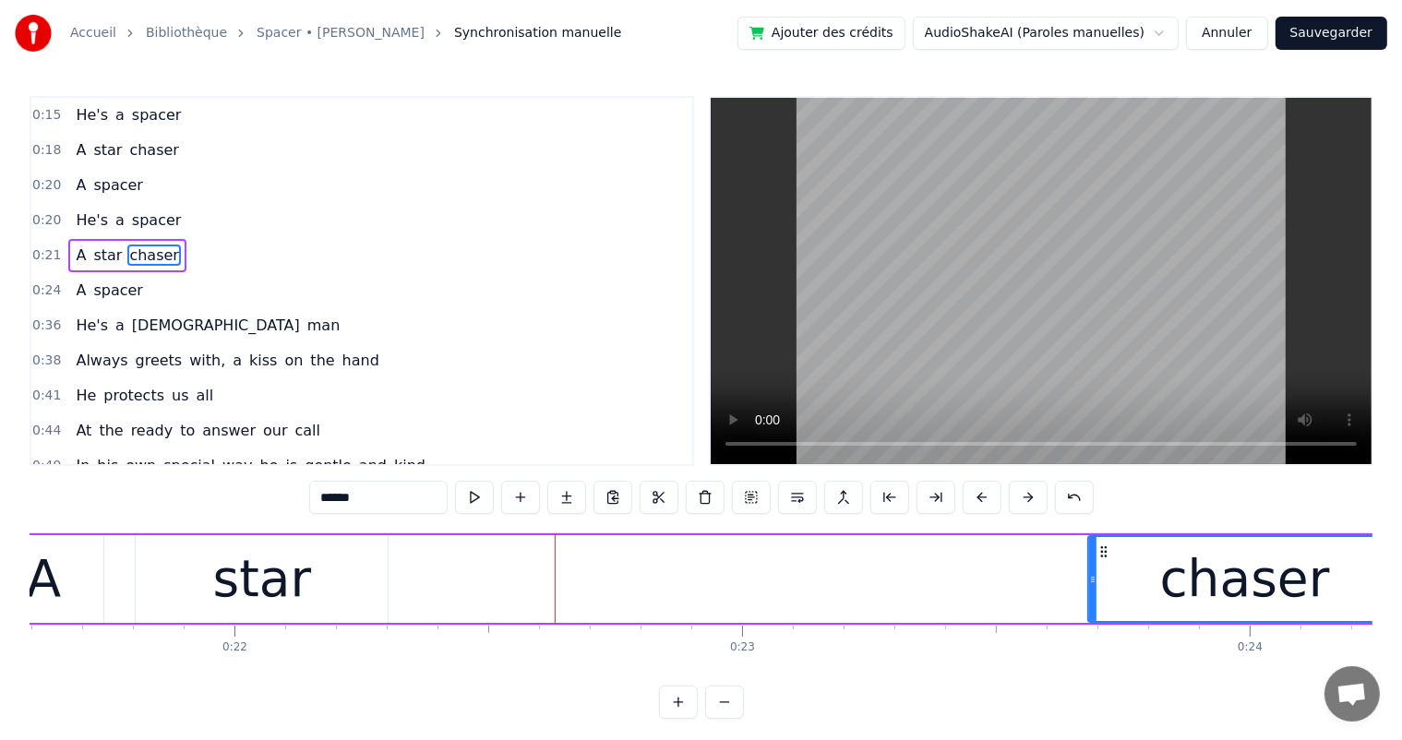
click at [151, 546] on div "star" at bounding box center [262, 579] width 252 height 88
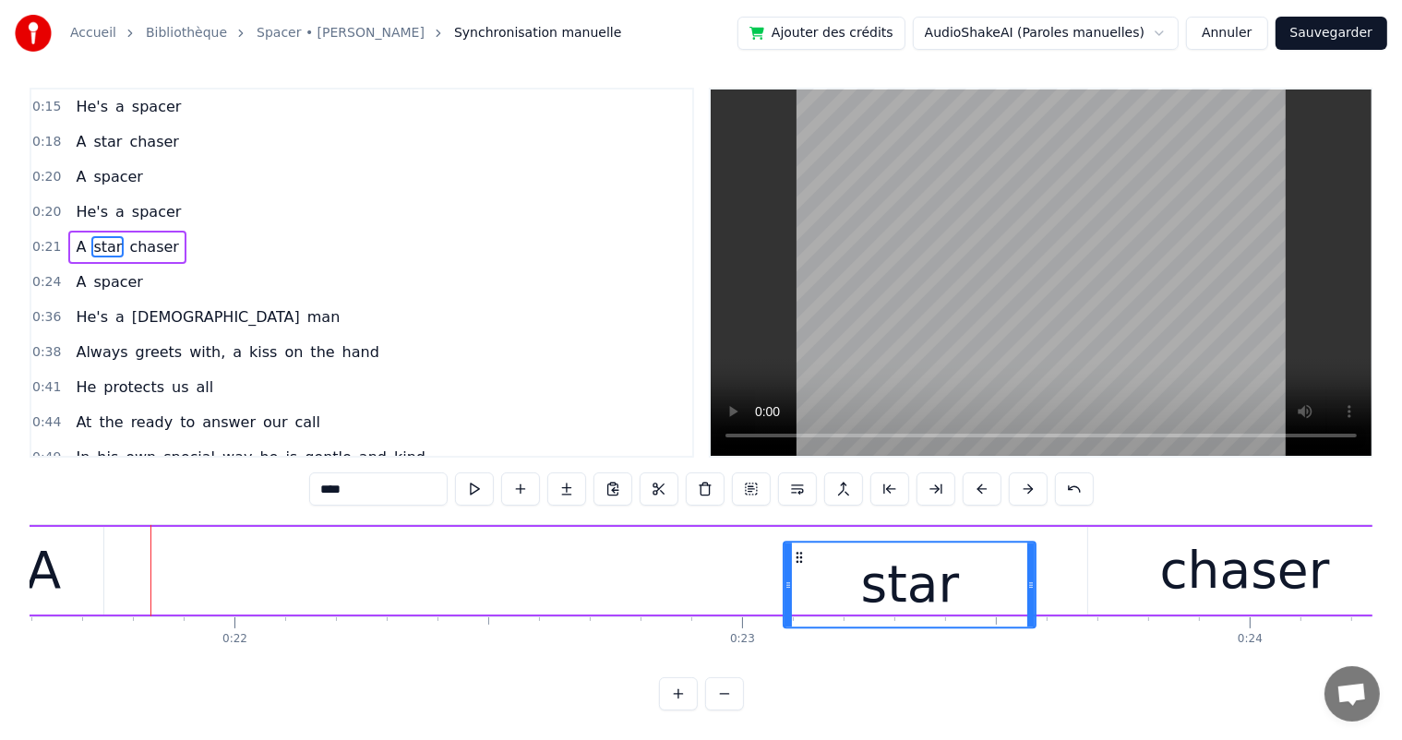
scroll to position [24, 0]
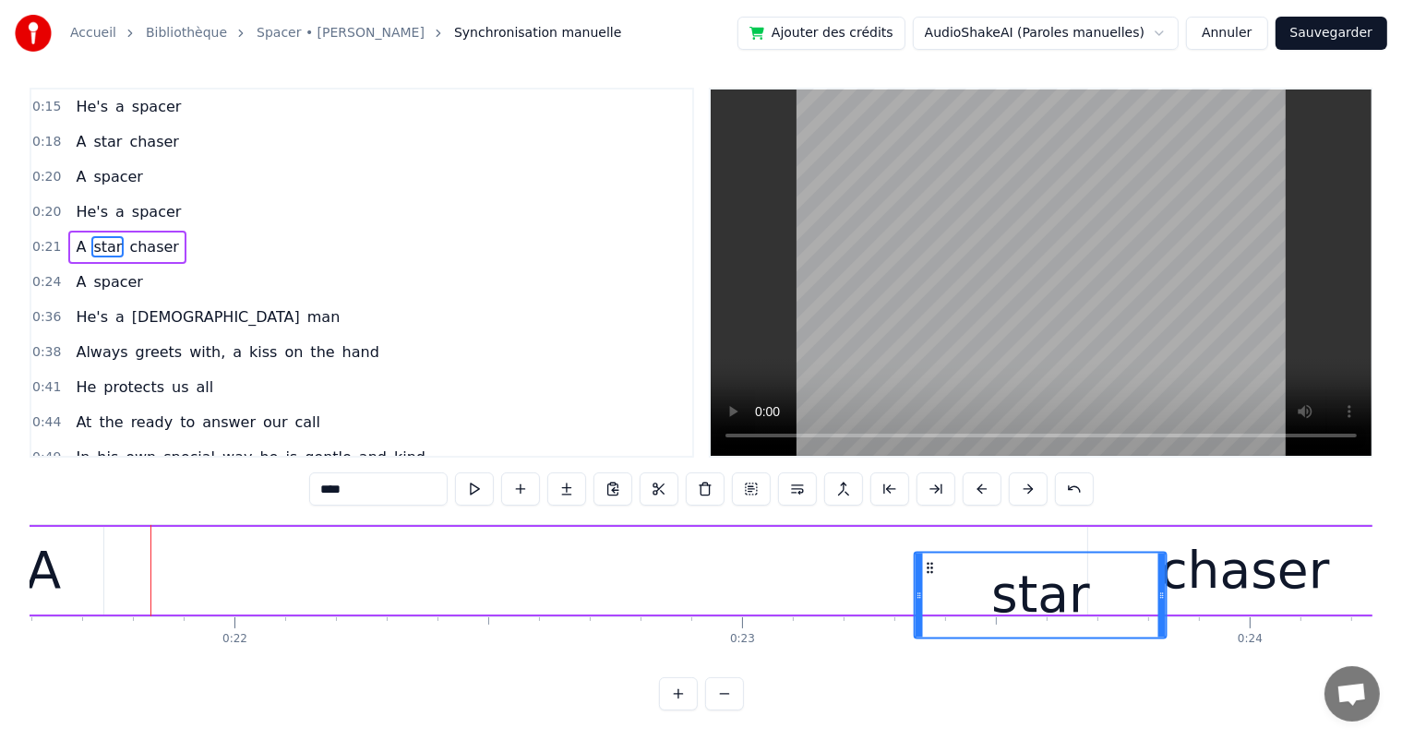
drag, startPoint x: 152, startPoint y: 550, endPoint x: 930, endPoint y: 604, distance: 779.8
click at [930, 604] on div "star" at bounding box center [1040, 595] width 250 height 84
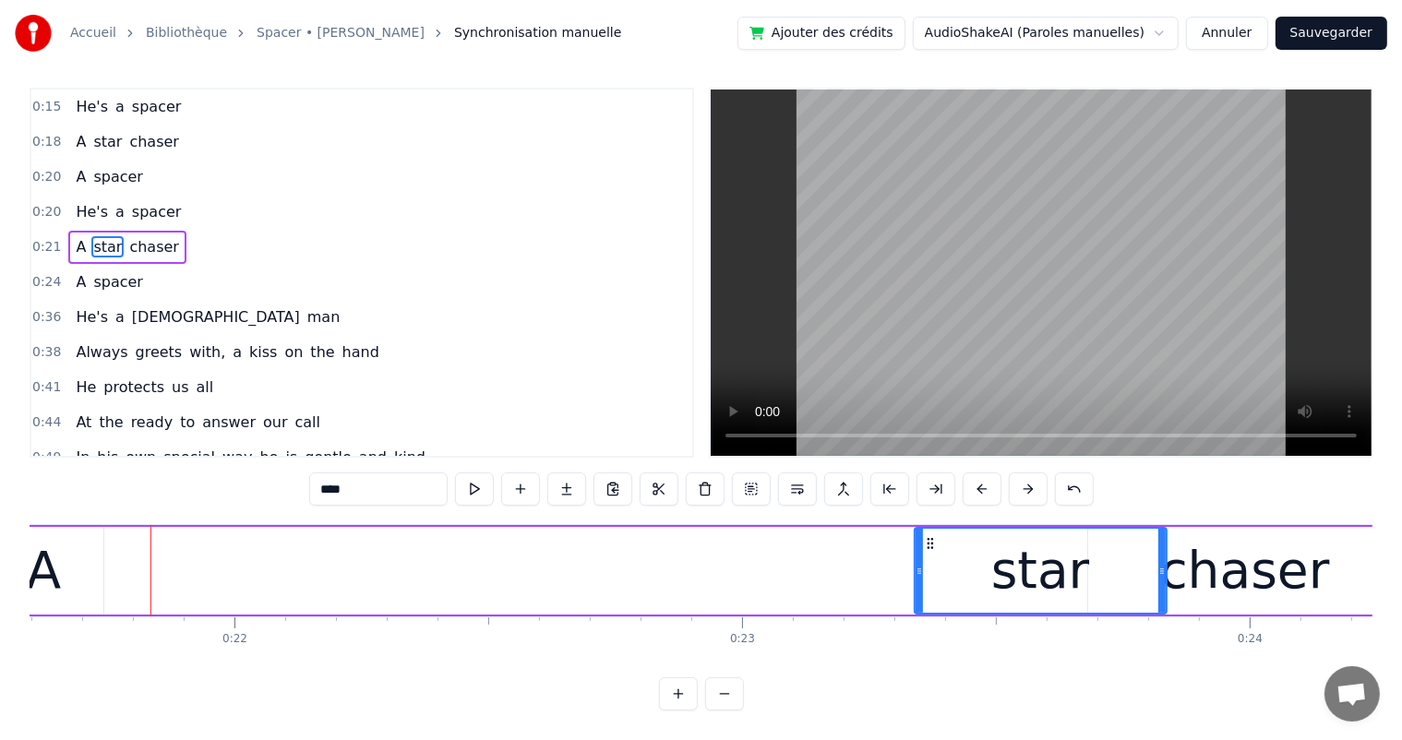
click at [50, 554] on div "A" at bounding box center [44, 570] width 35 height 77
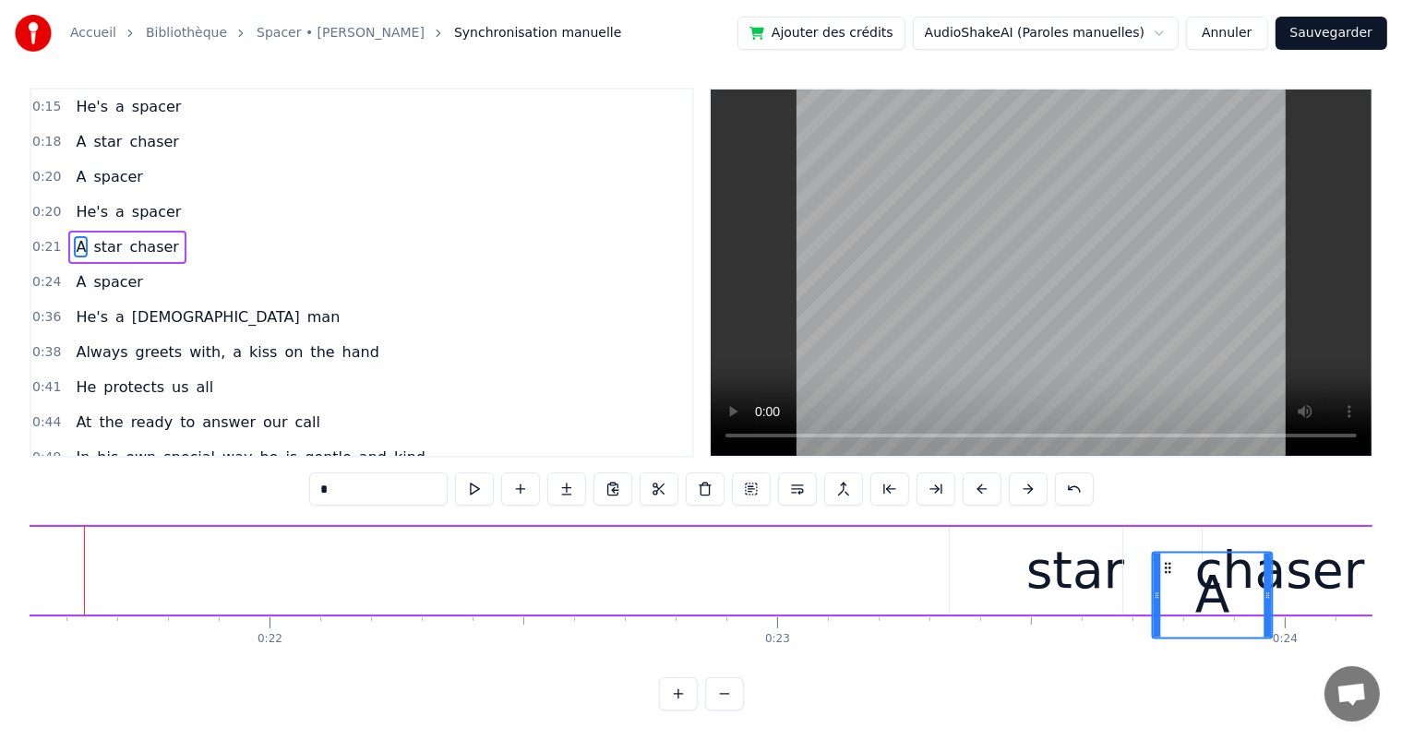
scroll to position [0, 10927]
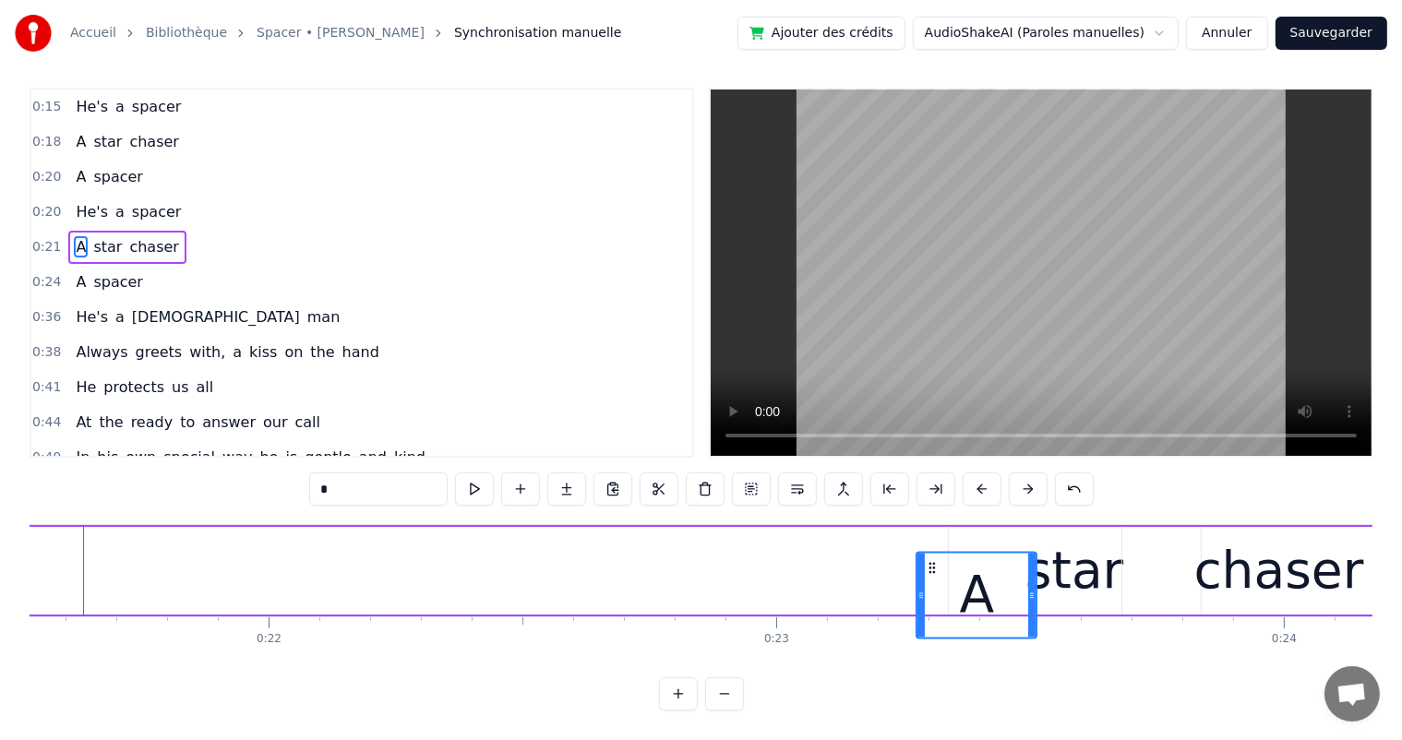
drag, startPoint x: 72, startPoint y: 548, endPoint x: 912, endPoint y: 568, distance: 840.0
click at [929, 568] on div "A" at bounding box center [976, 595] width 118 height 84
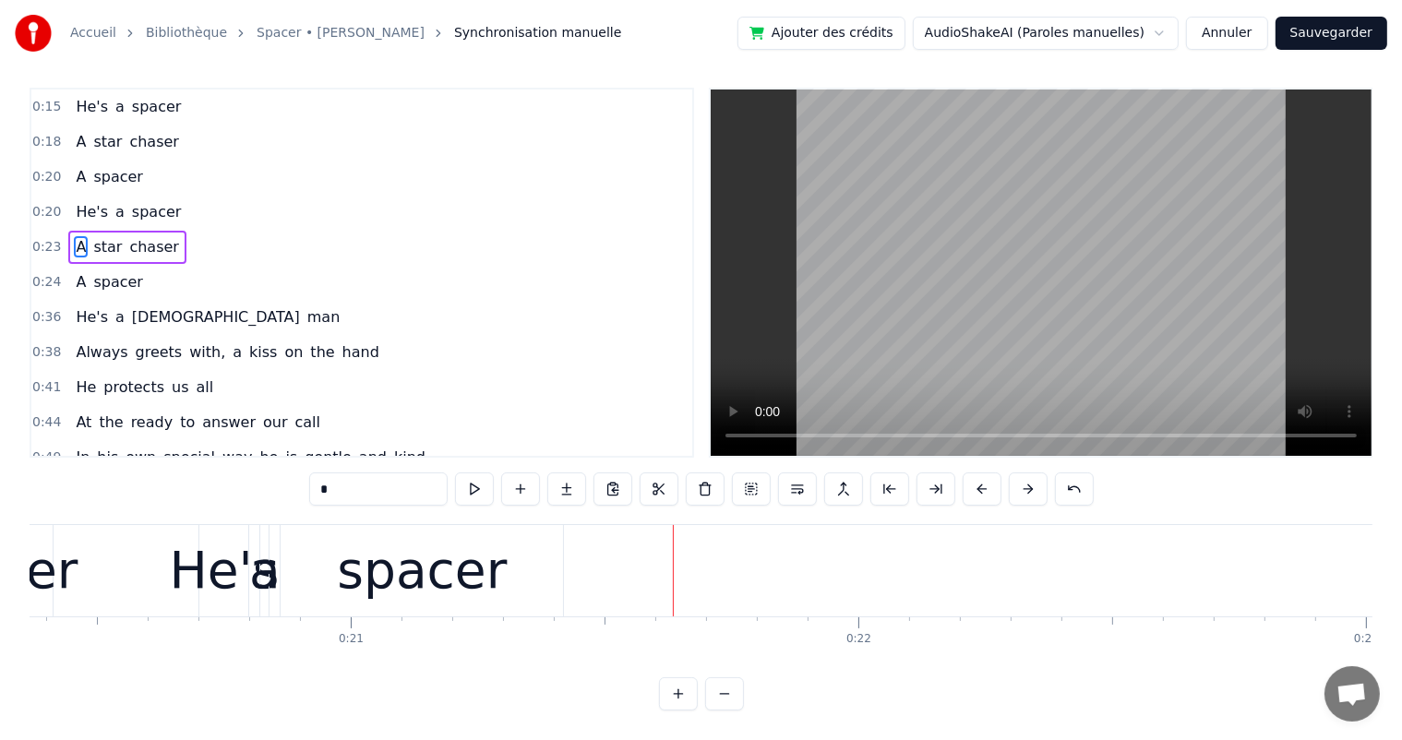
scroll to position [0, 10336]
click at [464, 525] on div "spacer" at bounding box center [423, 570] width 284 height 91
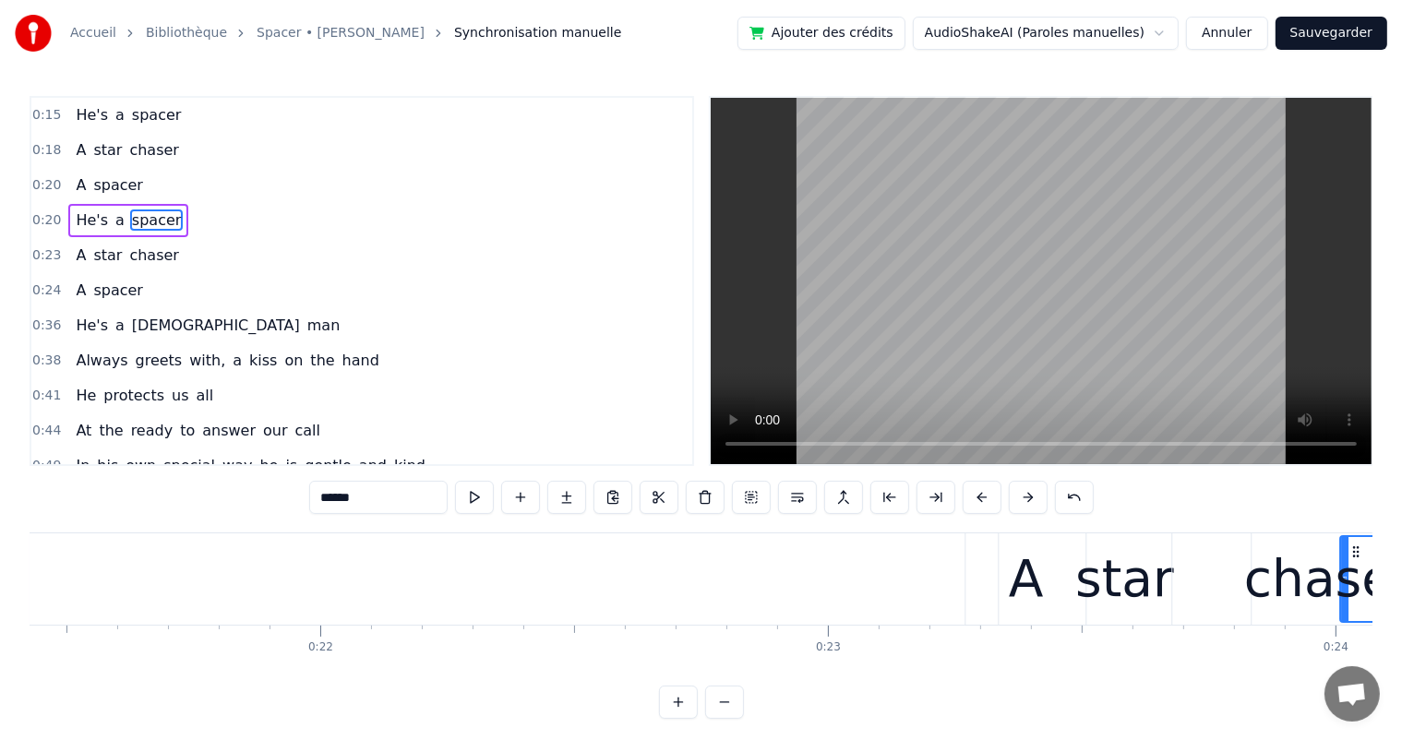
scroll to position [0, 10931]
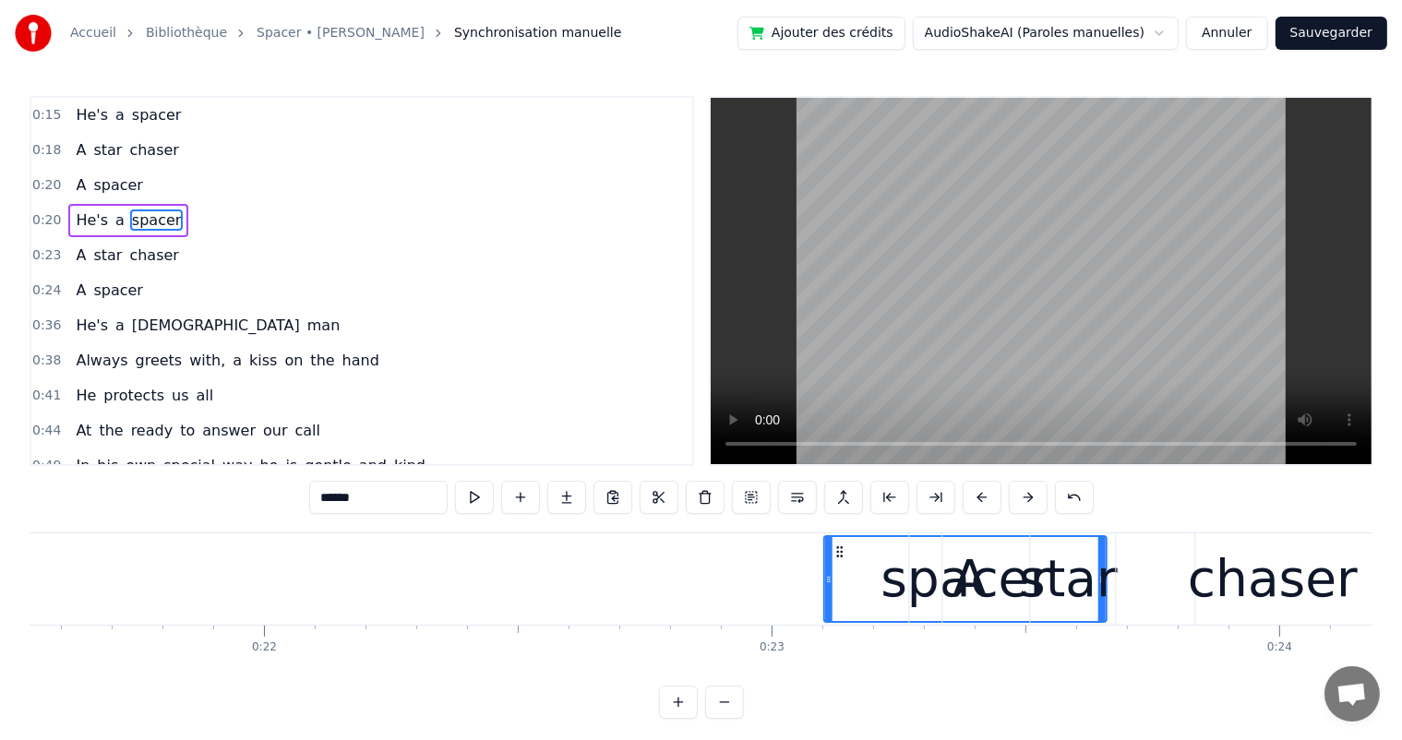
drag, startPoint x: 294, startPoint y: 552, endPoint x: 834, endPoint y: 585, distance: 540.9
click at [834, 585] on div "spacer" at bounding box center [965, 579] width 281 height 84
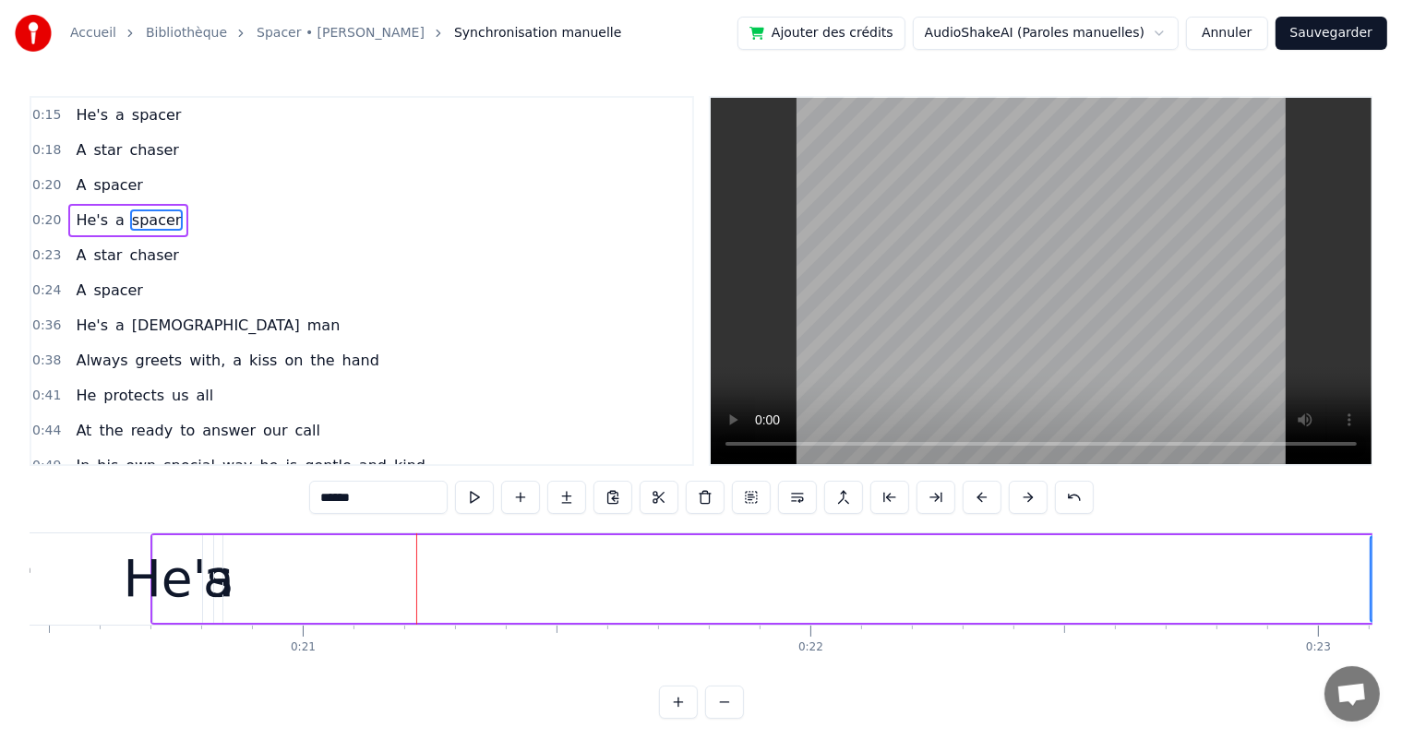
scroll to position [0, 10378]
click at [209, 554] on div "He's" at bounding box center [185, 579] width 110 height 77
type input "****"
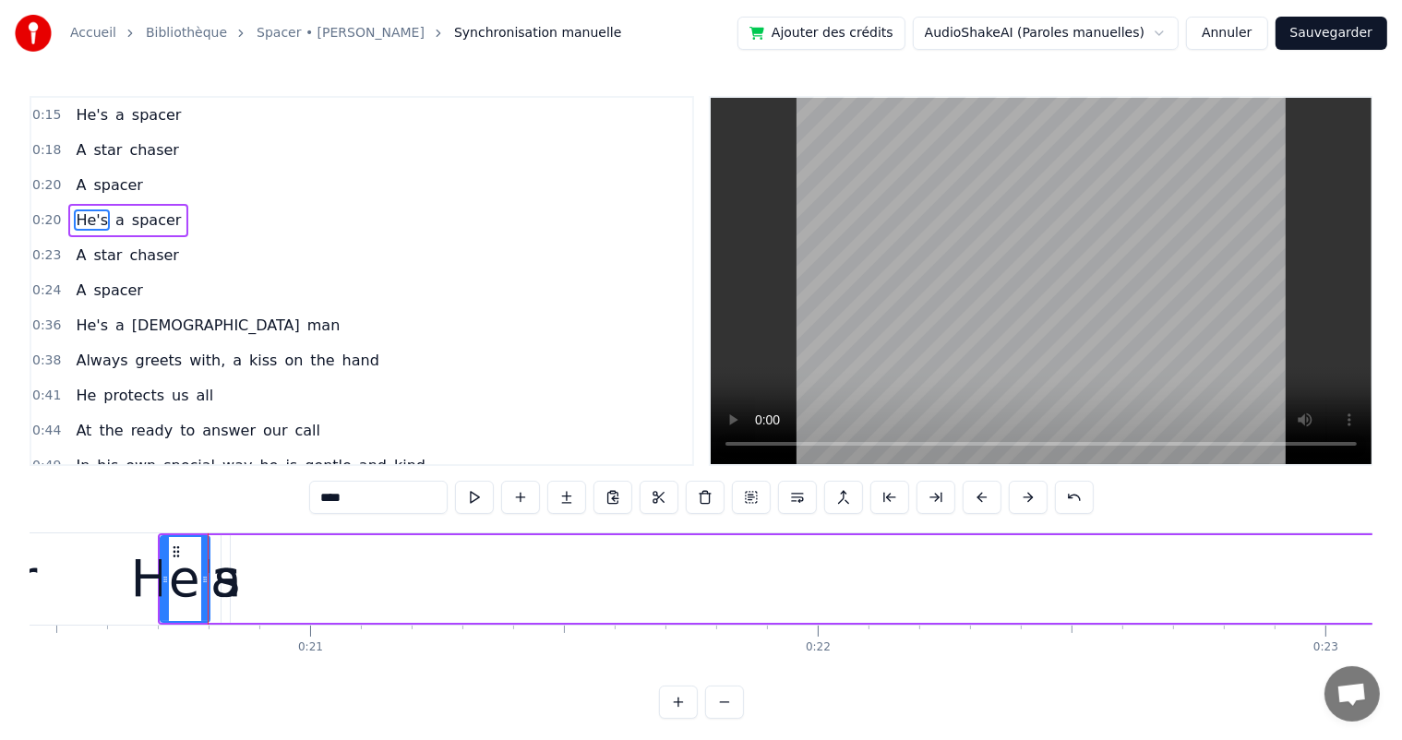
click at [251, 565] on div "He's a spacer" at bounding box center [910, 578] width 1504 height 91
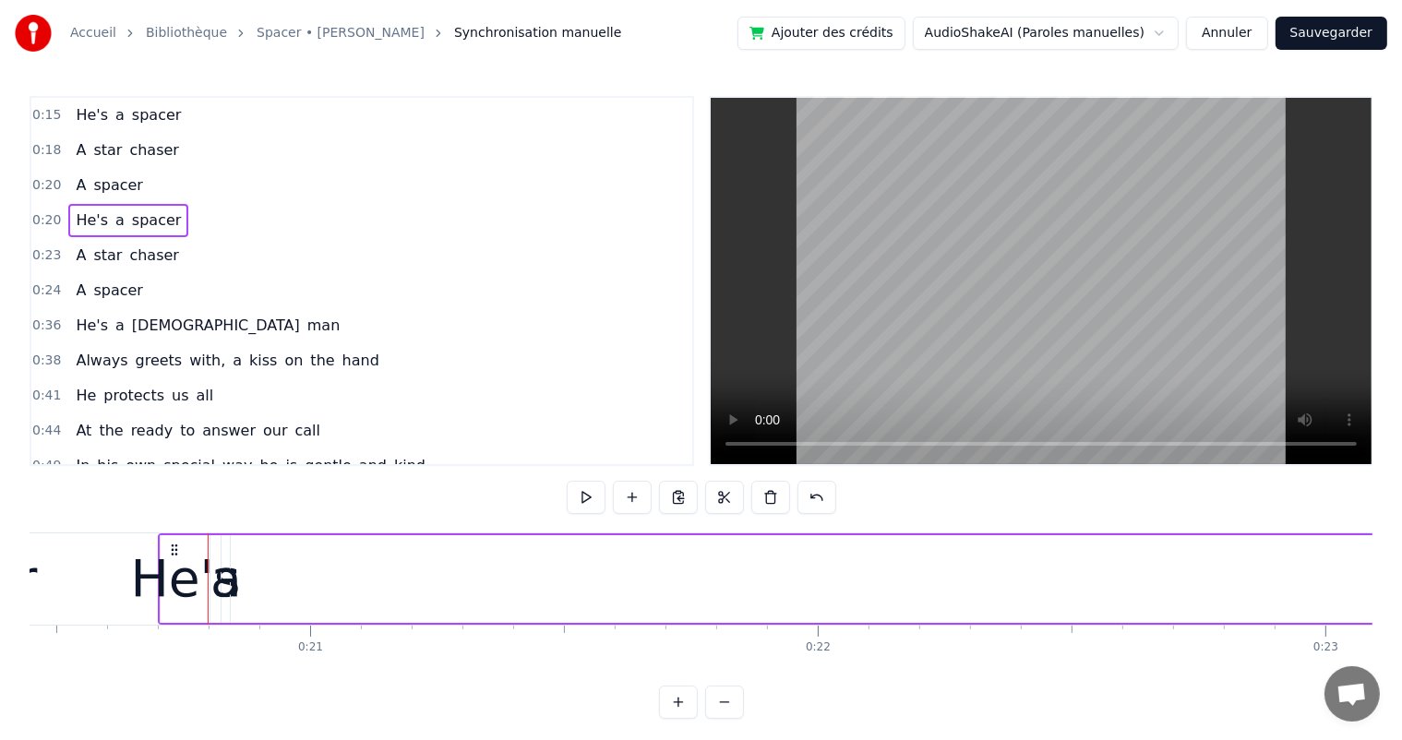
click at [236, 570] on div "a" at bounding box center [225, 579] width 31 height 77
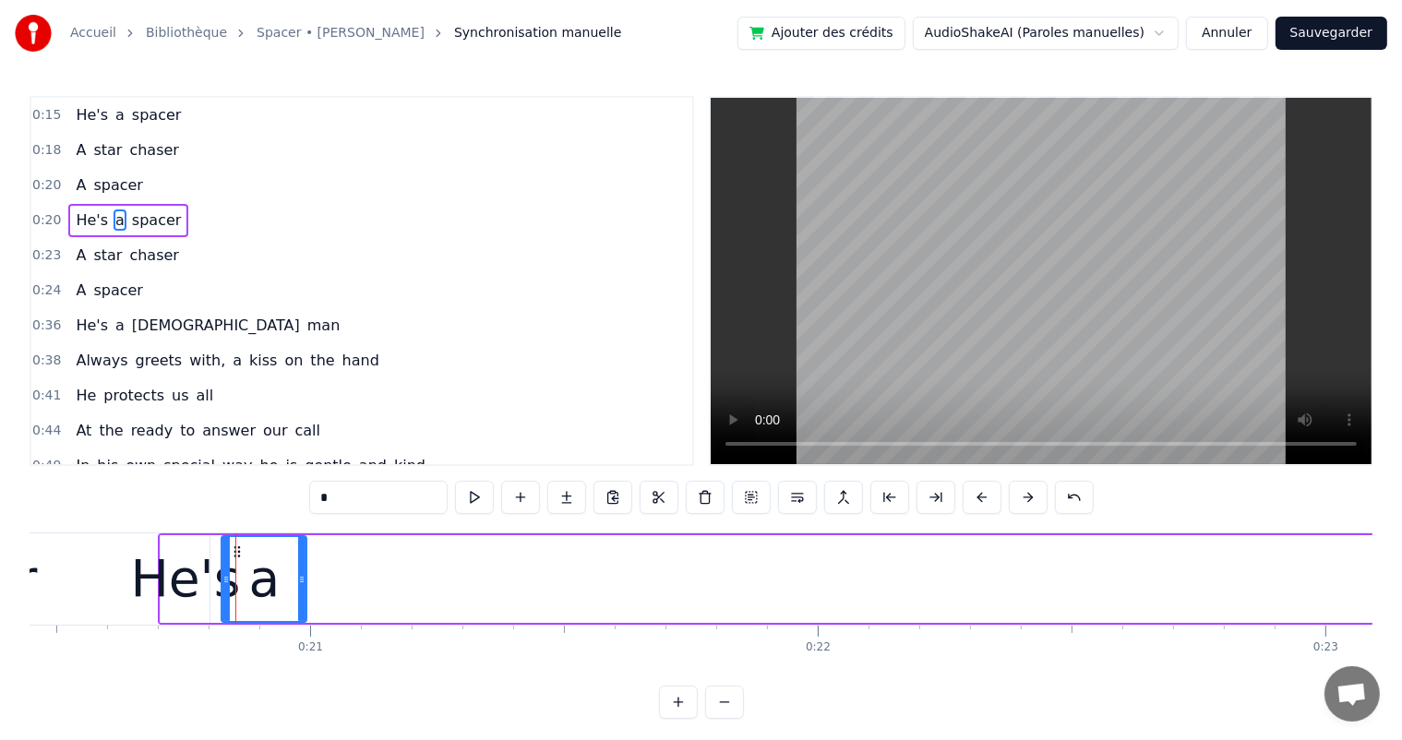
drag, startPoint x: 228, startPoint y: 583, endPoint x: 305, endPoint y: 587, distance: 76.7
click at [305, 587] on div at bounding box center [301, 579] width 7 height 84
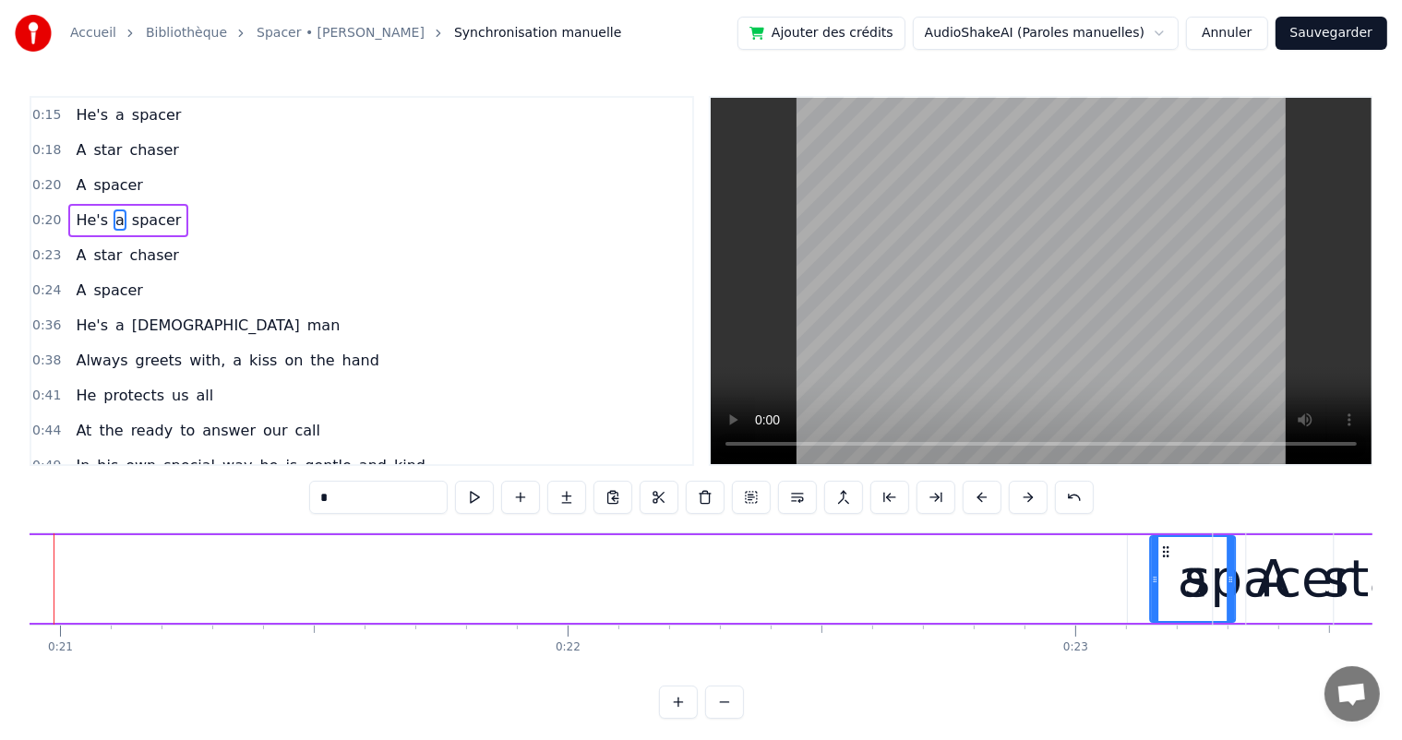
scroll to position [0, 10645]
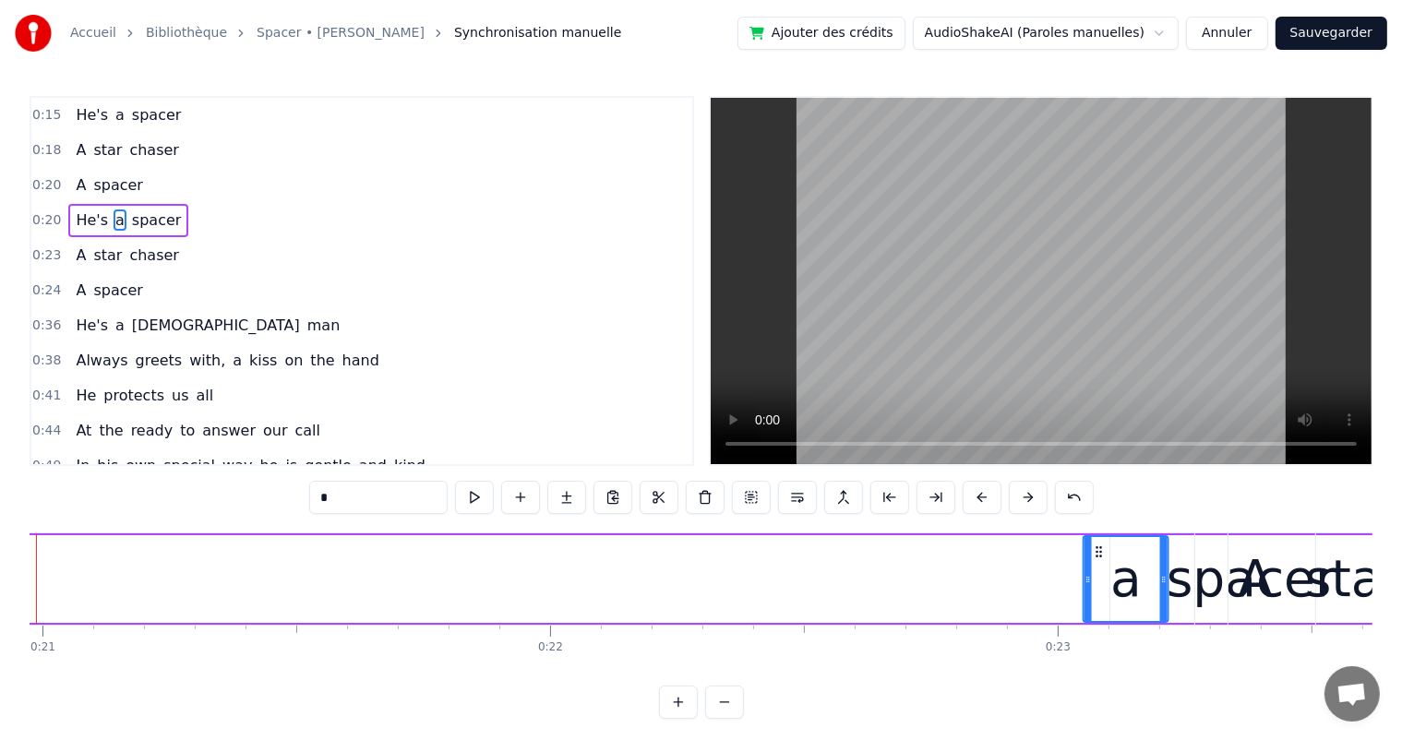
drag, startPoint x: 236, startPoint y: 550, endPoint x: 1098, endPoint y: 568, distance: 862.1
click at [1098, 568] on div "a" at bounding box center [1125, 579] width 83 height 84
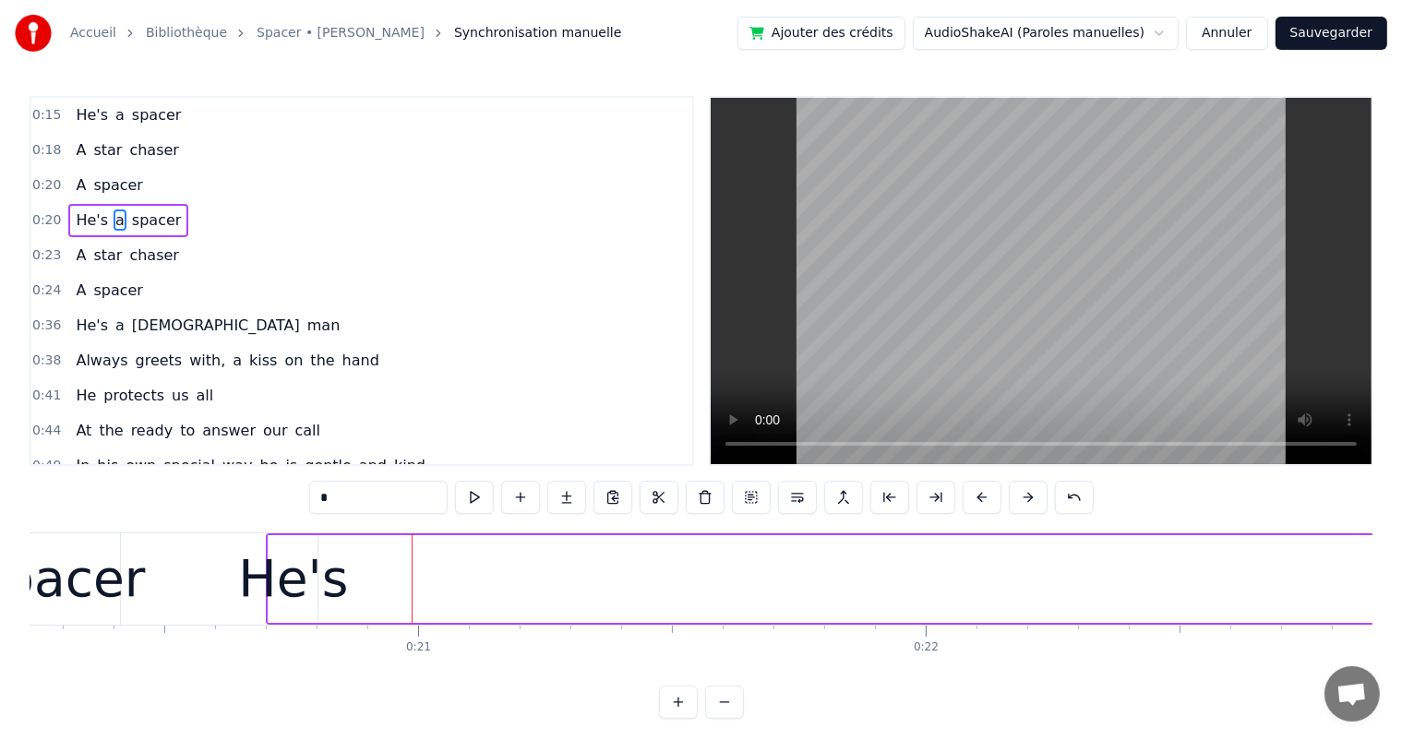
scroll to position [0, 10239]
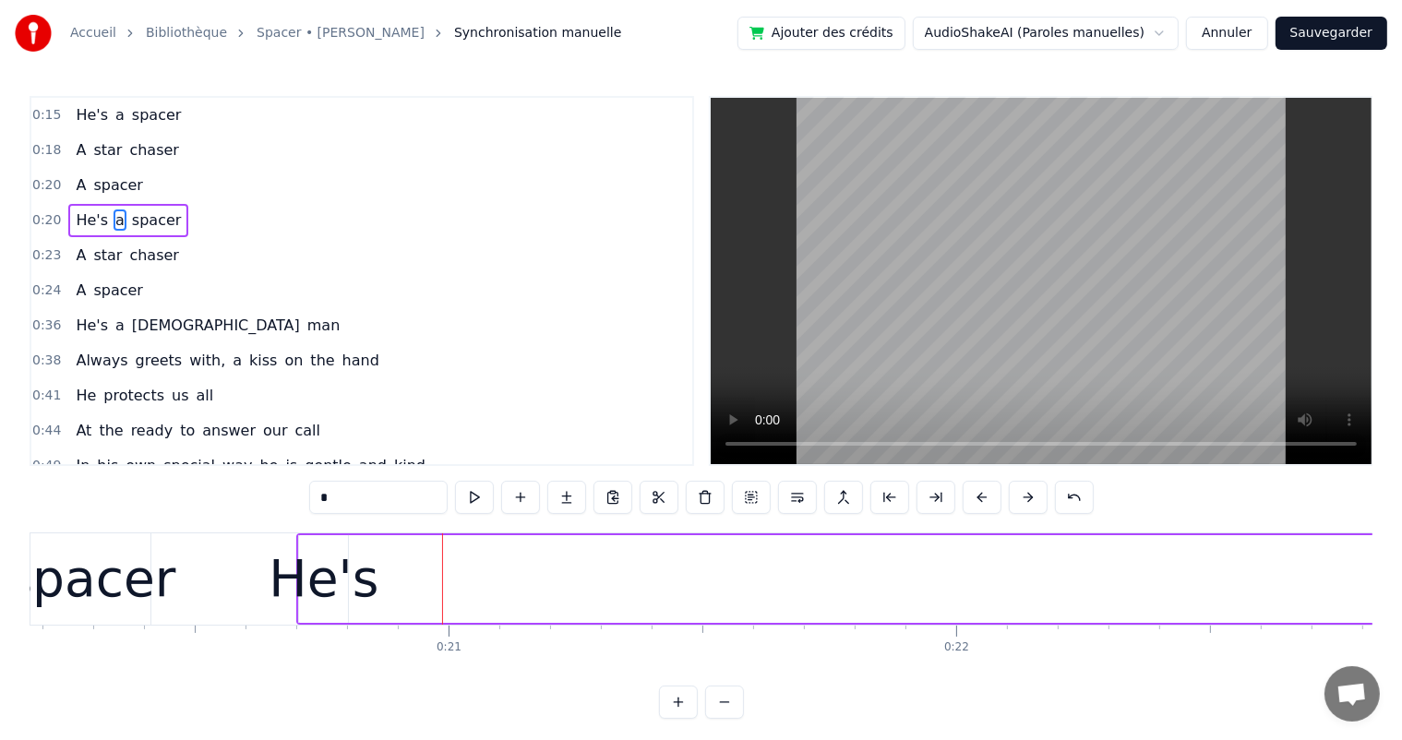
click at [406, 571] on div "He's a spacer" at bounding box center [1048, 578] width 1504 height 91
click at [288, 574] on div "He's" at bounding box center [324, 579] width 110 height 77
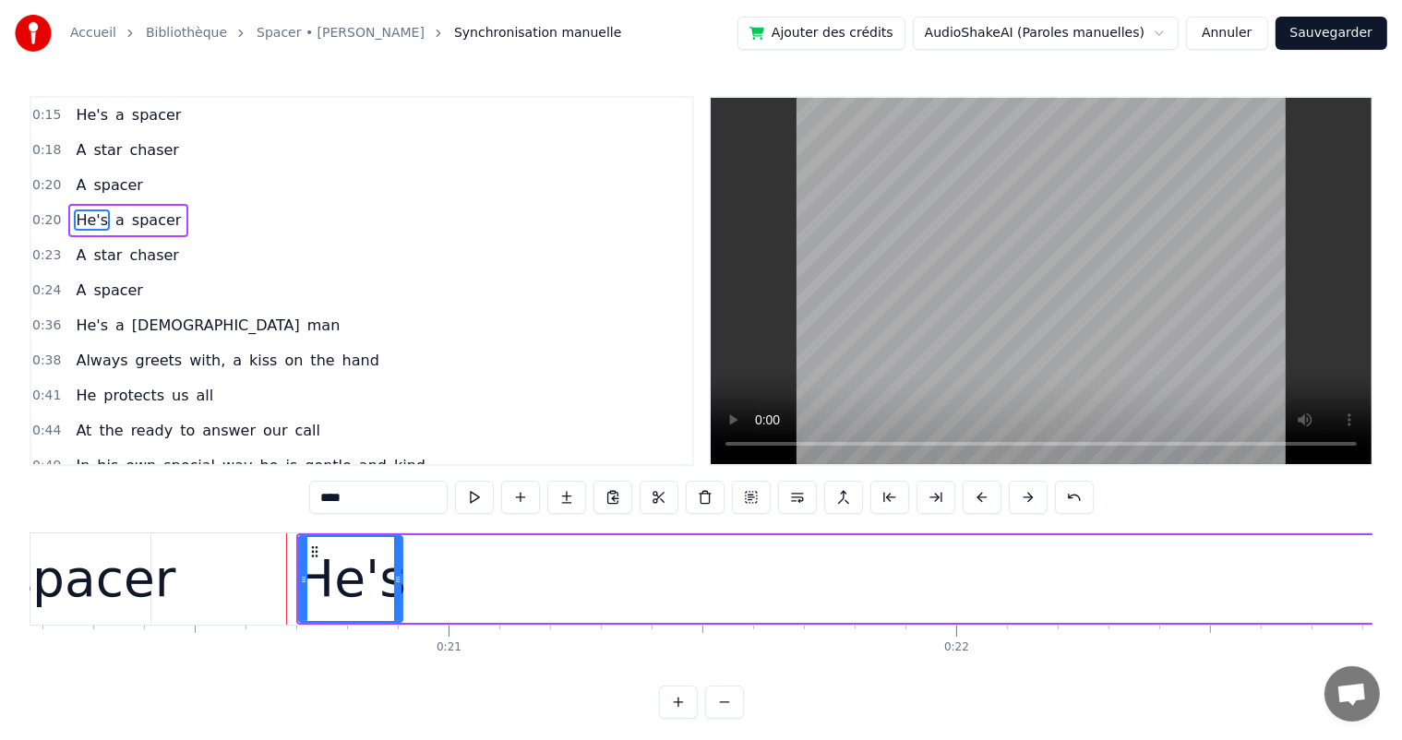
drag, startPoint x: 342, startPoint y: 576, endPoint x: 397, endPoint y: 585, distance: 55.2
click at [397, 585] on icon at bounding box center [397, 579] width 7 height 15
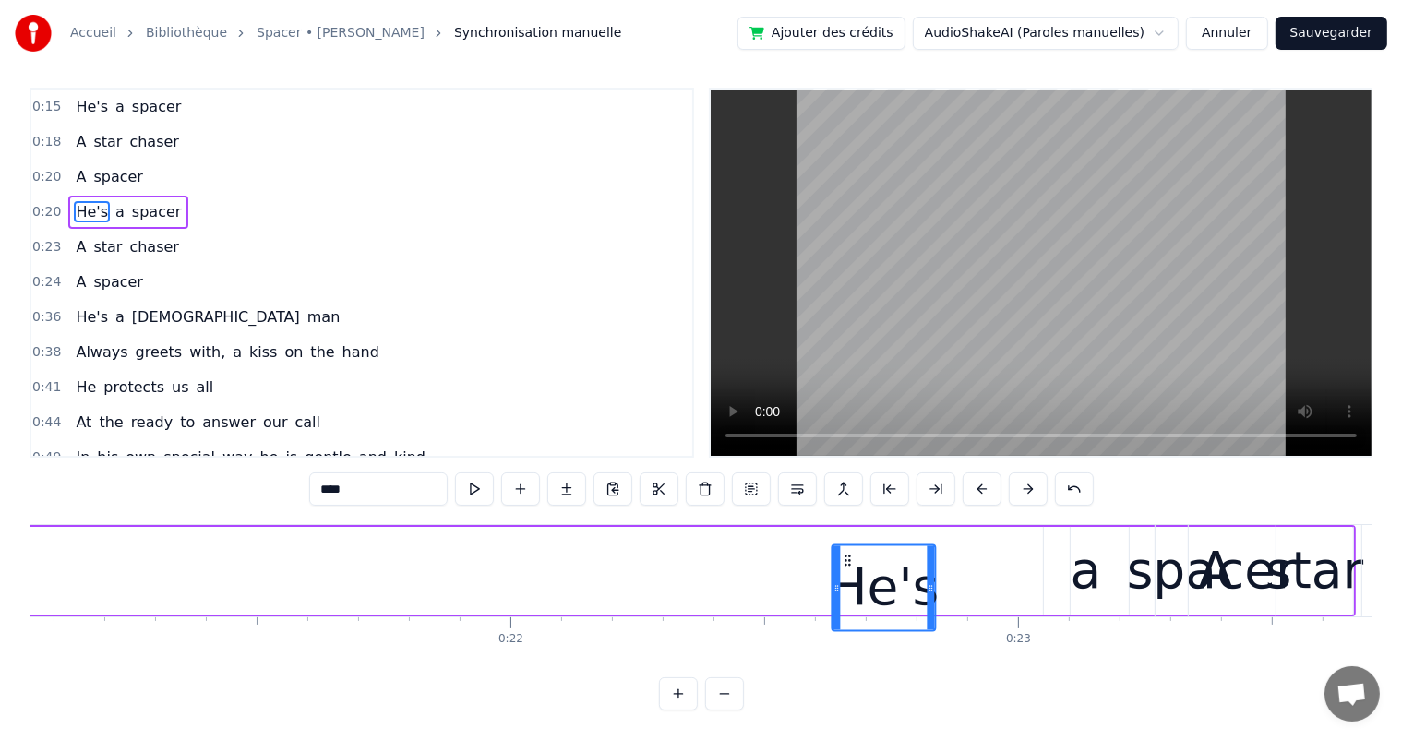
scroll to position [24, 0]
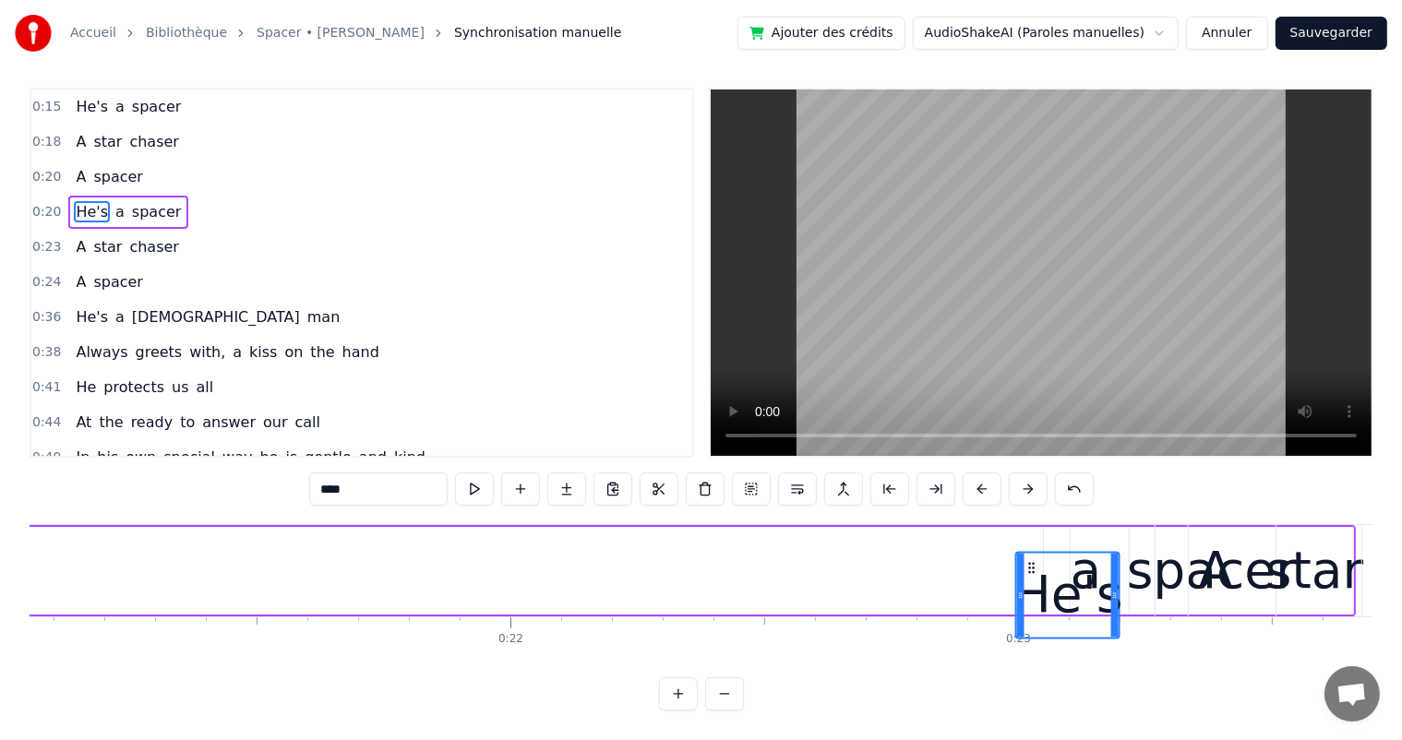
drag, startPoint x: 312, startPoint y: 548, endPoint x: 1015, endPoint y: 543, distance: 703.2
click at [1018, 553] on div "He's" at bounding box center [1068, 595] width 102 height 84
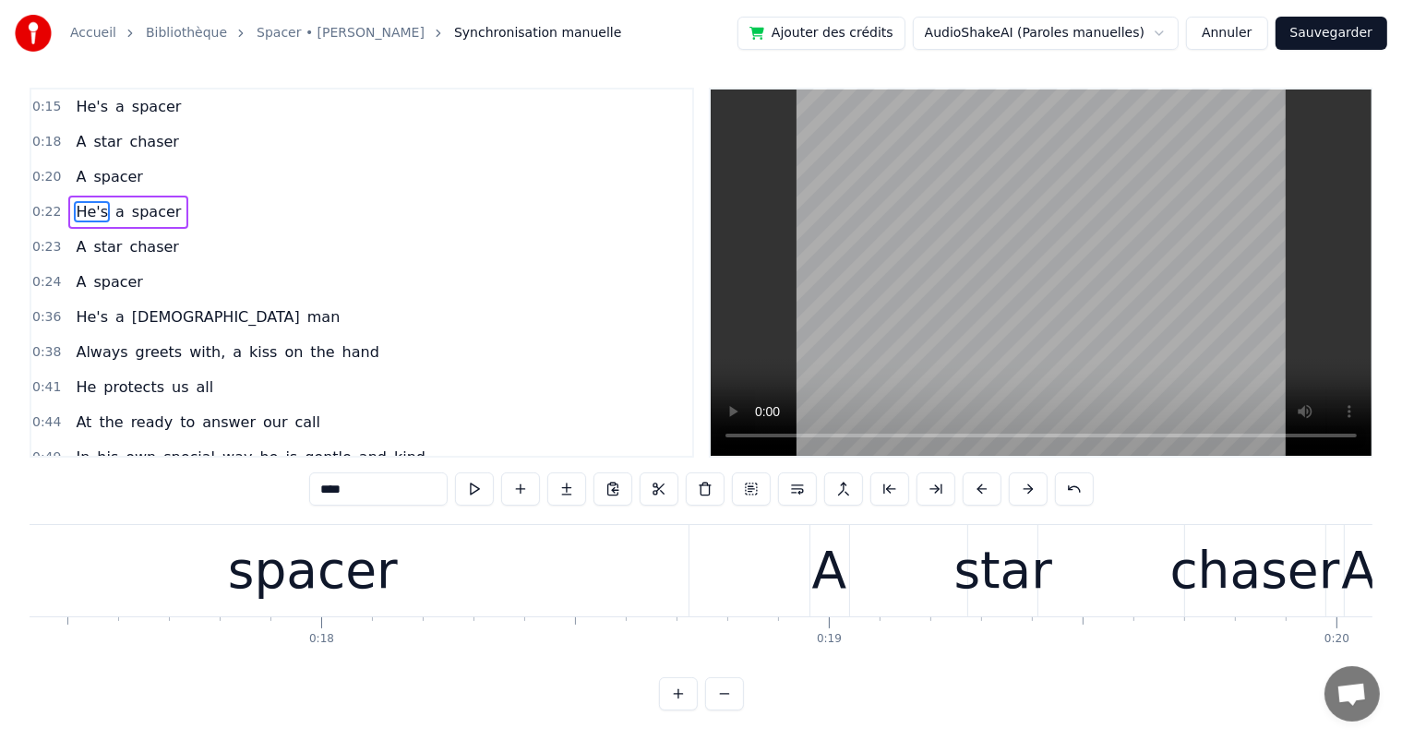
scroll to position [0, 8851]
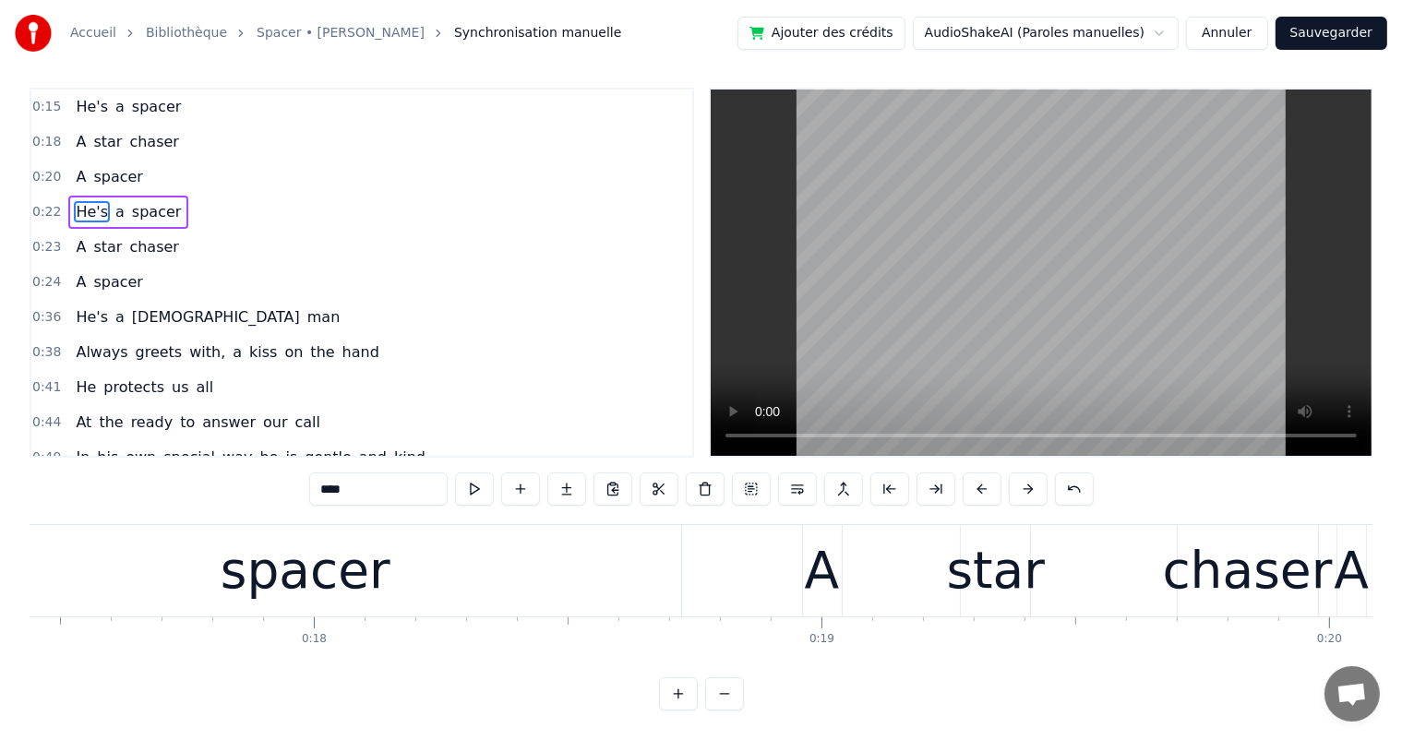
click at [828, 565] on div "A" at bounding box center [822, 570] width 35 height 77
type input "*"
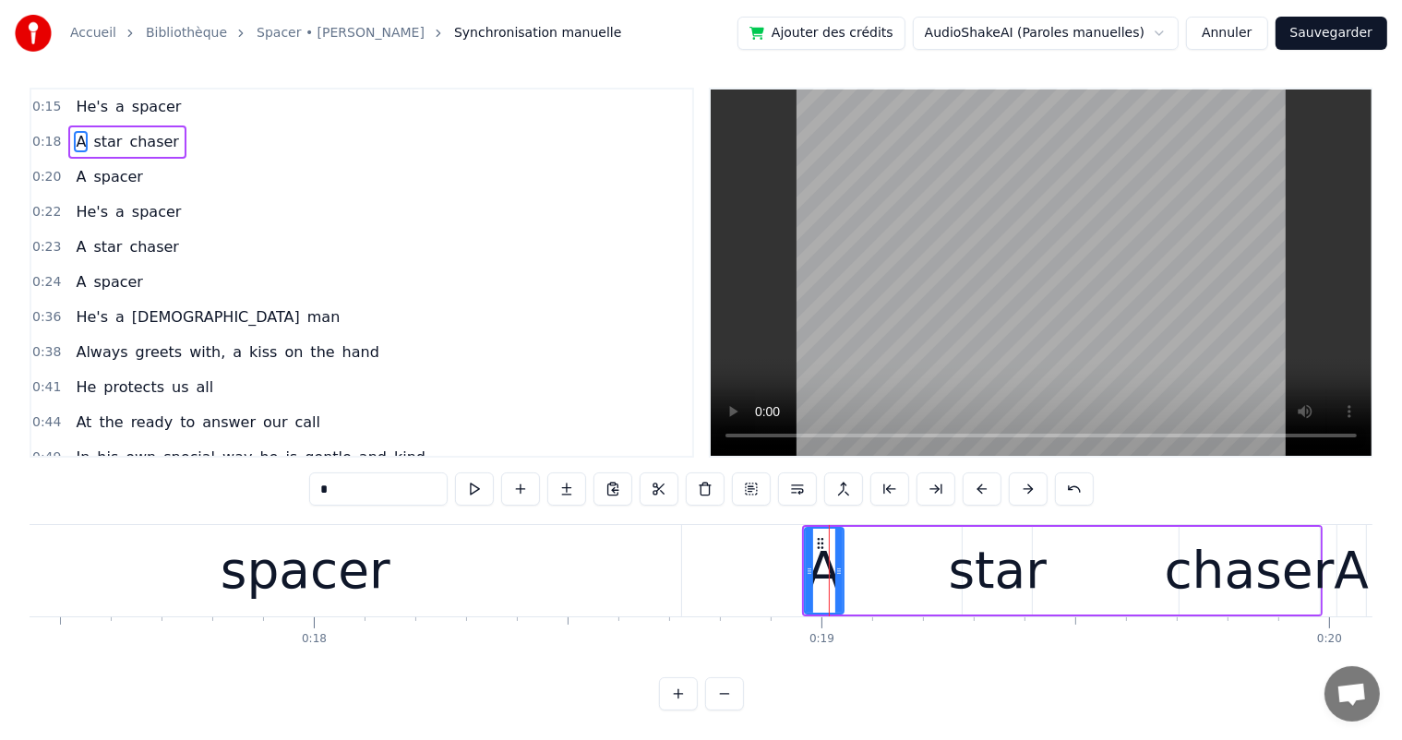
scroll to position [0, 0]
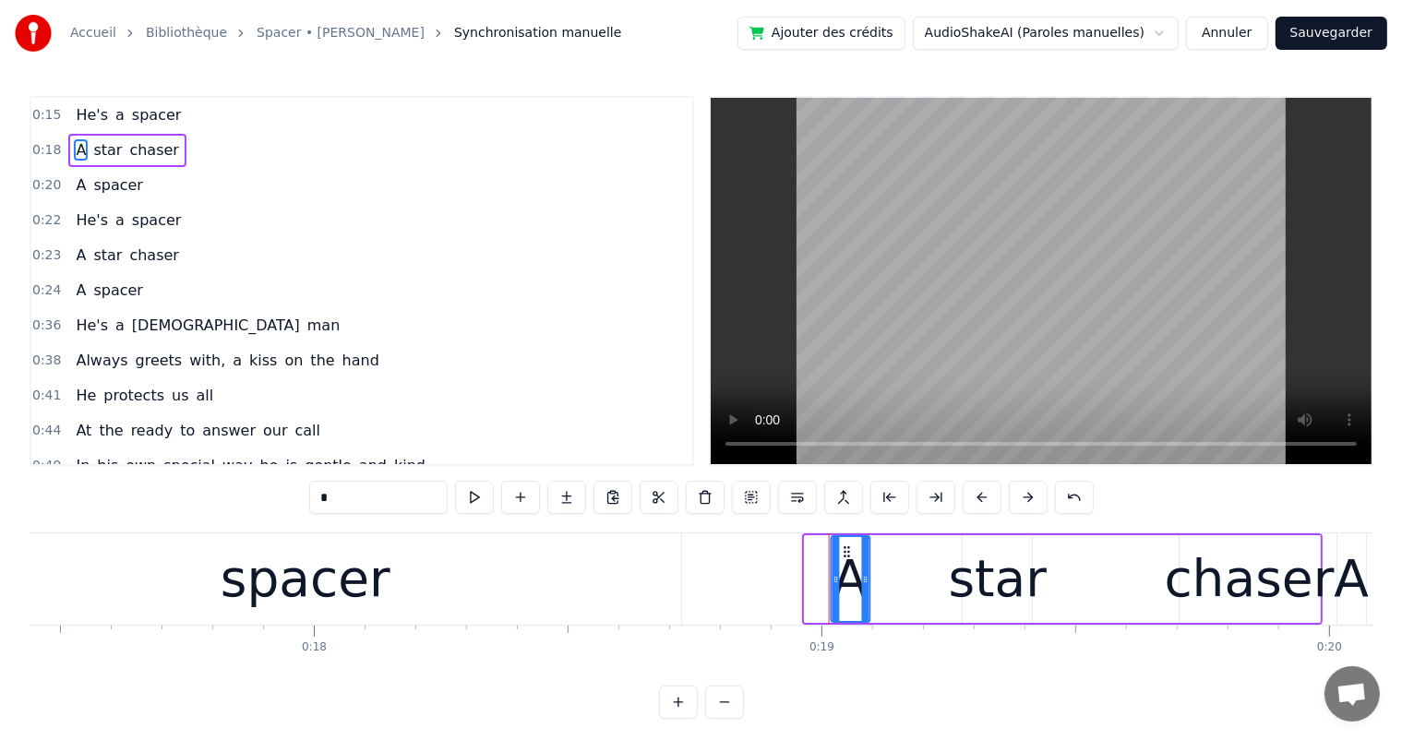
drag, startPoint x: 817, startPoint y: 544, endPoint x: 843, endPoint y: 546, distance: 26.8
click at [843, 546] on icon at bounding box center [846, 551] width 15 height 15
click at [907, 571] on div "A star chaser" at bounding box center [1075, 578] width 494 height 91
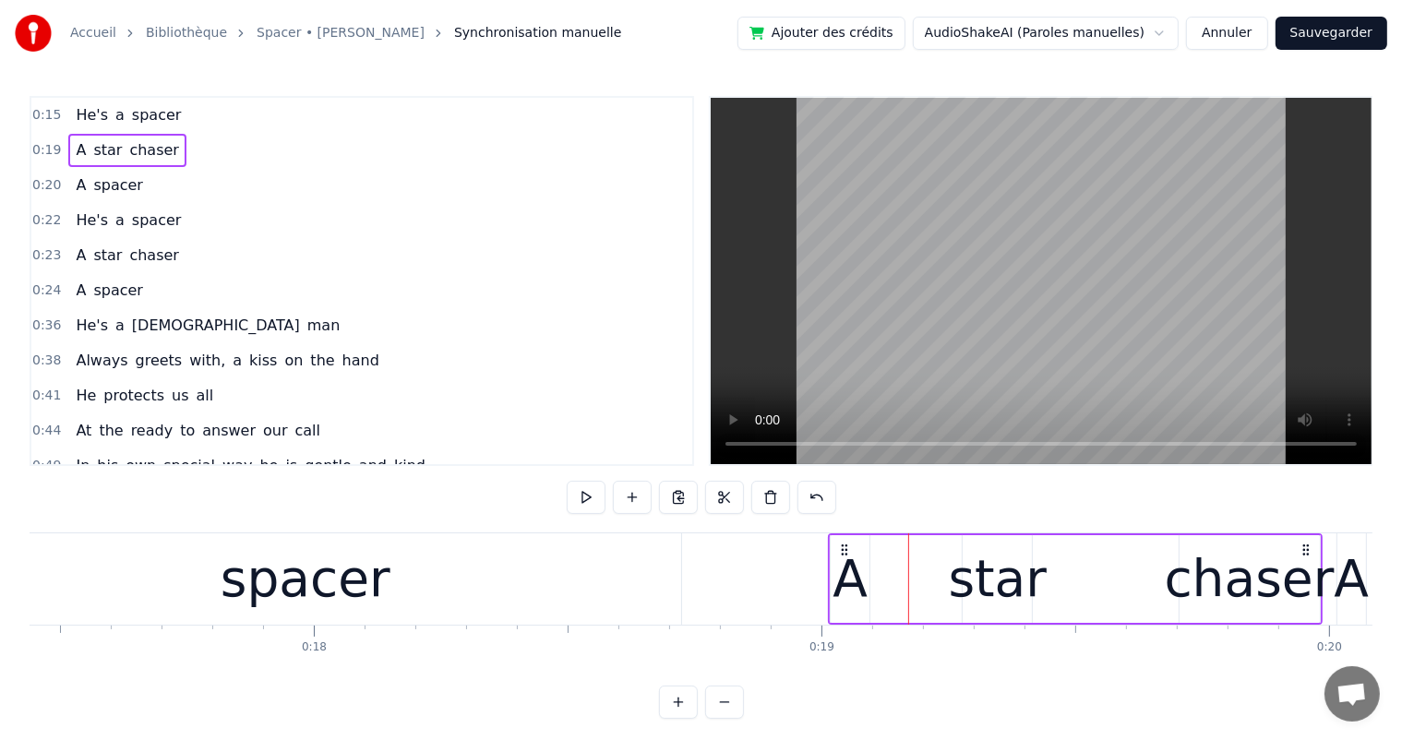
click at [968, 572] on div "star" at bounding box center [998, 579] width 99 height 77
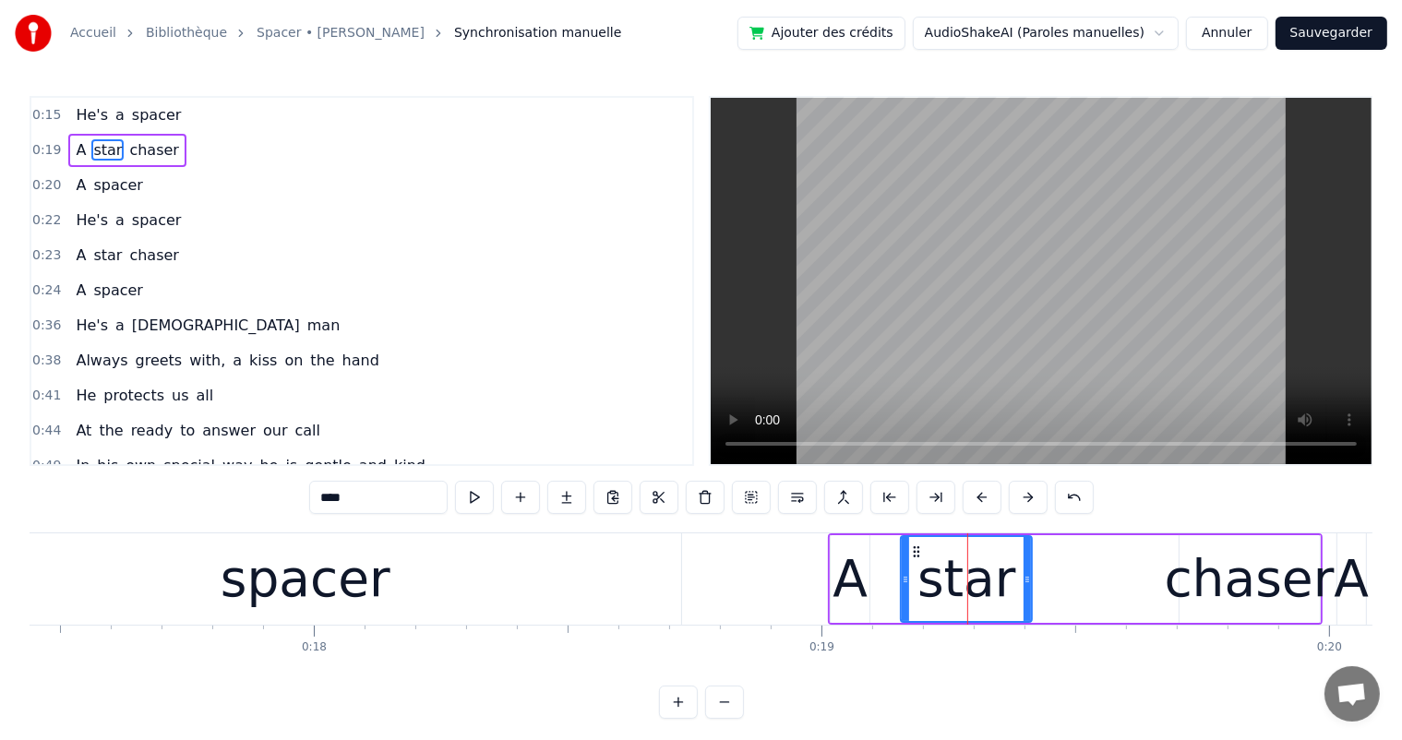
drag, startPoint x: 965, startPoint y: 573, endPoint x: 903, endPoint y: 578, distance: 62.0
click at [903, 578] on icon at bounding box center [905, 579] width 7 height 15
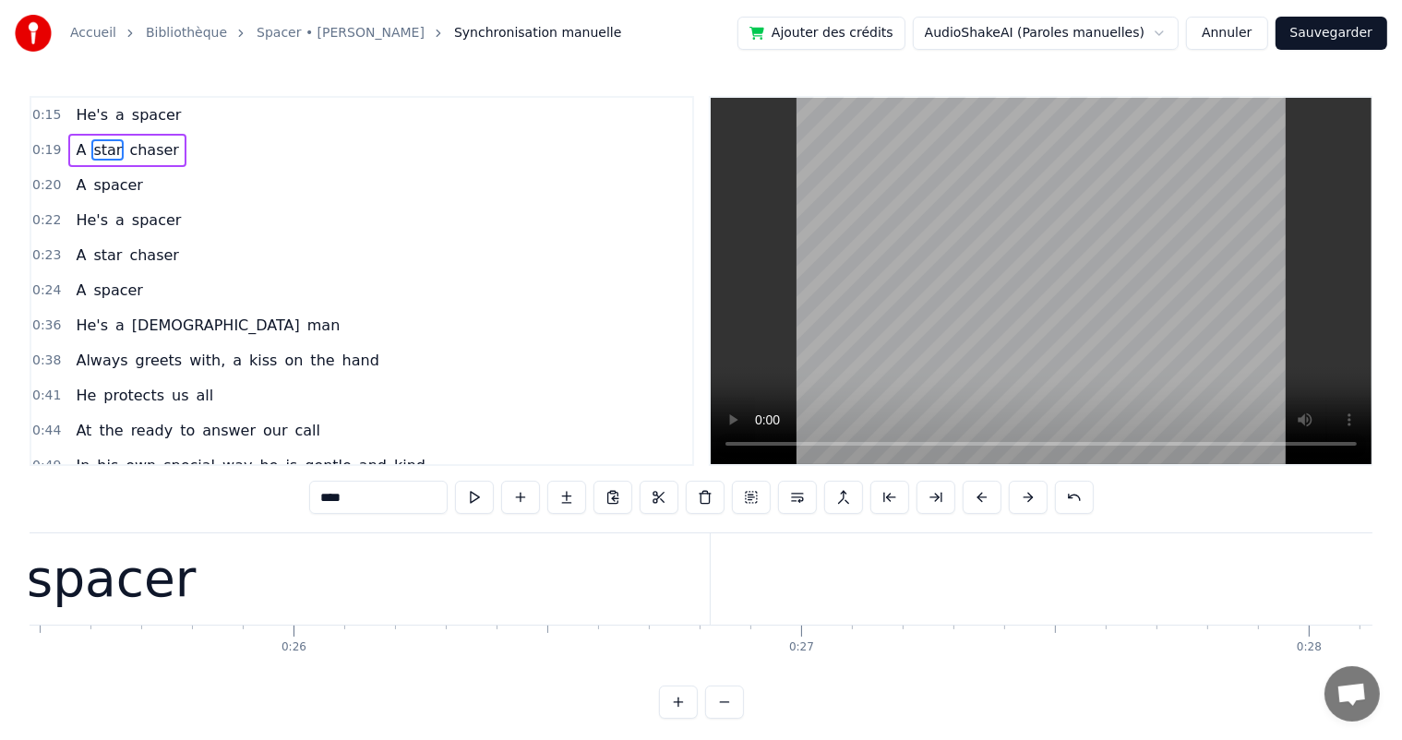
scroll to position [0, 12756]
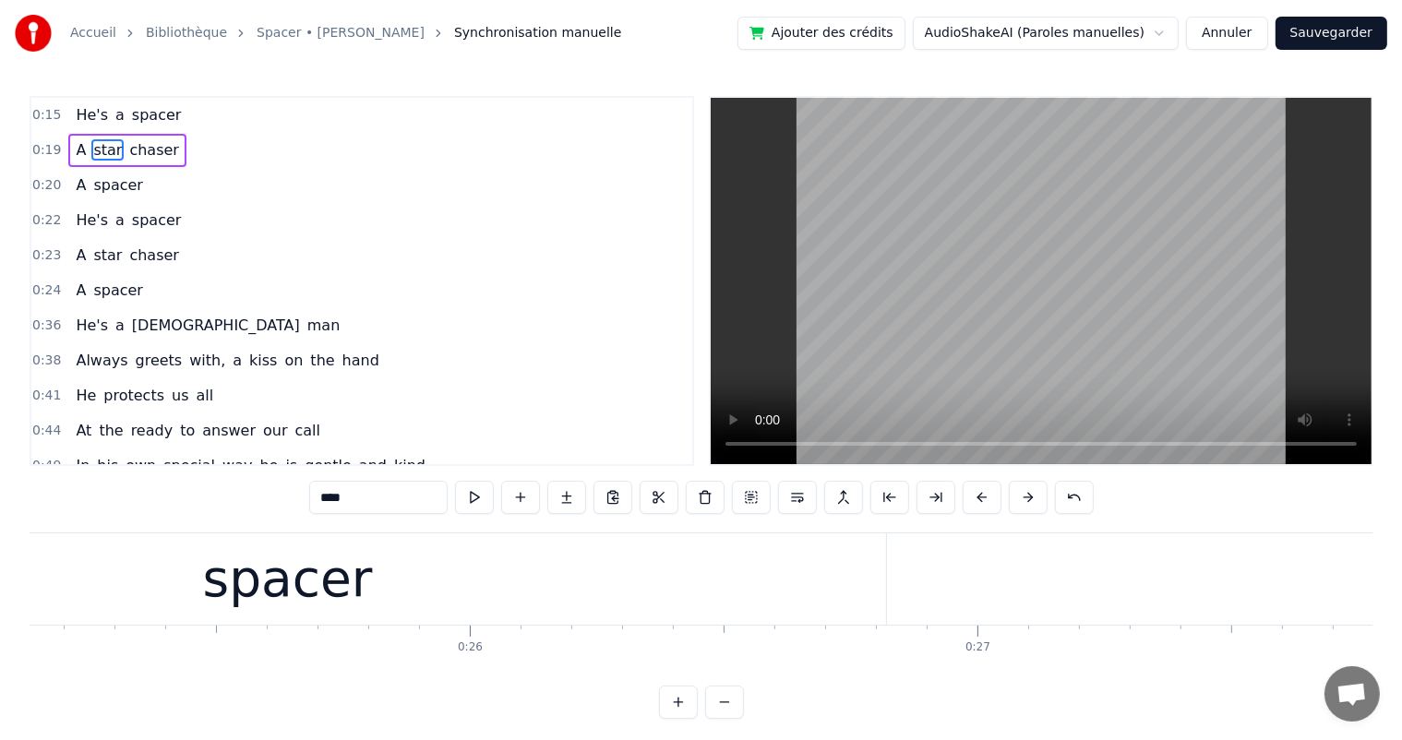
click at [272, 583] on div "spacer" at bounding box center [288, 579] width 170 height 77
type input "******"
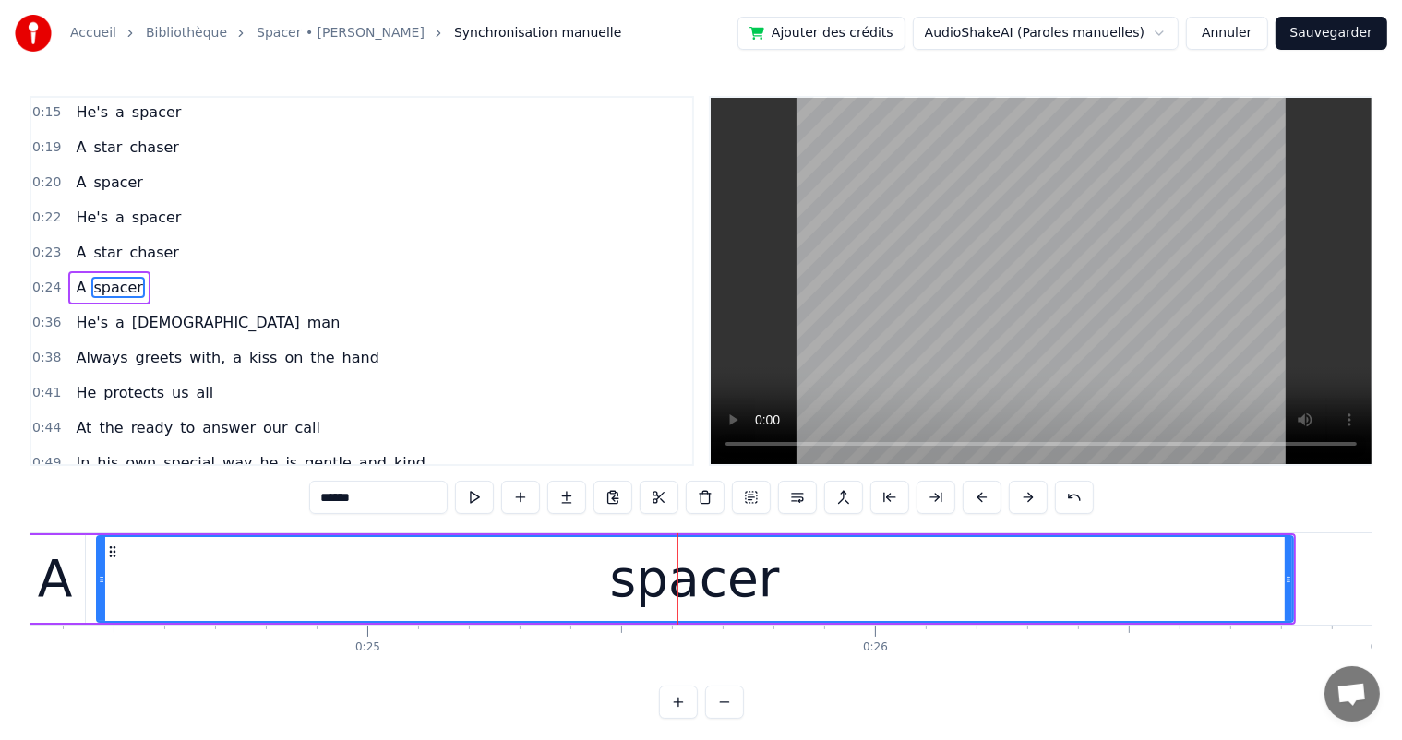
scroll to position [0, 12350]
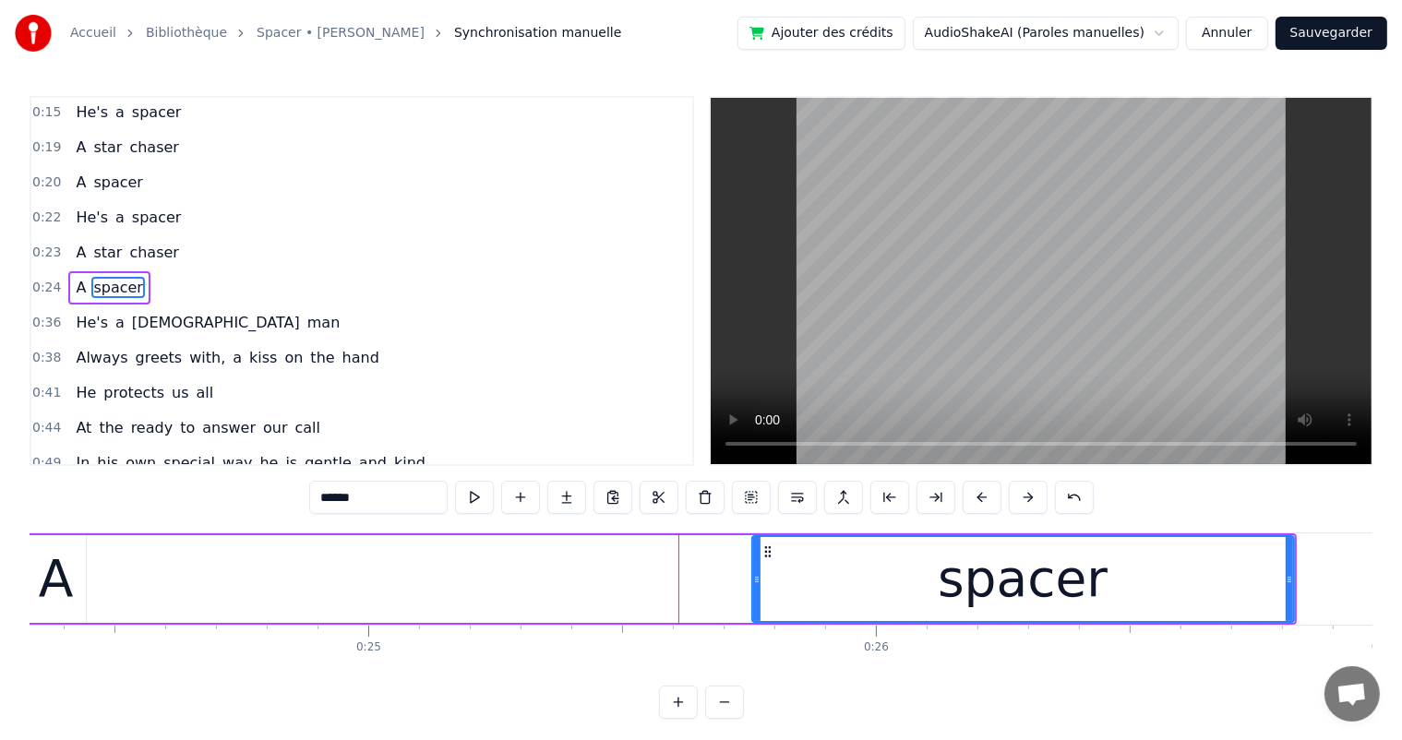
drag, startPoint x: 99, startPoint y: 578, endPoint x: 786, endPoint y: 595, distance: 687.7
click at [753, 623] on div "A spacer" at bounding box center [660, 578] width 1273 height 91
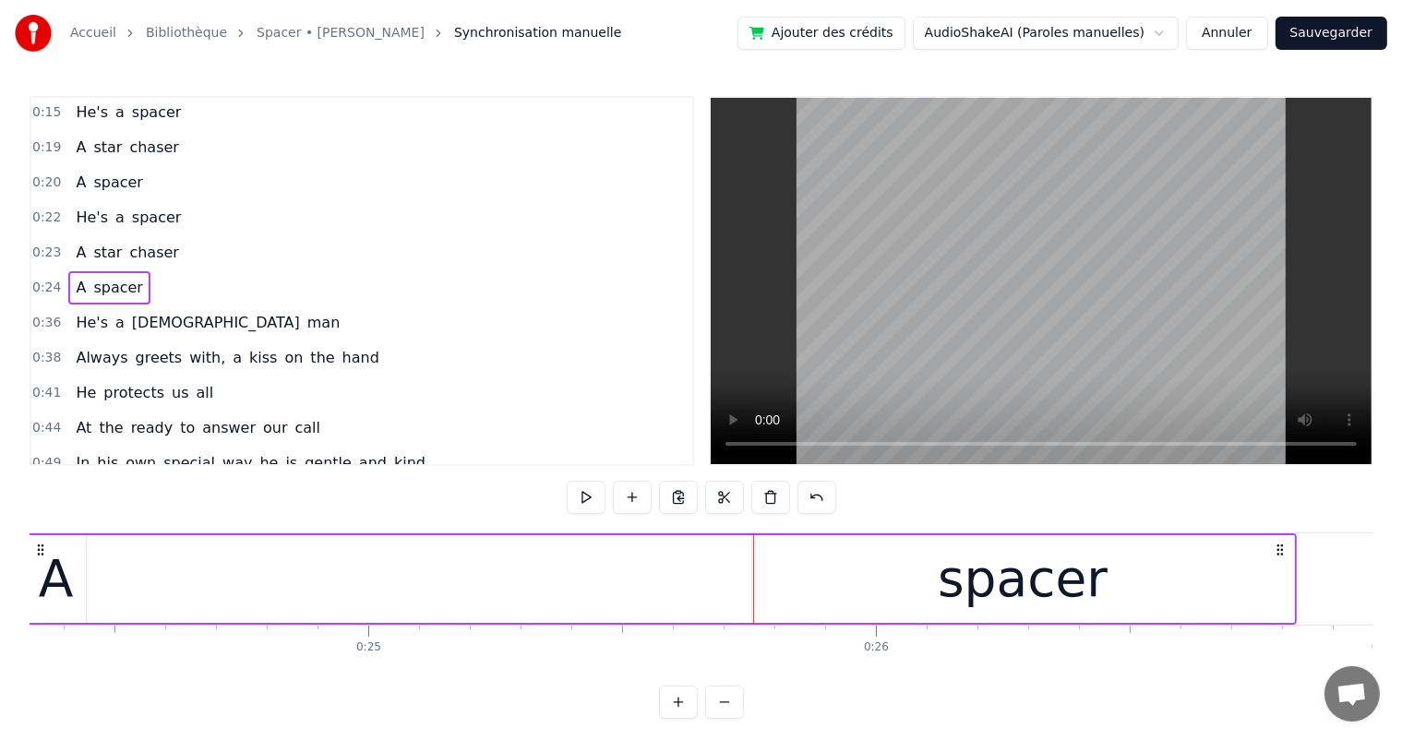
click at [978, 596] on div "spacer" at bounding box center [1023, 579] width 170 height 77
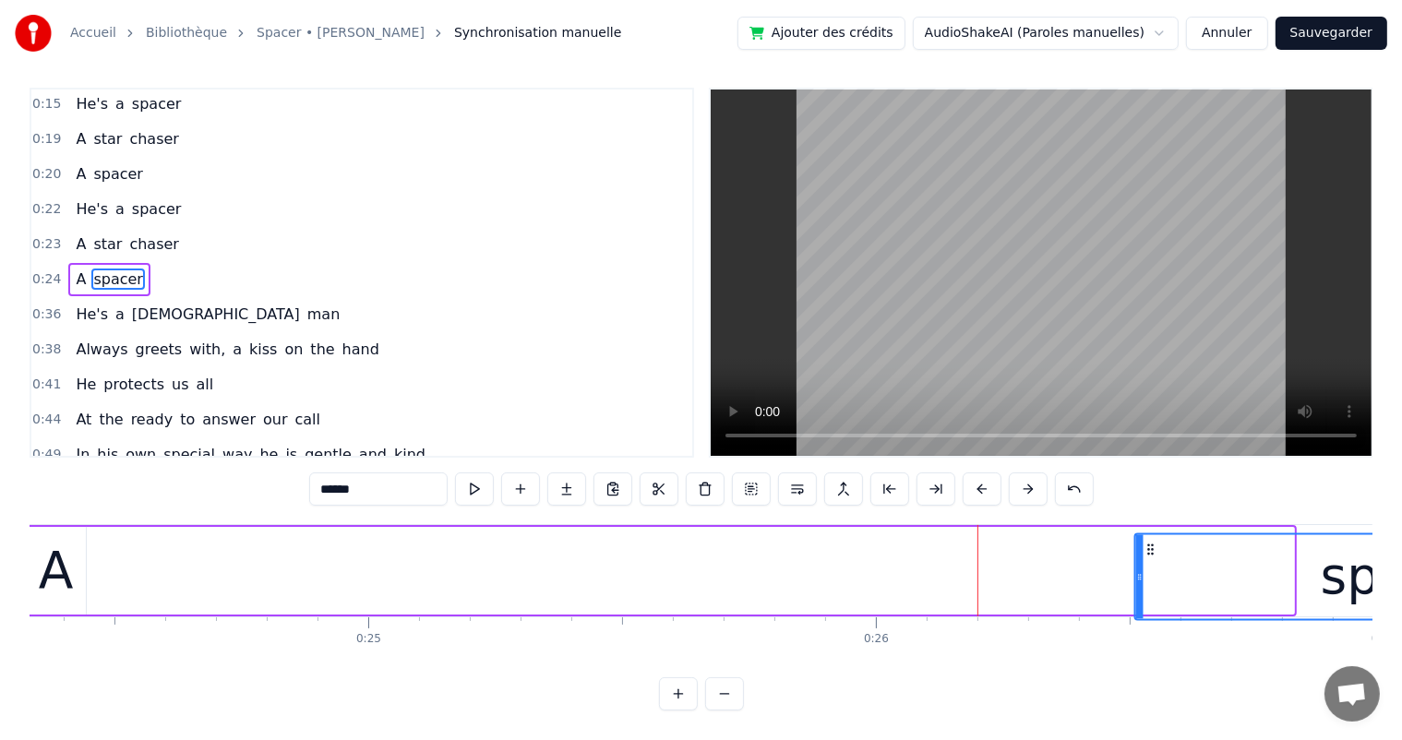
scroll to position [24, 0]
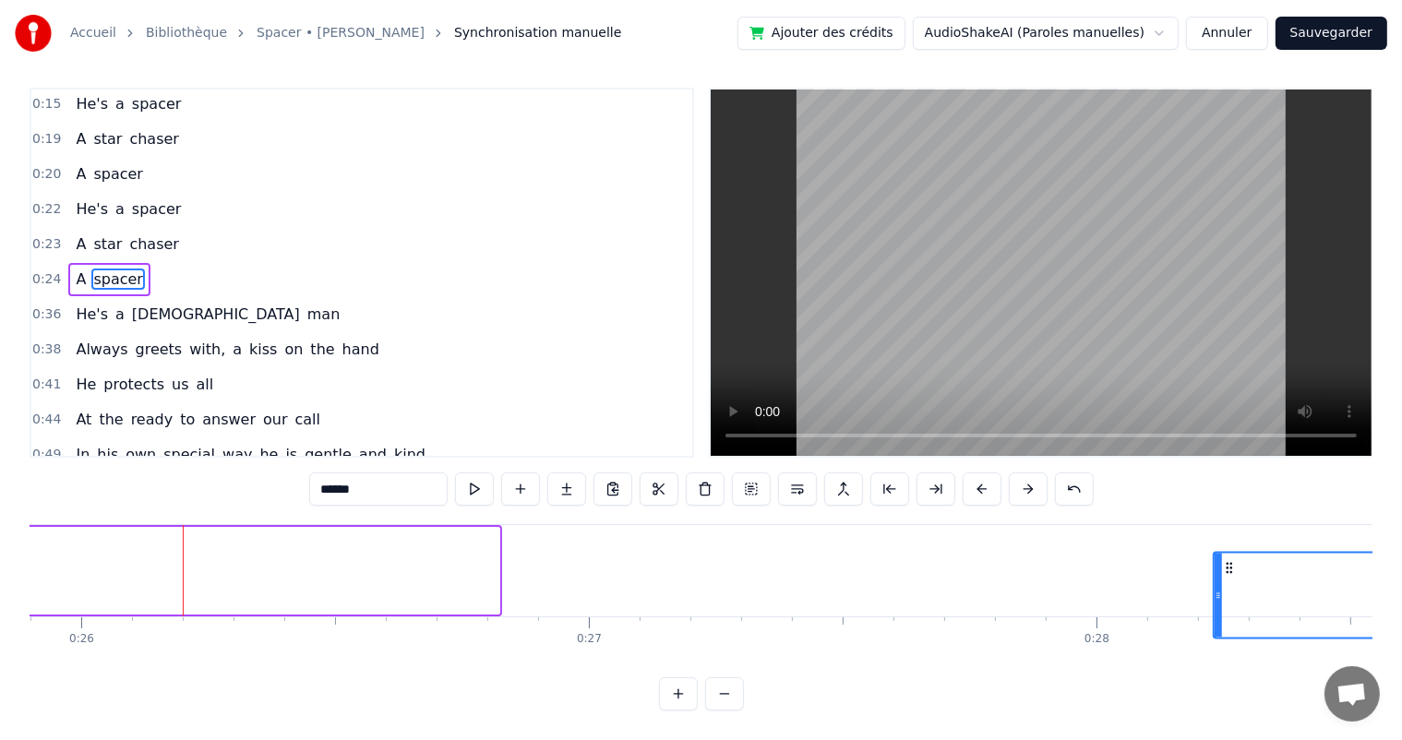
drag, startPoint x: 767, startPoint y: 550, endPoint x: 1270, endPoint y: 553, distance: 502.9
click at [1236, 560] on icon at bounding box center [1228, 567] width 15 height 15
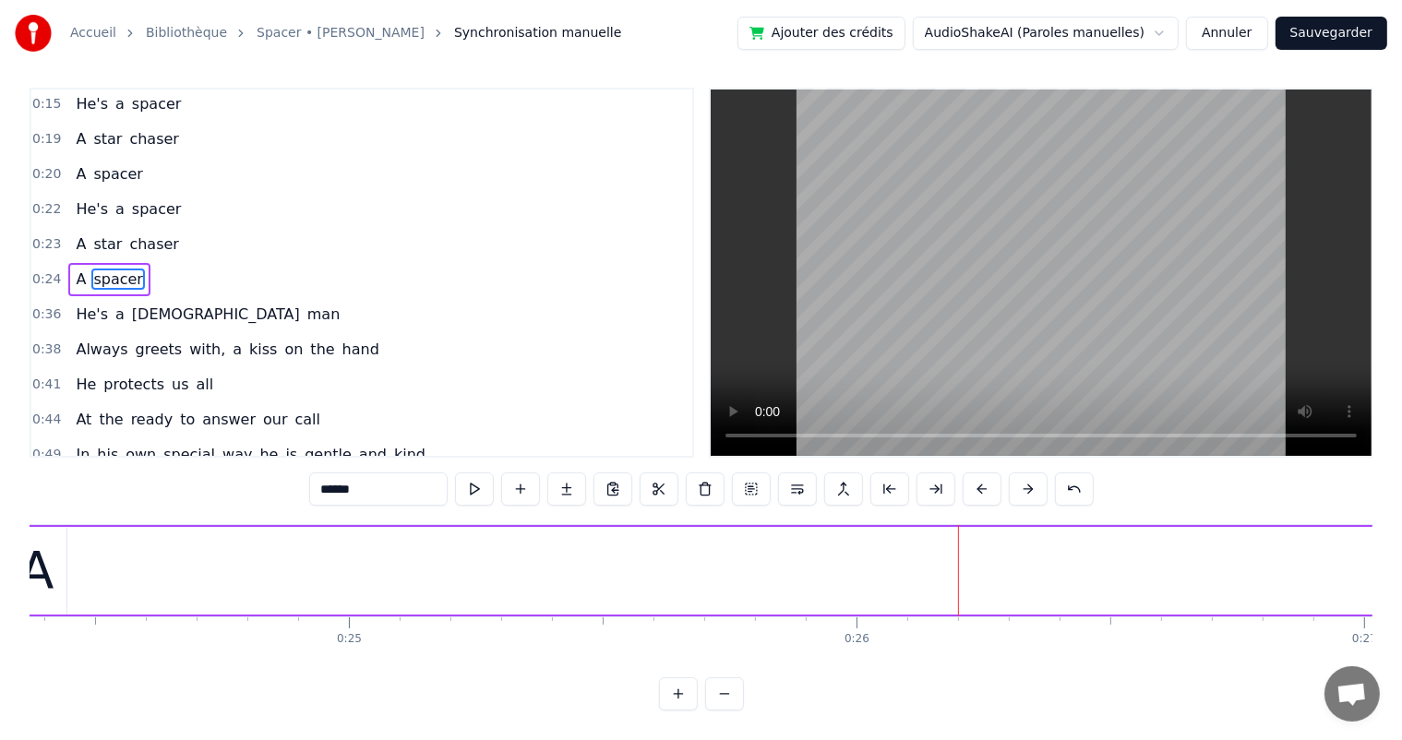
scroll to position [0, 12363]
click at [44, 548] on div "A" at bounding box center [43, 570] width 35 height 77
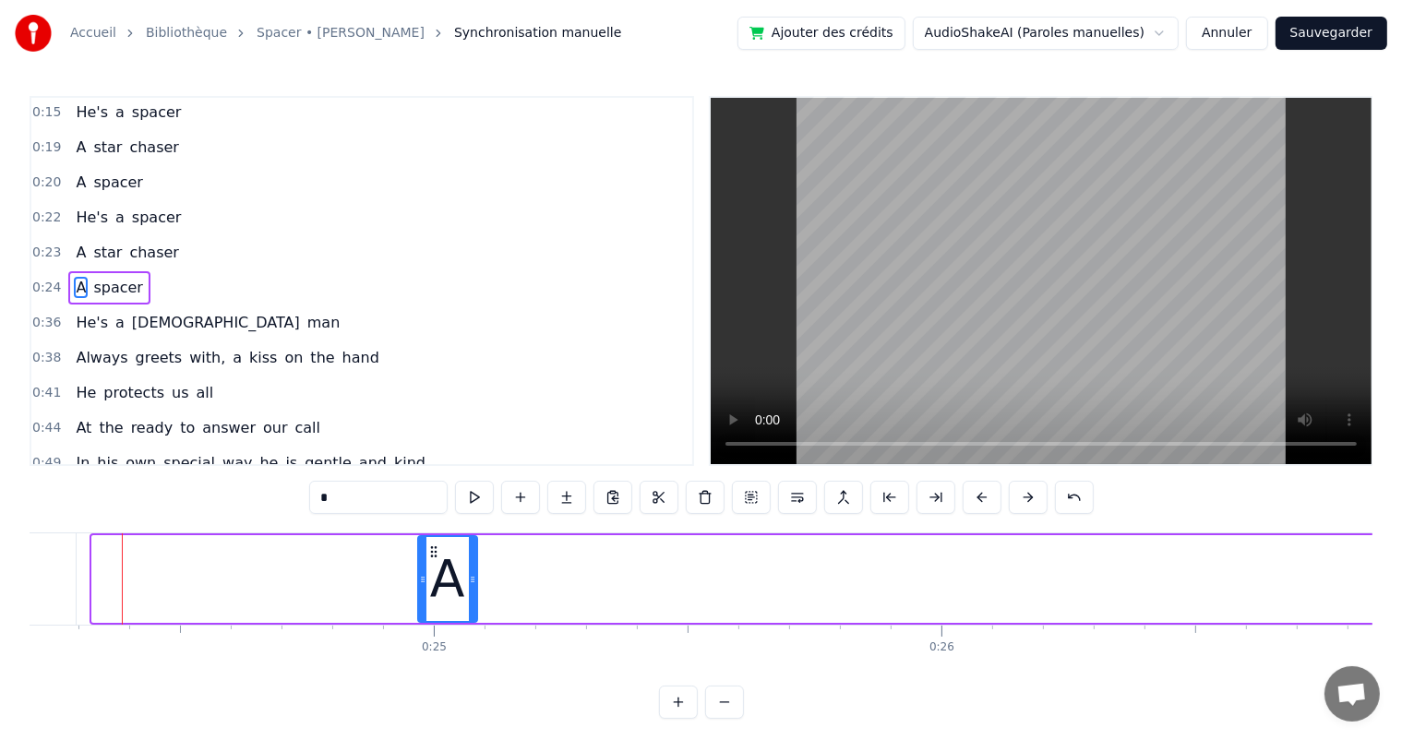
scroll to position [0, 12317]
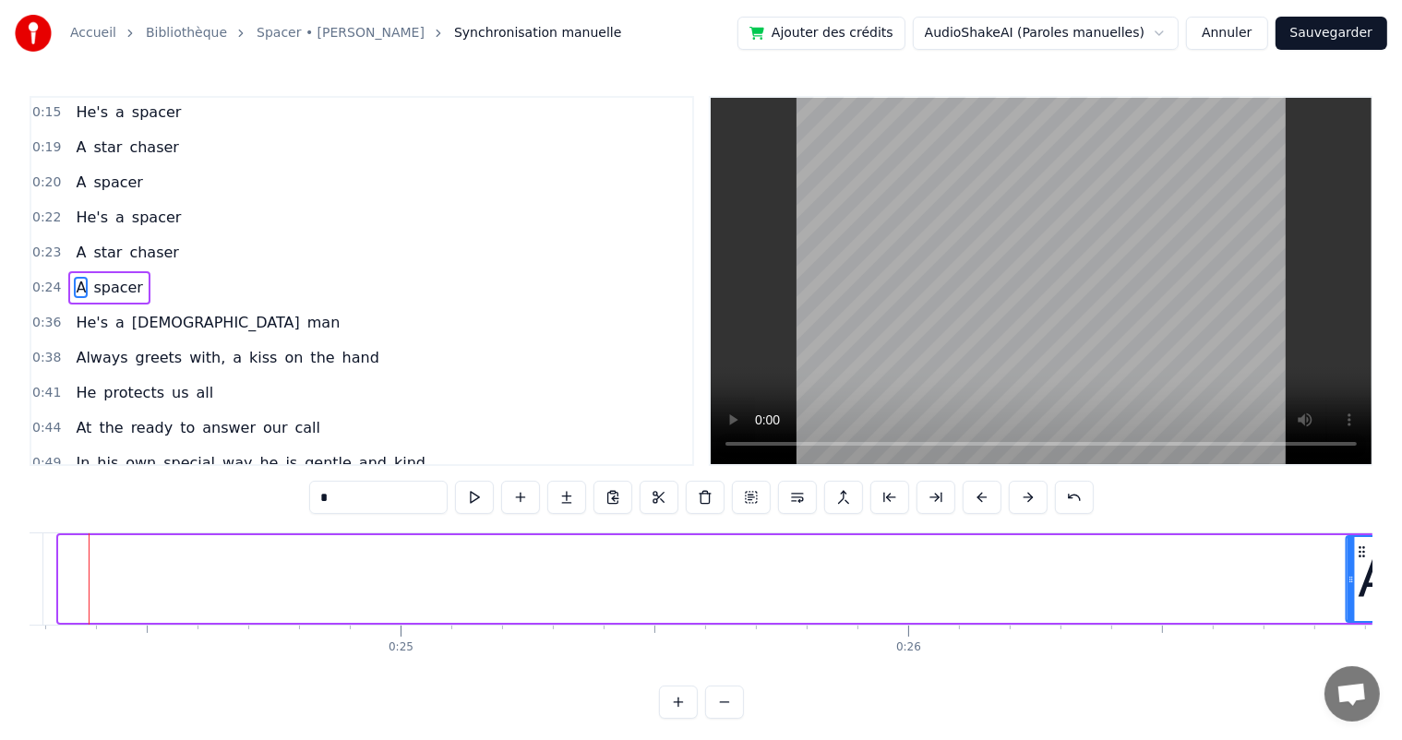
drag, startPoint x: 110, startPoint y: 550, endPoint x: 1350, endPoint y: 595, distance: 1241.1
click at [1360, 594] on div "A" at bounding box center [1374, 579] width 57 height 84
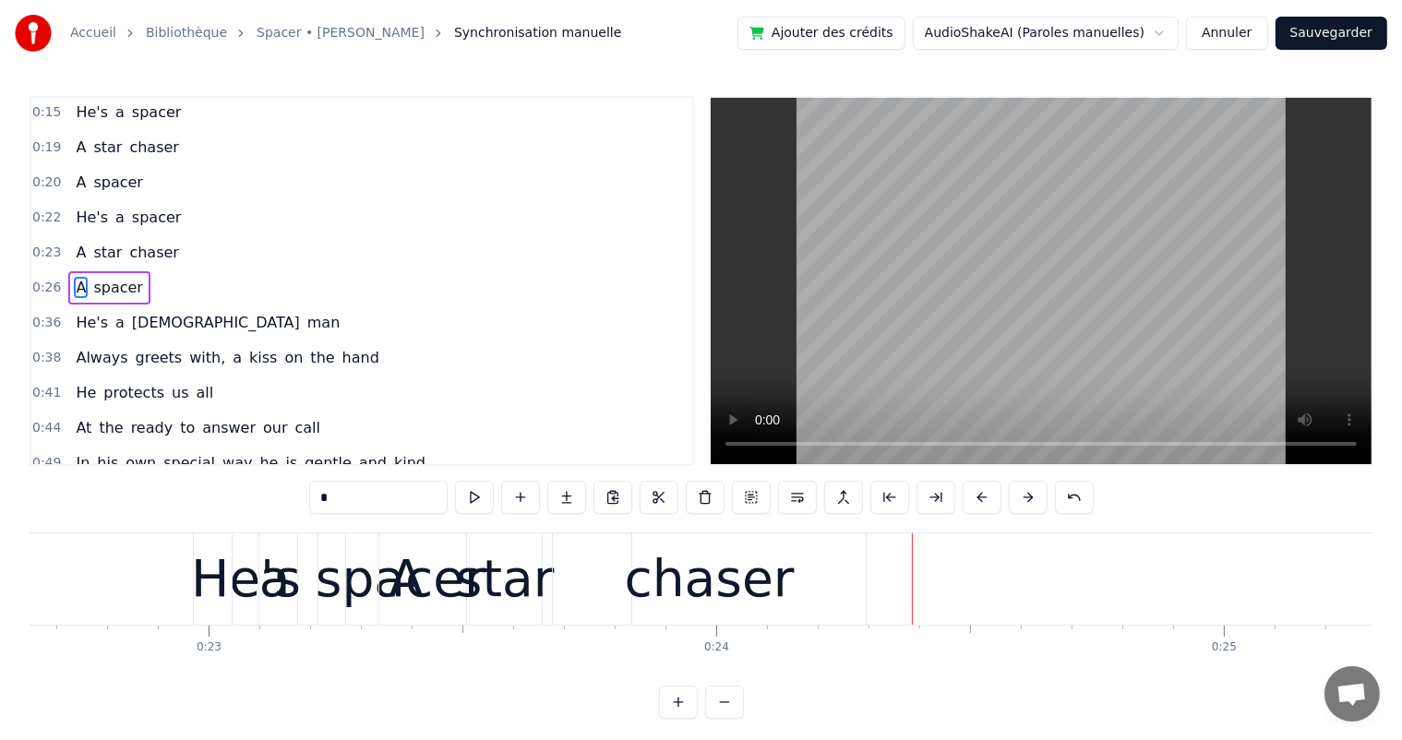
scroll to position [0, 11468]
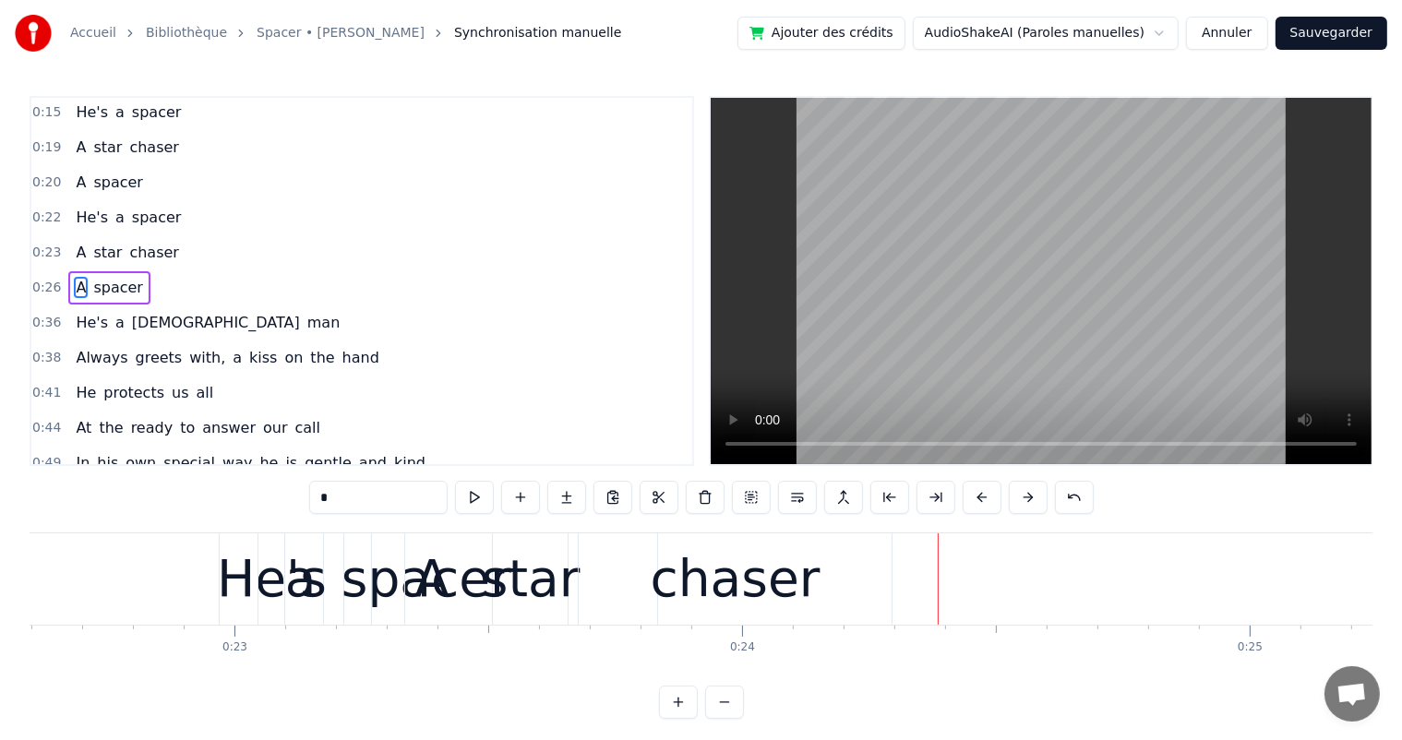
click at [801, 559] on div "chaser" at bounding box center [736, 579] width 170 height 77
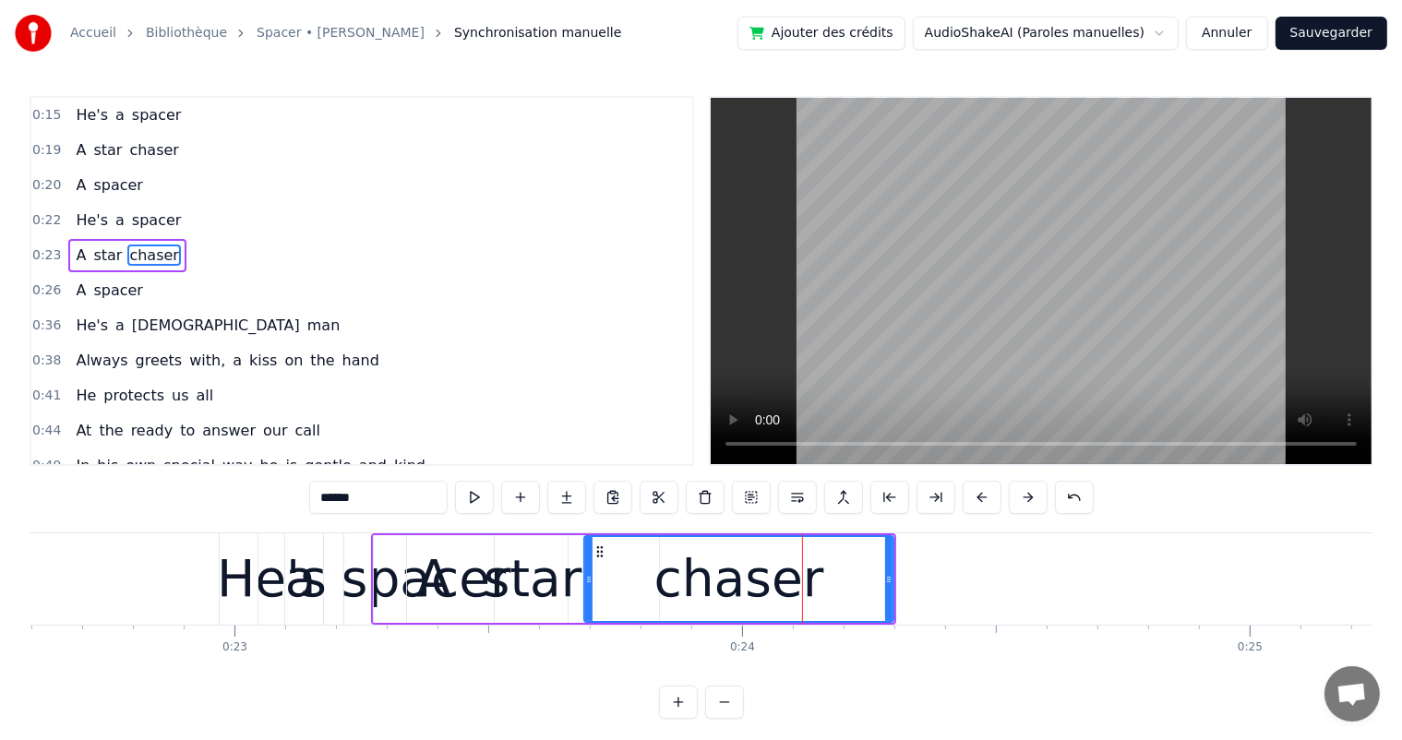
click at [591, 556] on div at bounding box center [588, 579] width 7 height 84
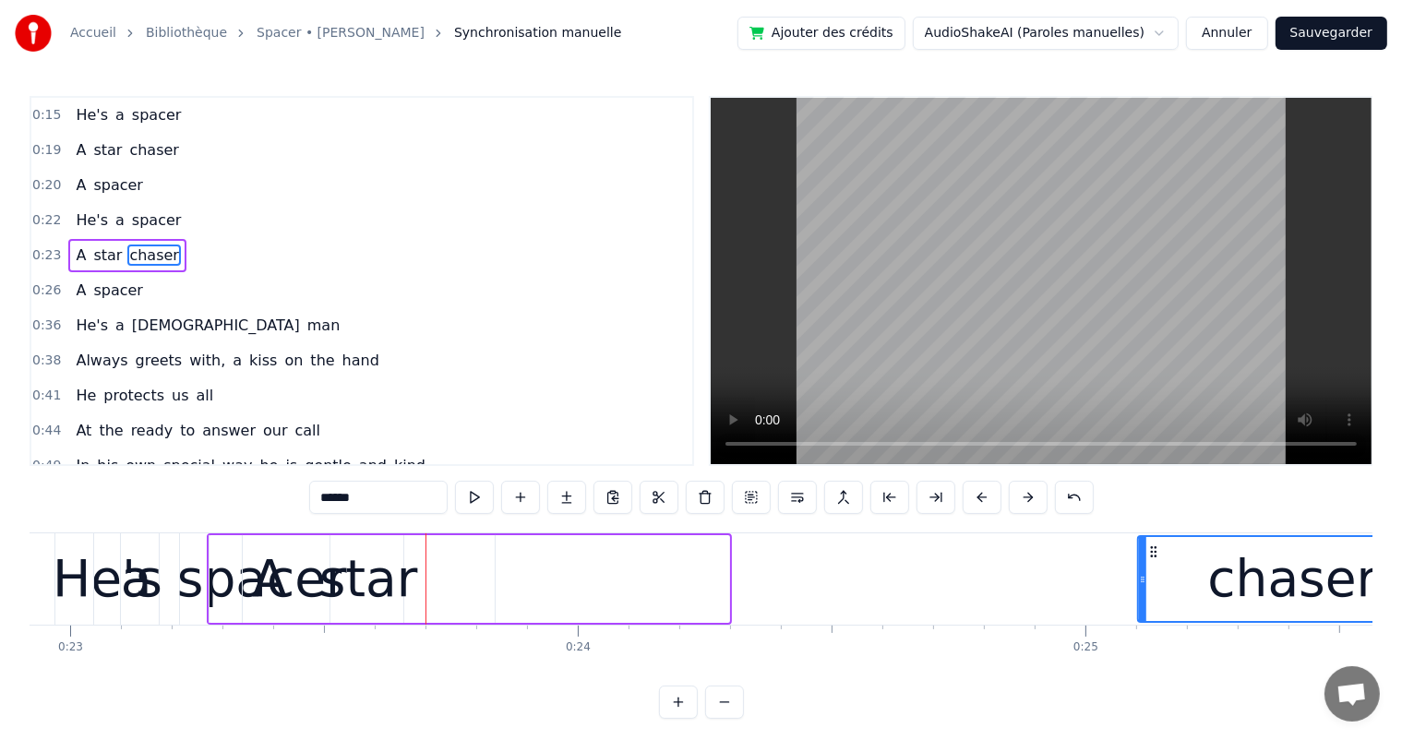
drag, startPoint x: 604, startPoint y: 556, endPoint x: 1202, endPoint y: 569, distance: 599.0
click at [1240, 568] on div "chaser" at bounding box center [1292, 579] width 307 height 84
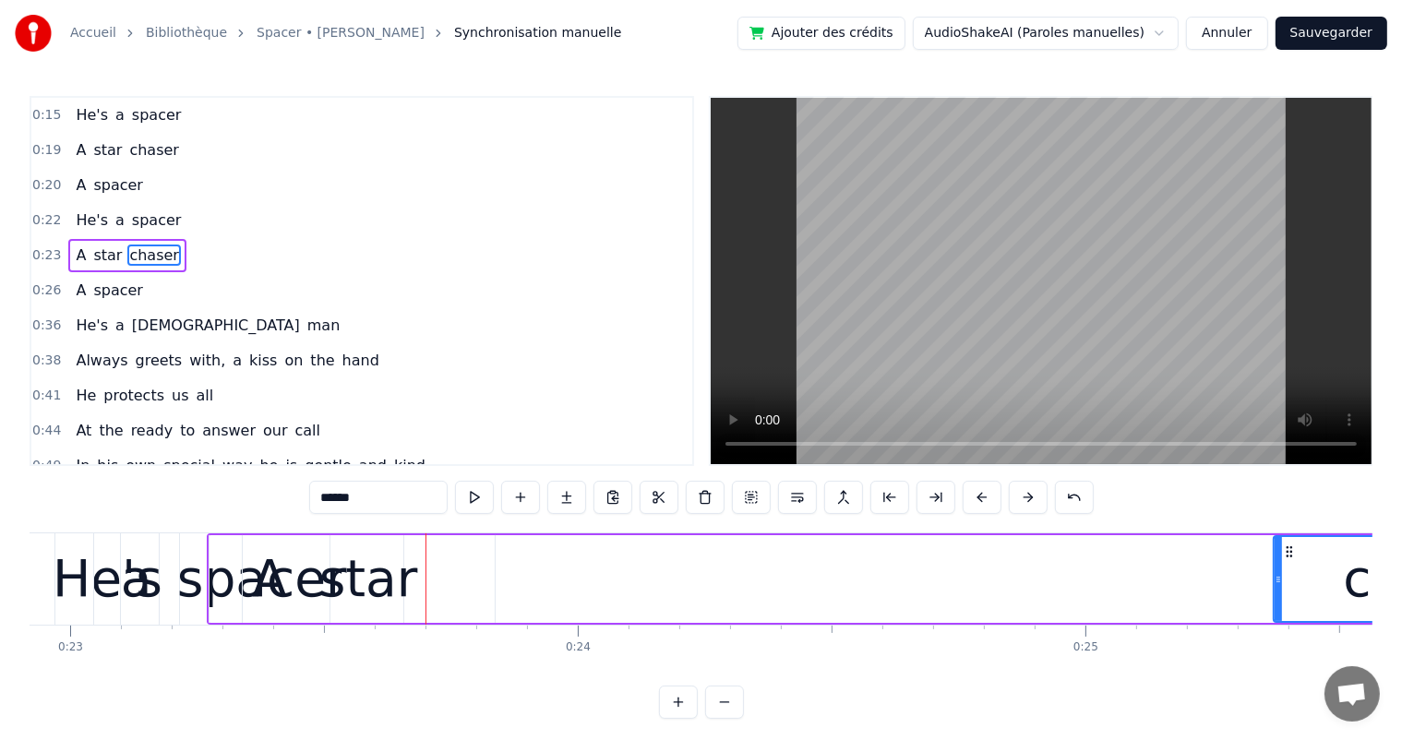
scroll to position [0, 11686]
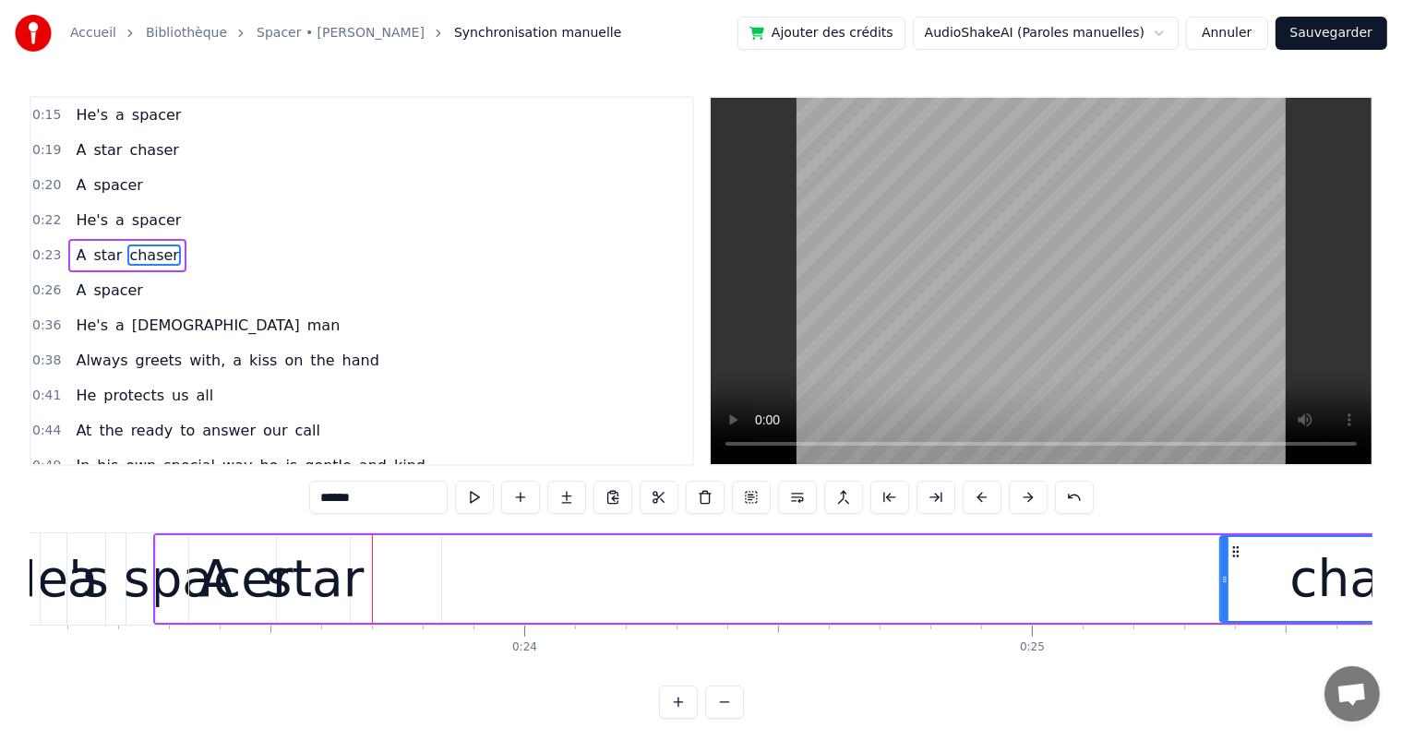
click at [261, 566] on div "star" at bounding box center [315, 579] width 252 height 88
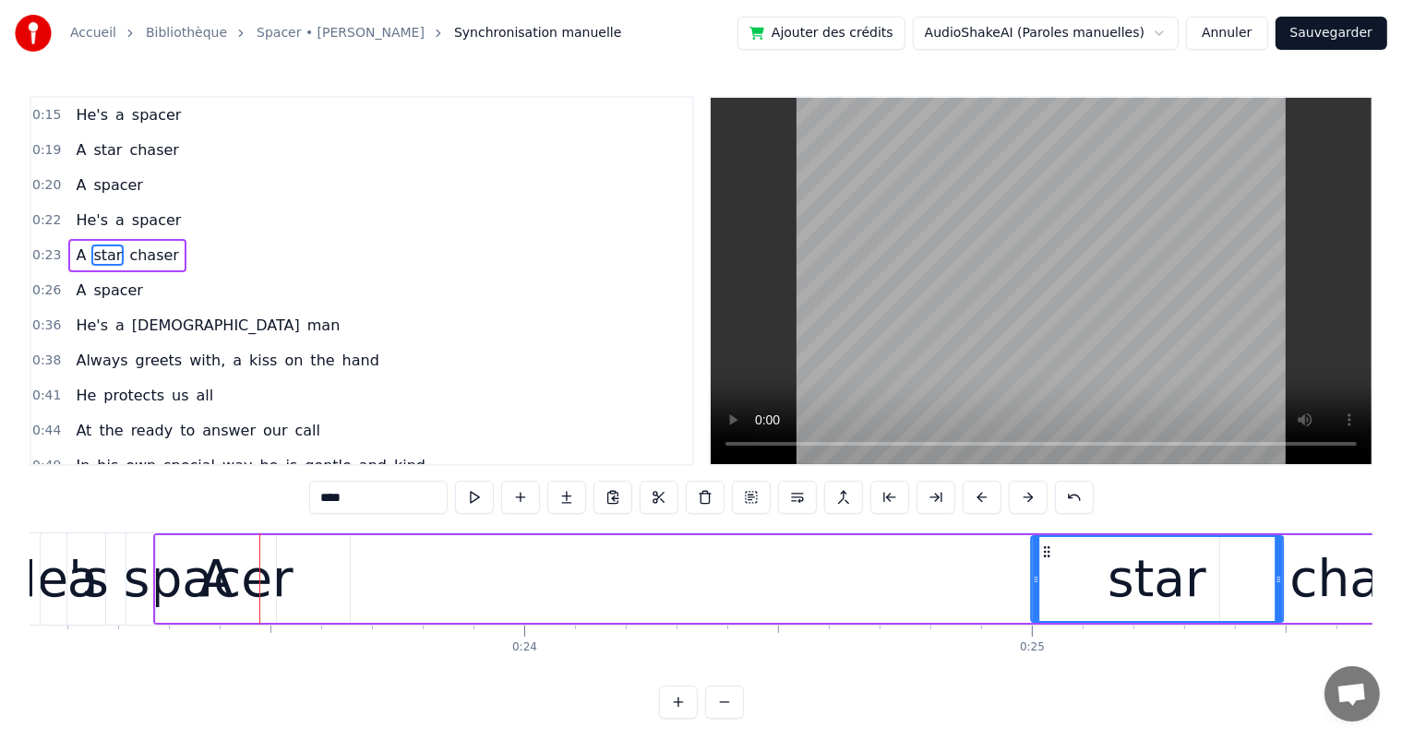
drag, startPoint x: 207, startPoint y: 554, endPoint x: 980, endPoint y: 594, distance: 774.4
click at [1039, 586] on div "star" at bounding box center [1157, 579] width 250 height 84
click at [266, 595] on div "A" at bounding box center [216, 579] width 120 height 88
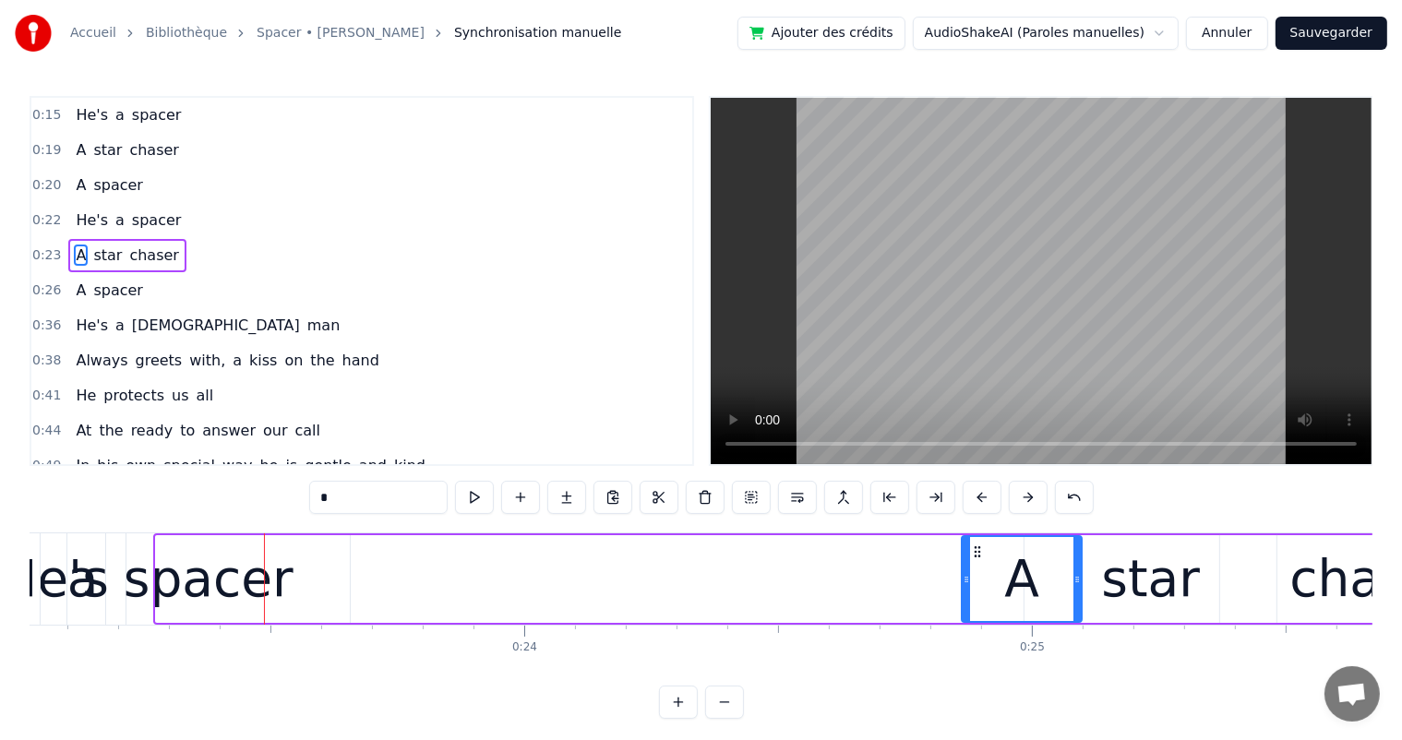
drag, startPoint x: 170, startPoint y: 552, endPoint x: 958, endPoint y: 583, distance: 788.7
click at [973, 582] on div "A" at bounding box center [1021, 579] width 118 height 84
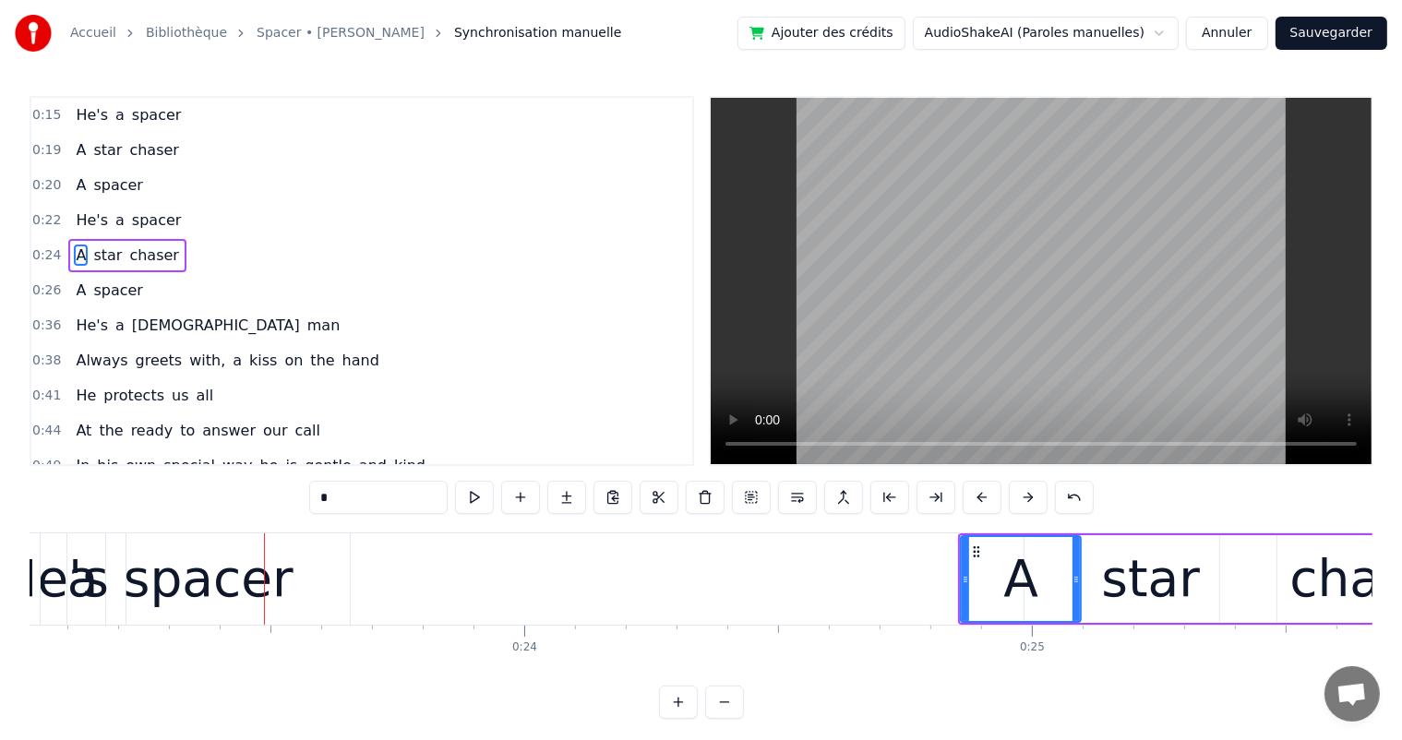
click at [199, 594] on div "spacer" at bounding box center [209, 579] width 170 height 77
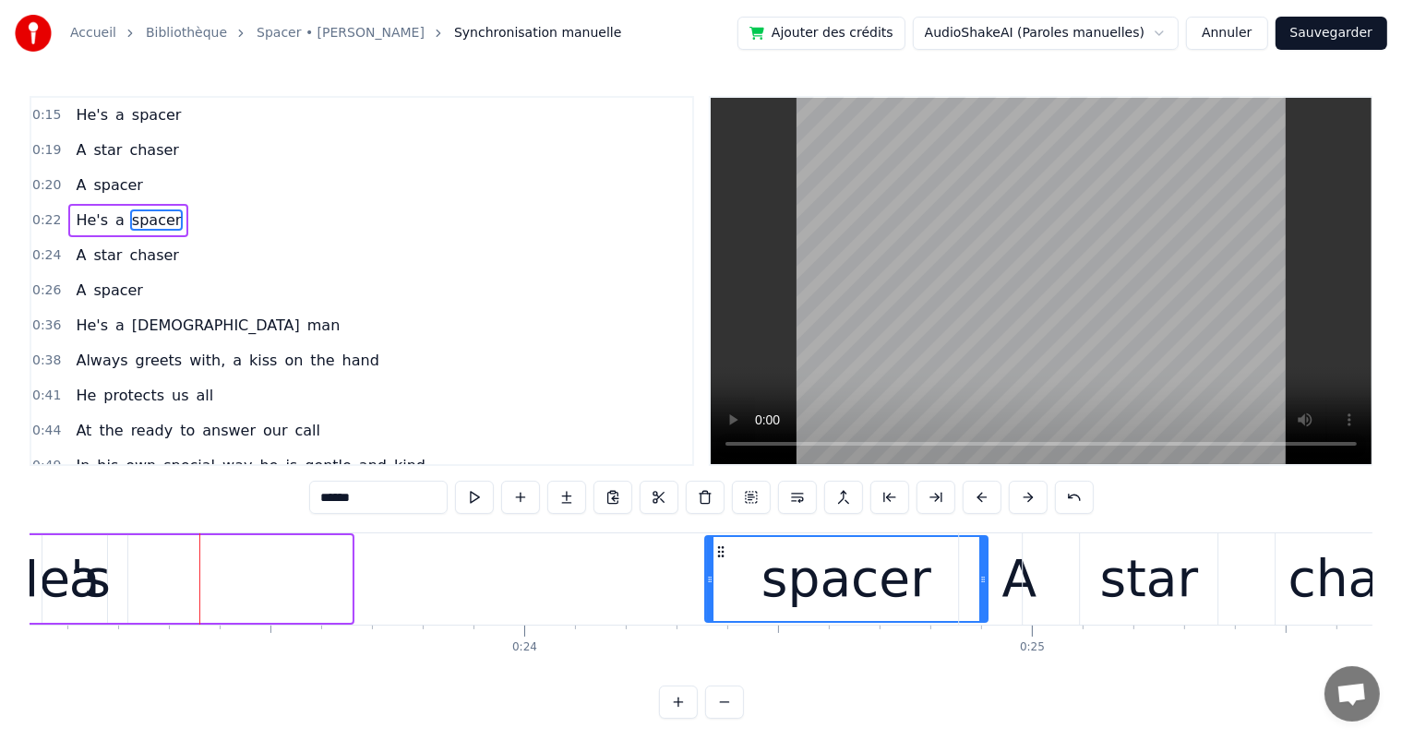
drag, startPoint x: 89, startPoint y: 554, endPoint x: 719, endPoint y: 591, distance: 631.3
click at [719, 591] on div "spacer" at bounding box center [846, 579] width 281 height 84
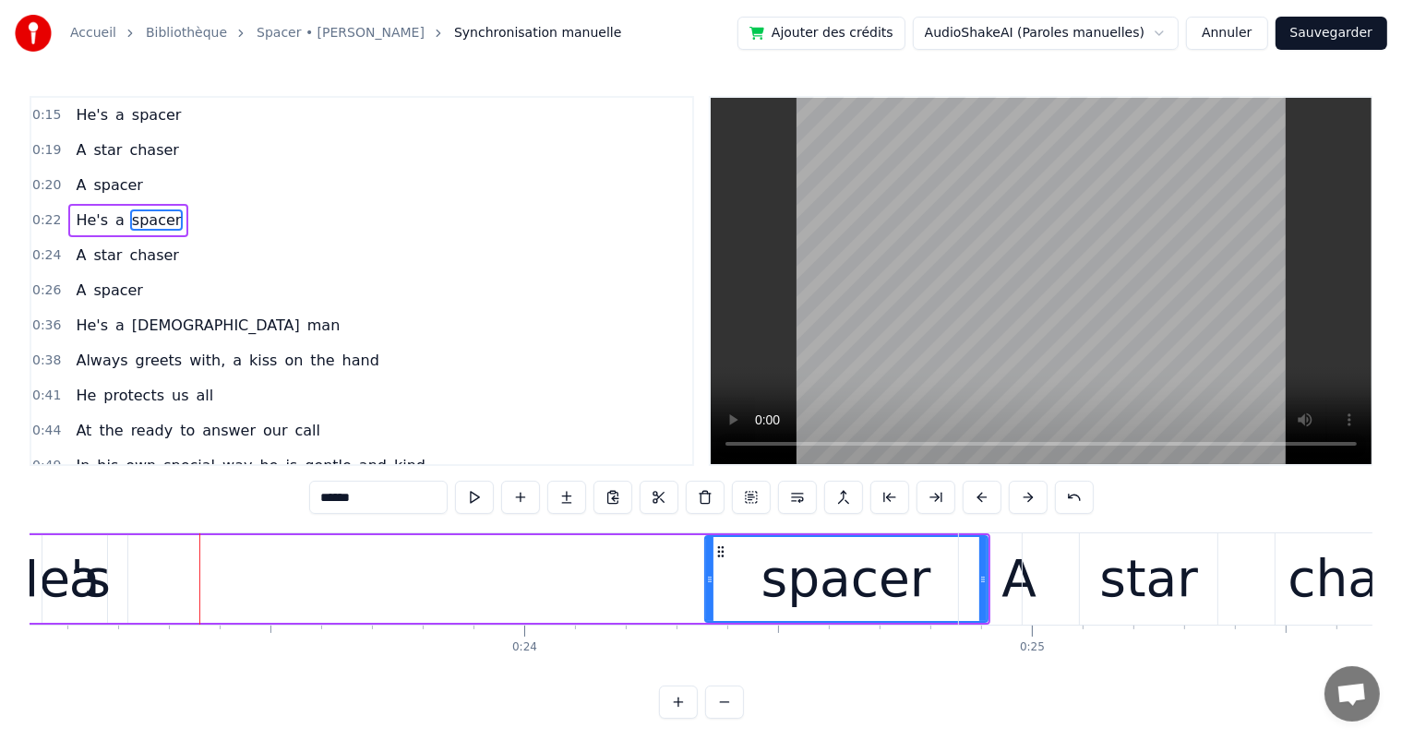
click at [97, 579] on div "a" at bounding box center [84, 579] width 85 height 88
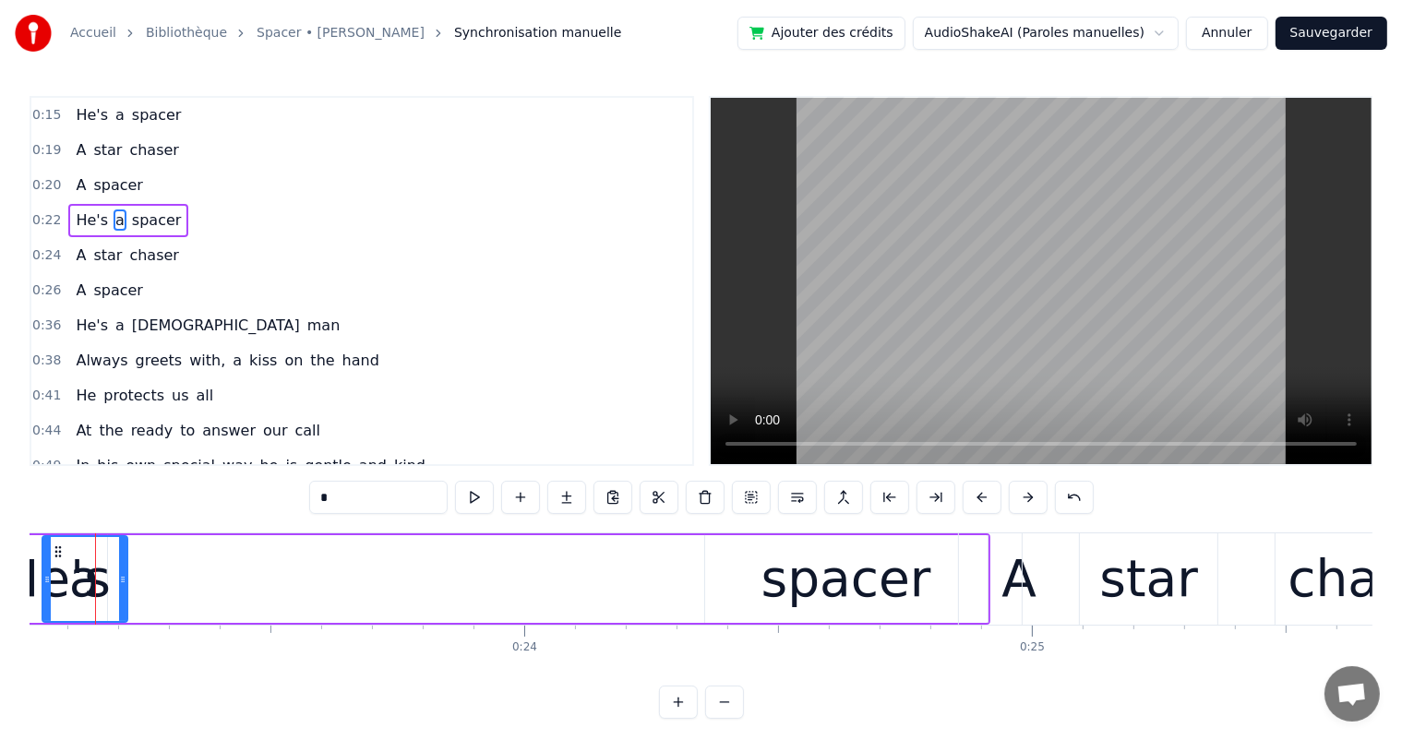
scroll to position [0, 11659]
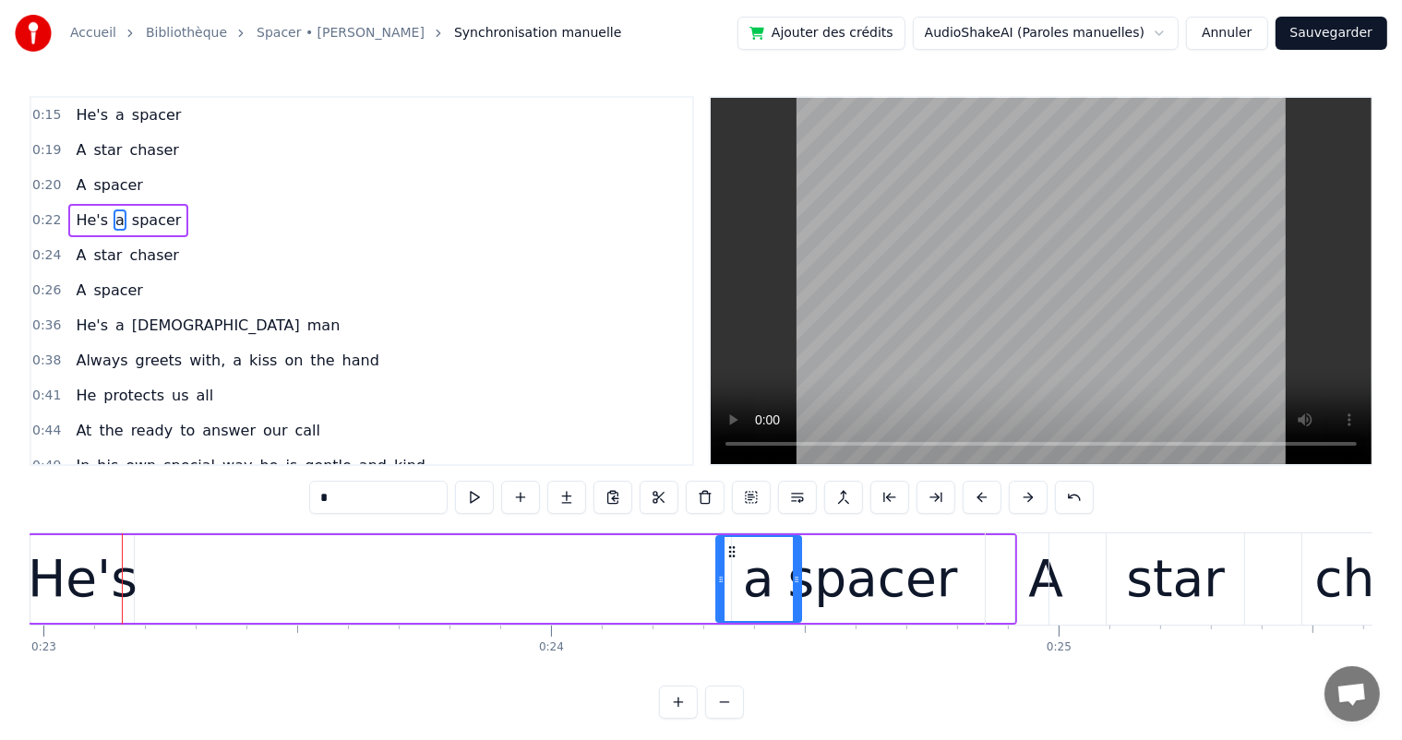
drag, startPoint x: 87, startPoint y: 549, endPoint x: 734, endPoint y: 594, distance: 648.5
click at [734, 594] on div "a" at bounding box center [757, 579] width 83 height 84
click at [92, 570] on div "He's" at bounding box center [83, 579] width 110 height 77
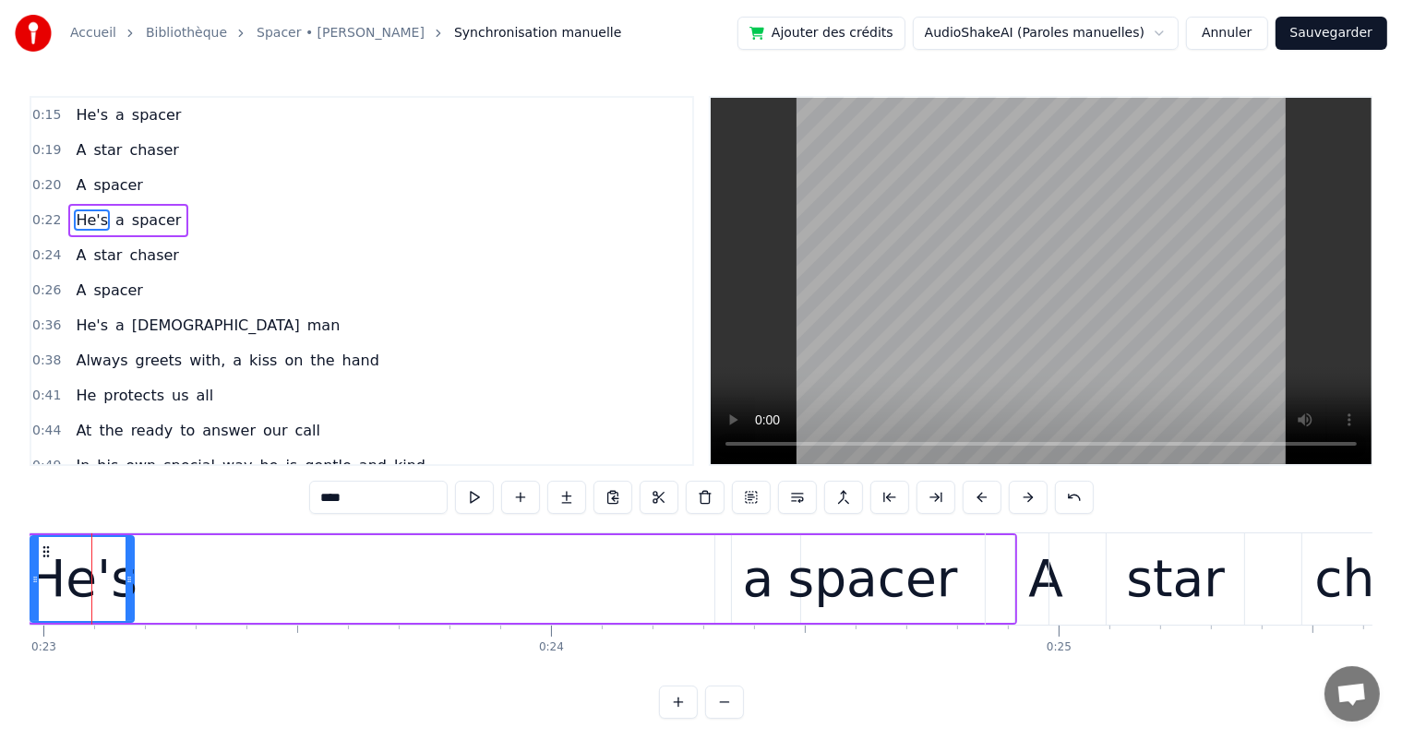
scroll to position [0, 11628]
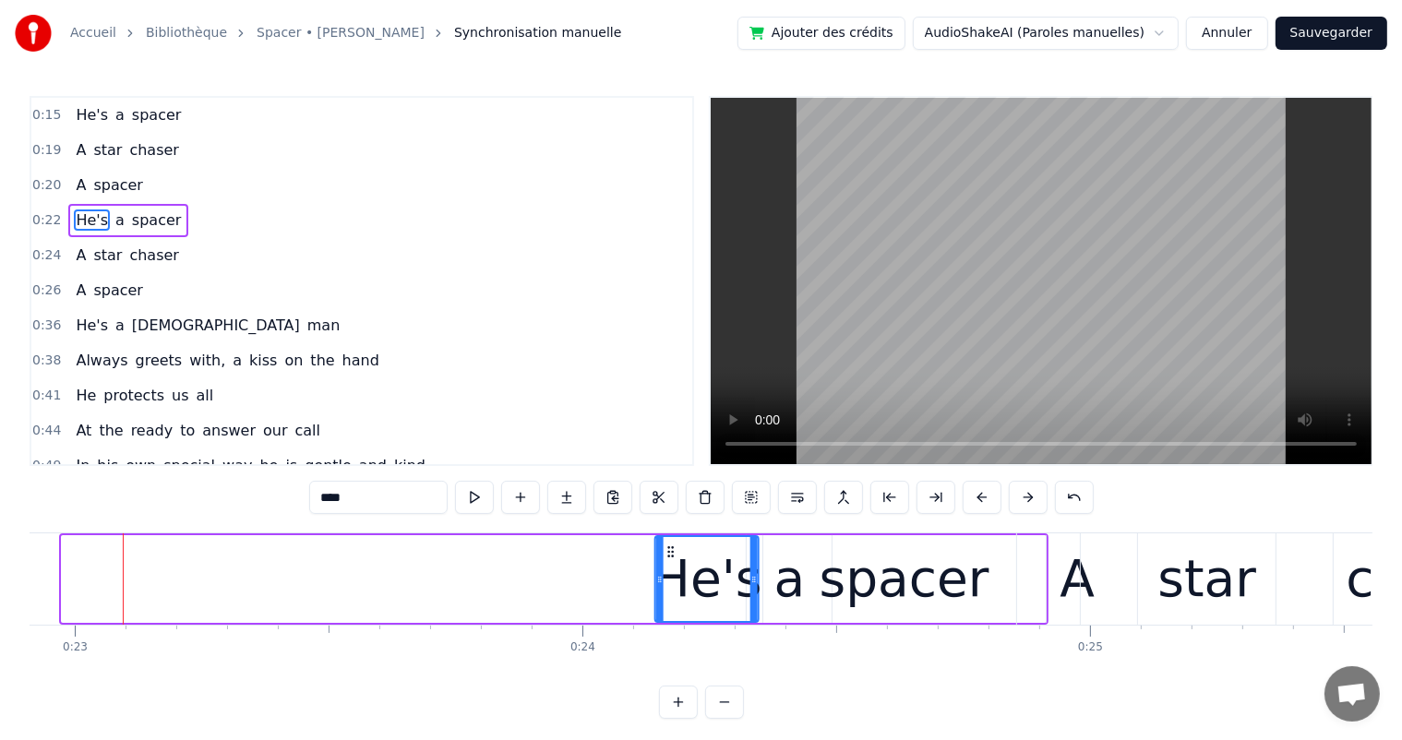
drag, startPoint x: 78, startPoint y: 547, endPoint x: 672, endPoint y: 561, distance: 593.5
click at [672, 561] on div "He's" at bounding box center [707, 579] width 102 height 84
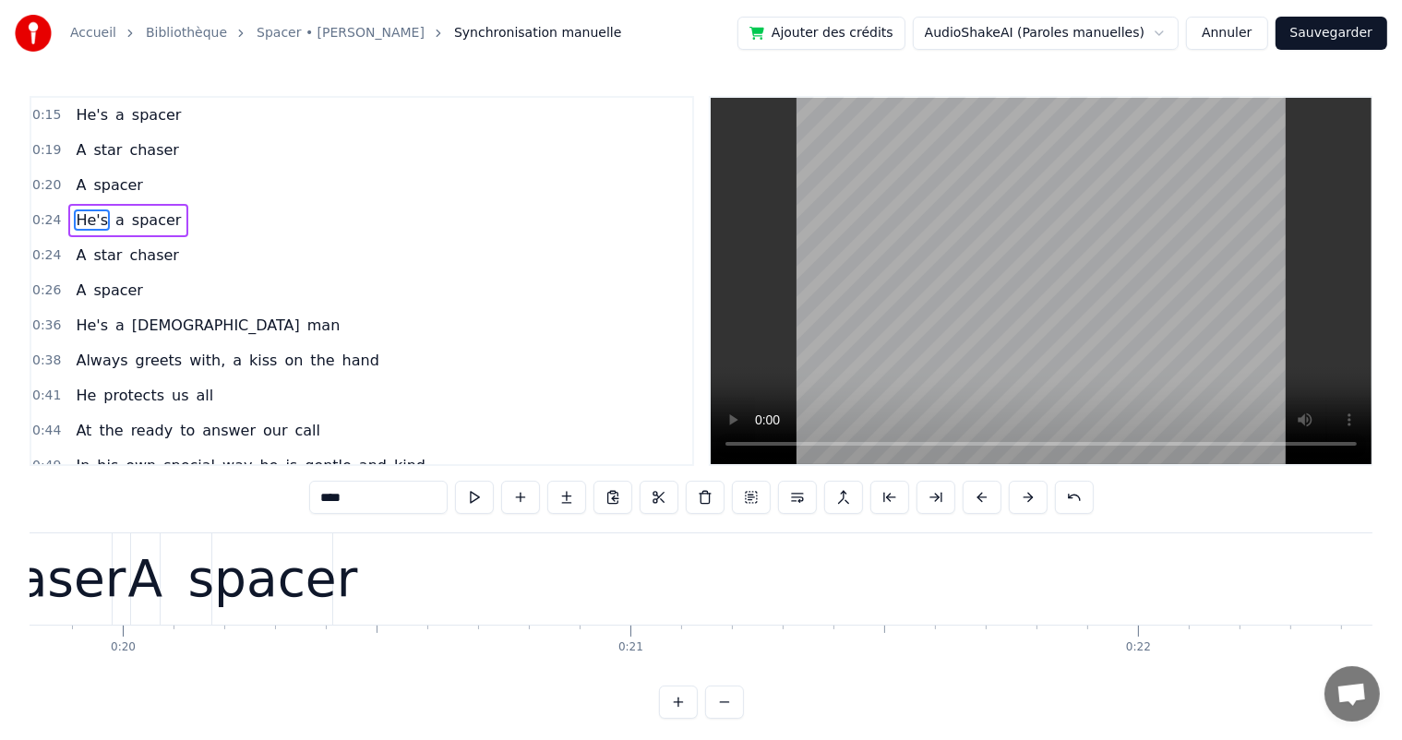
scroll to position [0, 10004]
click at [54, 668] on div "He's a spacer A star chaser A spacer He's a spacer A star chaser A spacer He's …" at bounding box center [701, 601] width 1343 height 138
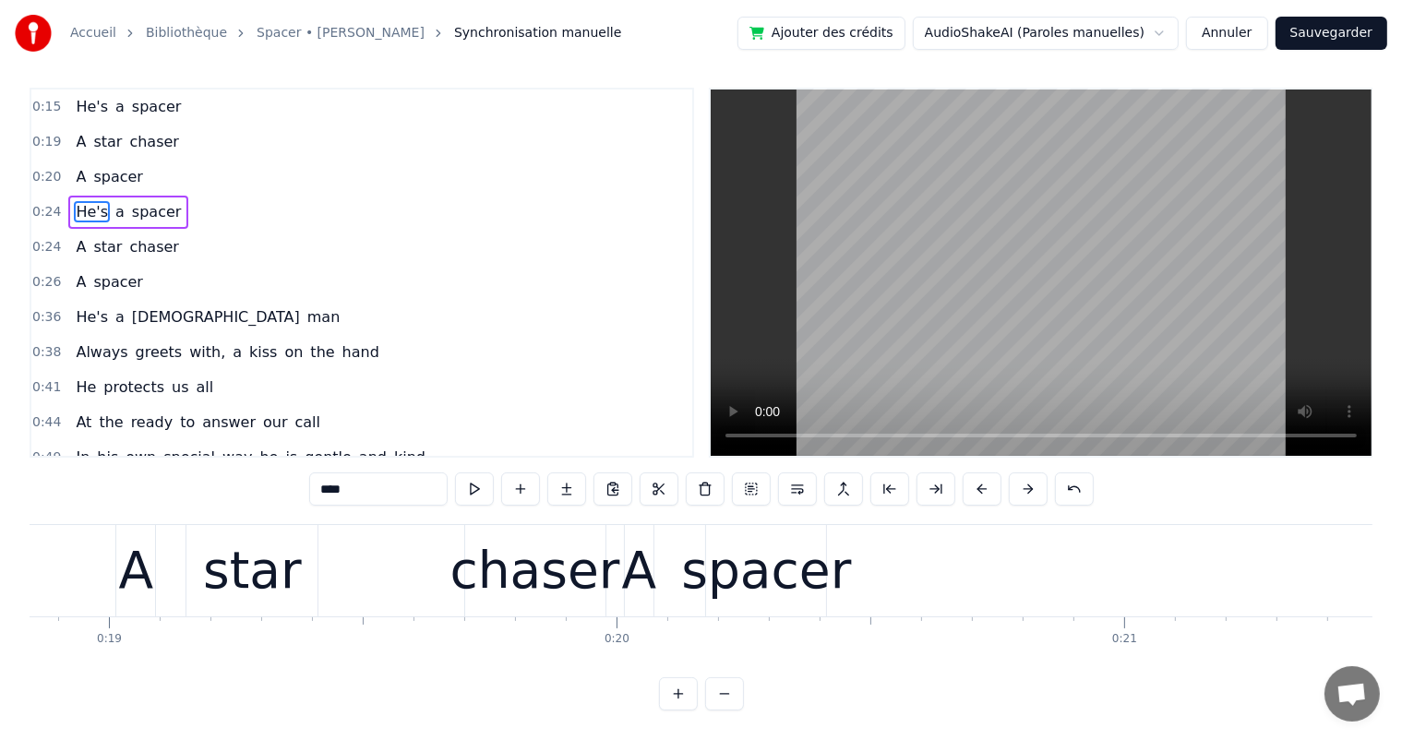
scroll to position [0, 9635]
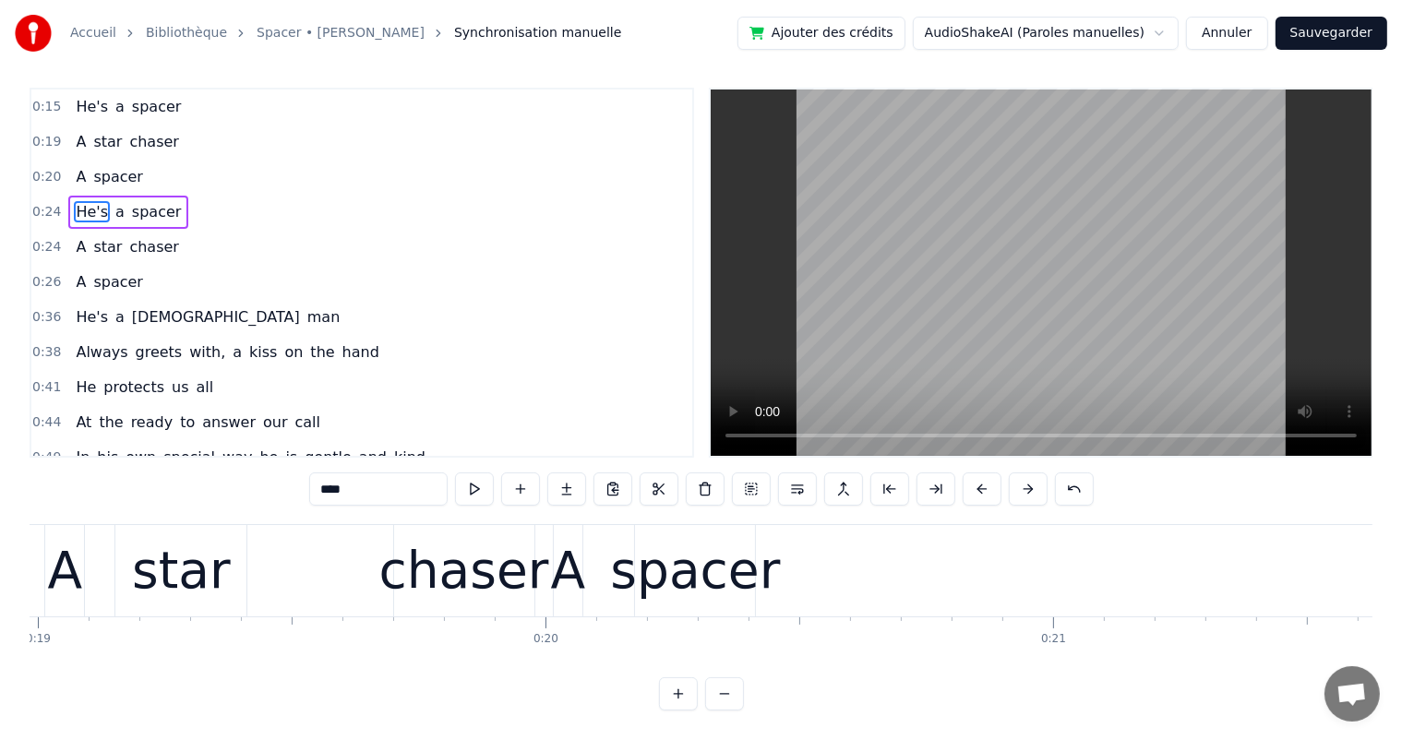
click at [81, 579] on div "A" at bounding box center [64, 570] width 39 height 91
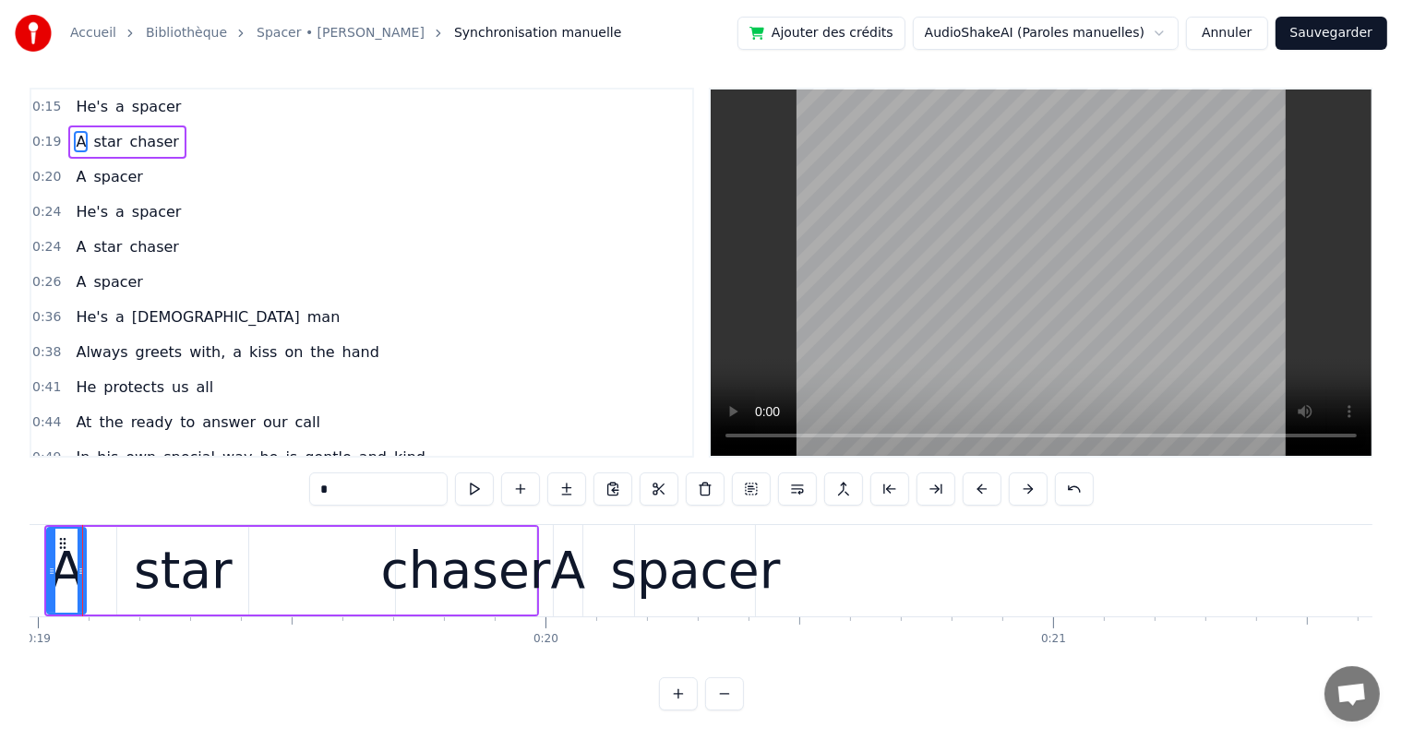
scroll to position [0, 9594]
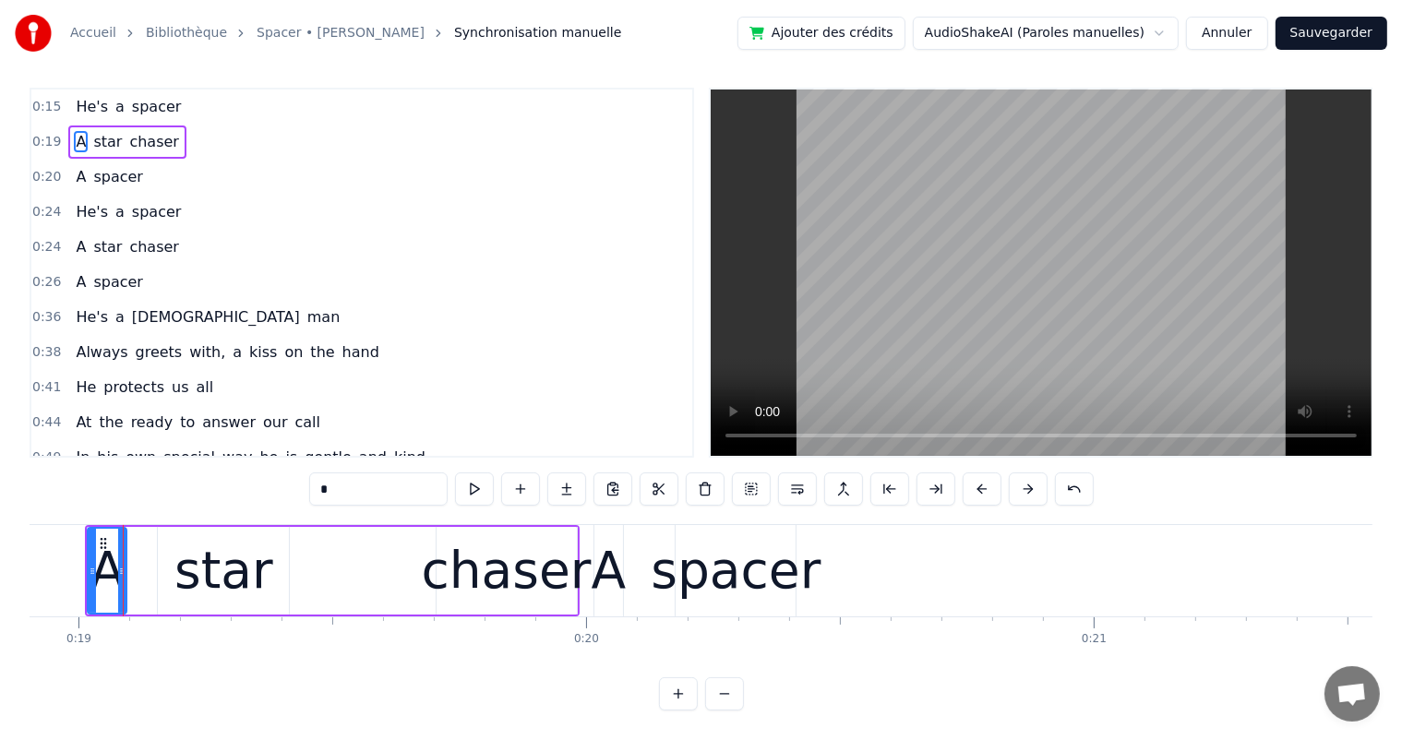
click at [760, 591] on div "spacer" at bounding box center [736, 570] width 170 height 77
type input "******"
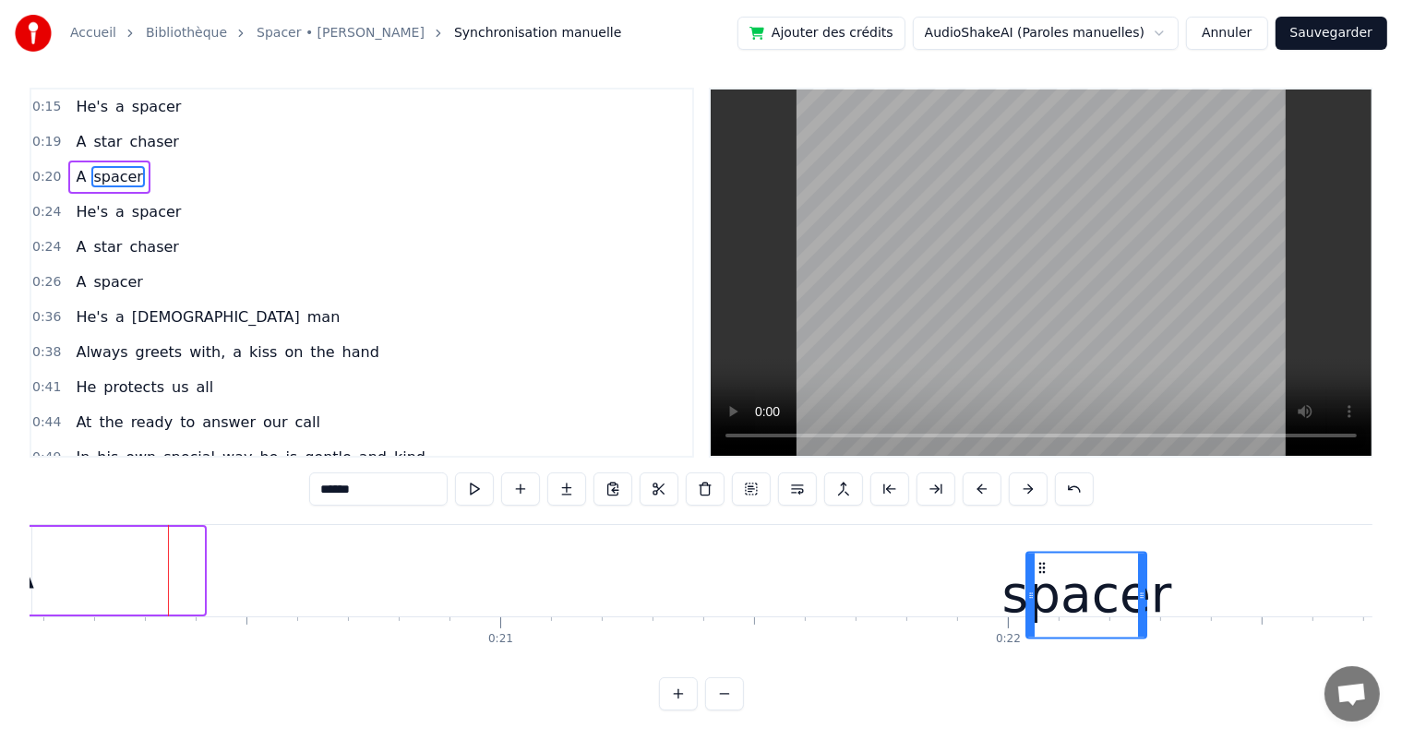
scroll to position [0, 10197]
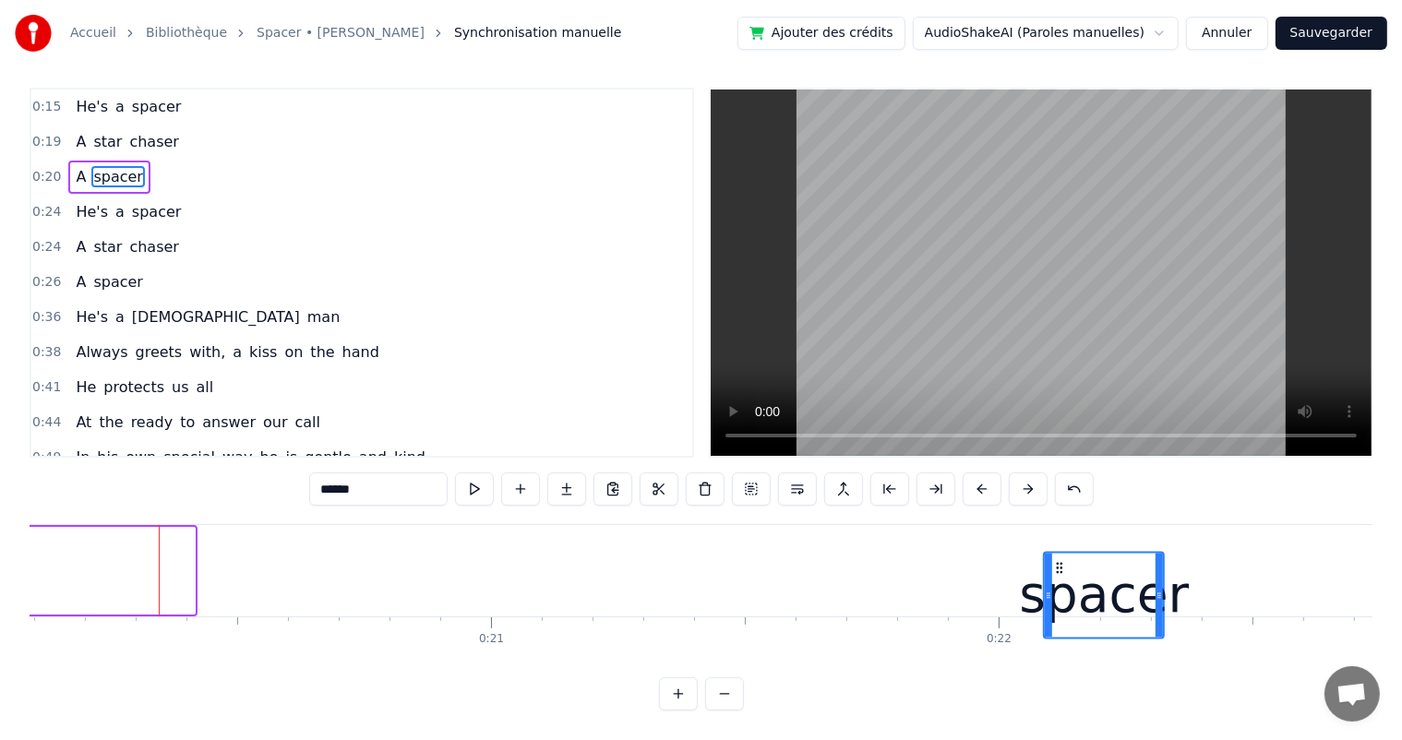
drag, startPoint x: 698, startPoint y: 554, endPoint x: 1064, endPoint y: 591, distance: 368.2
click at [1064, 591] on div "spacer" at bounding box center [1105, 595] width 118 height 84
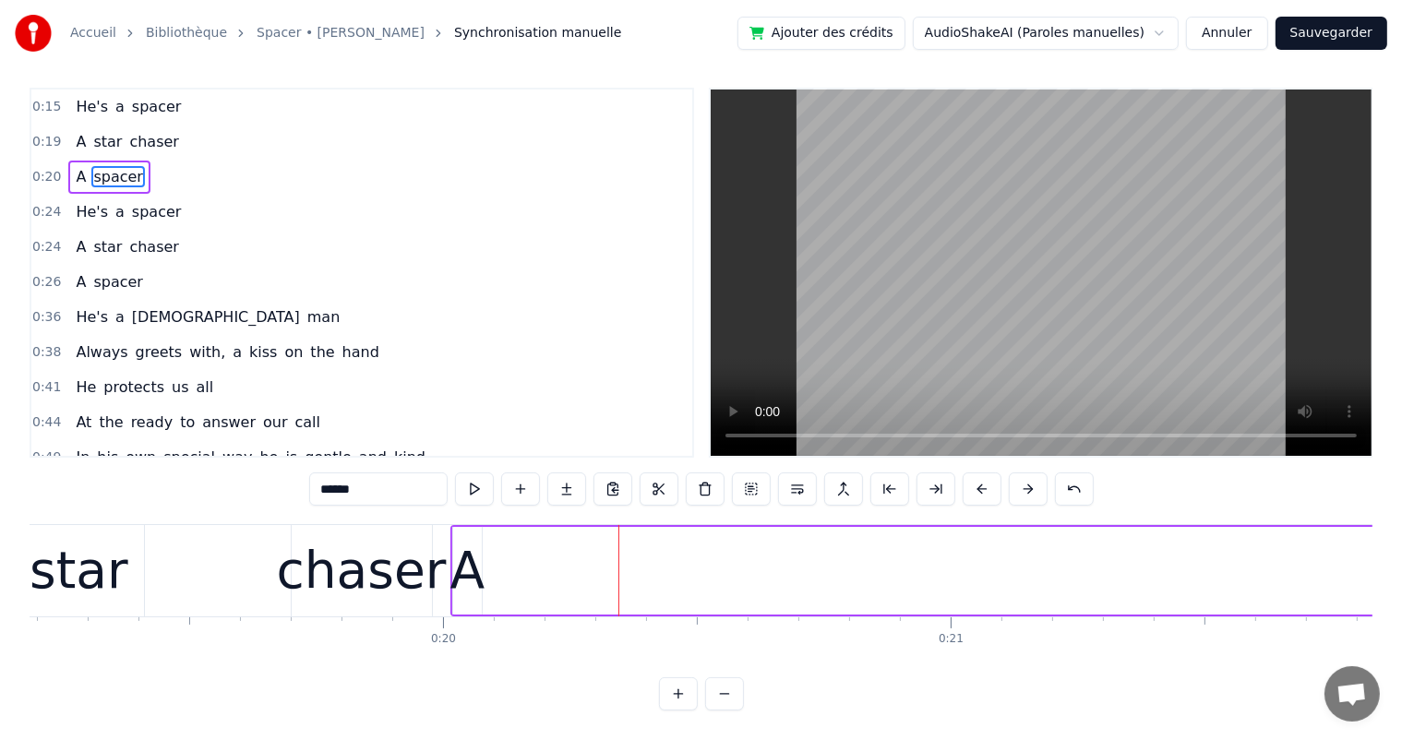
scroll to position [0, 9717]
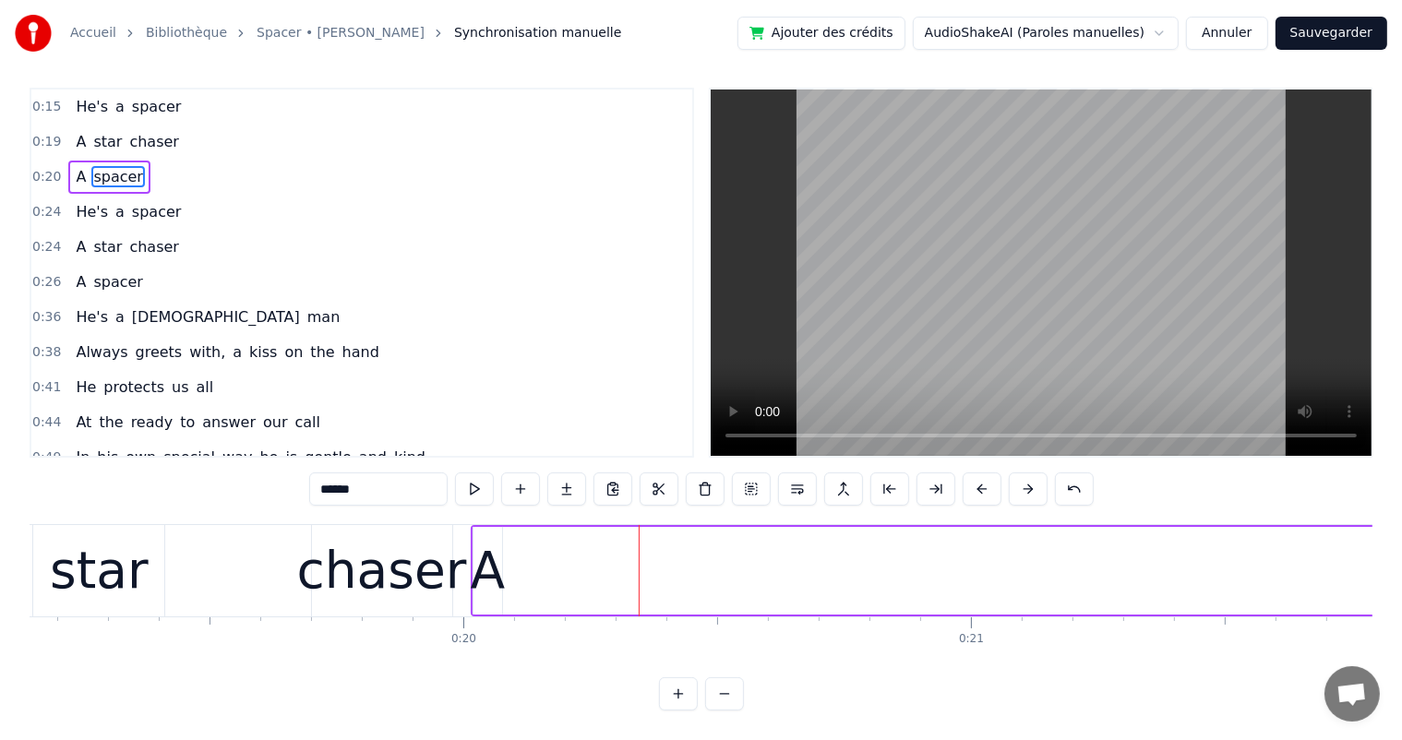
drag, startPoint x: 536, startPoint y: 572, endPoint x: 518, endPoint y: 572, distance: 18.5
click at [534, 572] on div "A spacer" at bounding box center [1059, 570] width 1177 height 91
click at [518, 572] on div "A spacer" at bounding box center [1059, 570] width 1177 height 91
click at [471, 532] on div "A" at bounding box center [487, 570] width 35 height 77
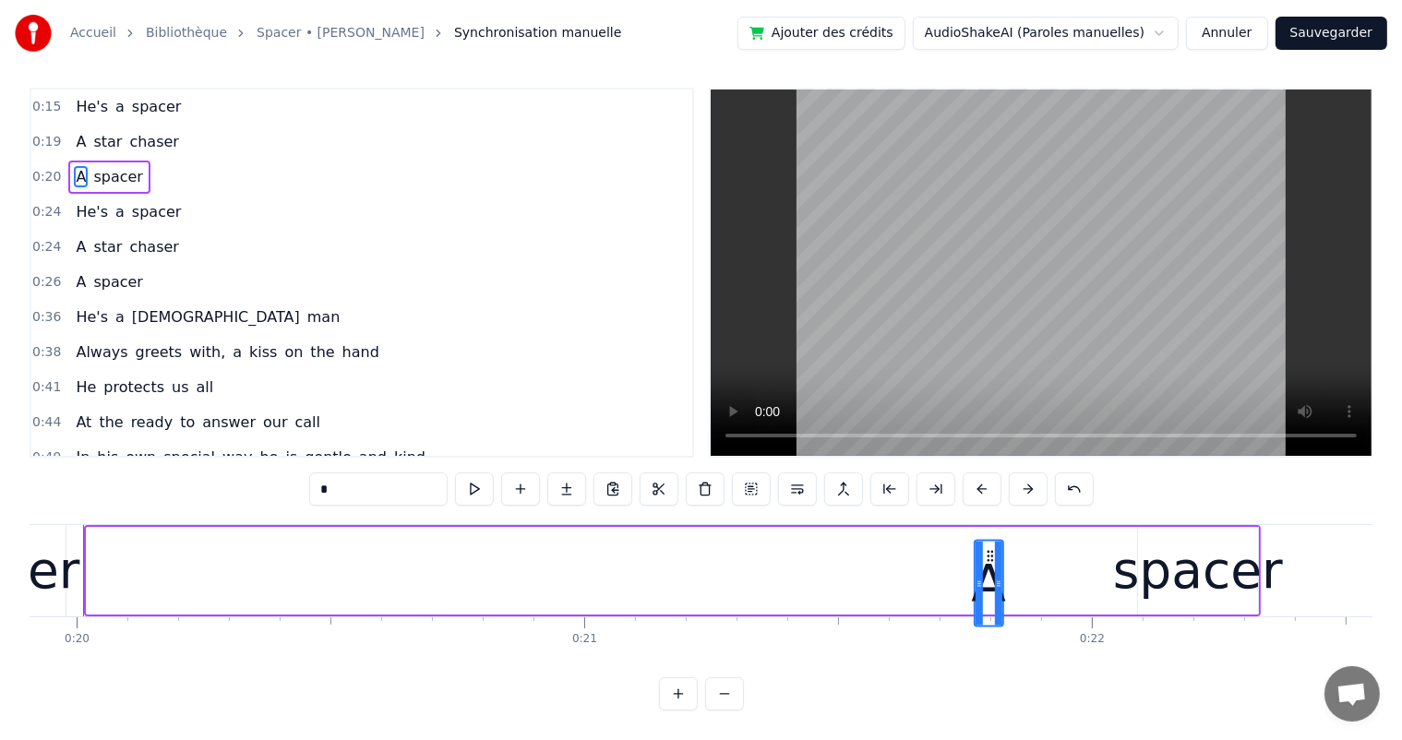
scroll to position [24, 0]
drag, startPoint x: 481, startPoint y: 553, endPoint x: 1034, endPoint y: 581, distance: 554.4
click at [1034, 583] on div "A" at bounding box center [1041, 595] width 27 height 84
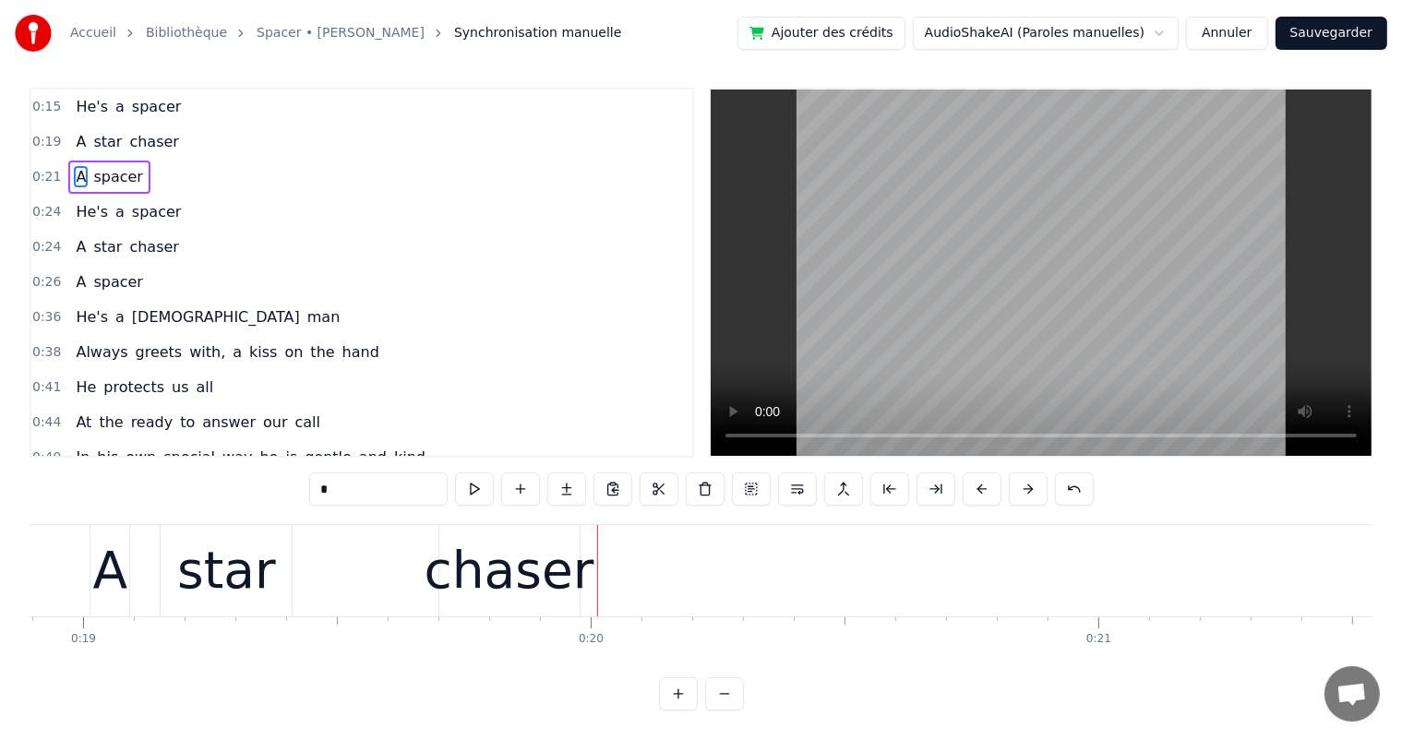
scroll to position [0, 9587]
click at [526, 569] on div "chaser" at bounding box center [512, 570] width 170 height 77
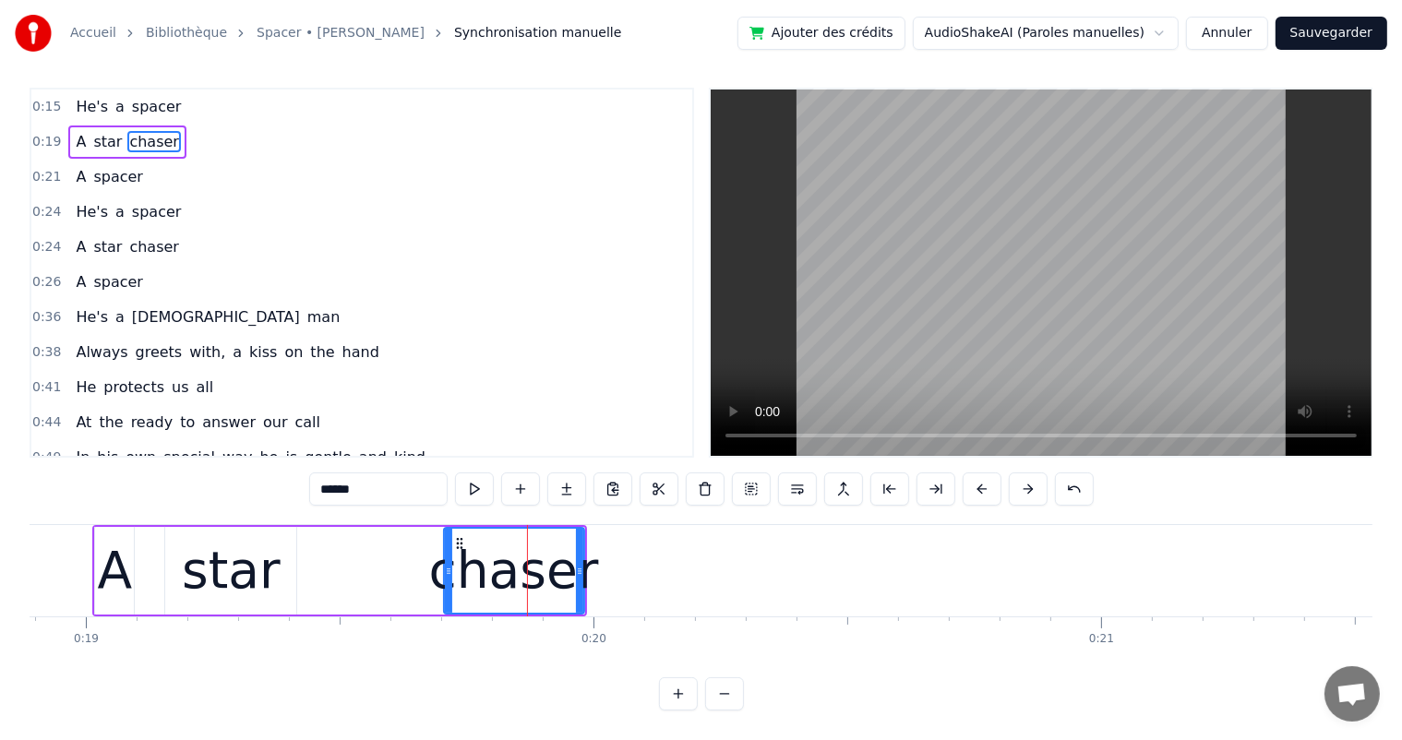
scroll to position [0, 0]
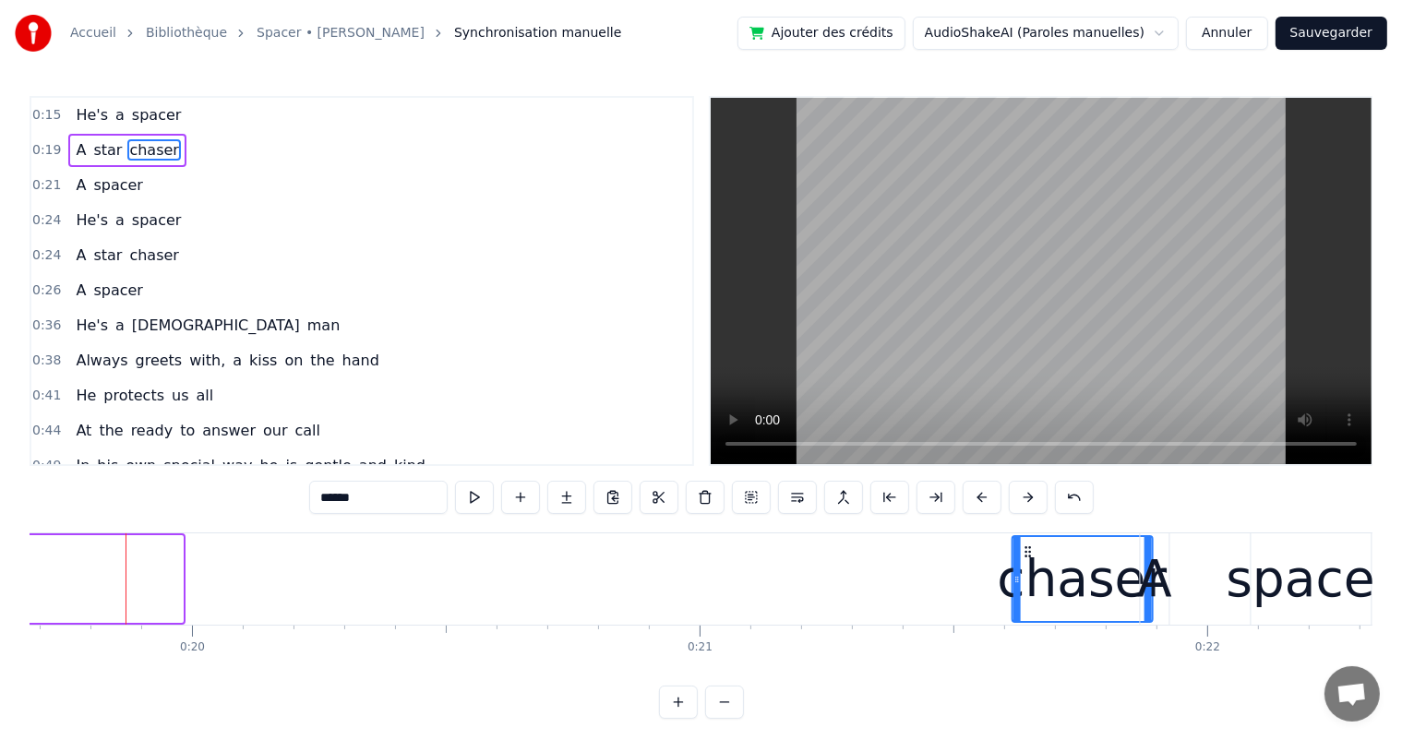
drag, startPoint x: 460, startPoint y: 544, endPoint x: 1186, endPoint y: 515, distance: 725.9
click at [1225, 515] on div "0:15 He's a spacer 0:19 A star chaser 0:21 A spacer 0:24 He's a spacer 0:24 A s…" at bounding box center [701, 407] width 1343 height 623
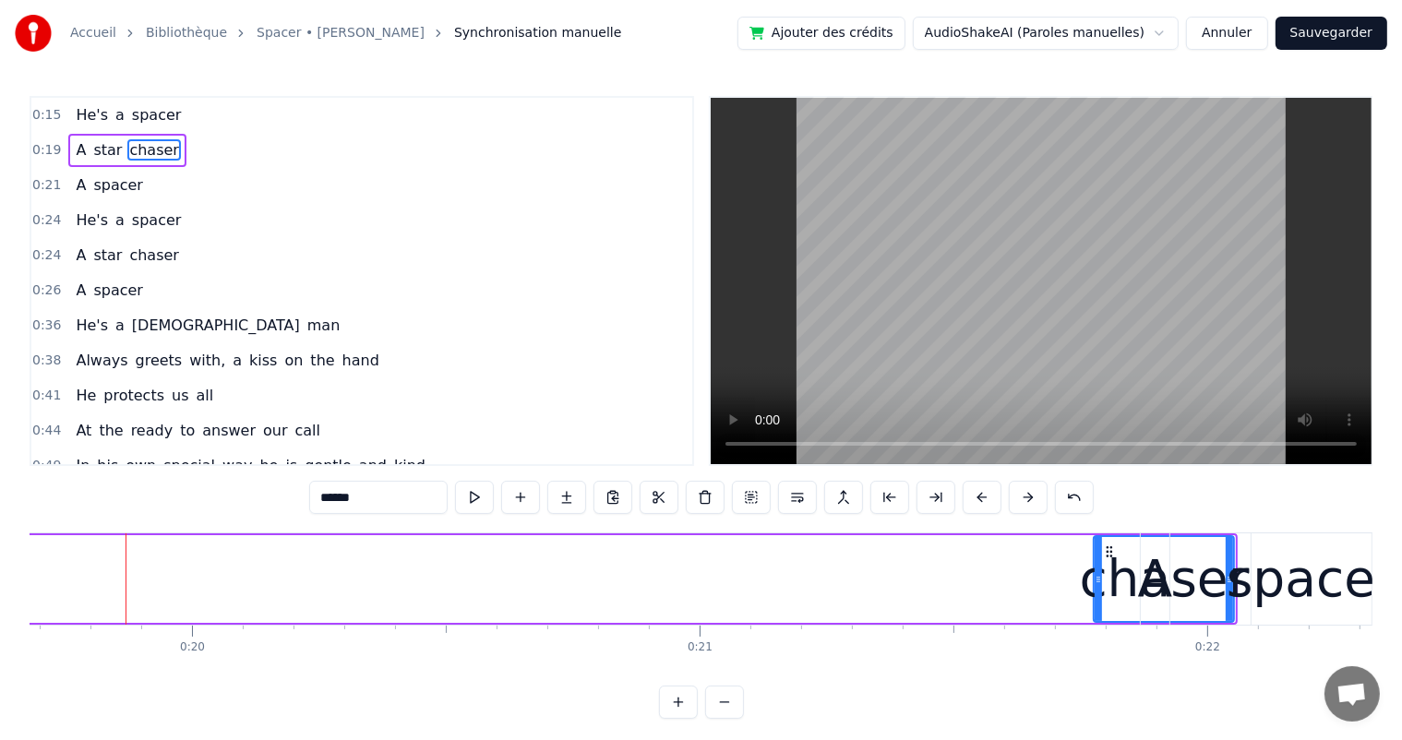
scroll to position [0, 9992]
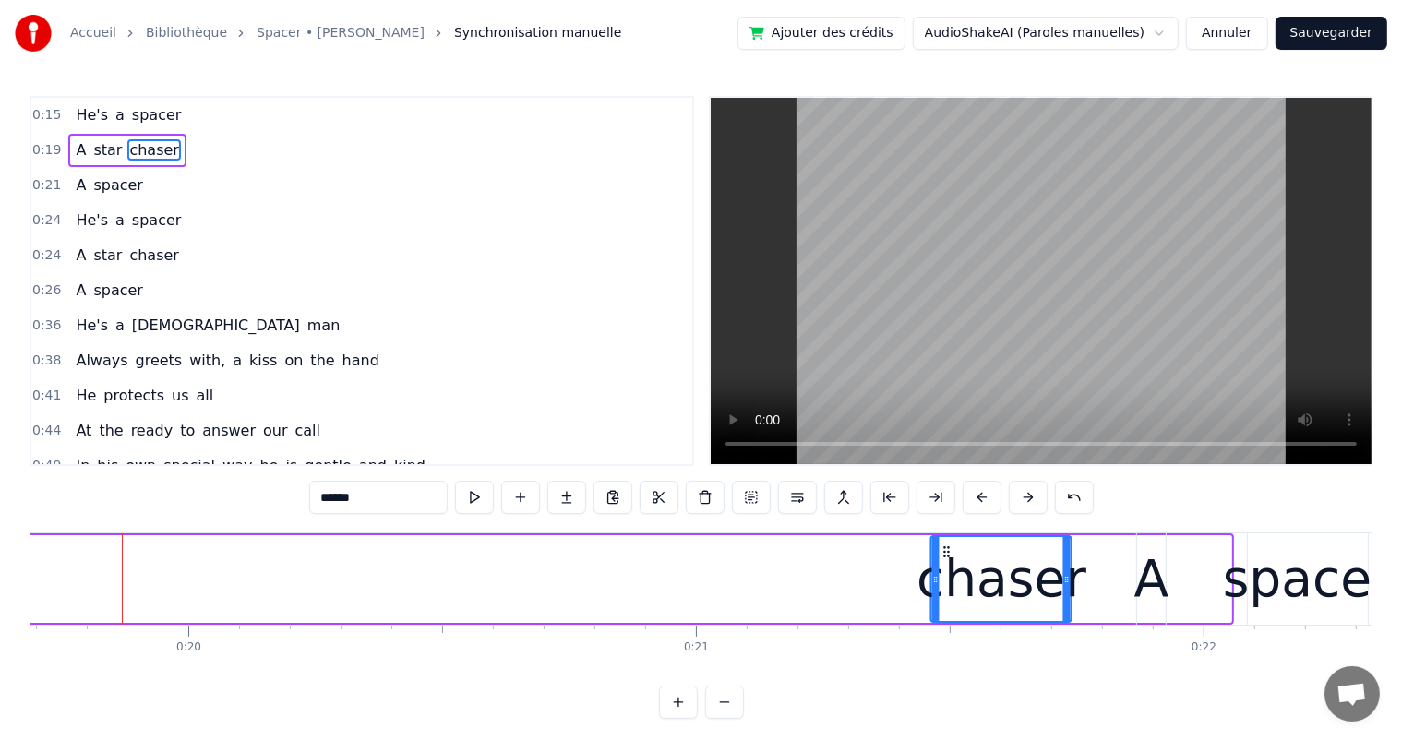
drag, startPoint x: 1100, startPoint y: 547, endPoint x: 941, endPoint y: 567, distance: 159.9
click at [941, 567] on div "chaser" at bounding box center [1001, 579] width 138 height 84
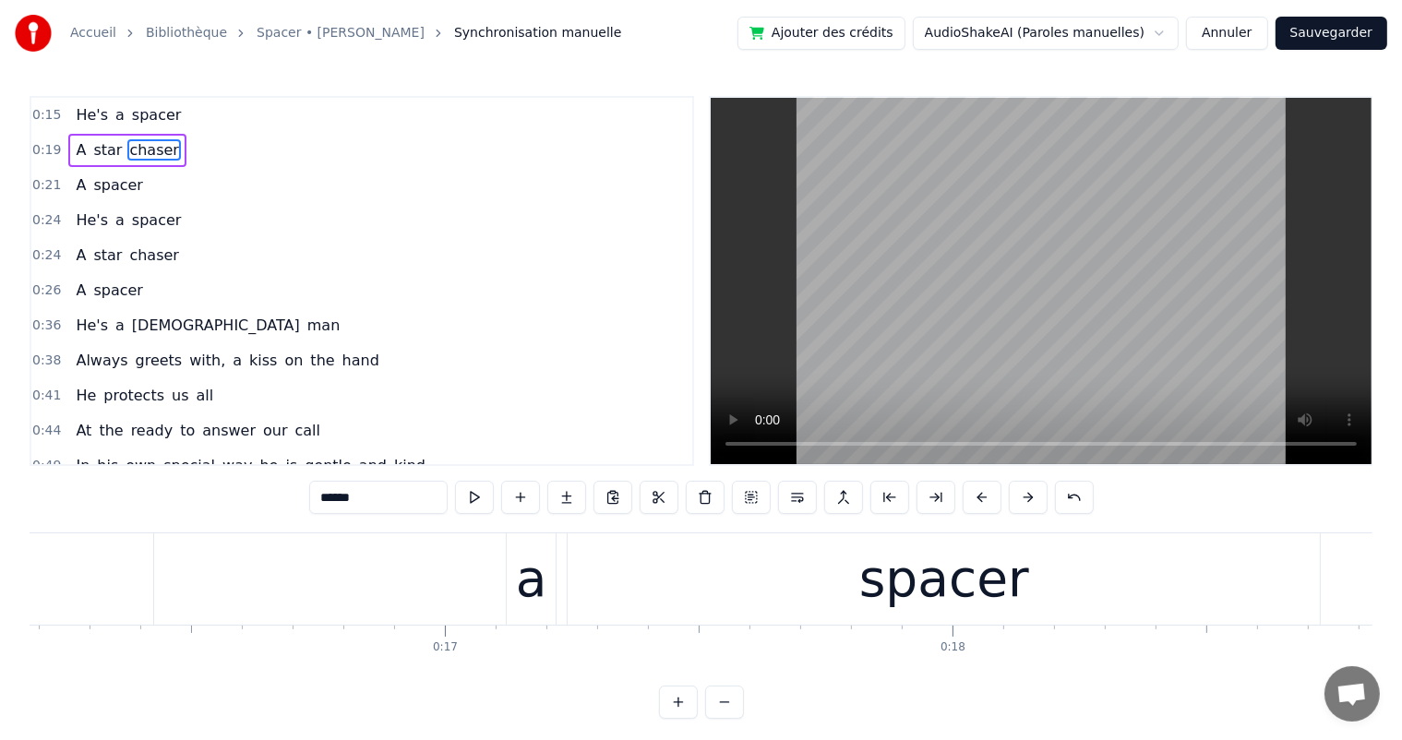
scroll to position [0, 8183]
drag, startPoint x: 77, startPoint y: 123, endPoint x: 240, endPoint y: 116, distance: 163.5
click at [76, 123] on span "He's" at bounding box center [92, 114] width 36 height 21
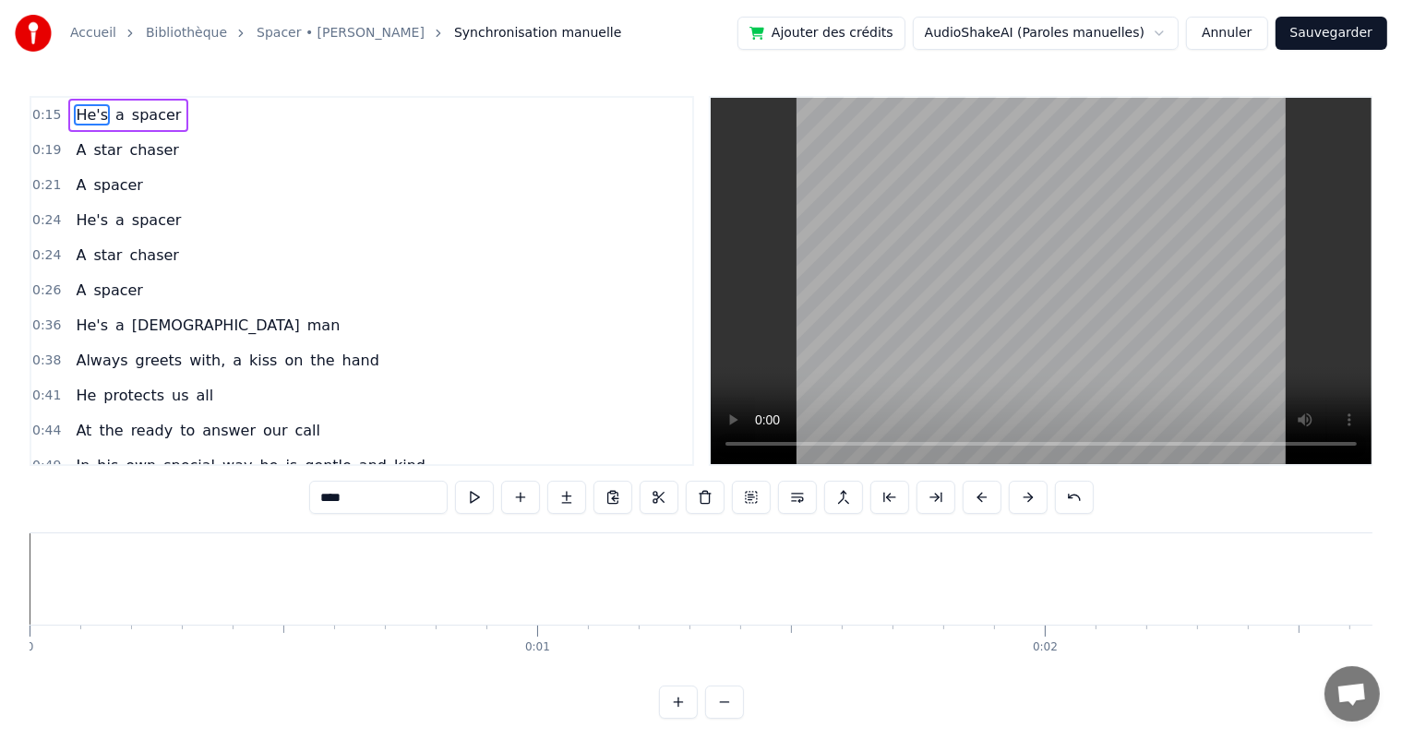
scroll to position [24, 0]
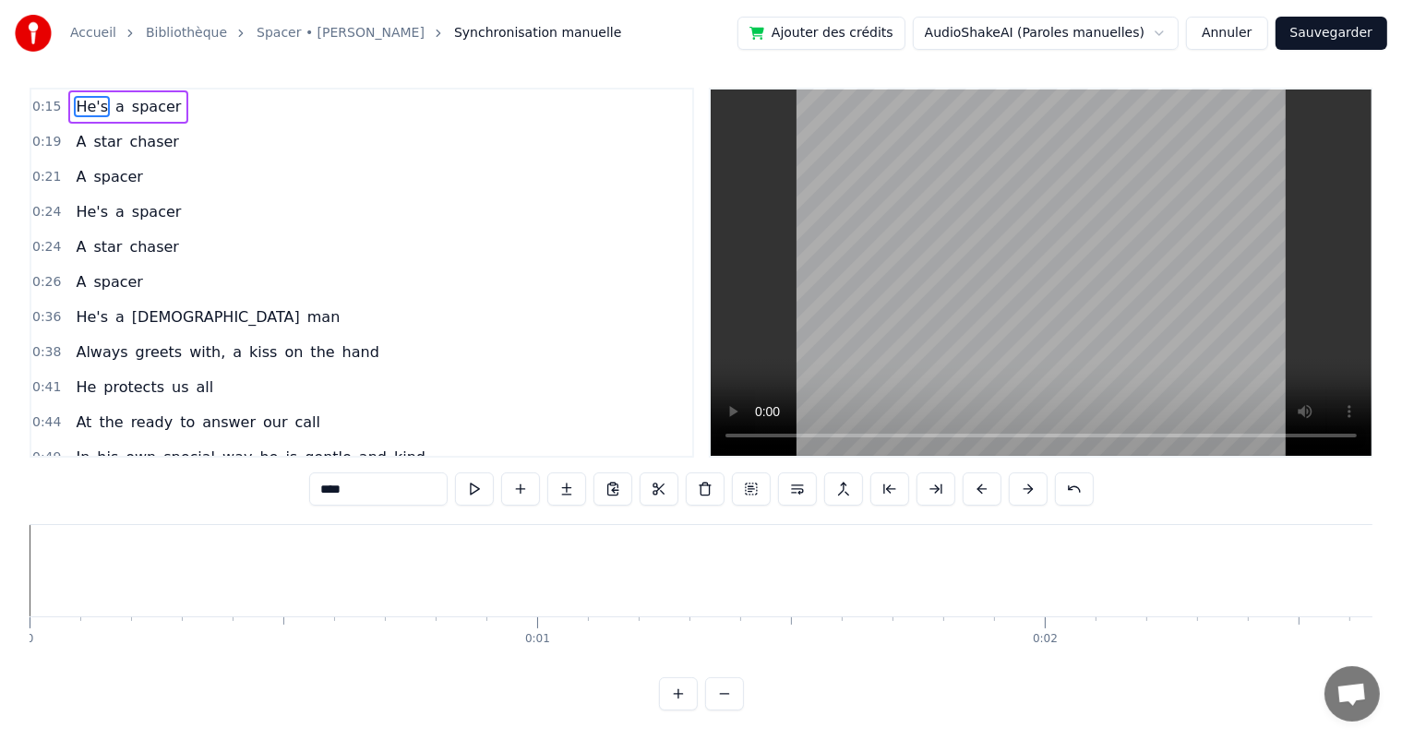
click at [88, 96] on span "He's" at bounding box center [92, 106] width 36 height 21
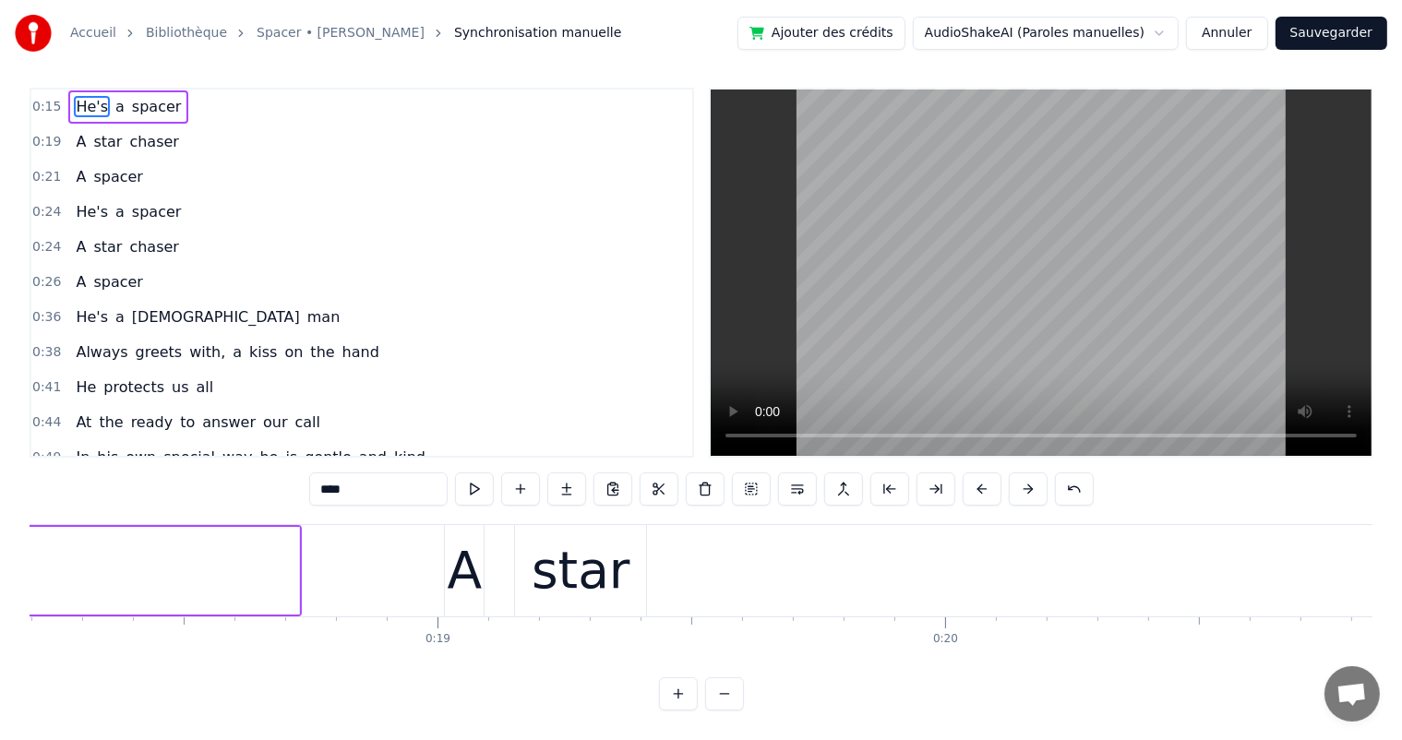
scroll to position [0, 9267]
click at [423, 571] on div "A" at bounding box center [432, 570] width 35 height 77
type input "*"
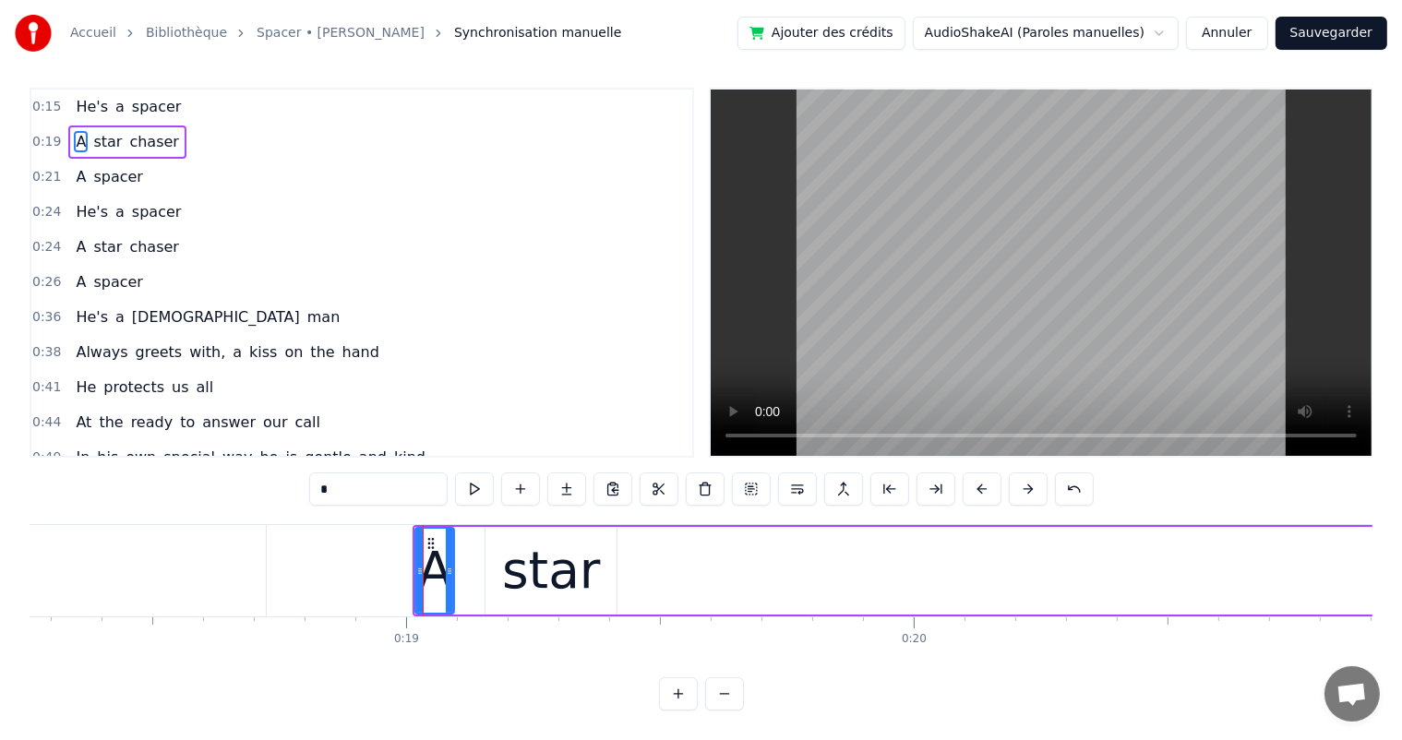
scroll to position [0, 0]
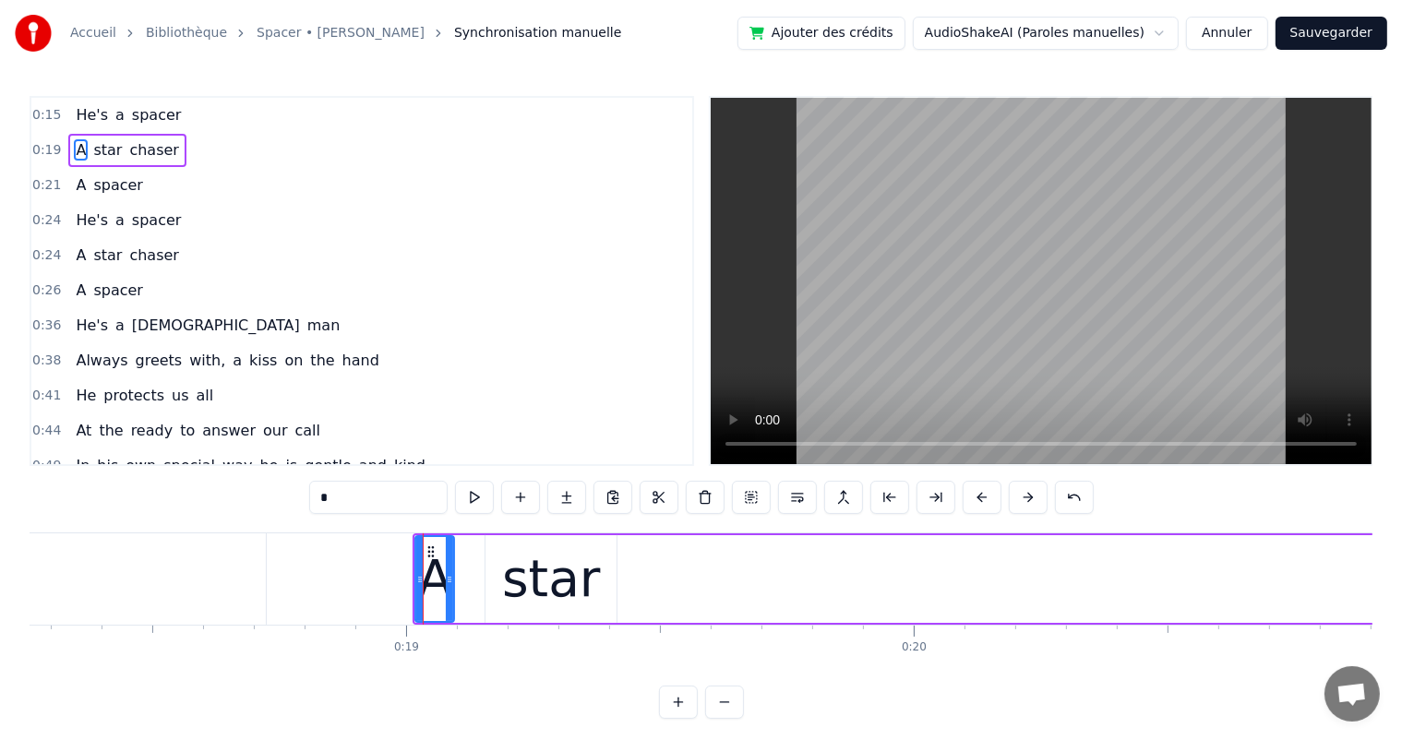
click at [1253, 30] on button "Annuler" at bounding box center [1226, 33] width 81 height 33
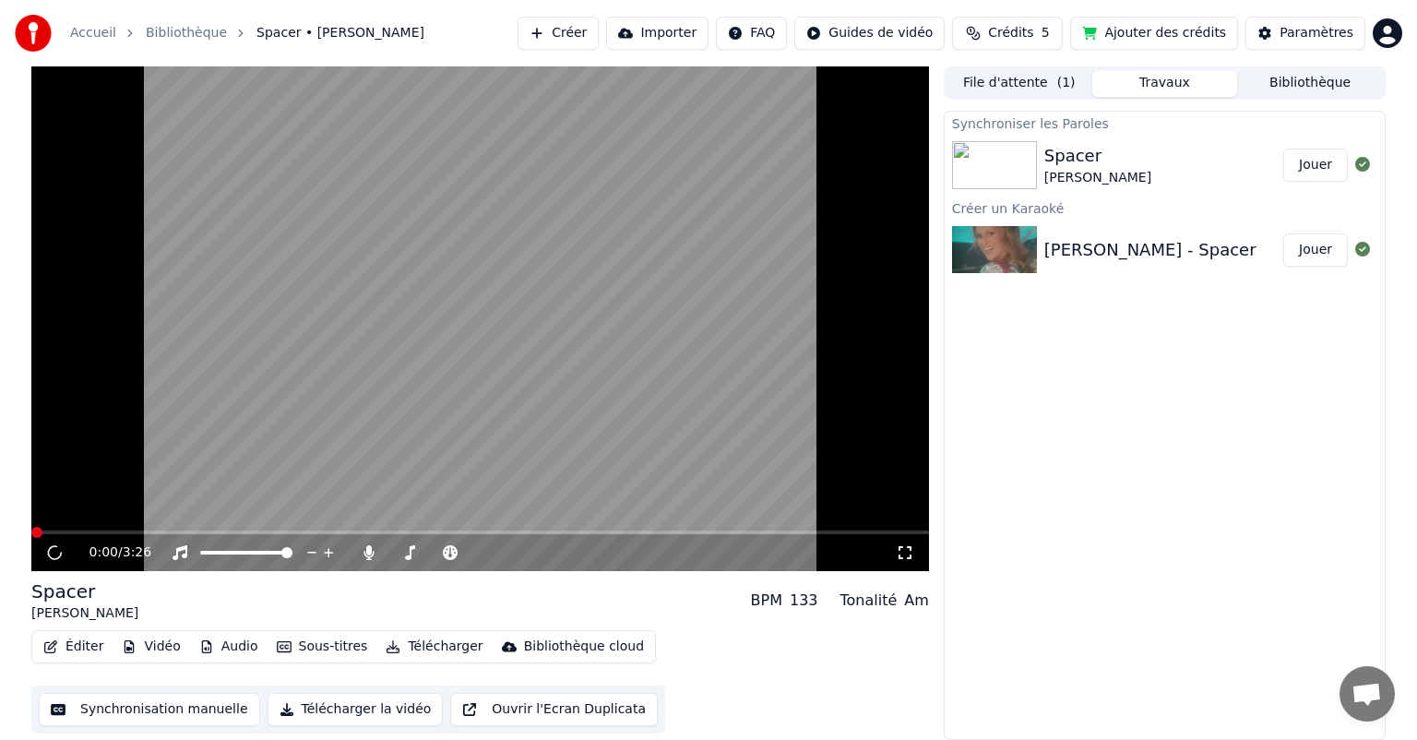
click at [110, 715] on button "Synchronisation manuelle" at bounding box center [149, 709] width 221 height 33
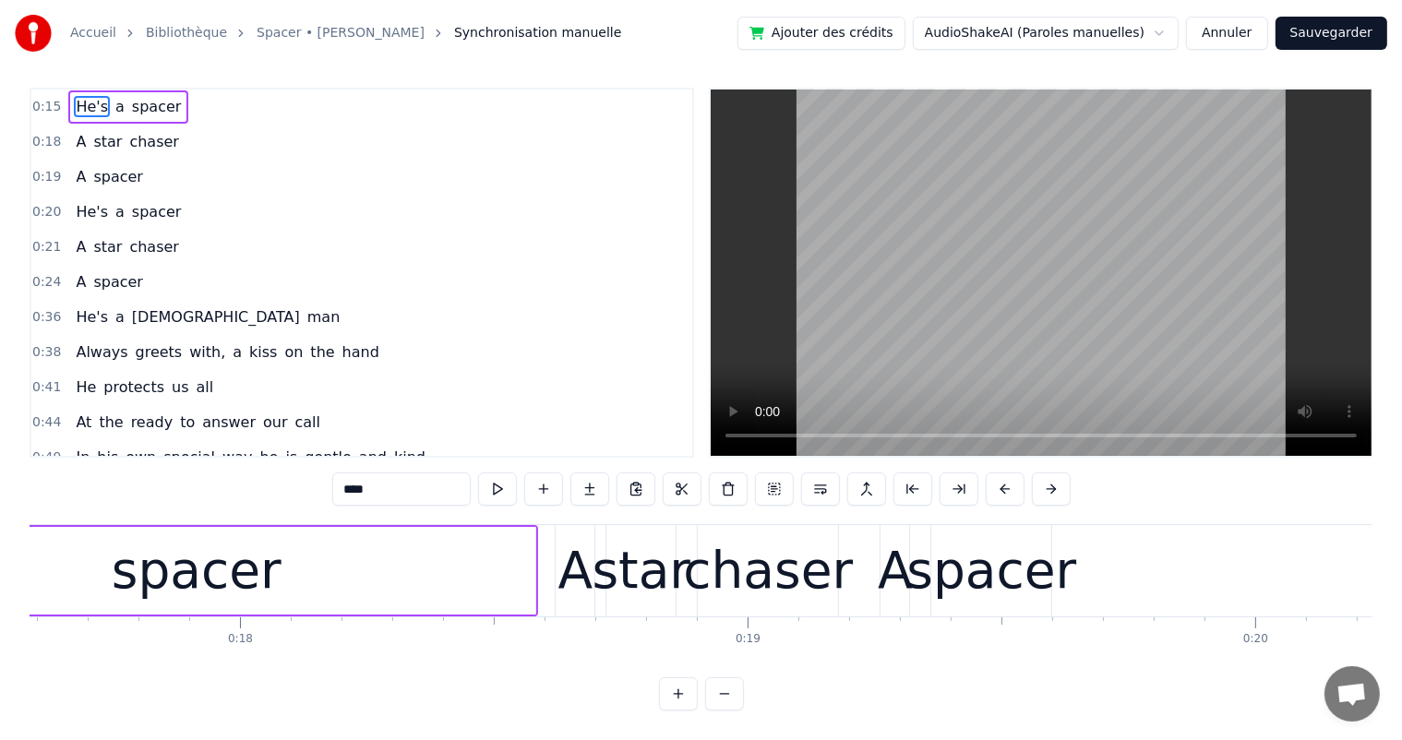
scroll to position [0, 8948]
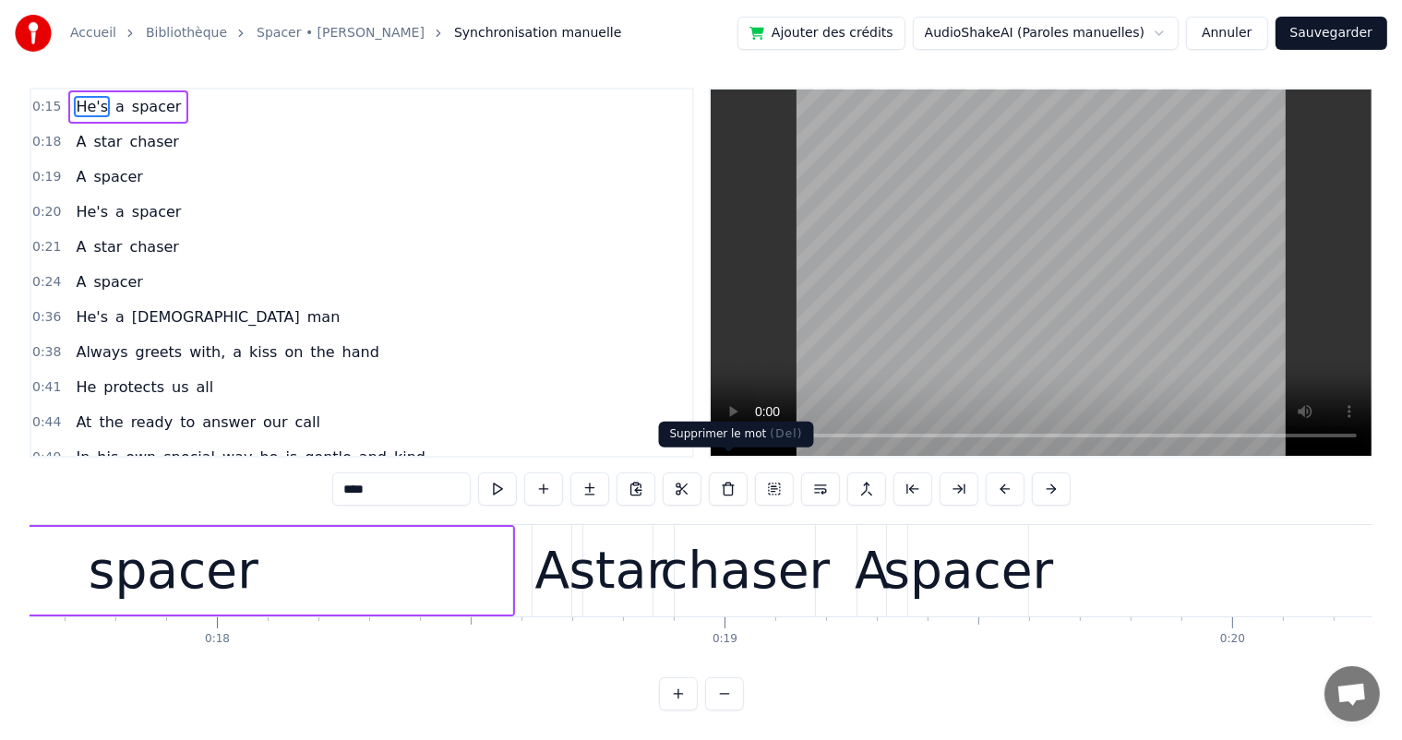
click at [726, 474] on button at bounding box center [728, 488] width 39 height 33
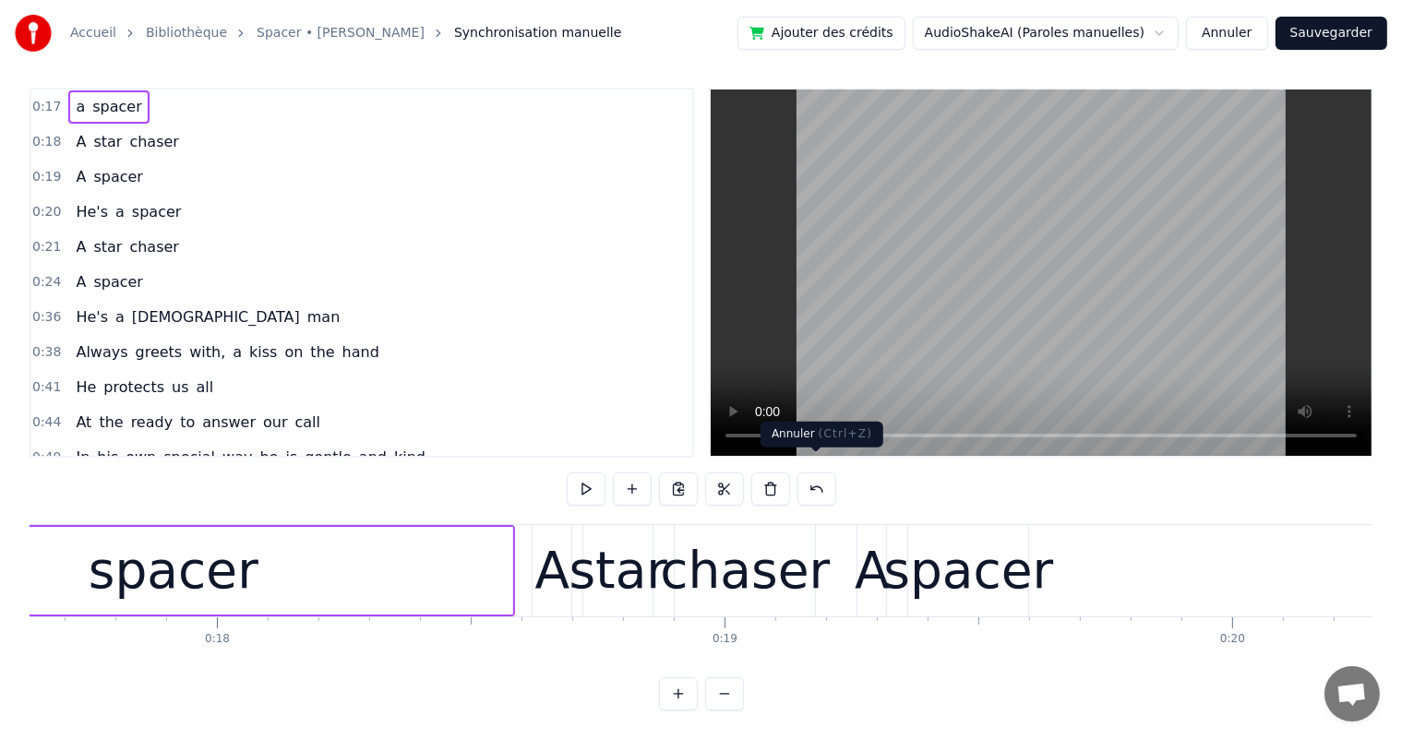
click at [823, 478] on button at bounding box center [816, 488] width 39 height 33
click at [128, 135] on div "A star chaser" at bounding box center [126, 141] width 117 height 33
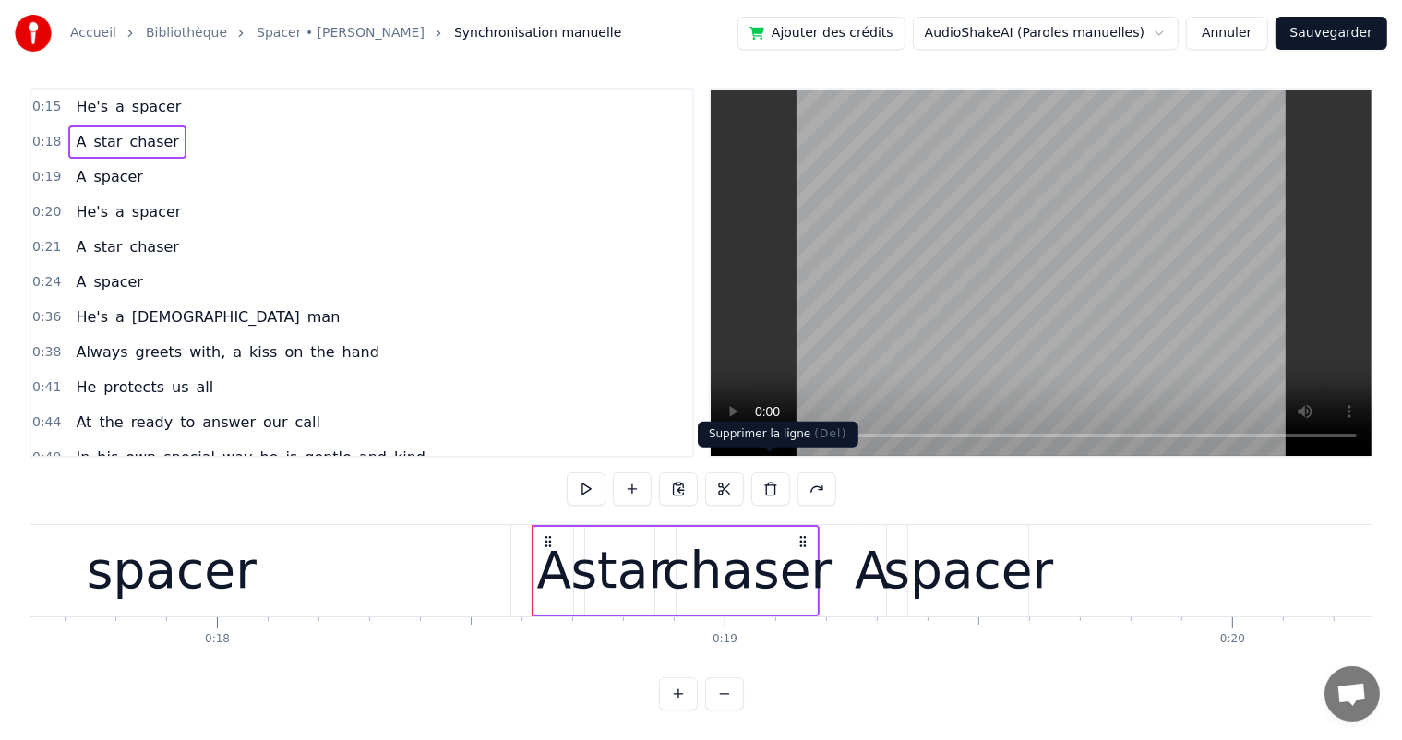
click at [771, 481] on button at bounding box center [770, 488] width 39 height 33
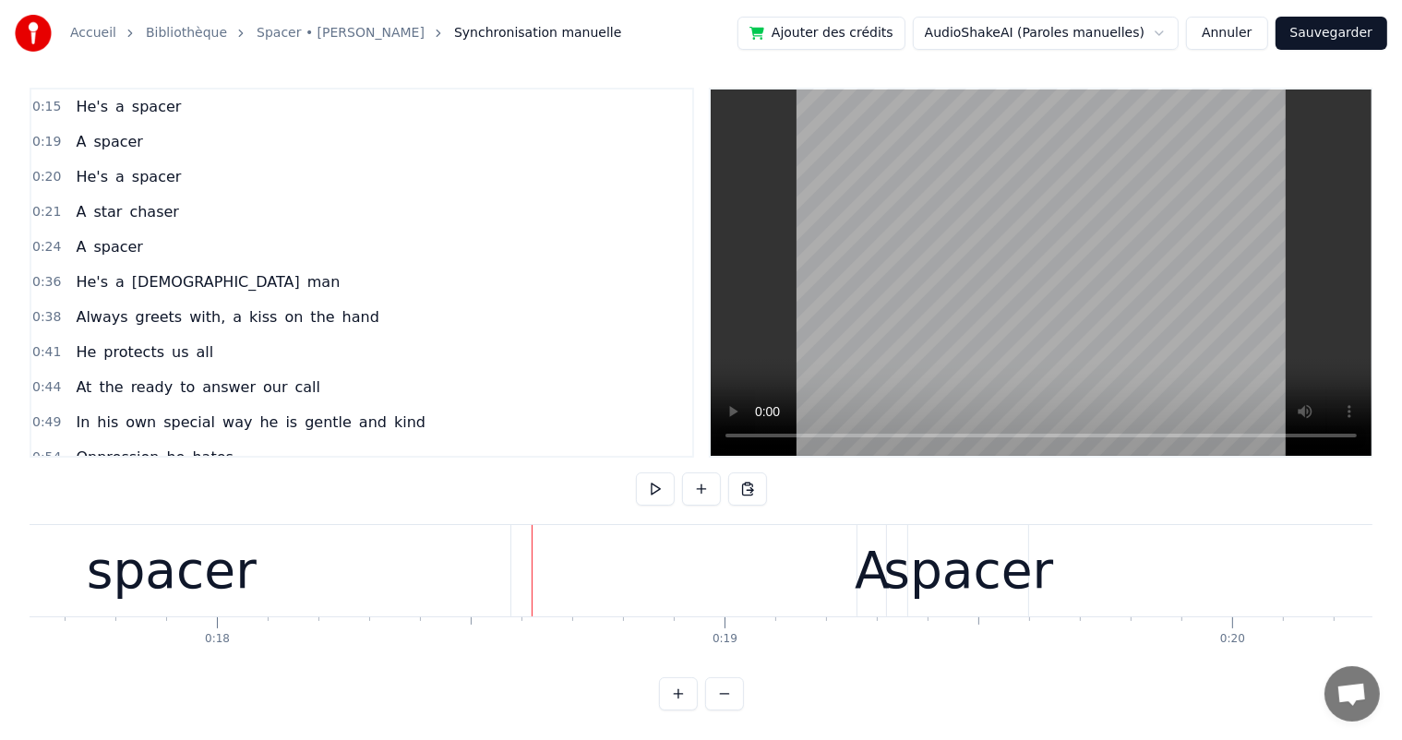
click at [83, 134] on div "A spacer" at bounding box center [108, 141] width 81 height 33
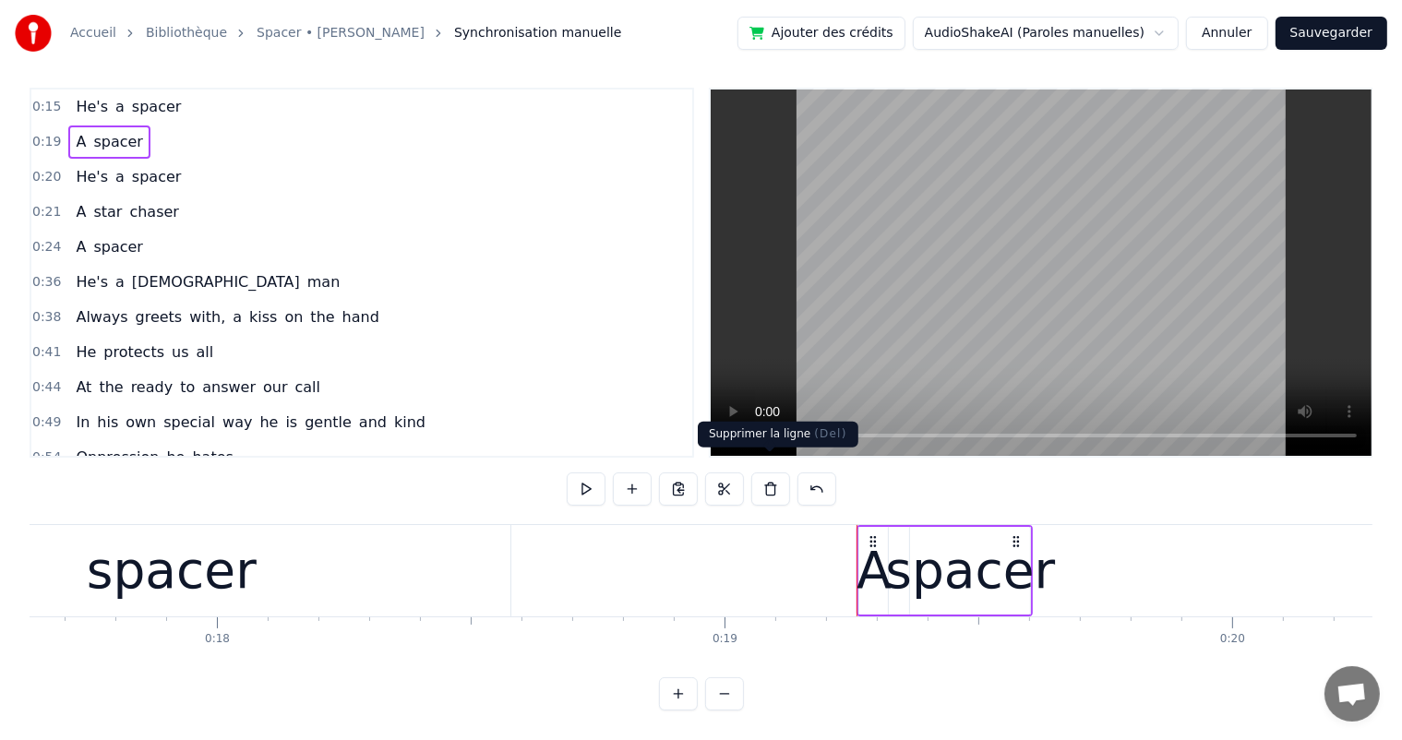
click at [769, 480] on button at bounding box center [770, 488] width 39 height 33
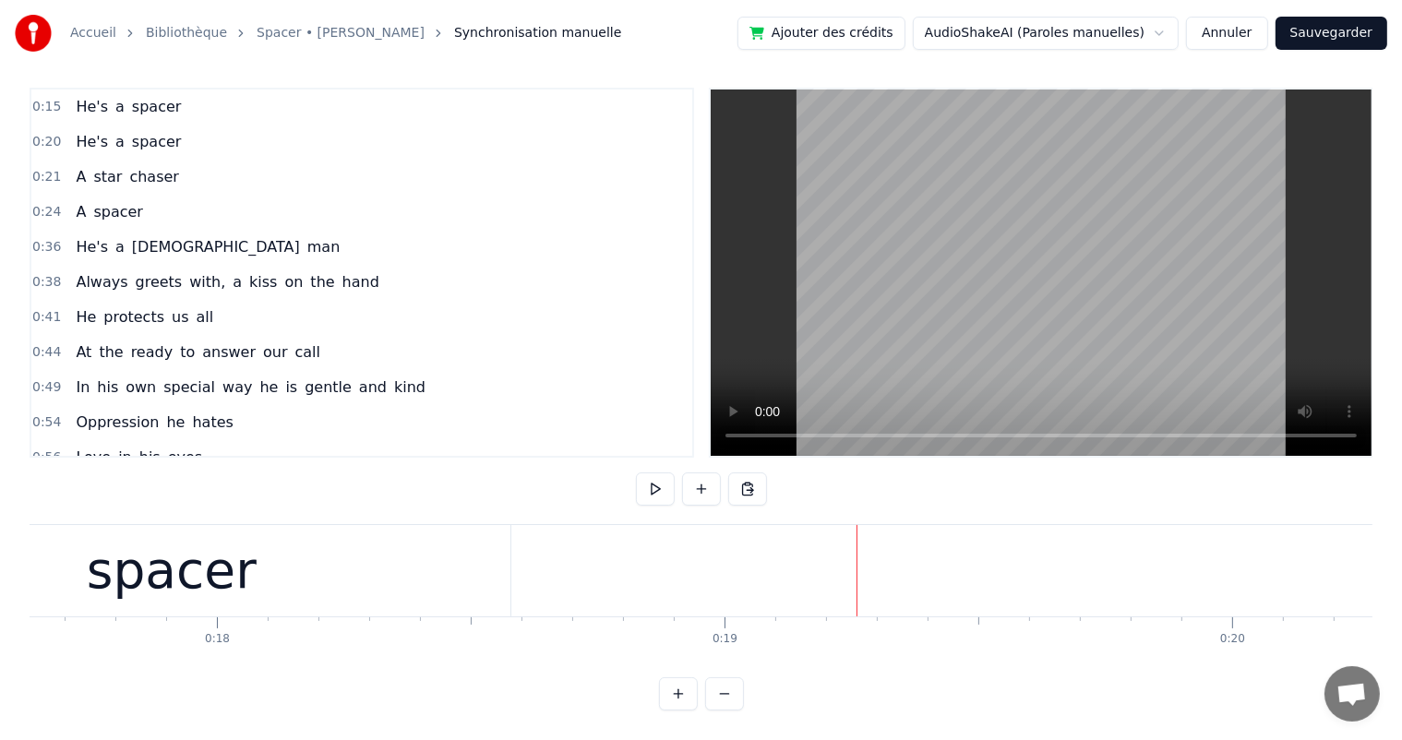
click at [90, 135] on div "He's a spacer" at bounding box center [128, 141] width 120 height 33
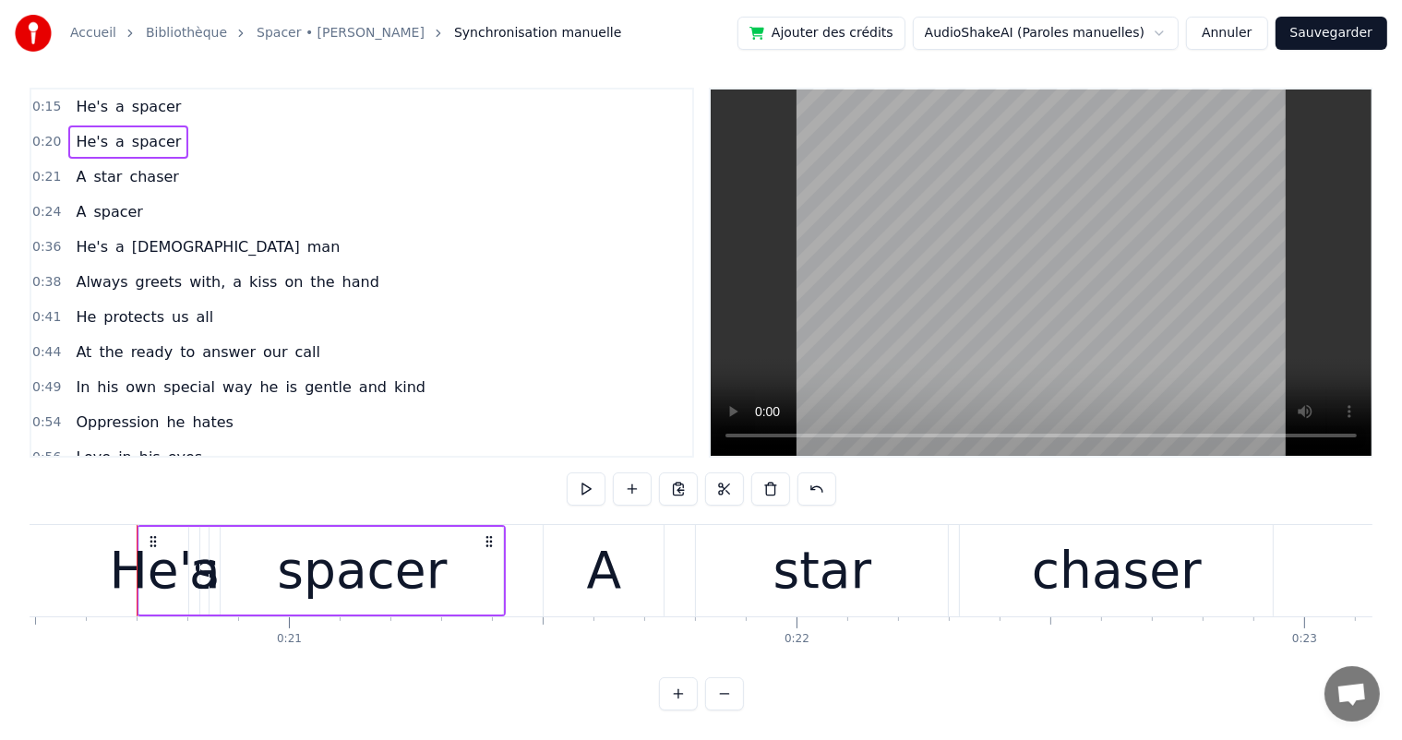
scroll to position [0, 10413]
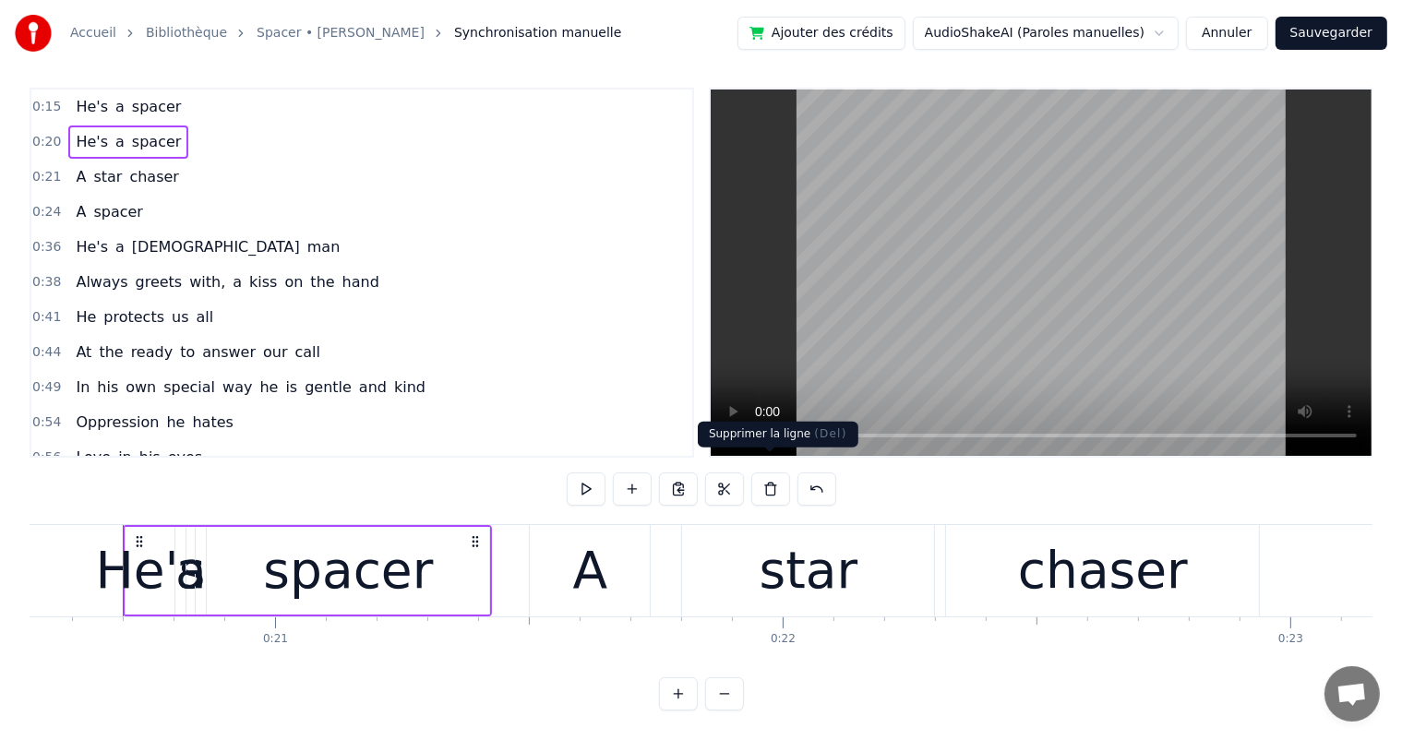
click at [773, 475] on button at bounding box center [770, 488] width 39 height 33
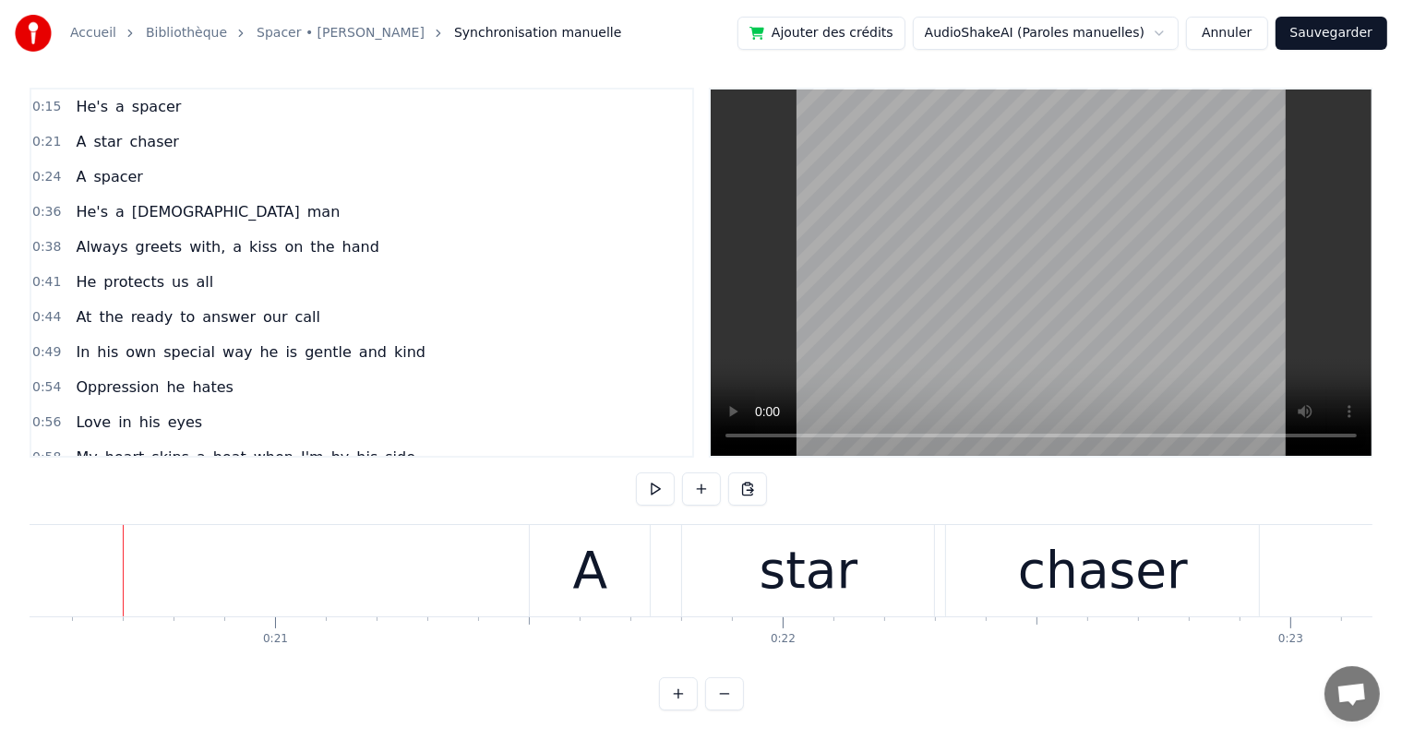
drag, startPoint x: 185, startPoint y: 662, endPoint x: 174, endPoint y: 658, distance: 10.8
click at [173, 661] on div "0:15 He's a spacer 0:21 A star chaser 0:24 A spacer 0:36 He's a [DEMOGRAPHIC_DA…" at bounding box center [701, 399] width 1343 height 623
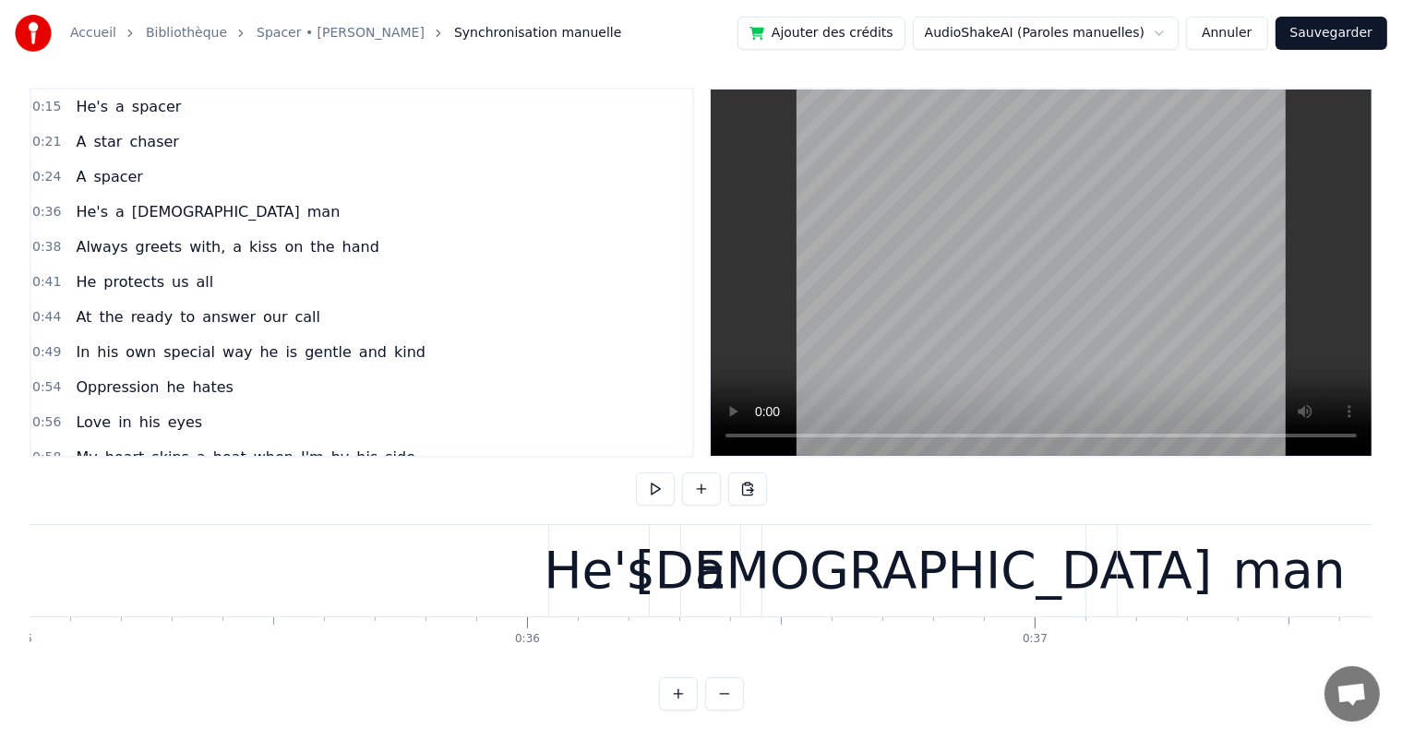
scroll to position [0, 0]
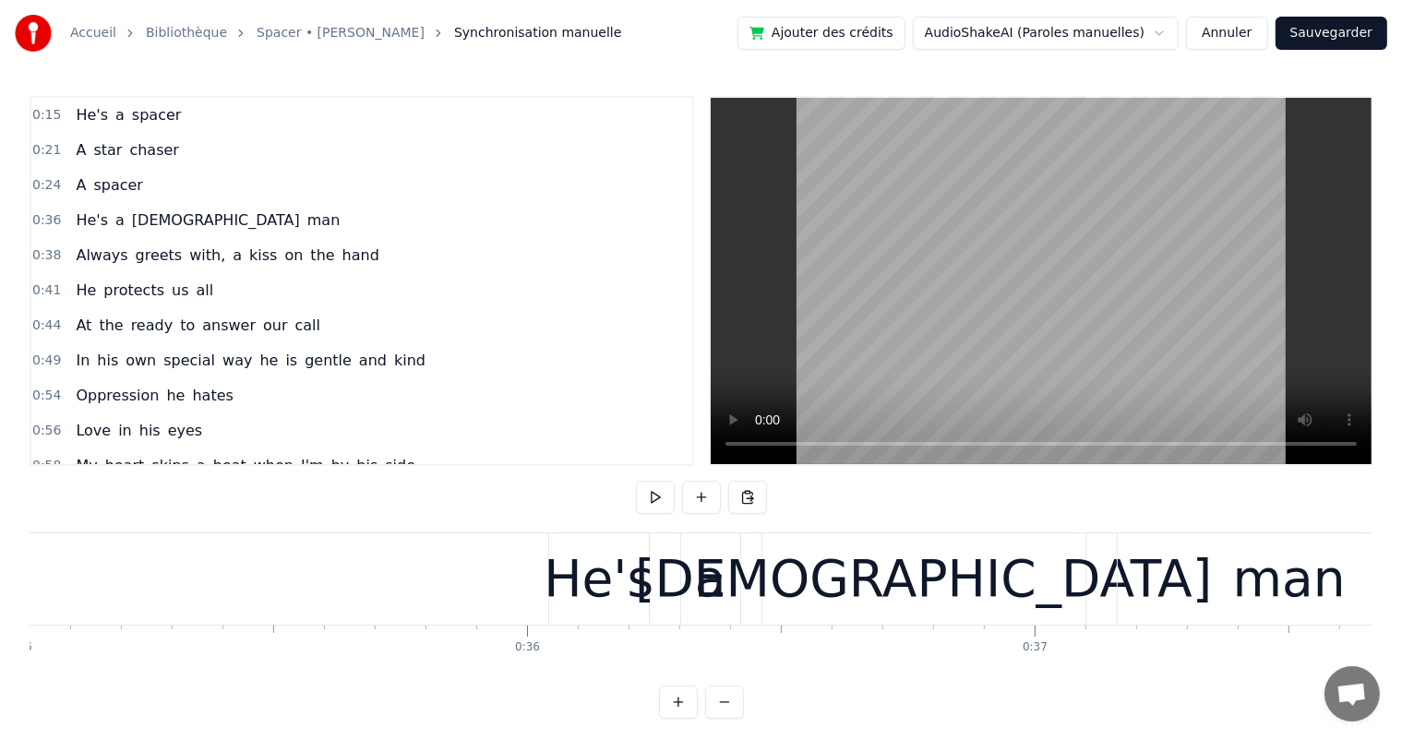
click at [92, 124] on span "He's" at bounding box center [92, 114] width 36 height 21
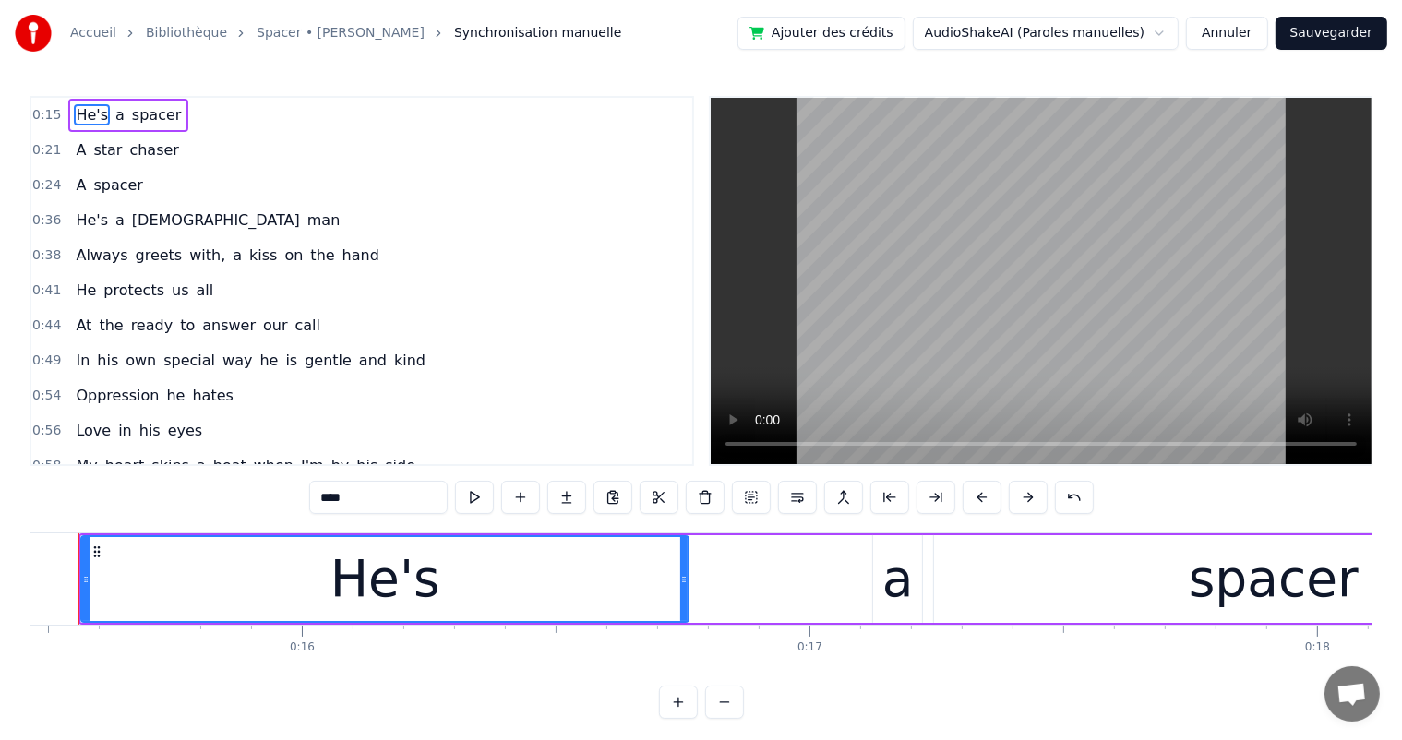
scroll to position [0, 7804]
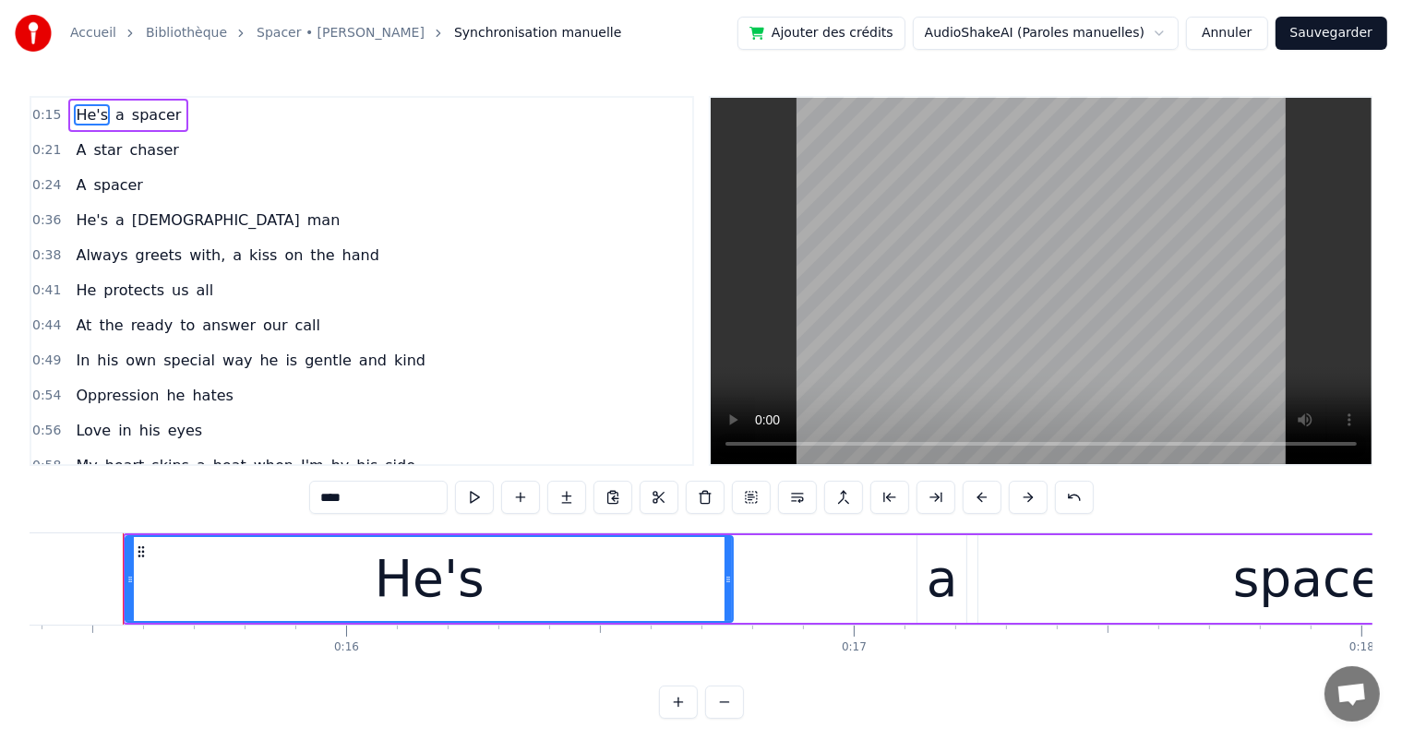
click at [324, 499] on input "****" at bounding box center [378, 497] width 138 height 33
click at [139, 120] on span "spacer" at bounding box center [166, 114] width 54 height 21
type input "******"
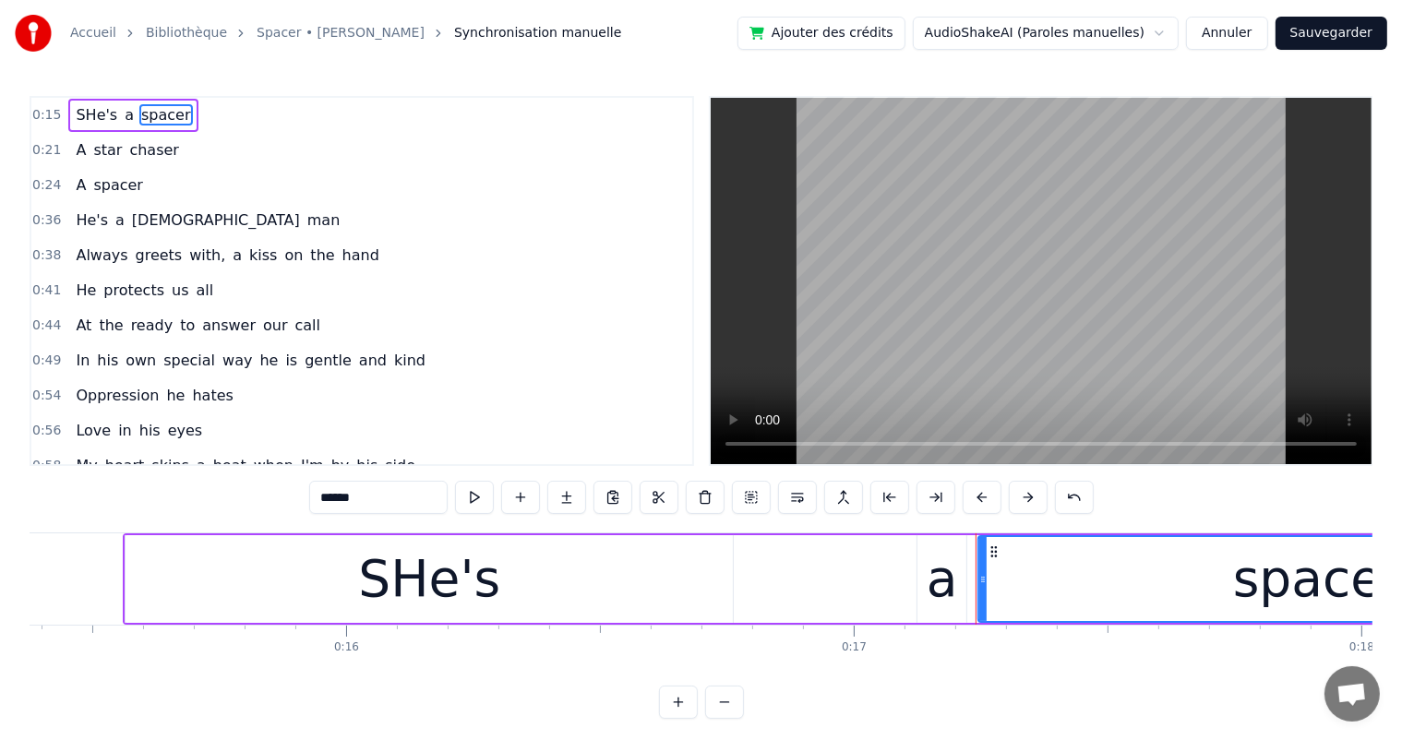
drag, startPoint x: 367, startPoint y: 500, endPoint x: 307, endPoint y: 501, distance: 60.0
click at [307, 501] on div "0:15 SHe's a spacer 0:21 A star chaser 0:24 A spacer 0:36 He's a [DEMOGRAPHIC_D…" at bounding box center [701, 407] width 1343 height 623
